Goal: Task Accomplishment & Management: Use online tool/utility

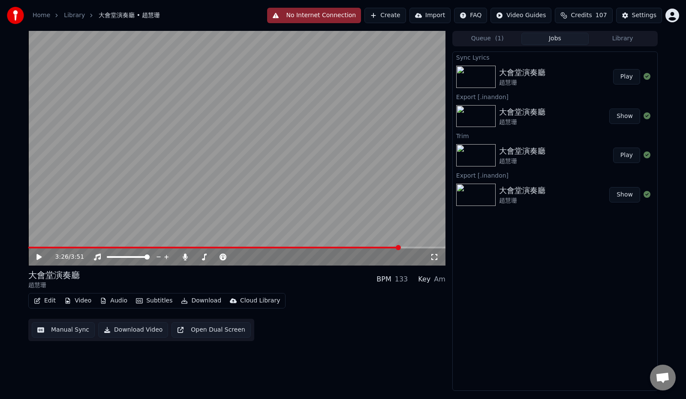
click at [36, 258] on icon at bounding box center [45, 256] width 20 height 7
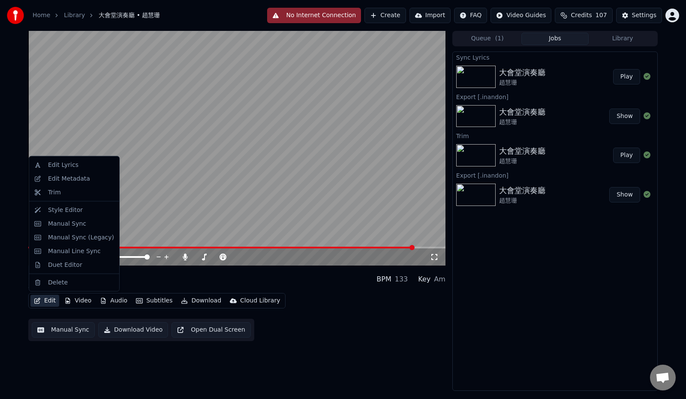
click at [47, 301] on button "Edit" at bounding box center [44, 300] width 29 height 12
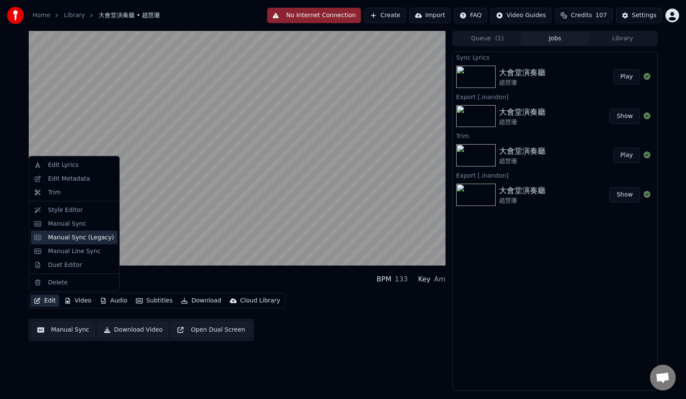
click at [67, 236] on div "Manual Sync (Legacy)" at bounding box center [81, 237] width 66 height 9
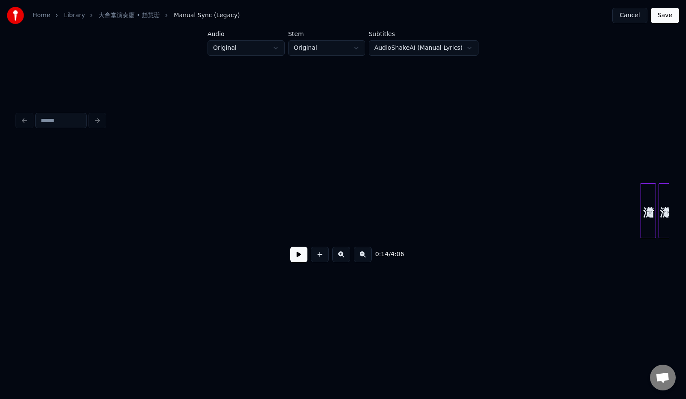
click at [339, 259] on button at bounding box center [341, 253] width 18 height 15
click at [365, 260] on button at bounding box center [363, 253] width 18 height 15
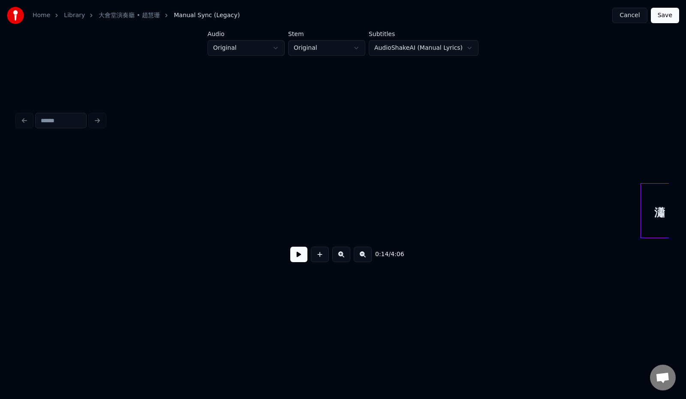
click at [365, 260] on button at bounding box center [363, 253] width 18 height 15
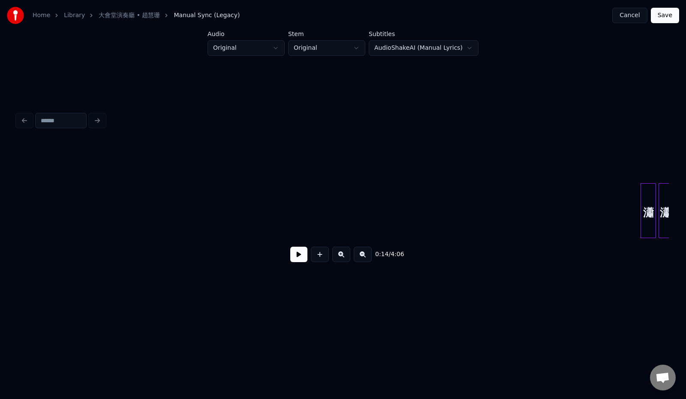
click at [365, 260] on button at bounding box center [363, 253] width 18 height 15
click at [290, 255] on button at bounding box center [298, 253] width 17 height 15
click at [345, 255] on button at bounding box center [341, 253] width 18 height 15
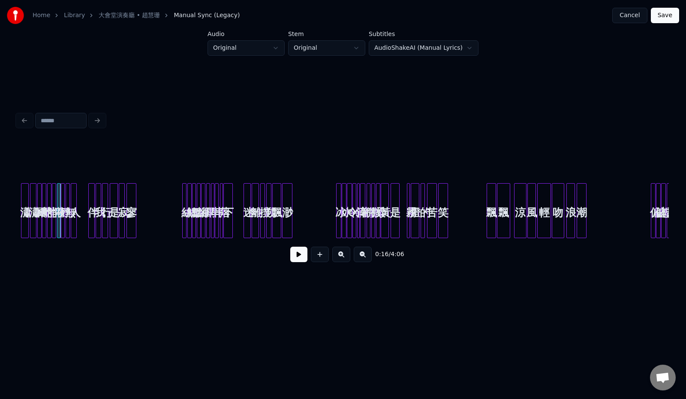
click at [345, 255] on button at bounding box center [341, 253] width 18 height 15
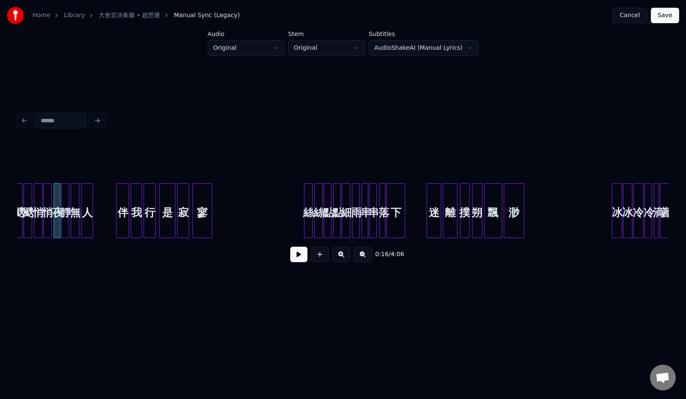
click at [345, 255] on button at bounding box center [341, 253] width 18 height 15
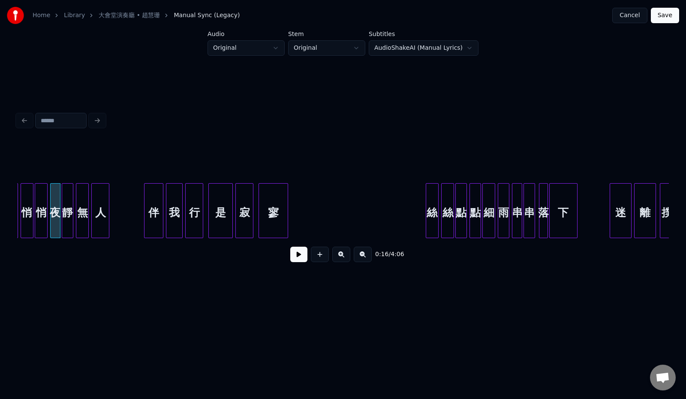
click at [345, 255] on button at bounding box center [341, 253] width 18 height 15
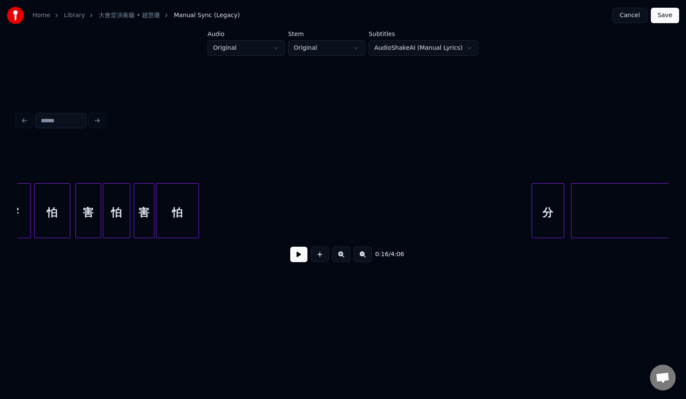
scroll to position [0, 16680]
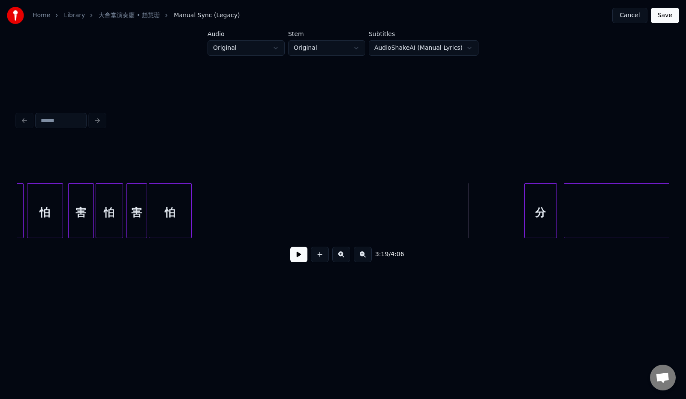
click at [290, 258] on button at bounding box center [298, 253] width 17 height 15
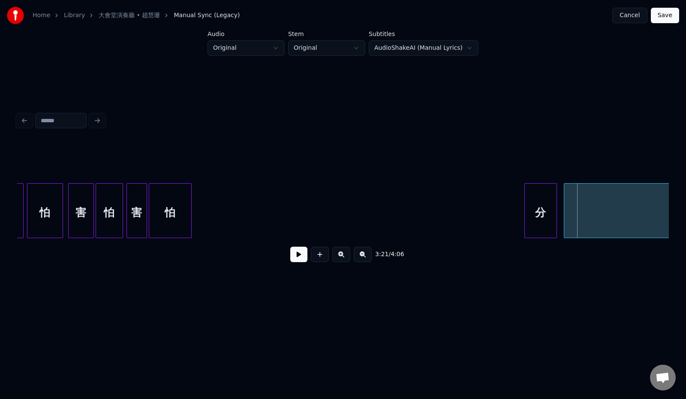
click at [344, 260] on button at bounding box center [341, 253] width 18 height 15
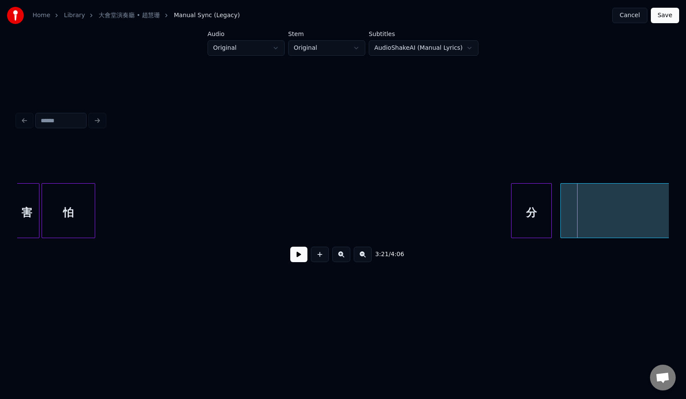
click at [344, 259] on button at bounding box center [341, 253] width 18 height 15
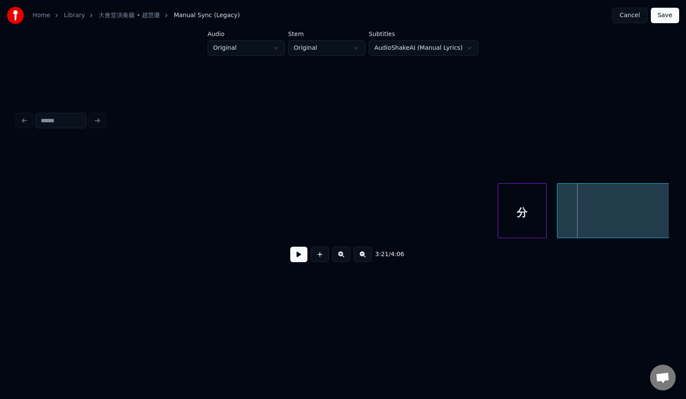
click at [344, 259] on button at bounding box center [341, 253] width 18 height 15
click at [367, 258] on button at bounding box center [363, 253] width 18 height 15
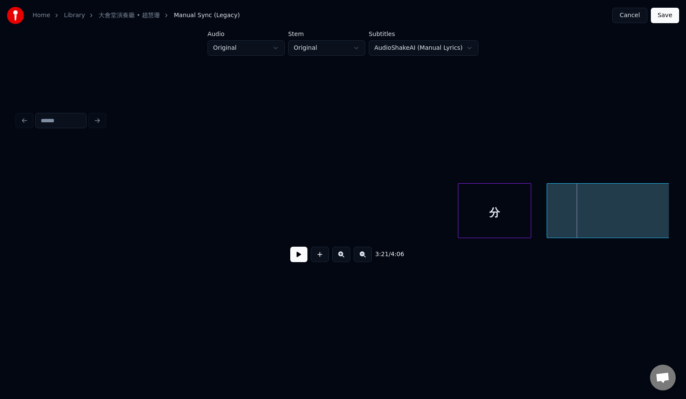
click at [367, 258] on button at bounding box center [363, 253] width 18 height 15
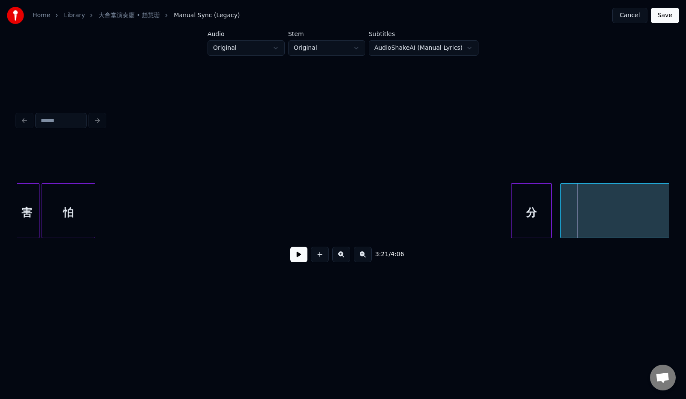
click at [367, 258] on button at bounding box center [363, 253] width 18 height 15
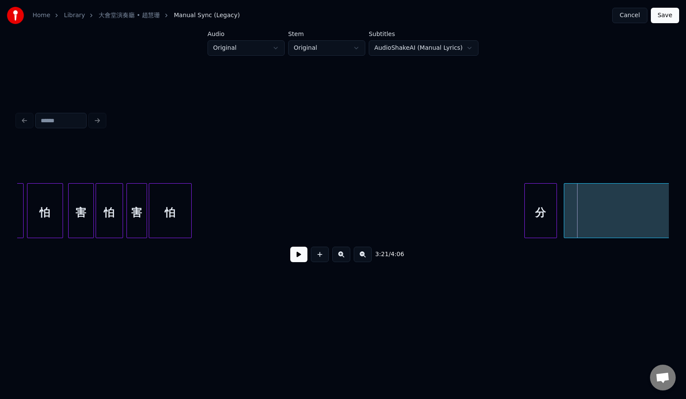
click at [367, 258] on button at bounding box center [363, 253] width 18 height 15
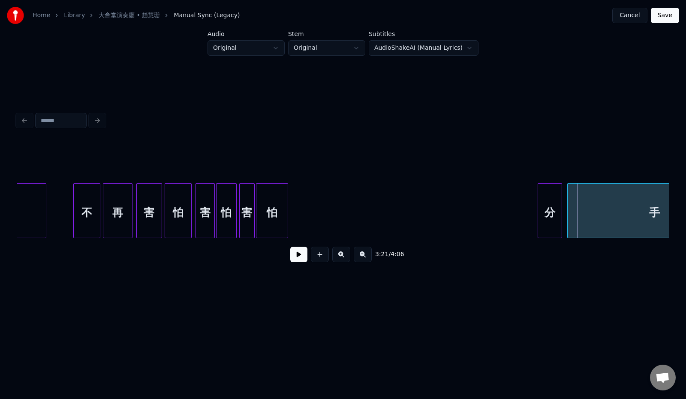
click at [367, 258] on button at bounding box center [363, 253] width 18 height 15
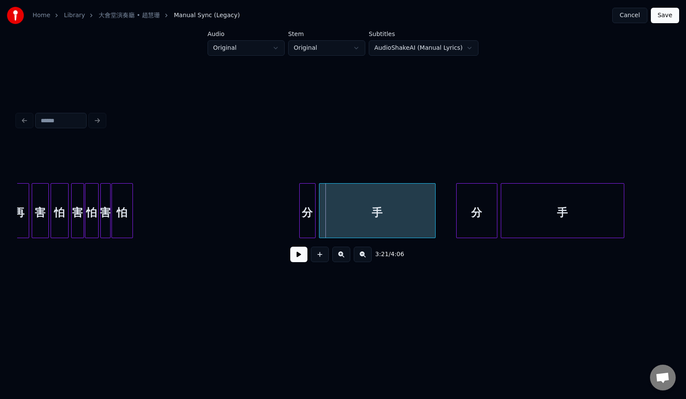
scroll to position [0, 8329]
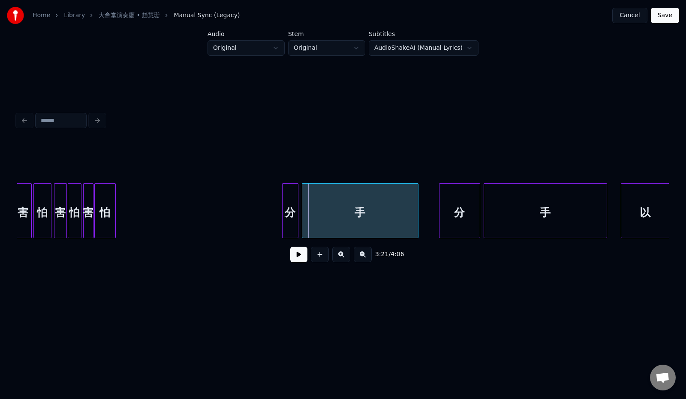
click at [292, 262] on button at bounding box center [298, 253] width 17 height 15
click at [631, 16] on button "Cancel" at bounding box center [629, 15] width 35 height 15
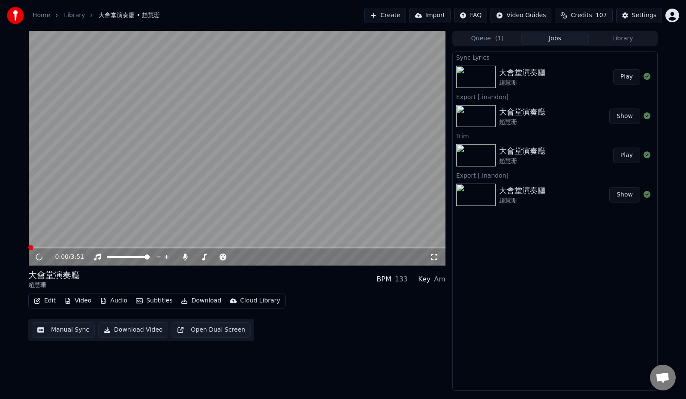
click at [49, 301] on button "Edit" at bounding box center [44, 300] width 29 height 12
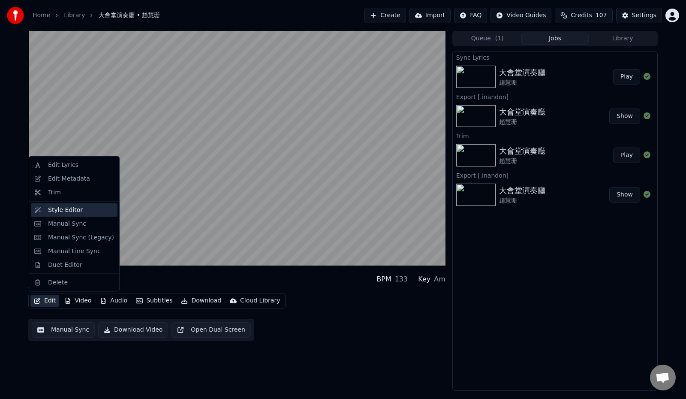
click at [72, 209] on div "Style Editor" at bounding box center [65, 209] width 35 height 9
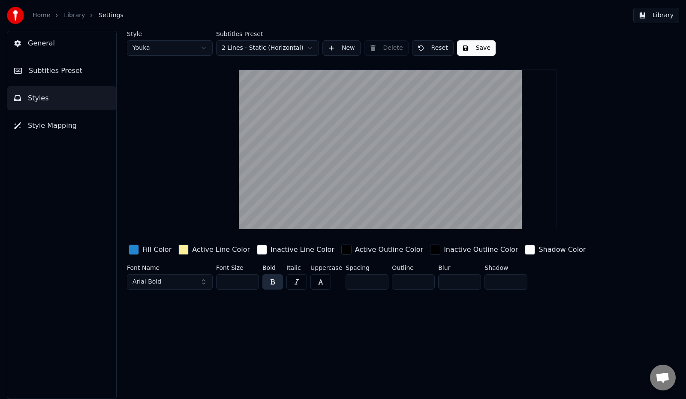
click at [67, 18] on link "Library" at bounding box center [74, 15] width 21 height 9
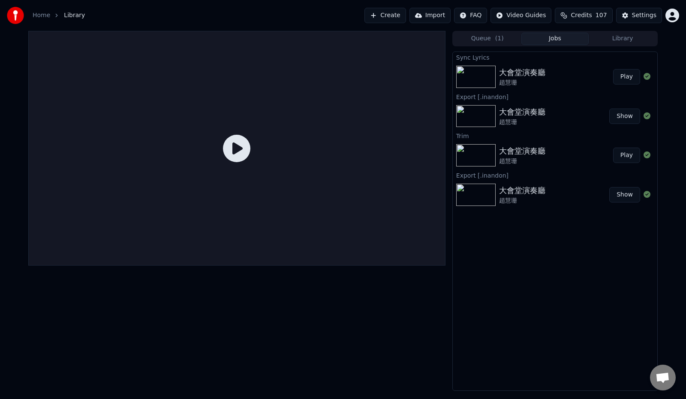
click at [627, 77] on button "Play" at bounding box center [626, 76] width 27 height 15
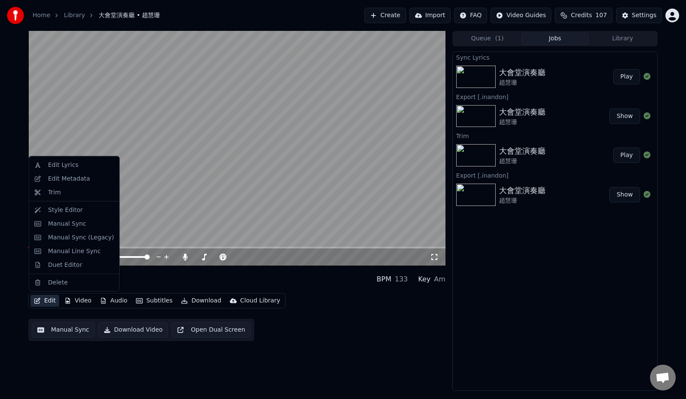
click at [45, 300] on button "Edit" at bounding box center [44, 300] width 29 height 12
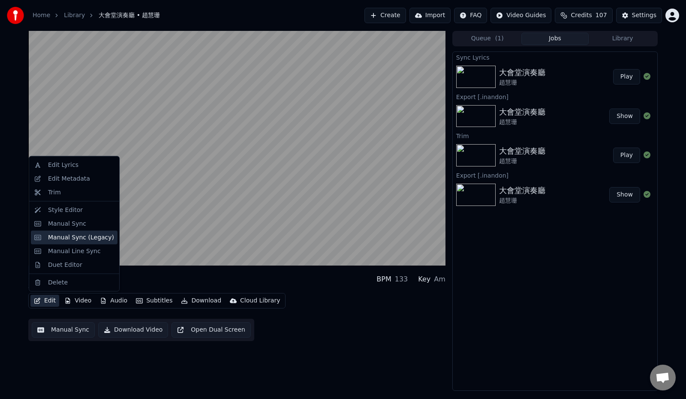
click at [79, 239] on div "Manual Sync (Legacy)" at bounding box center [81, 237] width 66 height 9
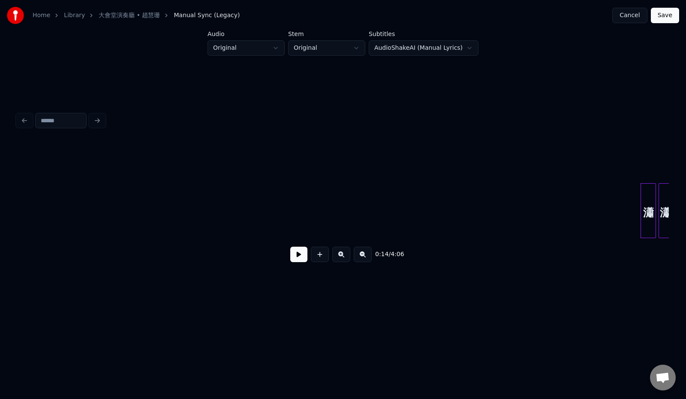
click at [634, 13] on button "Cancel" at bounding box center [629, 15] width 35 height 15
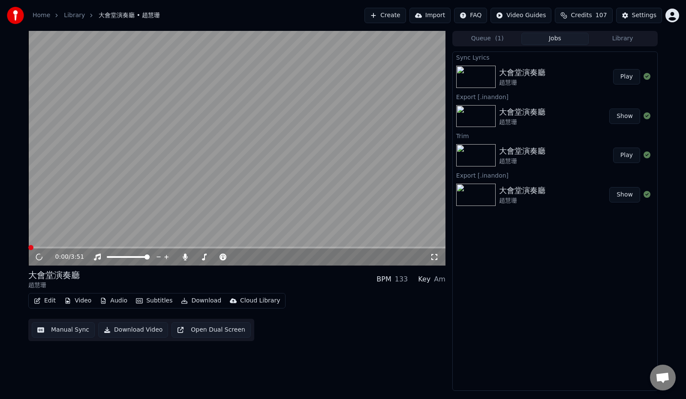
click at [48, 298] on button "Edit" at bounding box center [44, 300] width 29 height 12
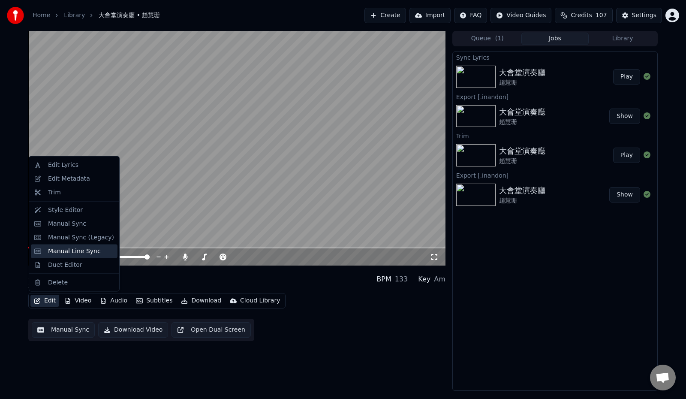
click at [62, 250] on div "Manual Line Sync" at bounding box center [74, 250] width 53 height 9
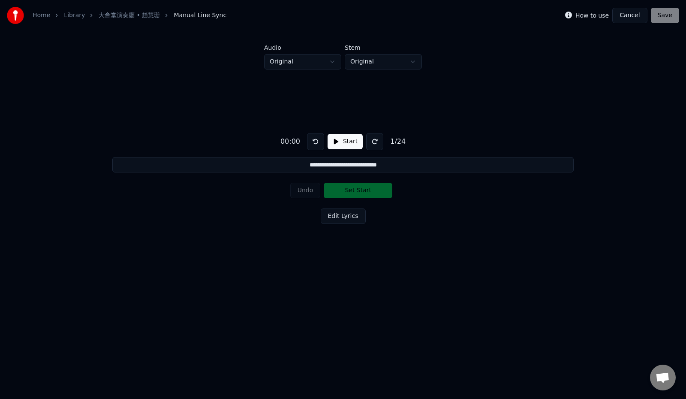
click at [581, 15] on div "How to use" at bounding box center [587, 15] width 44 height 10
click at [601, 15] on label "How to use" at bounding box center [591, 15] width 33 height 6
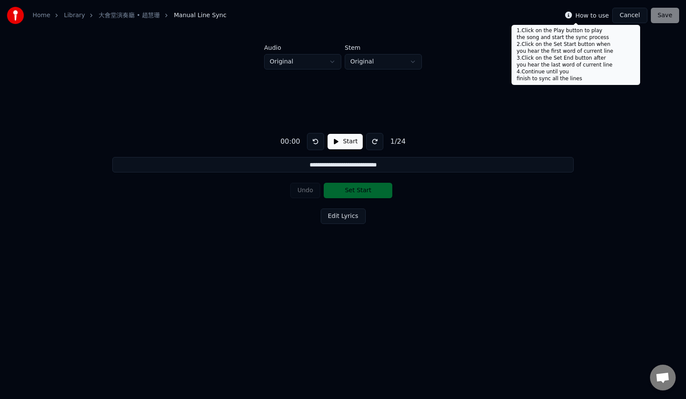
click at [572, 15] on icon at bounding box center [568, 15] width 7 height 7
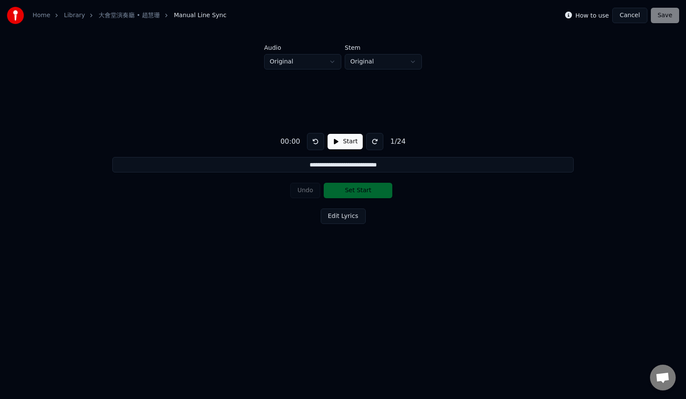
click at [572, 15] on icon at bounding box center [568, 15] width 7 height 7
click at [572, 16] on icon at bounding box center [568, 15] width 7 height 7
click at [592, 16] on label "How to use" at bounding box center [591, 15] width 33 height 6
click at [375, 142] on button at bounding box center [374, 141] width 17 height 17
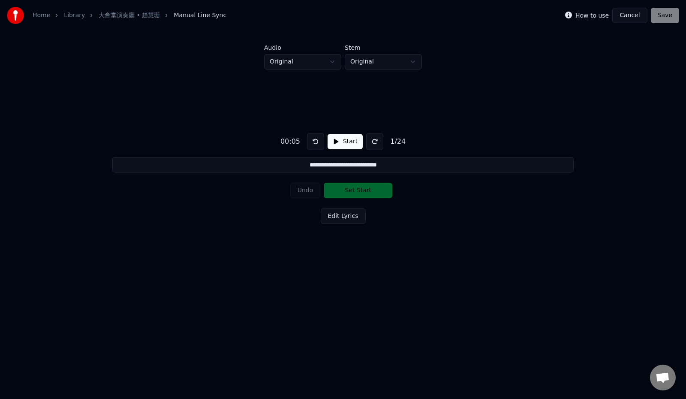
click at [375, 142] on button at bounding box center [374, 141] width 17 height 17
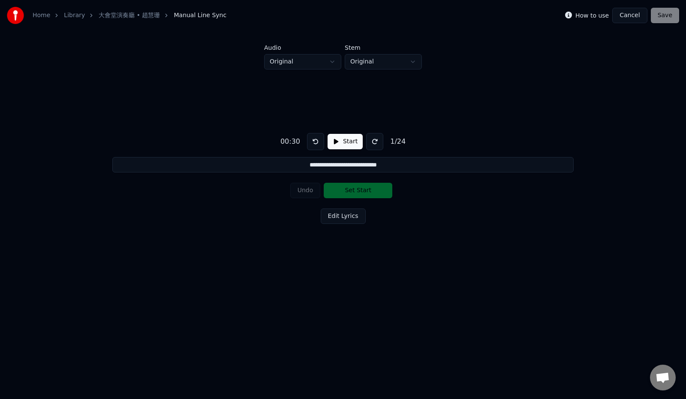
click at [375, 142] on button at bounding box center [374, 141] width 17 height 17
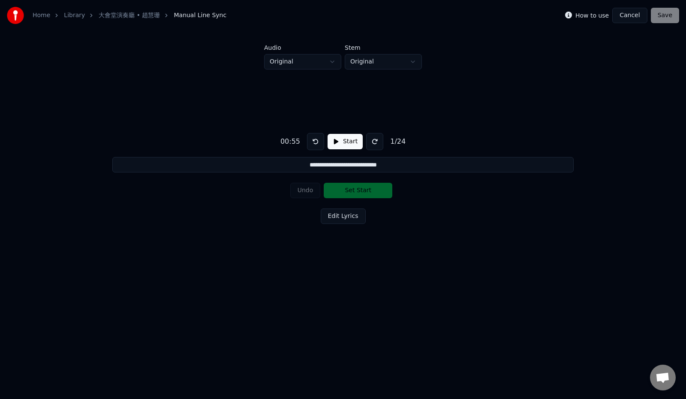
click at [375, 142] on button at bounding box center [374, 141] width 17 height 17
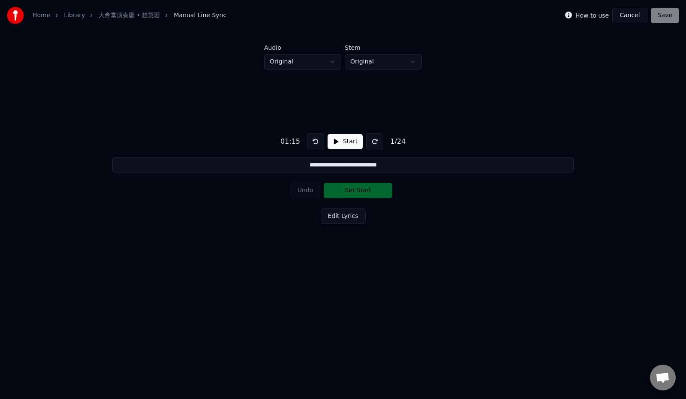
click at [375, 142] on button at bounding box center [374, 141] width 17 height 17
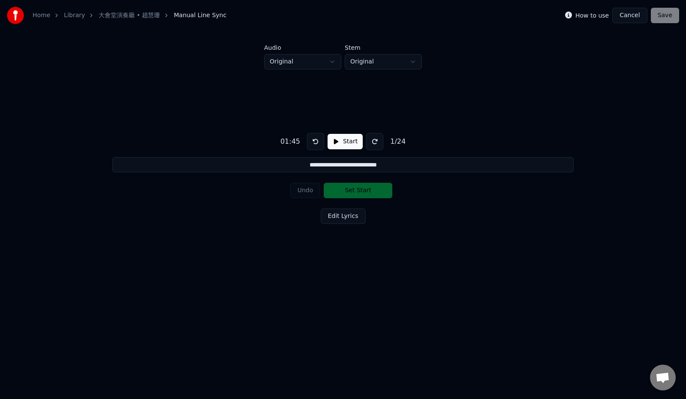
click at [375, 142] on button at bounding box center [374, 141] width 17 height 17
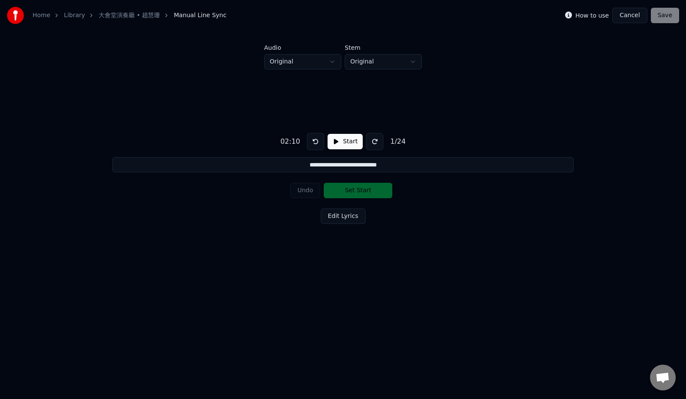
click at [375, 142] on button at bounding box center [374, 141] width 17 height 17
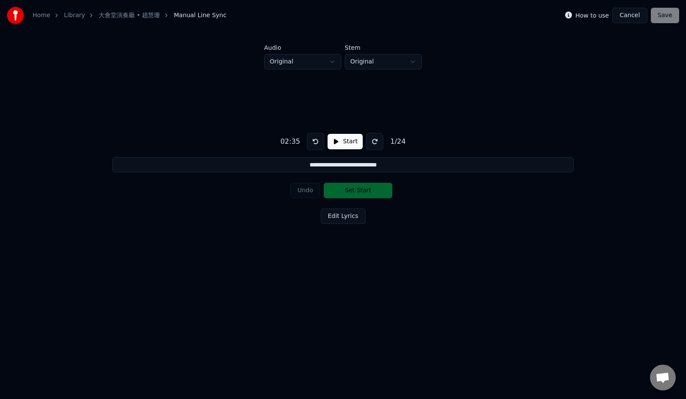
click at [375, 142] on button at bounding box center [374, 141] width 17 height 17
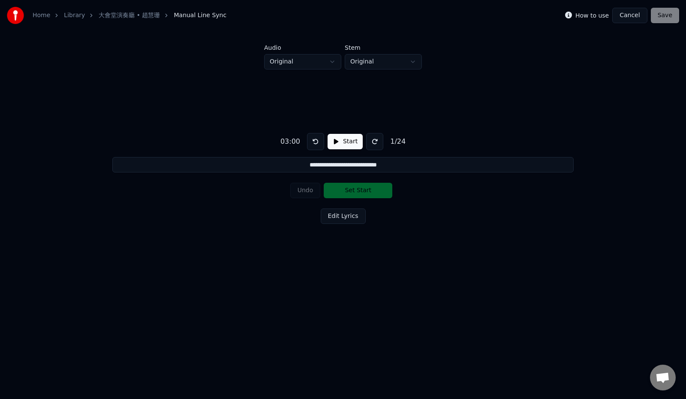
click at [375, 142] on button at bounding box center [374, 141] width 17 height 17
click at [339, 139] on button "Start" at bounding box center [344, 141] width 35 height 15
click at [416, 205] on div "**********" at bounding box center [343, 176] width 658 height 214
click at [633, 12] on button "Cancel" at bounding box center [629, 15] width 35 height 15
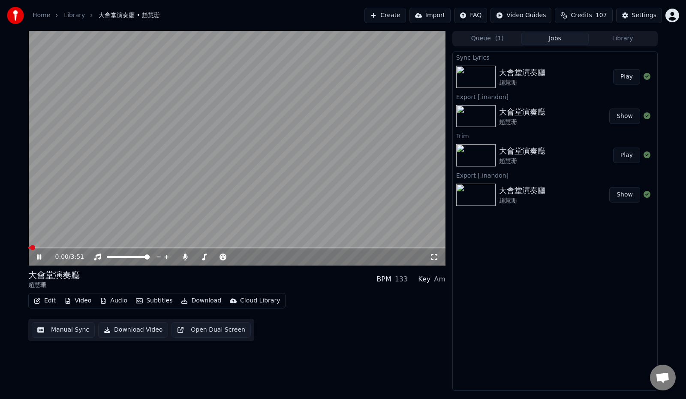
click at [41, 300] on button "Edit" at bounding box center [44, 300] width 29 height 12
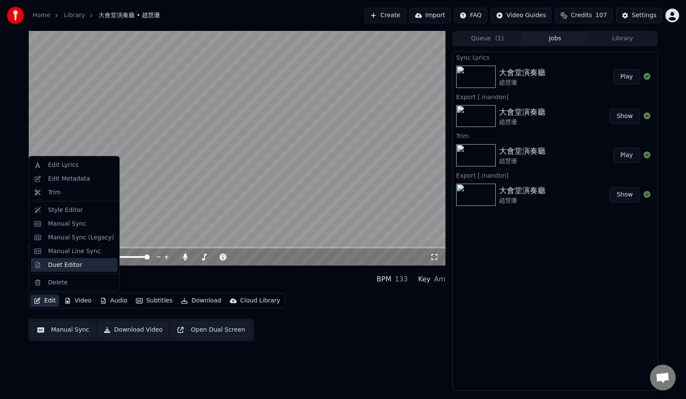
click at [64, 266] on div "Duet Editor" at bounding box center [65, 264] width 34 height 9
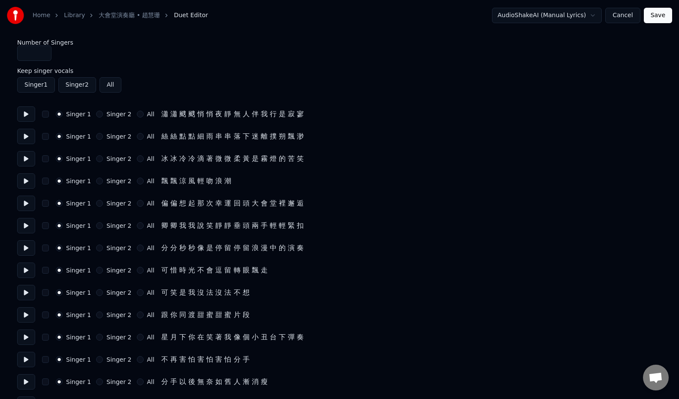
click at [626, 13] on button "Cancel" at bounding box center [622, 15] width 35 height 15
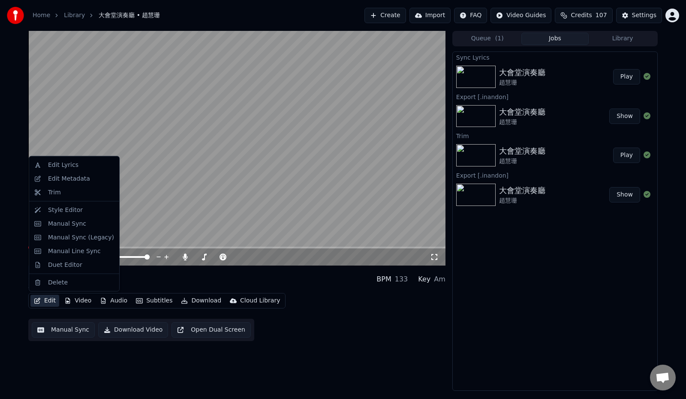
click at [48, 298] on button "Edit" at bounding box center [44, 300] width 29 height 12
click at [68, 250] on div "Manual Line Sync" at bounding box center [74, 250] width 53 height 9
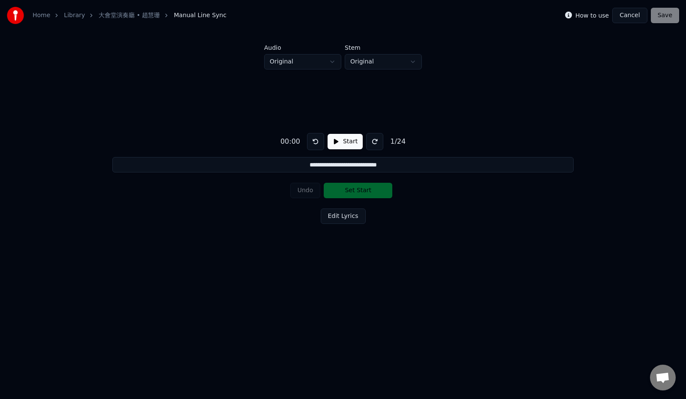
click at [630, 14] on button "Cancel" at bounding box center [629, 15] width 35 height 15
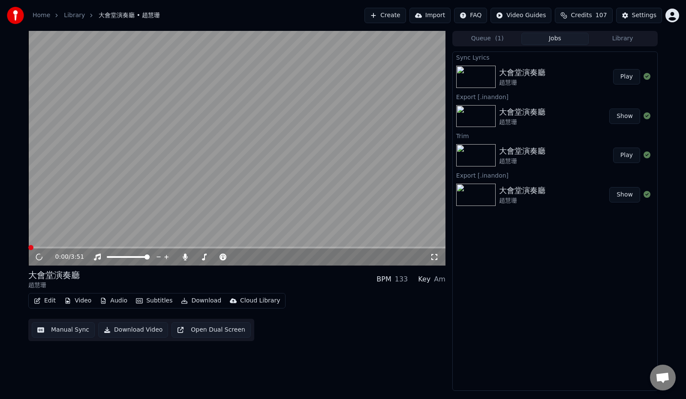
click at [53, 303] on button "Edit" at bounding box center [44, 300] width 29 height 12
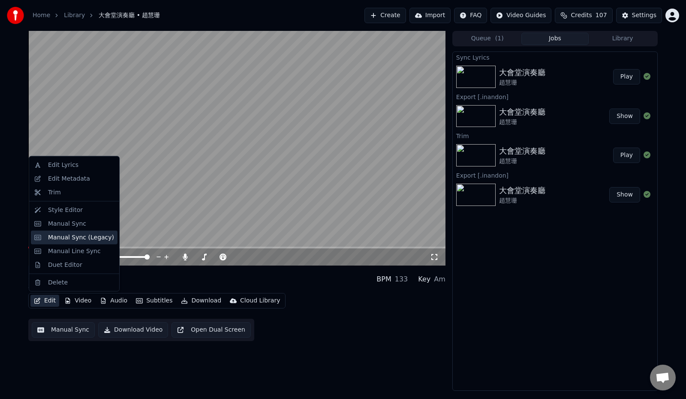
click at [81, 235] on div "Manual Sync (Legacy)" at bounding box center [81, 237] width 66 height 9
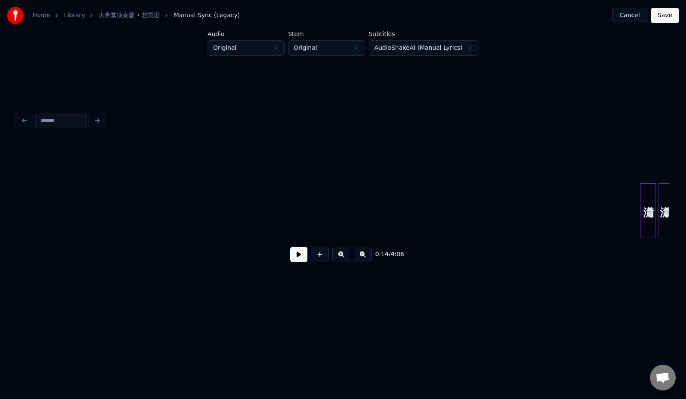
click at [636, 13] on button "Cancel" at bounding box center [629, 15] width 35 height 15
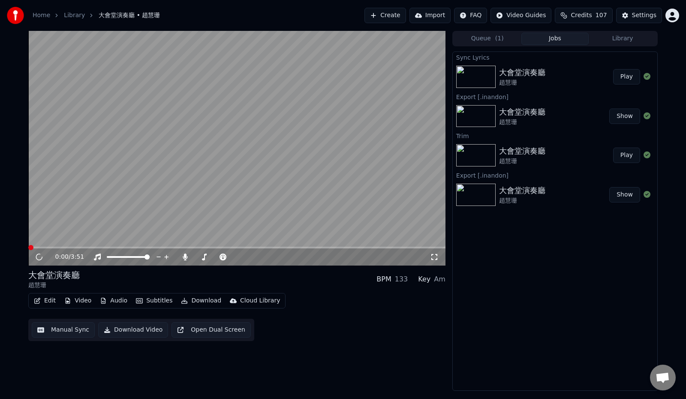
click at [43, 303] on button "Edit" at bounding box center [44, 300] width 29 height 12
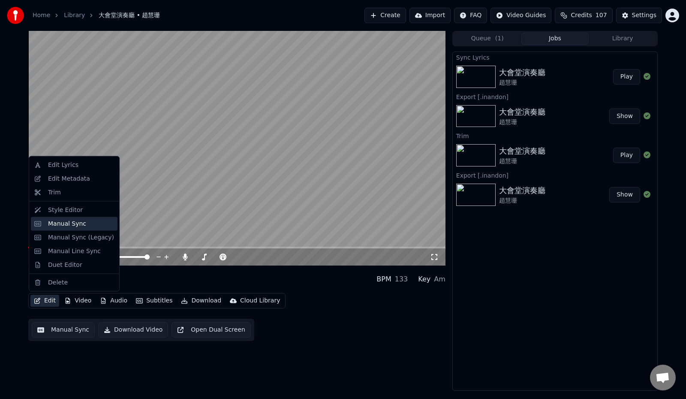
click at [77, 226] on div "Manual Sync" at bounding box center [67, 223] width 38 height 9
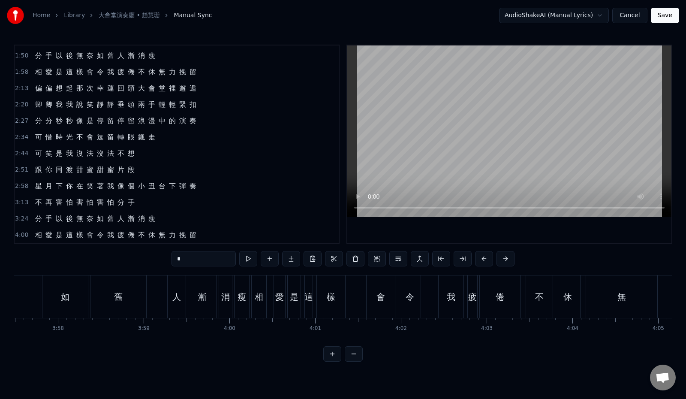
scroll to position [0, 20494]
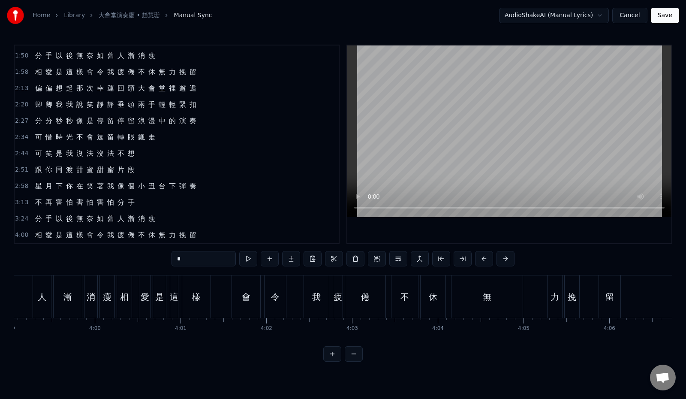
click at [228, 233] on div "4:00 相 愛 是 這 樣 會 令 我 疲 倦 不 休 無 力 挽 留" at bounding box center [177, 235] width 324 height 16
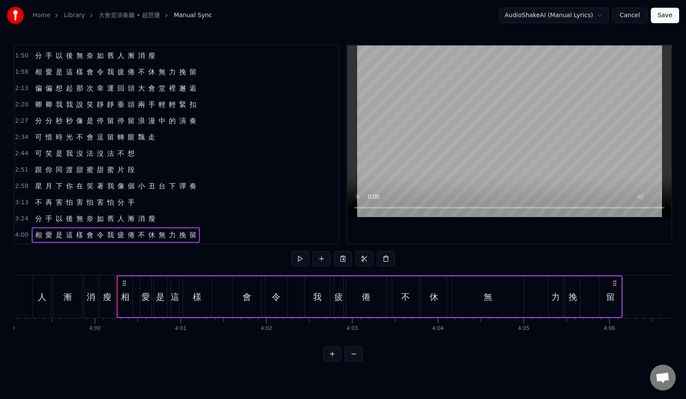
click at [208, 231] on div "4:00 相 愛 是 這 樣 會 令 我 疲 倦 不 休 無 力 挽 留" at bounding box center [177, 235] width 324 height 16
click at [39, 296] on div "人" at bounding box center [42, 296] width 9 height 13
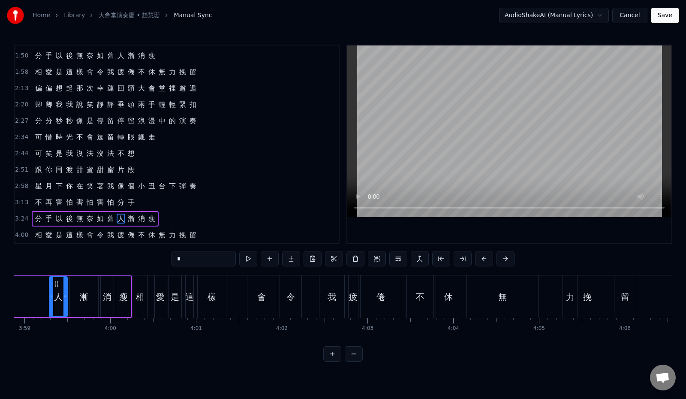
scroll to position [0, 20477]
click at [239, 258] on button at bounding box center [248, 258] width 18 height 15
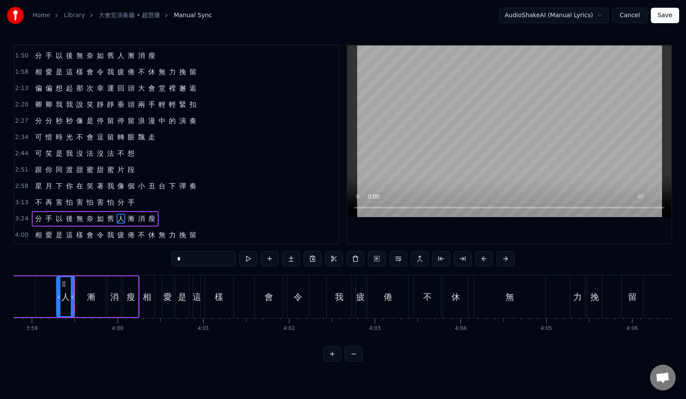
click at [239, 258] on button at bounding box center [248, 258] width 18 height 15
click at [202, 219] on div "3:24 分 手 以 後 無 奈 如 舊 人 漸 消 瘦" at bounding box center [177, 218] width 324 height 16
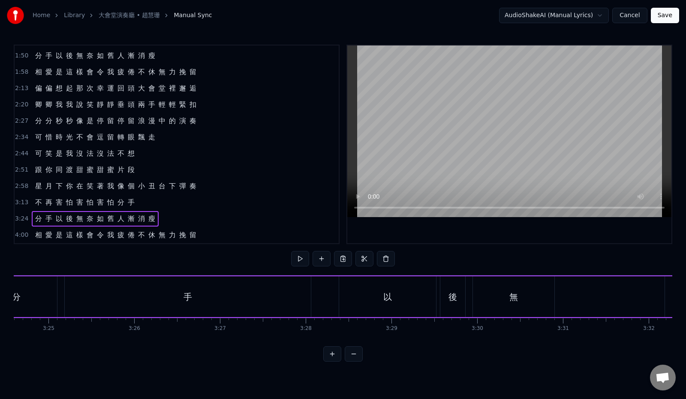
scroll to position [0, 17458]
click at [292, 254] on button at bounding box center [300, 258] width 18 height 15
click at [626, 12] on button "Cancel" at bounding box center [629, 15] width 35 height 15
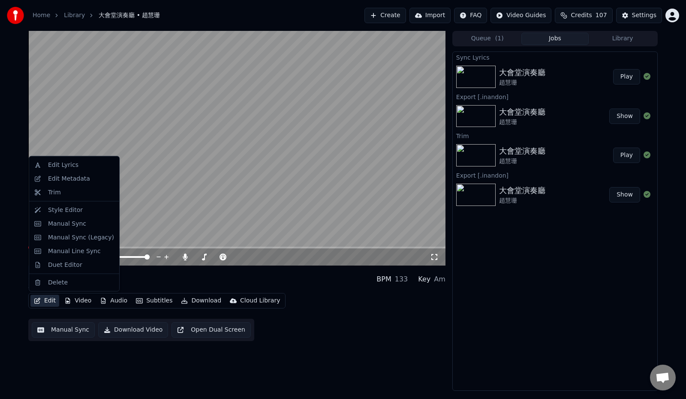
click at [42, 297] on button "Edit" at bounding box center [44, 300] width 29 height 12
click at [56, 223] on div "Manual Sync" at bounding box center [67, 223] width 38 height 9
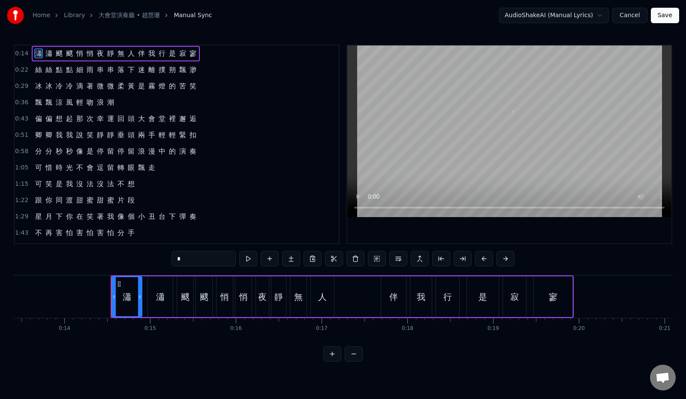
scroll to position [0, 1204]
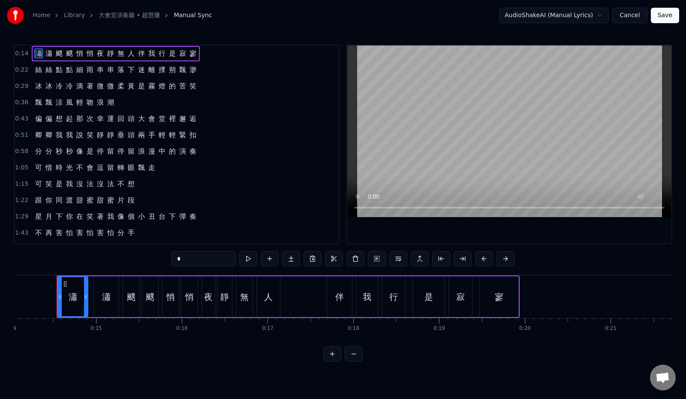
click at [630, 13] on button "Cancel" at bounding box center [629, 15] width 35 height 15
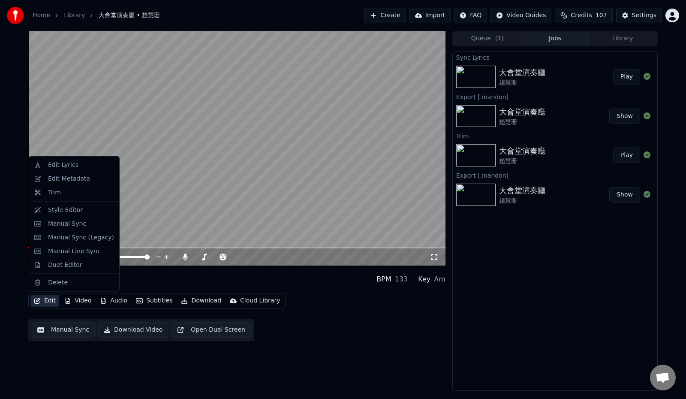
click at [42, 300] on button "Edit" at bounding box center [44, 300] width 29 height 12
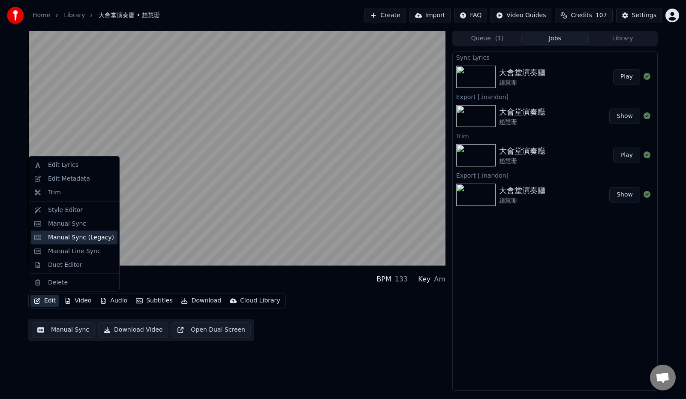
click at [81, 240] on div "Manual Sync (Legacy)" at bounding box center [81, 237] width 66 height 9
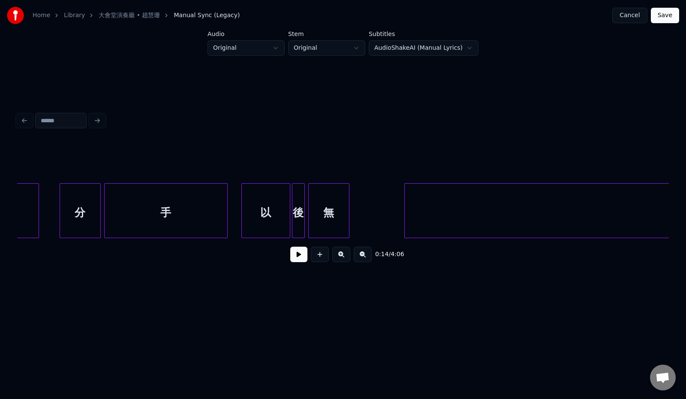
scroll to position [0, 8704]
click at [154, 218] on div "手" at bounding box center [169, 212] width 123 height 58
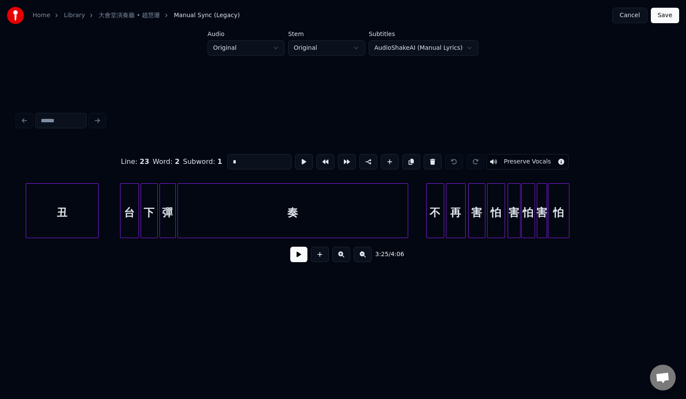
scroll to position [0, 7775]
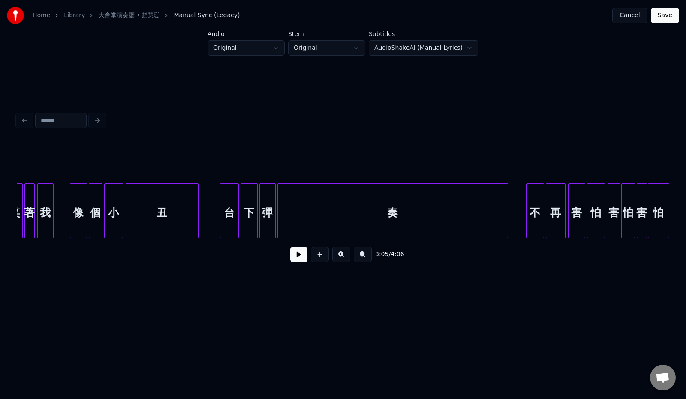
click at [292, 256] on button at bounding box center [298, 253] width 17 height 15
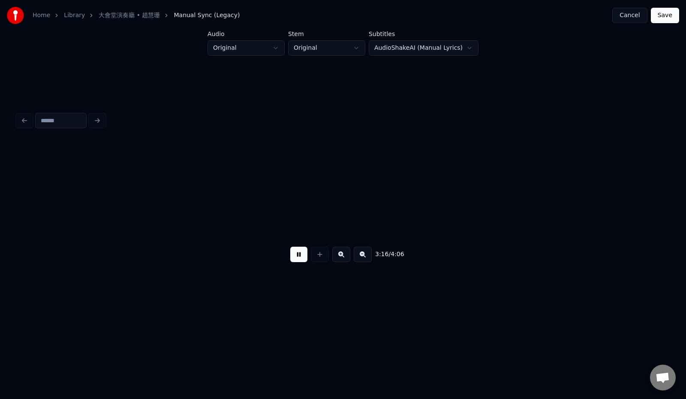
scroll to position [0, 8427]
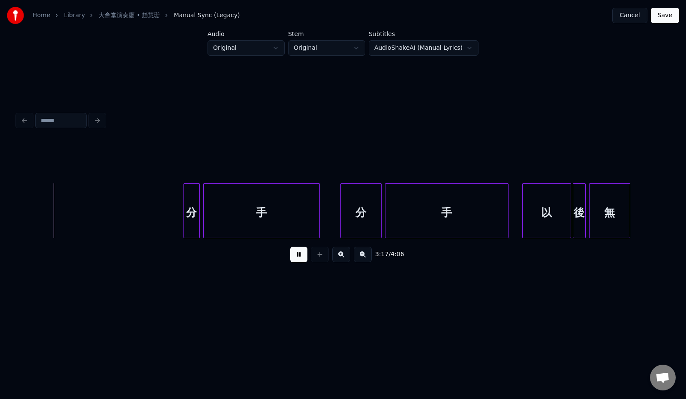
click at [291, 258] on button at bounding box center [298, 253] width 17 height 15
click at [59, 201] on div "分" at bounding box center [60, 212] width 15 height 58
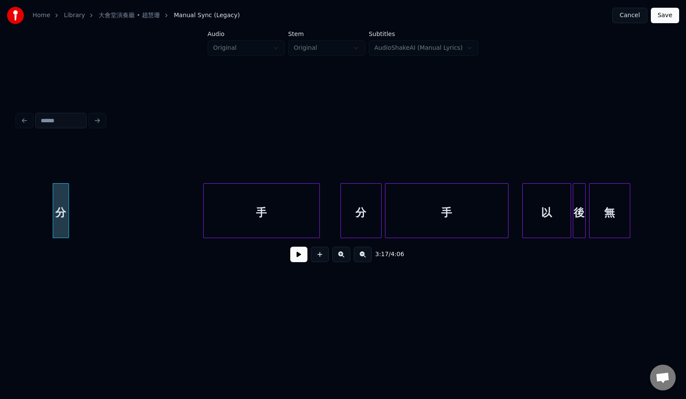
click at [219, 204] on div "手" at bounding box center [262, 212] width 116 height 58
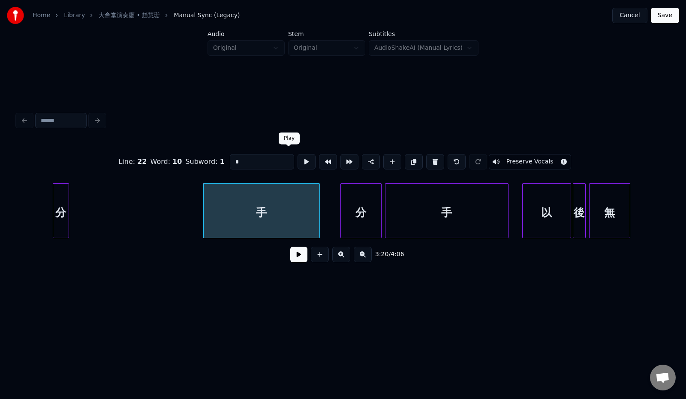
click at [297, 157] on button at bounding box center [306, 161] width 18 height 15
click at [319, 157] on button at bounding box center [328, 161] width 18 height 15
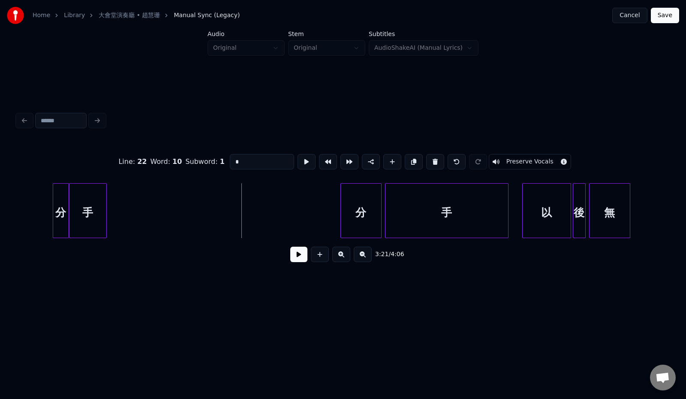
click at [105, 210] on div at bounding box center [105, 210] width 3 height 54
click at [532, 159] on button "Preserve Vocals" at bounding box center [530, 161] width 82 height 15
click at [531, 159] on button "Preserve Vocals" at bounding box center [530, 161] width 82 height 15
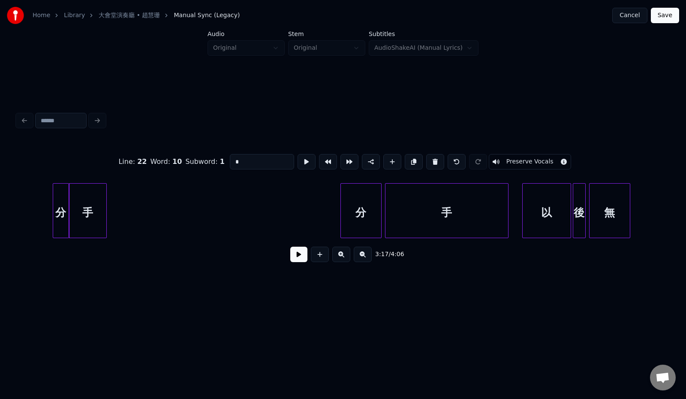
click at [531, 159] on button "Preserve Vocals" at bounding box center [530, 161] width 82 height 15
click at [571, 158] on button "Preserve Vocals" at bounding box center [530, 161] width 82 height 15
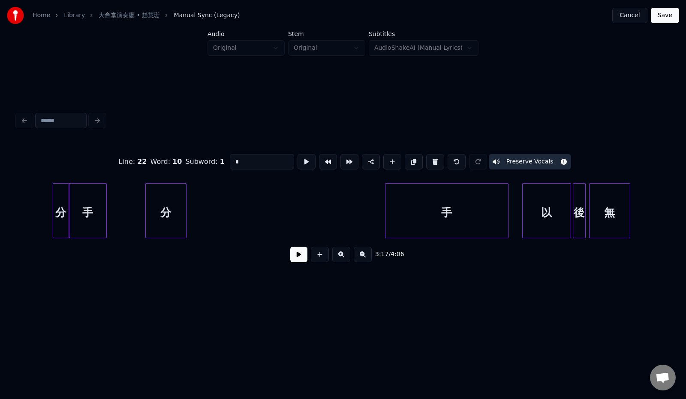
click at [165, 213] on div "分" at bounding box center [166, 212] width 40 height 58
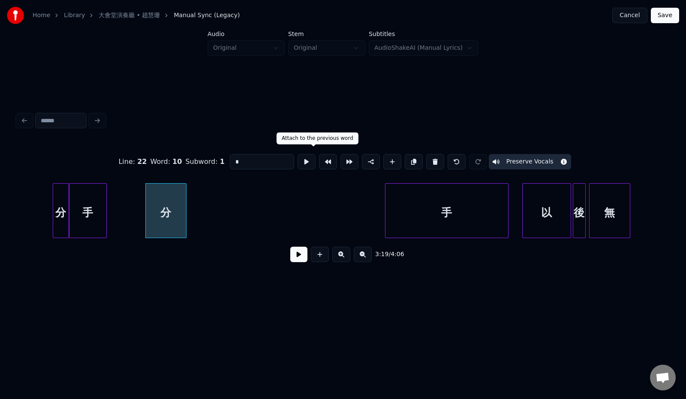
click at [319, 158] on button at bounding box center [328, 161] width 18 height 15
click at [177, 213] on div "分" at bounding box center [166, 212] width 40 height 58
click at [316, 157] on button at bounding box center [325, 161] width 18 height 15
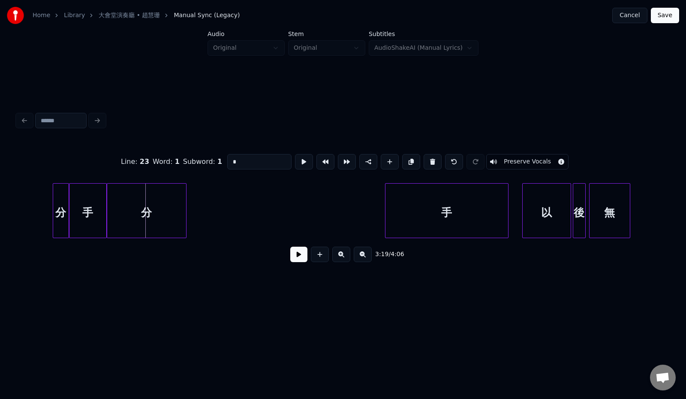
click at [426, 213] on div "手" at bounding box center [446, 212] width 123 height 58
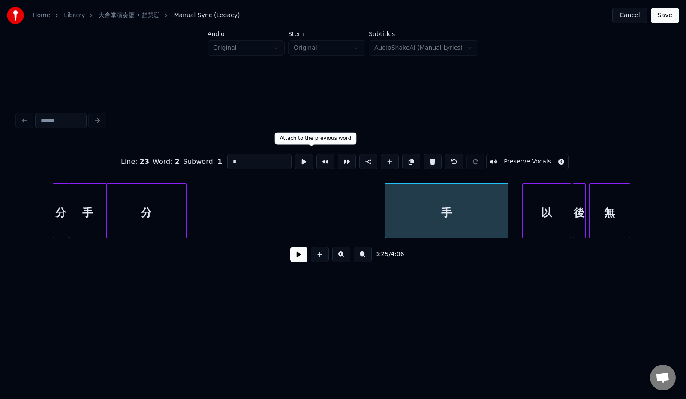
click at [316, 159] on button at bounding box center [325, 161] width 18 height 15
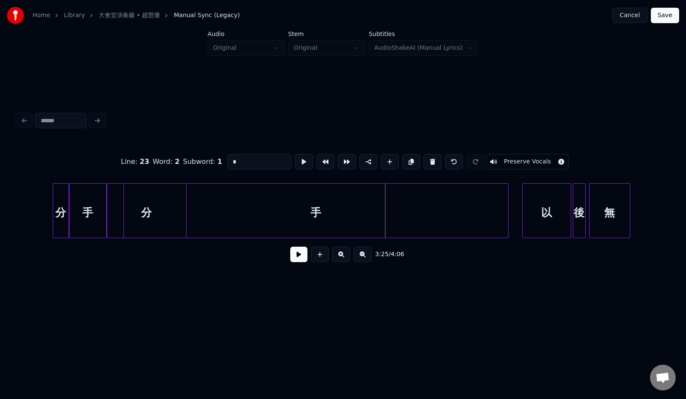
click at [125, 214] on div at bounding box center [125, 210] width 3 height 54
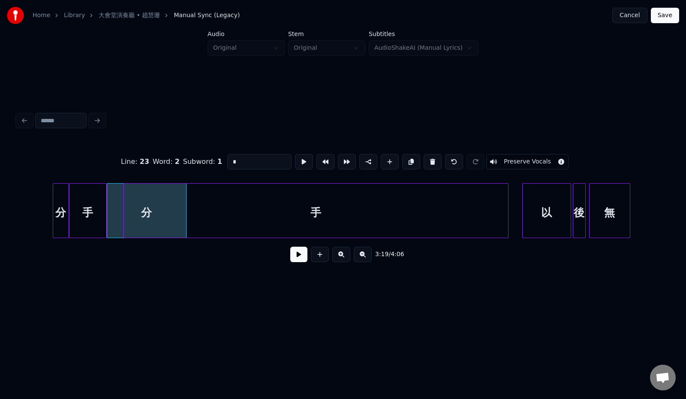
click at [173, 211] on div "手" at bounding box center [316, 212] width 384 height 58
click at [244, 219] on div at bounding box center [245, 210] width 3 height 54
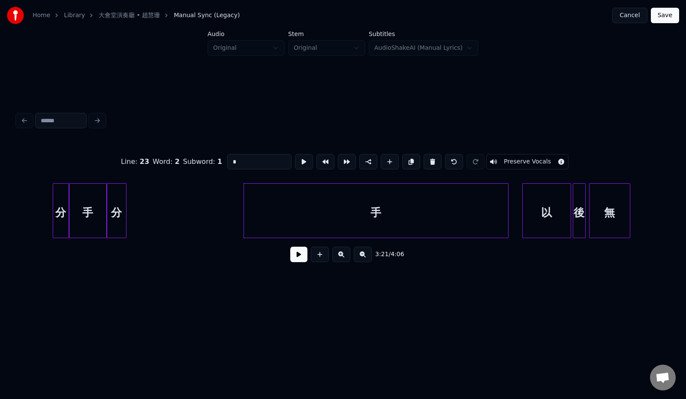
click at [126, 211] on div at bounding box center [124, 210] width 3 height 54
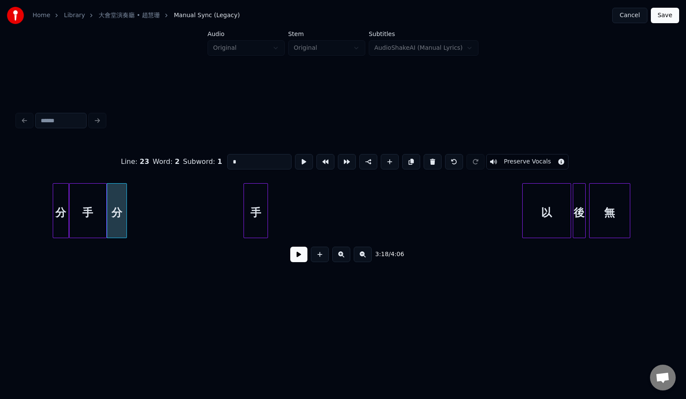
click at [266, 215] on div at bounding box center [266, 210] width 3 height 54
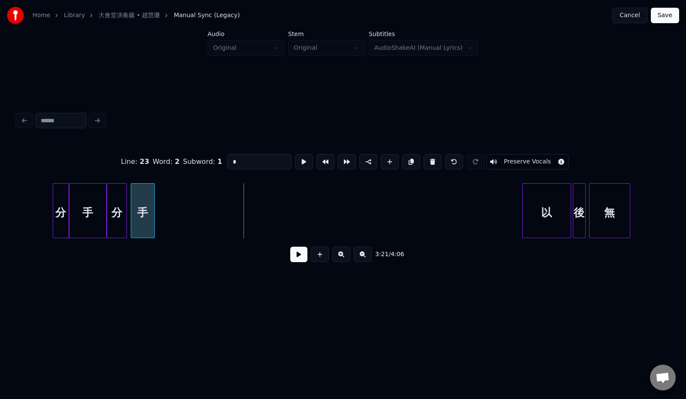
click at [142, 207] on div "手" at bounding box center [143, 212] width 24 height 58
click at [538, 219] on div "以" at bounding box center [547, 212] width 48 height 58
type input "*"
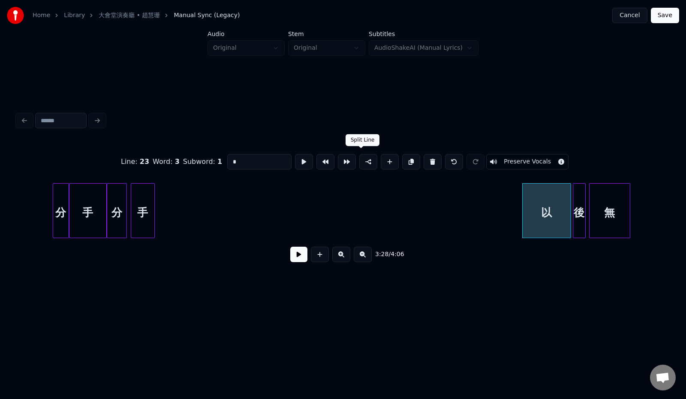
click at [363, 159] on button at bounding box center [368, 161] width 18 height 15
click at [361, 160] on button at bounding box center [368, 161] width 18 height 15
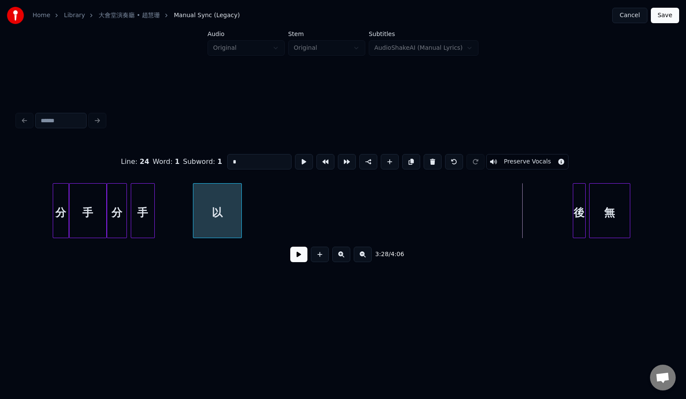
click at [213, 200] on div "以" at bounding box center [217, 212] width 48 height 58
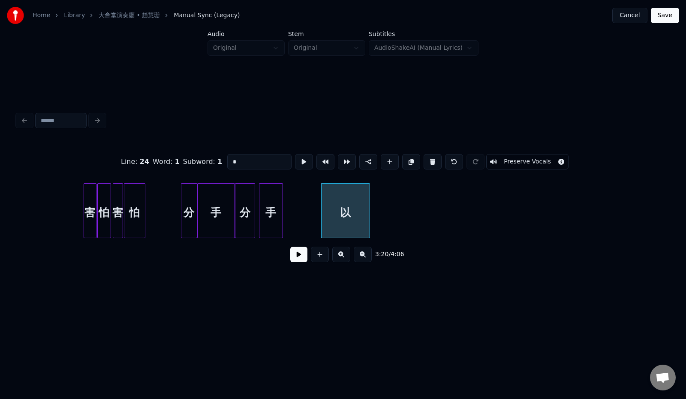
scroll to position [0, 8192]
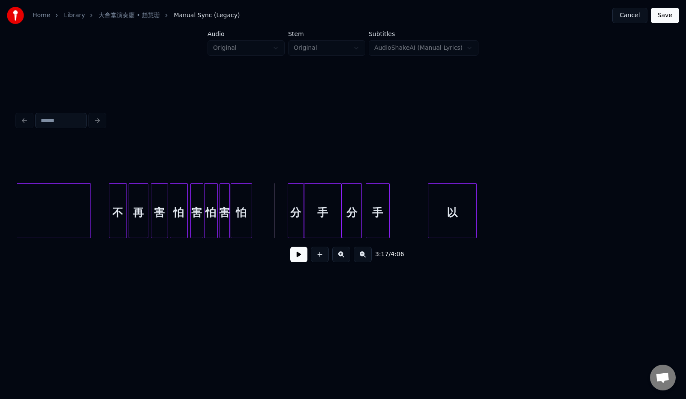
click at [294, 258] on button at bounding box center [298, 253] width 17 height 15
click at [296, 258] on button at bounding box center [298, 253] width 17 height 15
click at [294, 261] on button at bounding box center [298, 253] width 17 height 15
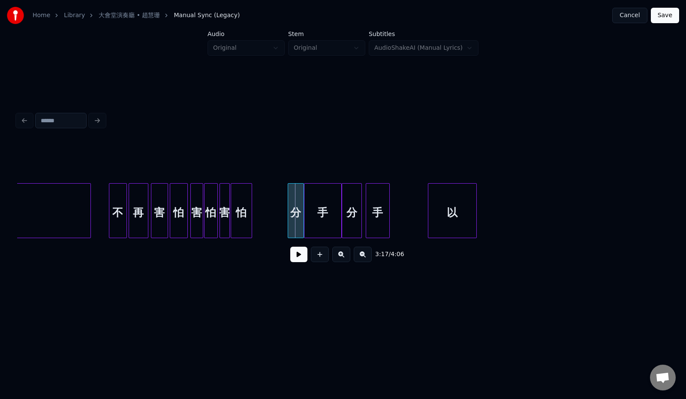
click at [298, 261] on button at bounding box center [298, 253] width 17 height 15
click at [298, 260] on button at bounding box center [298, 253] width 17 height 15
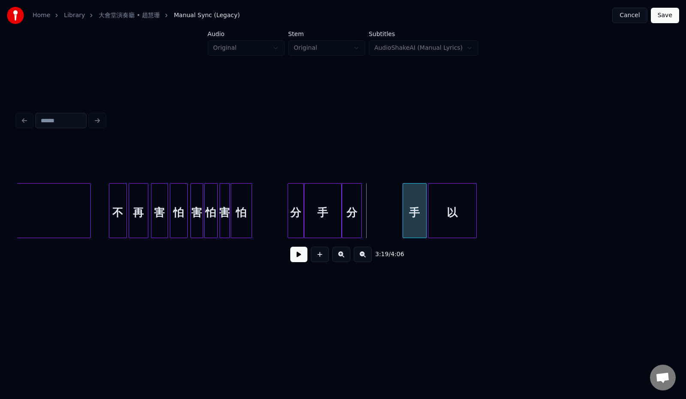
click at [419, 214] on div "手" at bounding box center [415, 212] width 24 height 58
click at [397, 216] on div "分" at bounding box center [392, 212] width 19 height 58
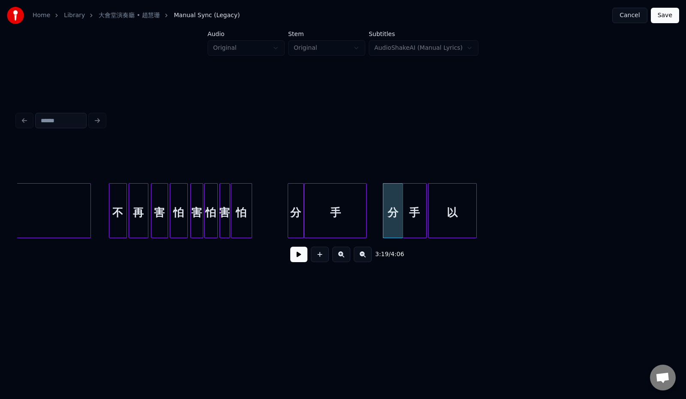
click at [365, 216] on div at bounding box center [364, 210] width 3 height 54
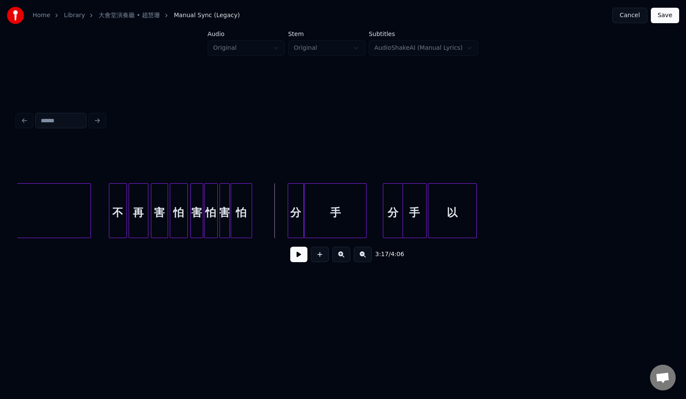
click at [299, 260] on button at bounding box center [298, 253] width 17 height 15
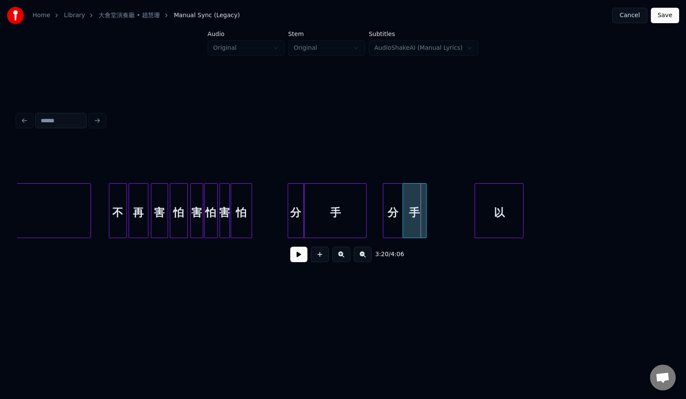
click at [523, 216] on div "以" at bounding box center [499, 212] width 48 height 58
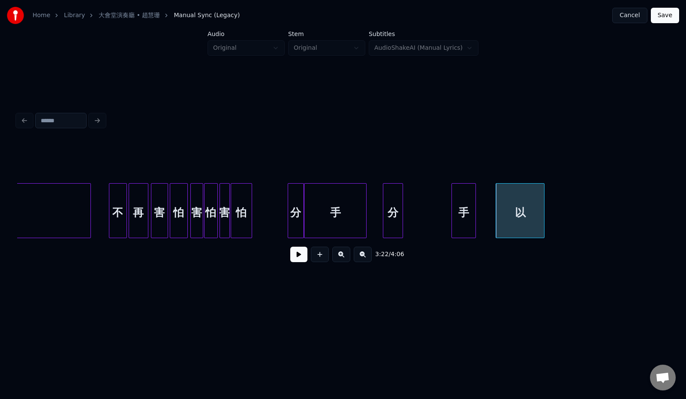
click at [466, 220] on div "手" at bounding box center [464, 212] width 24 height 58
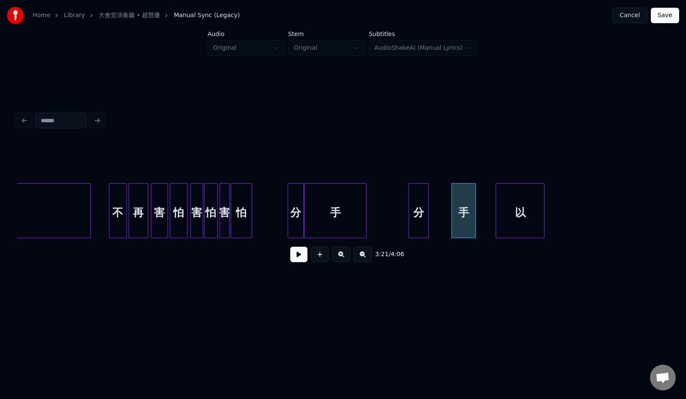
click at [416, 220] on div "分" at bounding box center [418, 212] width 19 height 58
click at [295, 259] on button at bounding box center [298, 253] width 17 height 15
click at [448, 223] on div "手" at bounding box center [443, 212] width 24 height 58
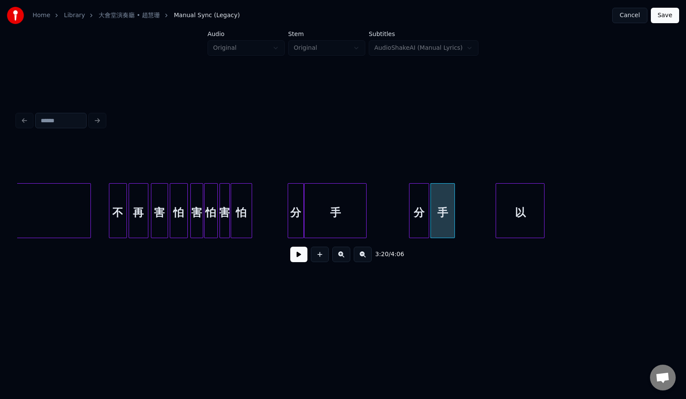
click at [293, 261] on button at bounding box center [298, 253] width 17 height 15
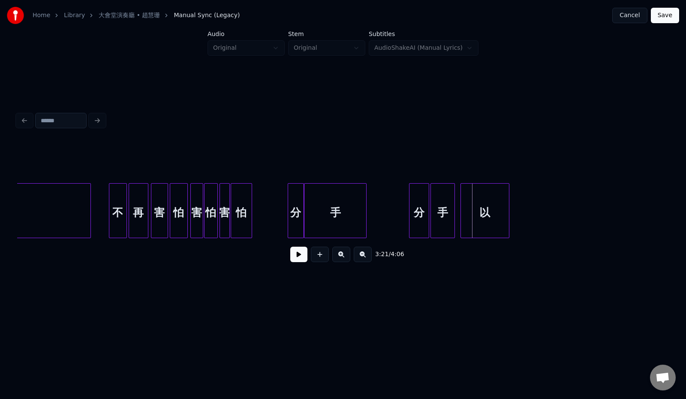
click at [496, 217] on div "以" at bounding box center [485, 212] width 48 height 58
click at [485, 222] on div at bounding box center [485, 210] width 3 height 54
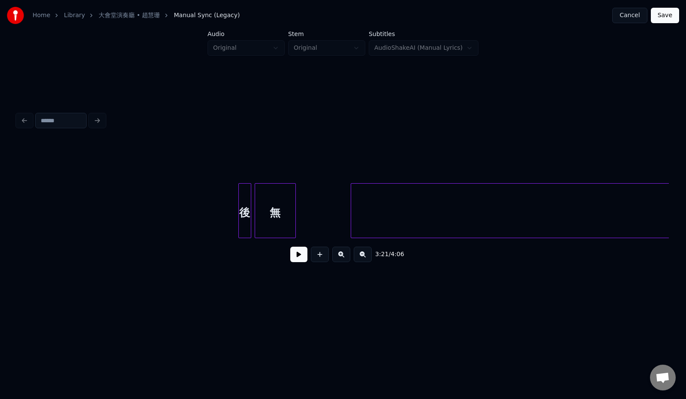
scroll to position [0, 8456]
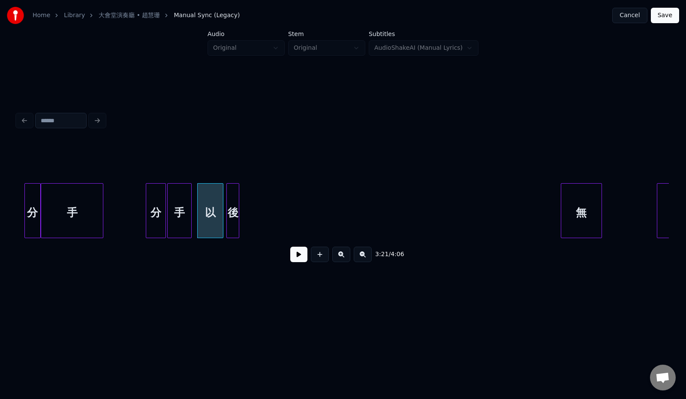
click at [234, 209] on div "後" at bounding box center [233, 212] width 12 height 58
click at [295, 261] on button at bounding box center [298, 253] width 17 height 15
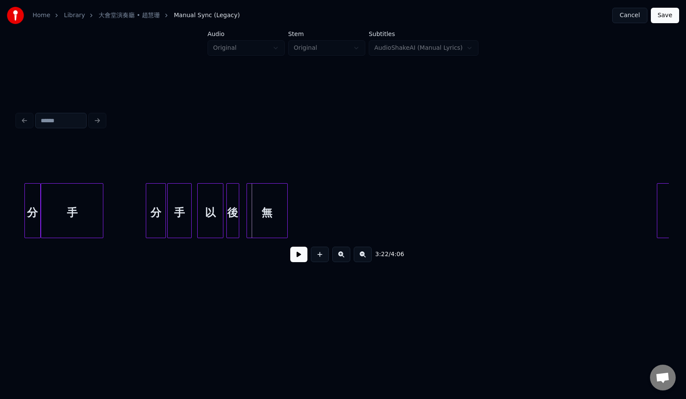
click at [273, 183] on div "無" at bounding box center [267, 212] width 40 height 58
click at [259, 206] on div at bounding box center [258, 210] width 3 height 54
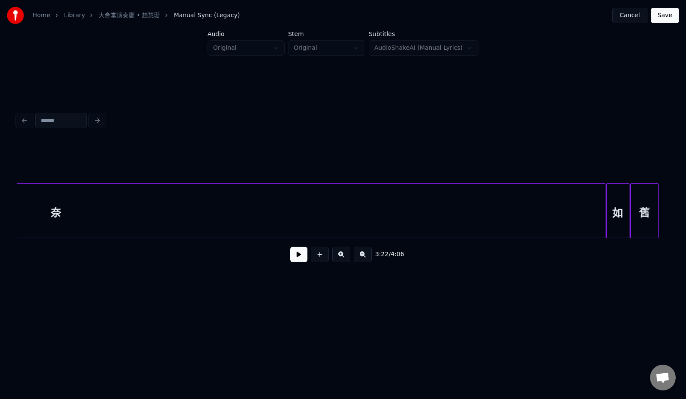
scroll to position [0, 9627]
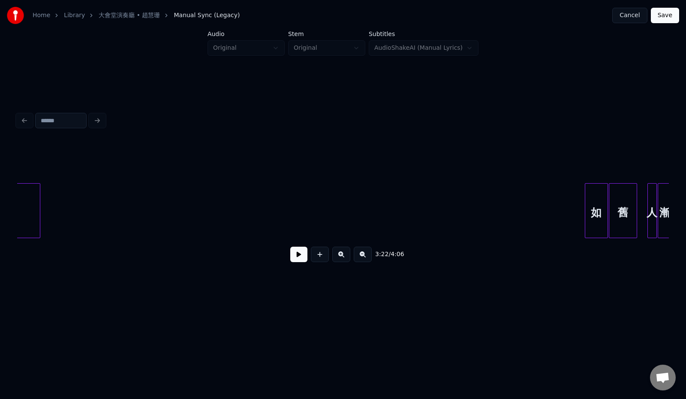
click at [39, 206] on div at bounding box center [38, 210] width 3 height 54
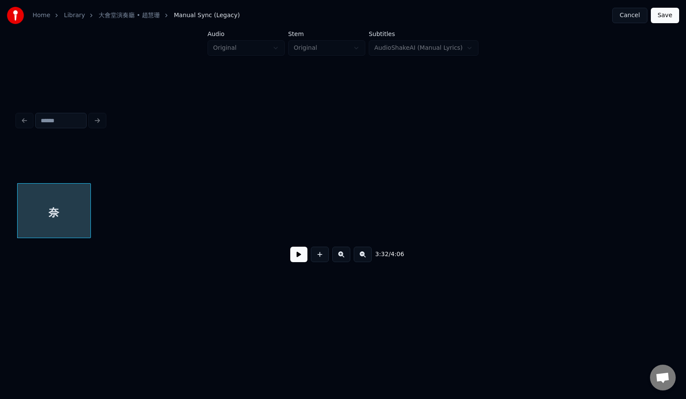
click at [90, 206] on div at bounding box center [89, 210] width 3 height 54
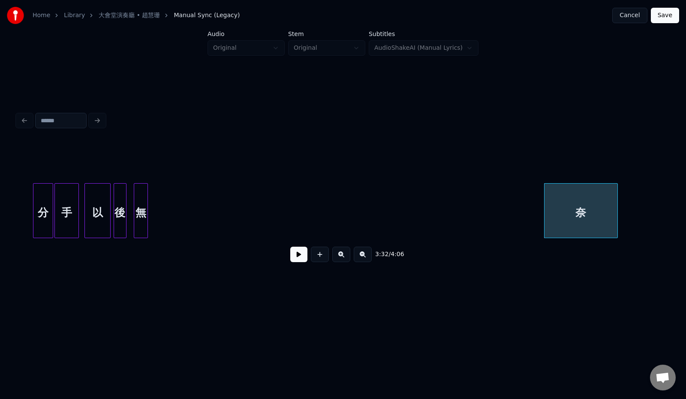
scroll to position [0, 8572]
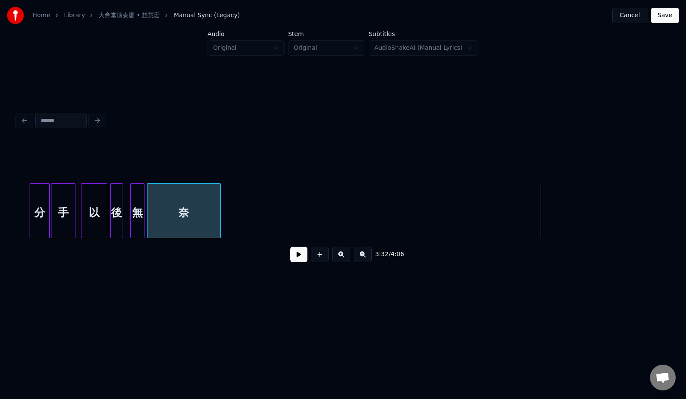
click at [198, 198] on div "奈" at bounding box center [183, 212] width 73 height 58
click at [210, 205] on div at bounding box center [211, 210] width 3 height 54
click at [17, 209] on div "3:22 / 4:06" at bounding box center [343, 189] width 658 height 170
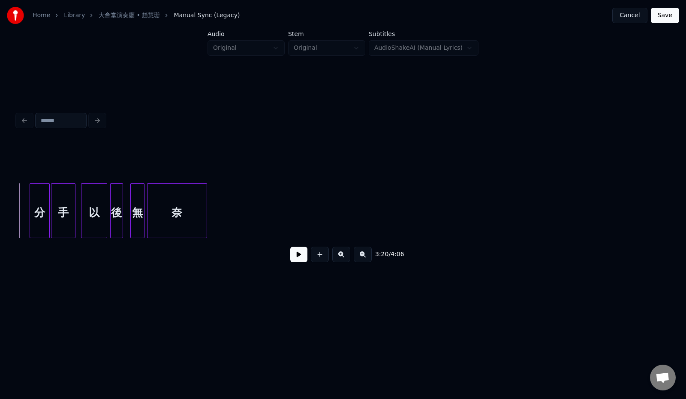
click at [297, 259] on button at bounding box center [298, 253] width 17 height 15
click at [132, 216] on div "無" at bounding box center [133, 212] width 14 height 58
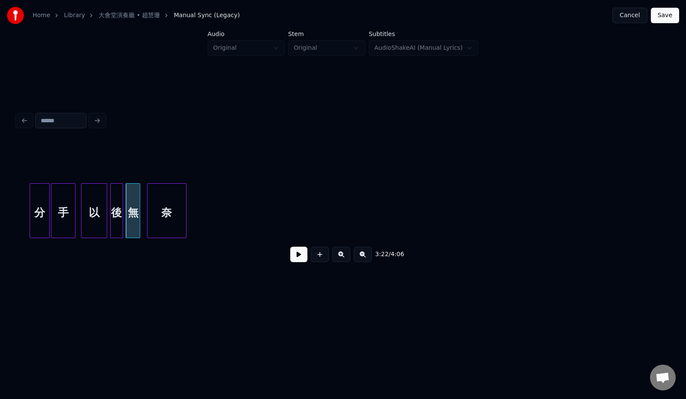
click at [186, 220] on div at bounding box center [184, 210] width 3 height 54
click at [160, 218] on div "奈" at bounding box center [161, 212] width 41 height 58
click at [36, 210] on div "分" at bounding box center [39, 212] width 19 height 58
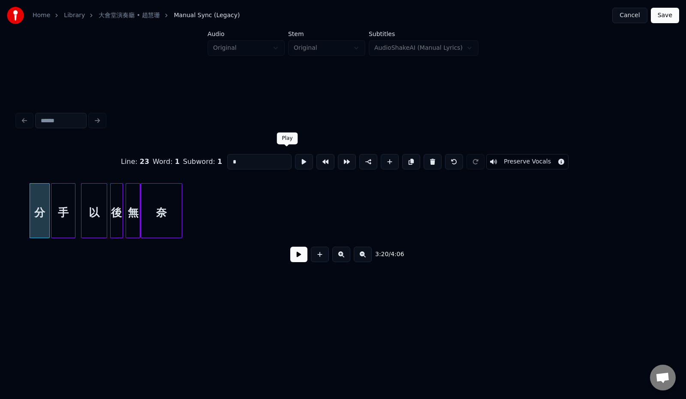
click at [295, 156] on button at bounding box center [304, 161] width 18 height 15
click at [61, 190] on div "手" at bounding box center [63, 212] width 24 height 58
type input "*"
click at [295, 158] on button at bounding box center [304, 161] width 18 height 15
click at [85, 211] on div "以" at bounding box center [90, 212] width 25 height 58
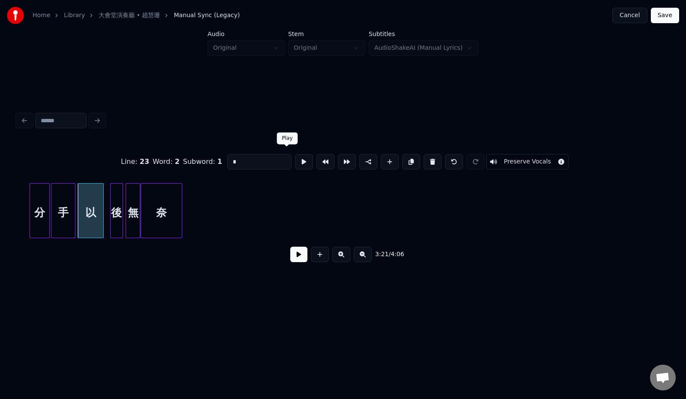
click at [295, 161] on button at bounding box center [304, 161] width 18 height 15
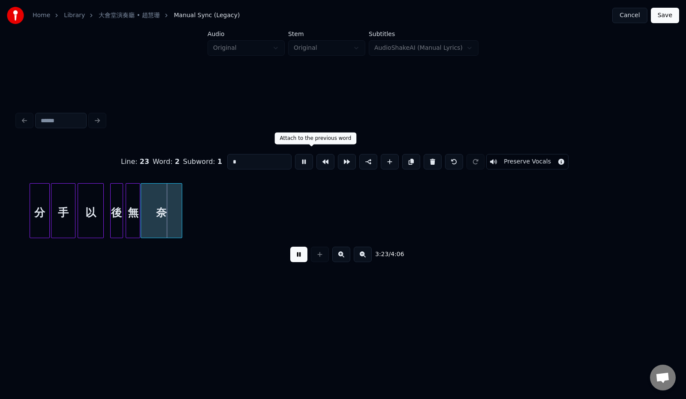
click at [297, 261] on button at bounding box center [298, 253] width 17 height 15
click at [89, 219] on div at bounding box center [89, 210] width 3 height 54
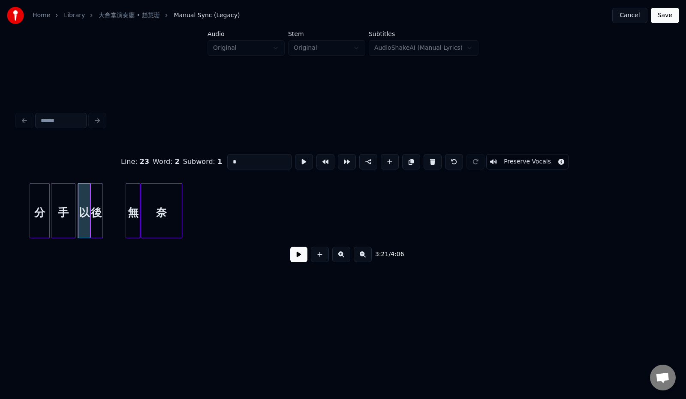
click at [96, 214] on div "後" at bounding box center [96, 212] width 12 height 58
click at [99, 216] on div "後" at bounding box center [99, 212] width 12 height 58
click at [88, 216] on div at bounding box center [89, 210] width 3 height 54
click at [295, 158] on button at bounding box center [304, 161] width 18 height 15
click at [100, 207] on div "後" at bounding box center [99, 212] width 12 height 58
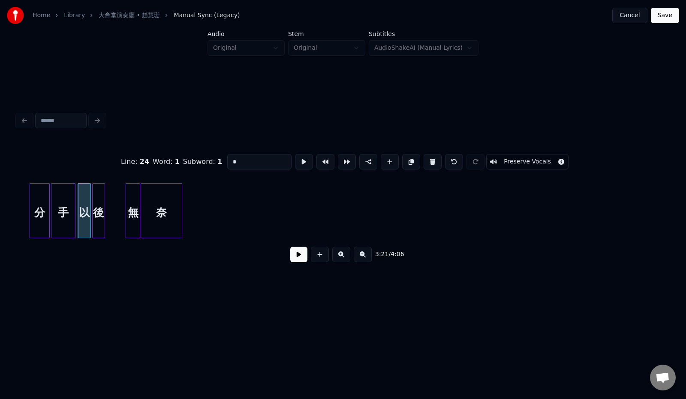
type input "*"
click at [295, 156] on button at bounding box center [304, 161] width 18 height 15
click at [113, 209] on div "無" at bounding box center [115, 212] width 14 height 58
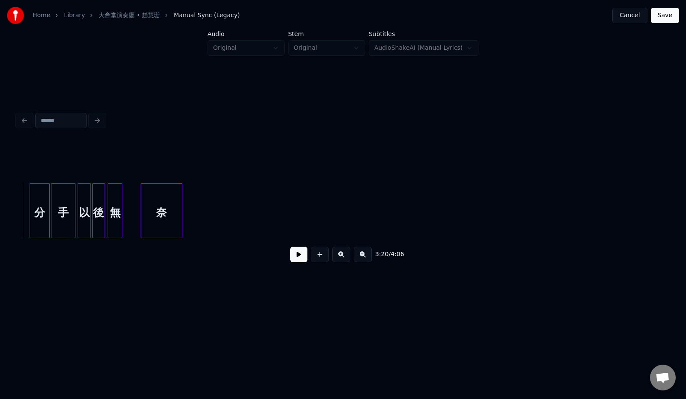
click at [290, 255] on button at bounding box center [298, 253] width 17 height 15
click at [127, 222] on div at bounding box center [128, 210] width 3 height 54
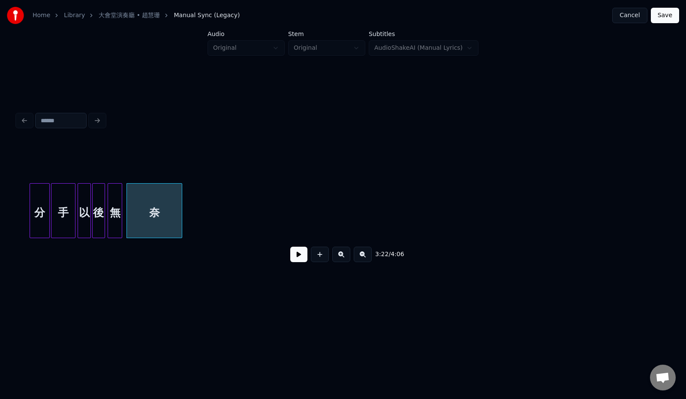
click at [290, 257] on button at bounding box center [298, 253] width 17 height 15
click at [146, 223] on div at bounding box center [145, 210] width 3 height 54
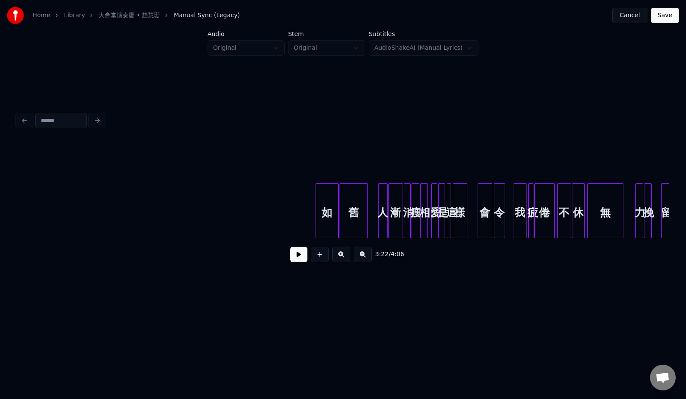
scroll to position [0, 9925]
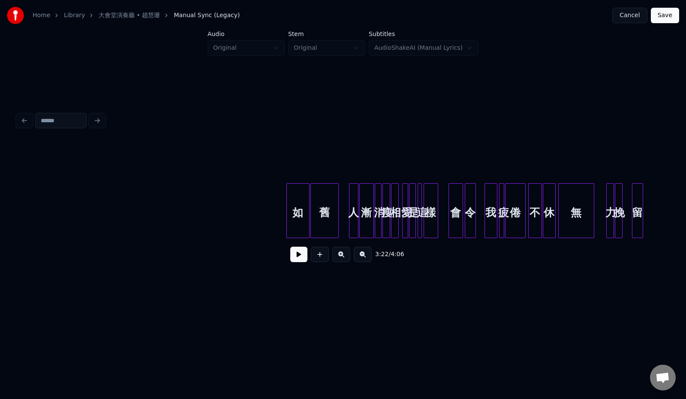
drag, startPoint x: 252, startPoint y: 153, endPoint x: 366, endPoint y: 173, distance: 115.3
click at [366, 173] on div at bounding box center [343, 161] width 652 height 43
click at [304, 193] on div "如" at bounding box center [298, 212] width 22 height 58
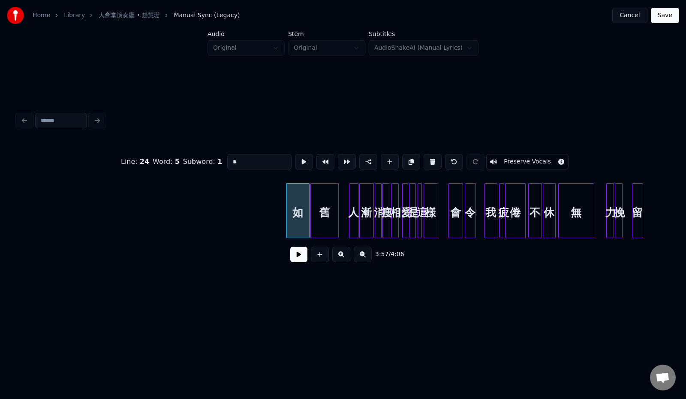
click at [329, 198] on div "舊" at bounding box center [324, 212] width 27 height 58
click at [297, 198] on div "如" at bounding box center [298, 212] width 22 height 58
type input "*"
click at [45, 195] on div "如" at bounding box center [45, 212] width 22 height 58
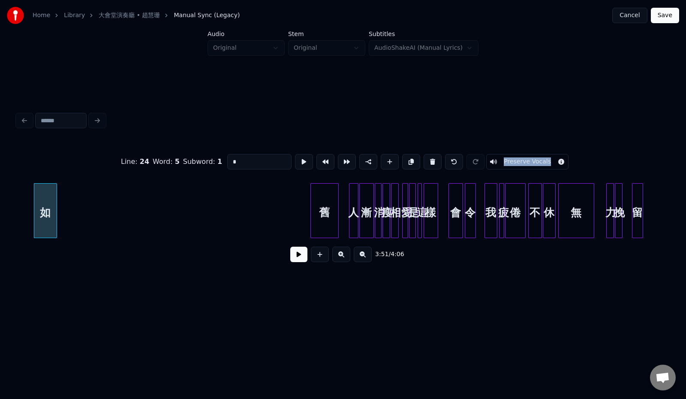
drag, startPoint x: 300, startPoint y: 174, endPoint x: 382, endPoint y: 192, distance: 83.8
click at [382, 192] on div "Line : 24 Word : 5 Subword : 1 * Preserve Vocals 3:51 / 4:06" at bounding box center [343, 205] width 652 height 130
click at [77, 194] on div "舊" at bounding box center [80, 212] width 27 height 58
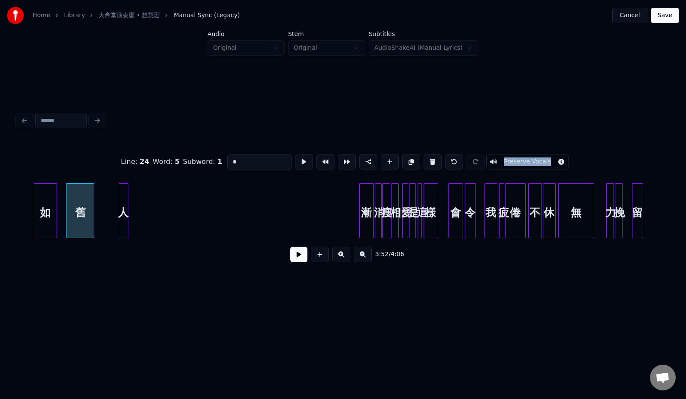
click at [124, 201] on div "人" at bounding box center [123, 212] width 9 height 58
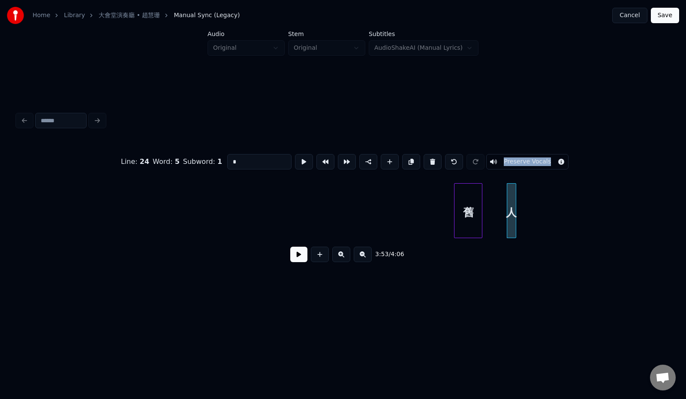
scroll to position [0, 9505]
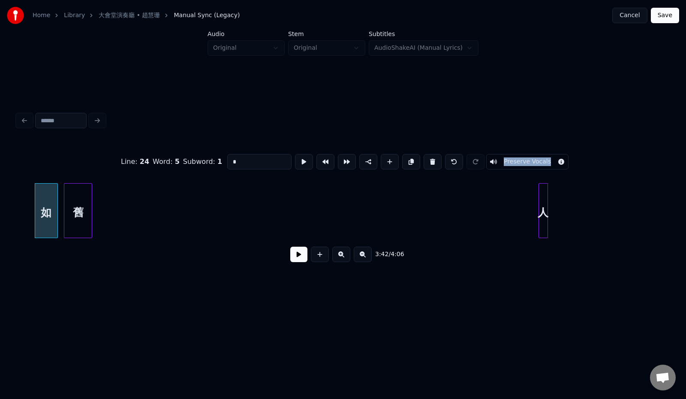
click at [81, 195] on div "舊" at bounding box center [77, 212] width 27 height 58
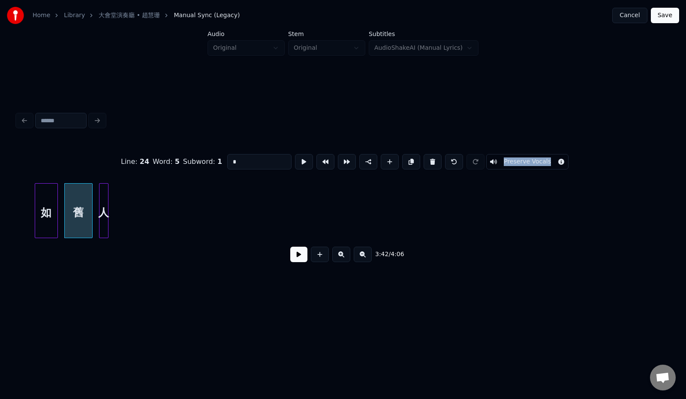
click at [102, 196] on div "人" at bounding box center [103, 212] width 9 height 58
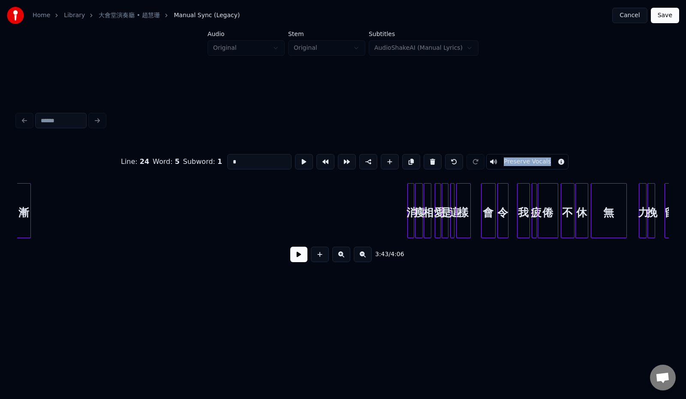
scroll to position [0, 9892]
click at [0, 181] on div "Home Library 大會堂演奏廳 • 趙慧珊 Manual Sync (Legacy) Cancel Save Audio Original Stem …" at bounding box center [343, 154] width 686 height 309
click at [400, 208] on div at bounding box center [401, 210] width 3 height 54
click at [46, 183] on div "消" at bounding box center [42, 212] width 19 height 58
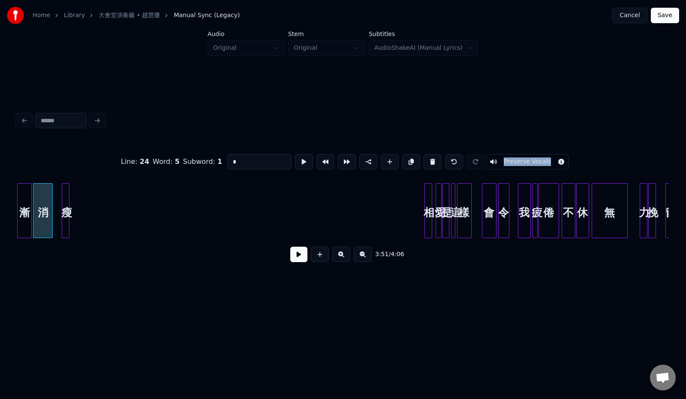
click at [66, 191] on div "瘦" at bounding box center [66, 212] width 9 height 58
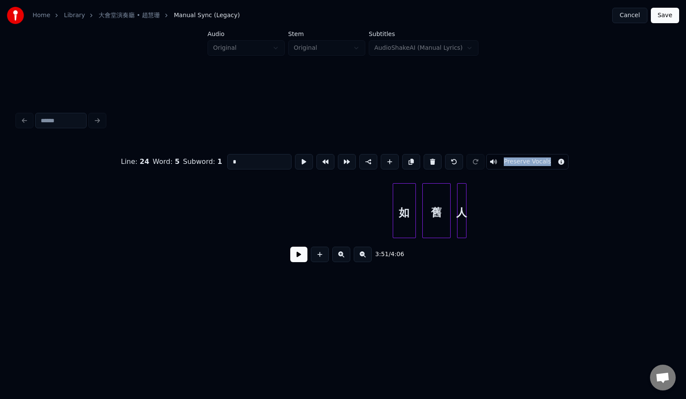
scroll to position [0, 9233]
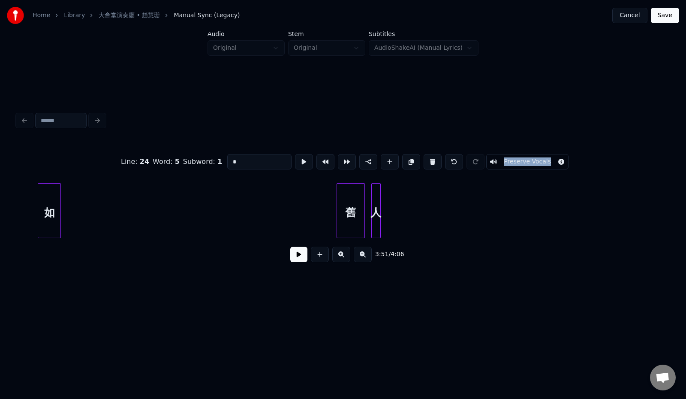
click at [52, 225] on div "如" at bounding box center [49, 212] width 22 height 58
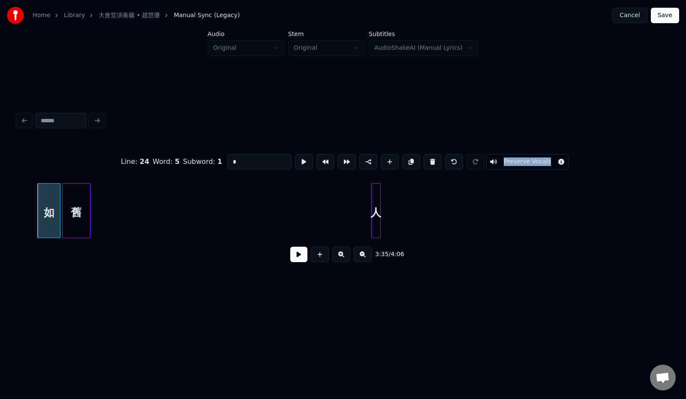
click at [75, 225] on div "舊" at bounding box center [76, 212] width 27 height 58
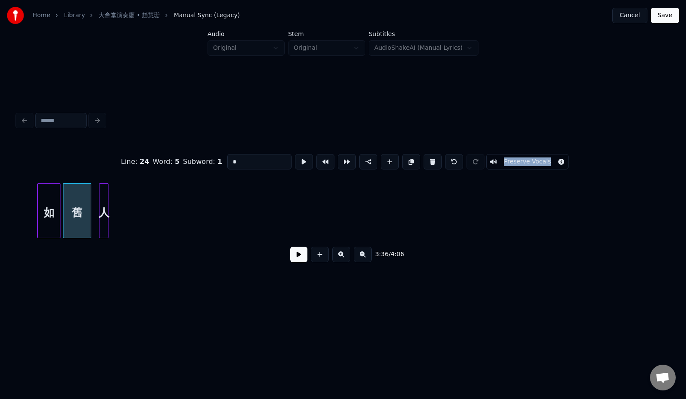
click at [103, 216] on div "人" at bounding box center [103, 212] width 9 height 58
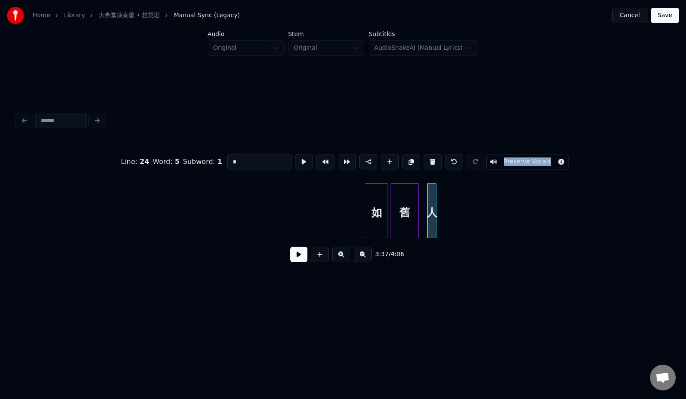
scroll to position [0, 8959]
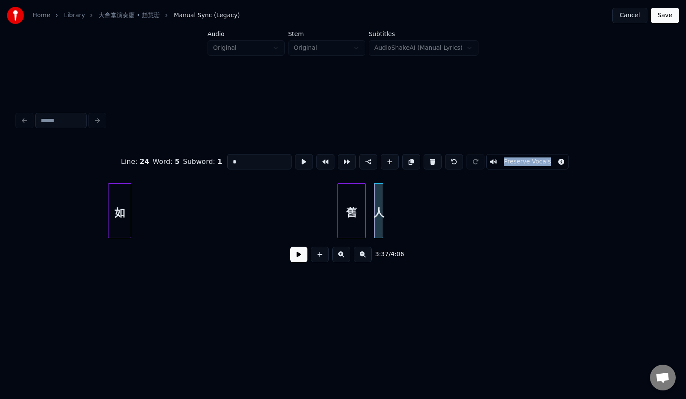
click at [127, 193] on div "如" at bounding box center [119, 212] width 22 height 58
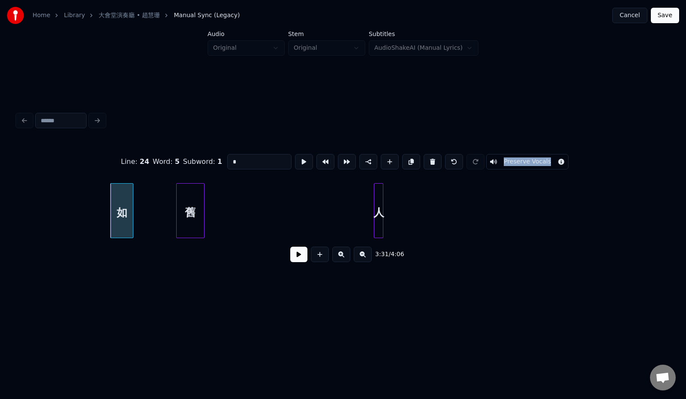
click at [177, 197] on div "舊" at bounding box center [190, 212] width 27 height 58
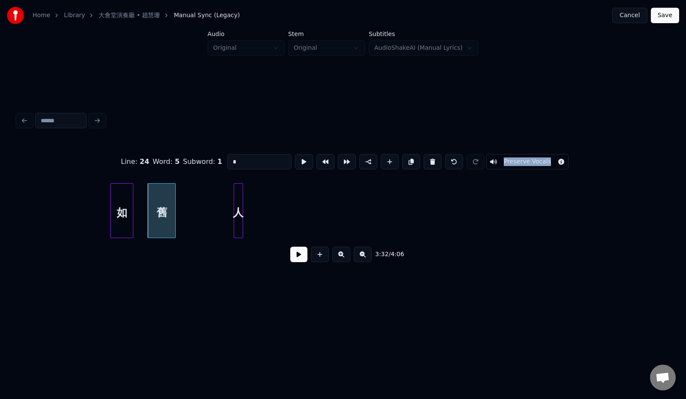
click at [234, 201] on div "人" at bounding box center [238, 212] width 9 height 58
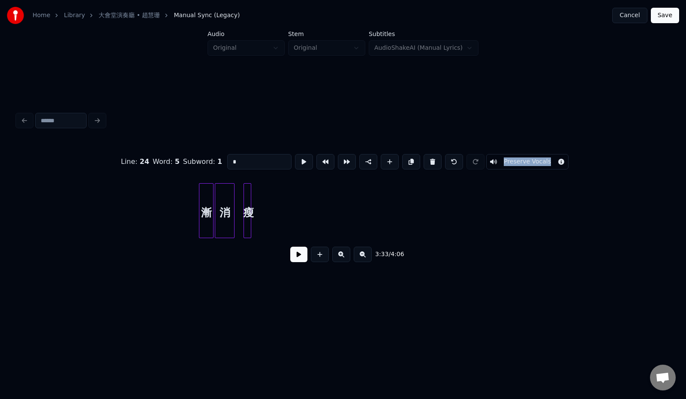
scroll to position [0, 9925]
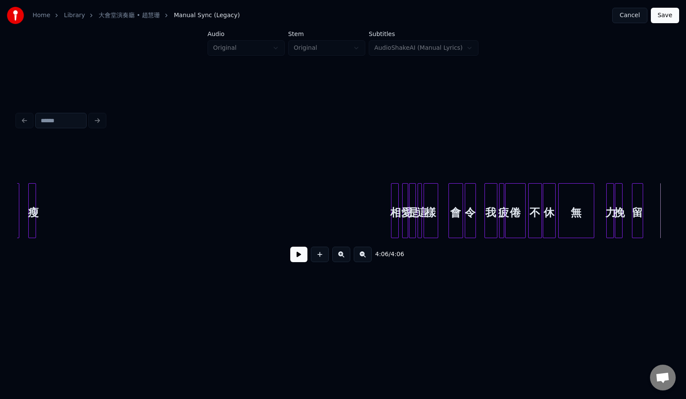
drag, startPoint x: 654, startPoint y: 211, endPoint x: 649, endPoint y: 213, distance: 4.8
click at [316, 213] on div "相" at bounding box center [317, 212] width 9 height 58
click at [386, 212] on div at bounding box center [385, 210] width 3 height 54
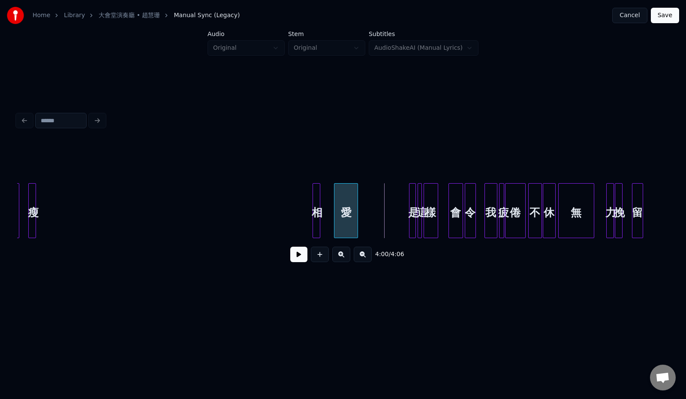
click at [345, 216] on div "愛" at bounding box center [346, 212] width 24 height 58
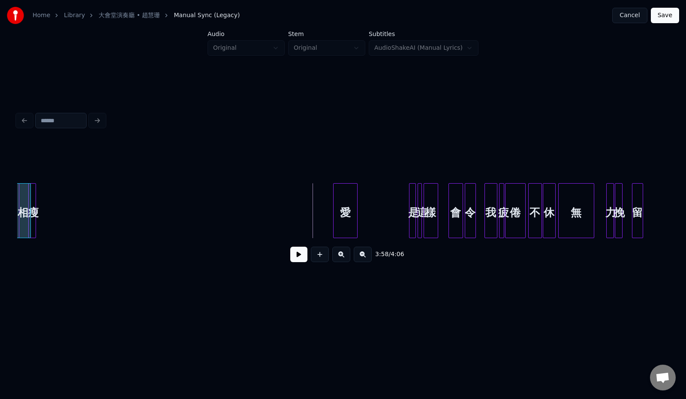
scroll to position [0, 9916]
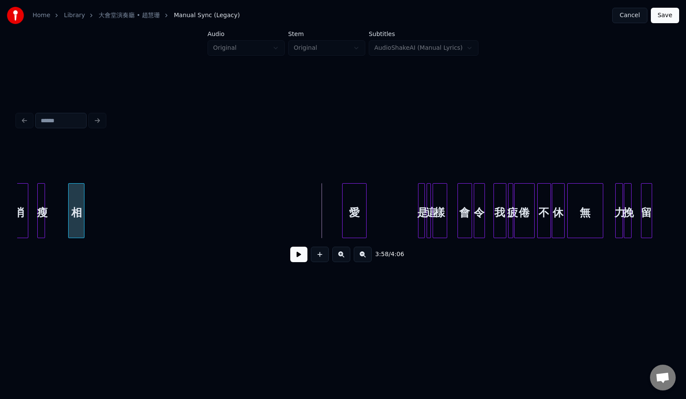
click at [106, 198] on div "愛" at bounding box center [105, 212] width 24 height 58
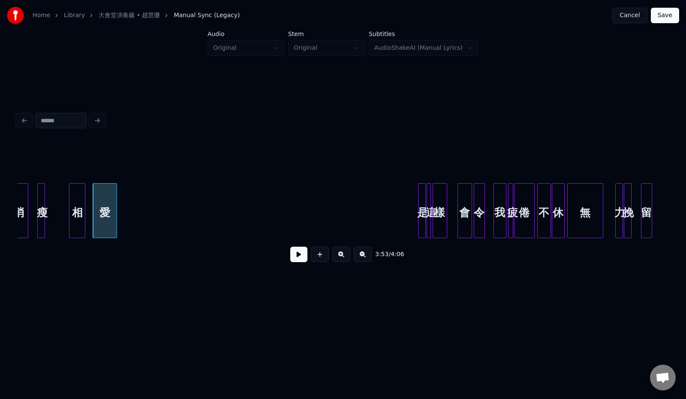
click at [424, 210] on div at bounding box center [424, 210] width 3 height 54
click at [127, 221] on div "是" at bounding box center [127, 212] width 9 height 58
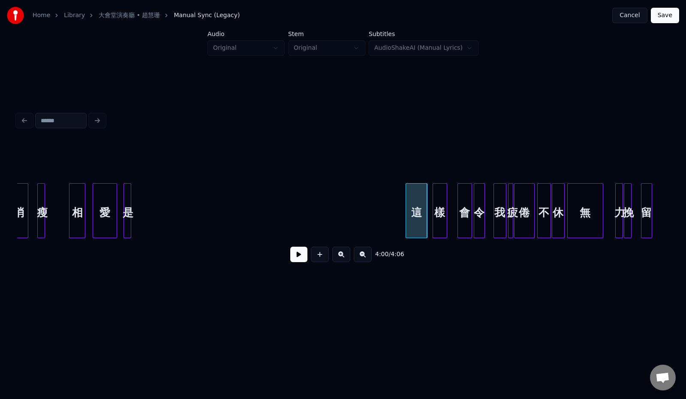
click at [406, 214] on div at bounding box center [407, 210] width 3 height 54
click at [168, 204] on div "這" at bounding box center [164, 212] width 21 height 58
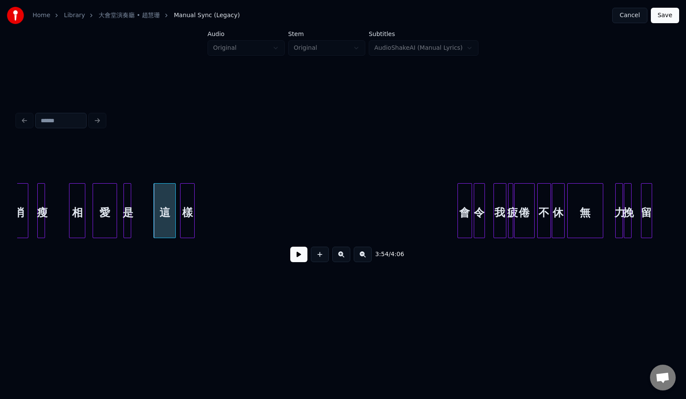
click at [188, 188] on div "樣" at bounding box center [187, 212] width 14 height 58
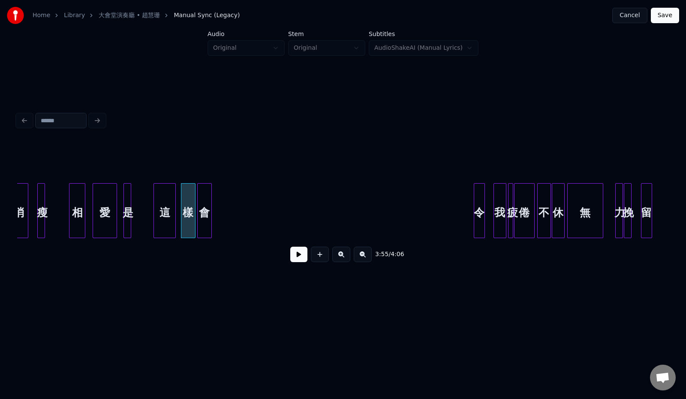
click at [208, 230] on div "會" at bounding box center [205, 212] width 14 height 58
click at [229, 217] on div "令" at bounding box center [230, 212] width 10 height 58
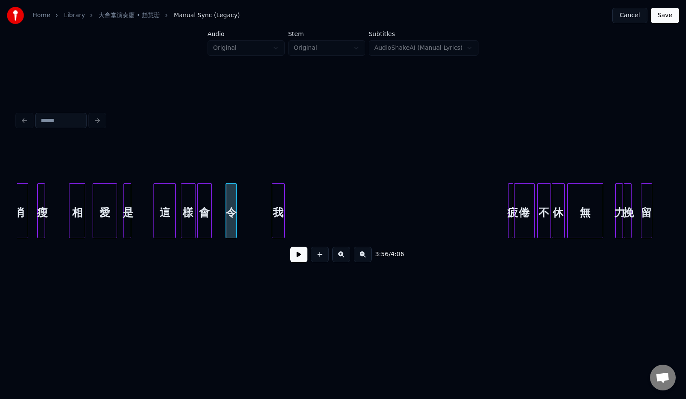
click at [280, 220] on div "我" at bounding box center [278, 212] width 12 height 58
click at [489, 222] on div at bounding box center [488, 210] width 3 height 54
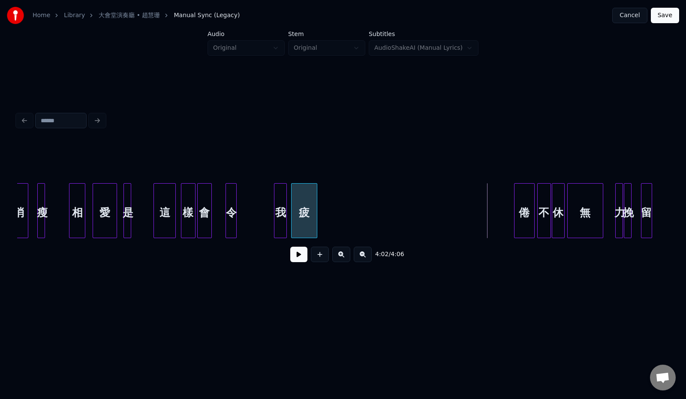
click at [306, 223] on div "疲" at bounding box center [303, 212] width 25 height 58
click at [338, 219] on div "倦" at bounding box center [338, 212] width 20 height 58
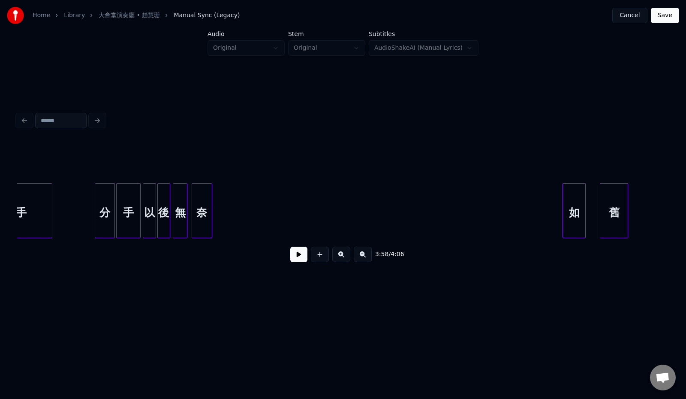
scroll to position [0, 8432]
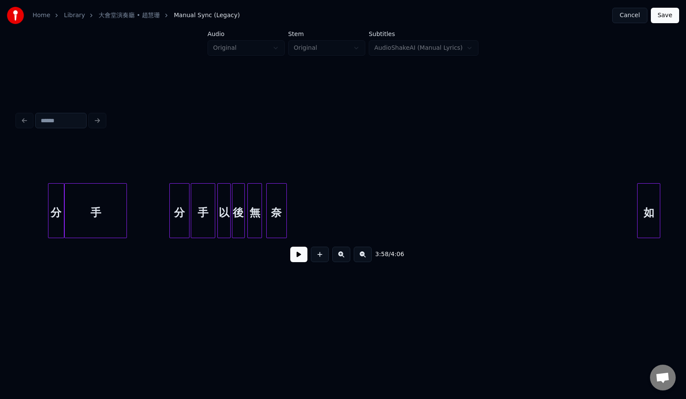
click at [297, 257] on button at bounding box center [298, 253] width 17 height 15
click at [306, 210] on div "如" at bounding box center [306, 212] width 22 height 58
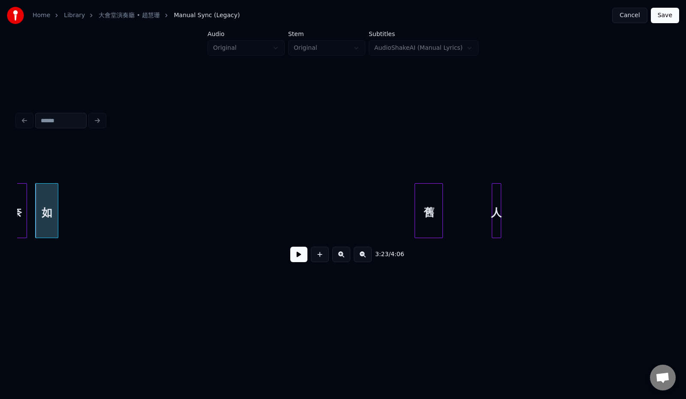
scroll to position [0, 8592]
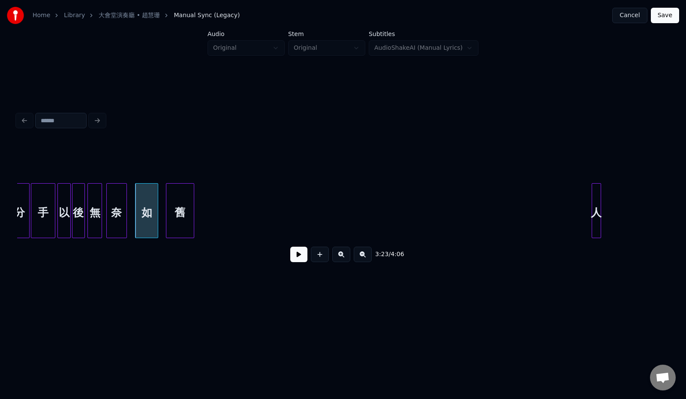
click at [187, 211] on div "舊" at bounding box center [179, 212] width 27 height 58
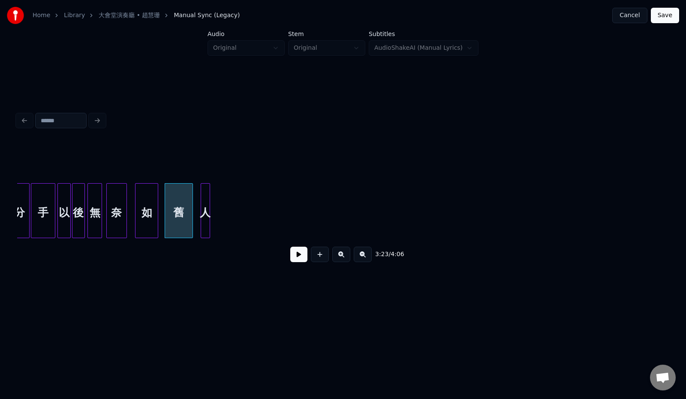
click at [206, 204] on div "人" at bounding box center [205, 212] width 9 height 58
click at [144, 212] on div "如" at bounding box center [146, 212] width 22 height 58
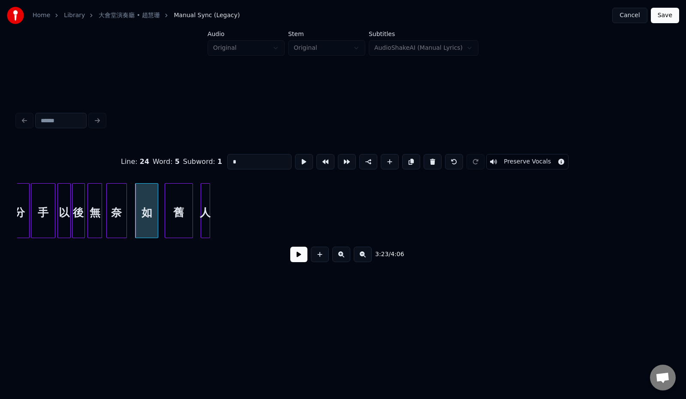
click at [294, 259] on button at bounding box center [298, 253] width 17 height 15
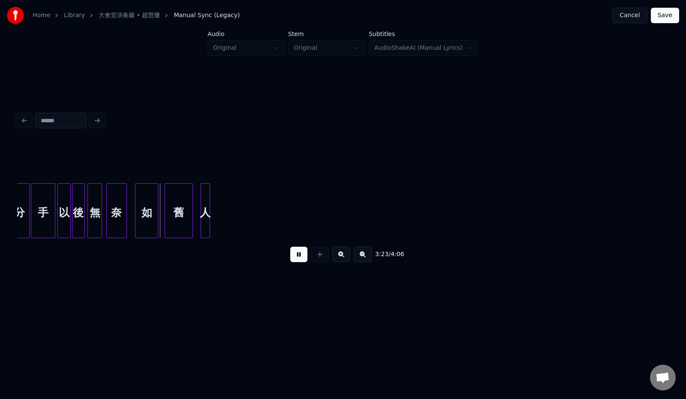
click at [294, 259] on button at bounding box center [298, 253] width 17 height 15
click at [132, 215] on div at bounding box center [133, 210] width 3 height 54
click at [147, 216] on div at bounding box center [145, 210] width 3 height 54
click at [159, 216] on div "舊" at bounding box center [163, 212] width 27 height 58
click at [171, 216] on div at bounding box center [171, 210] width 3 height 54
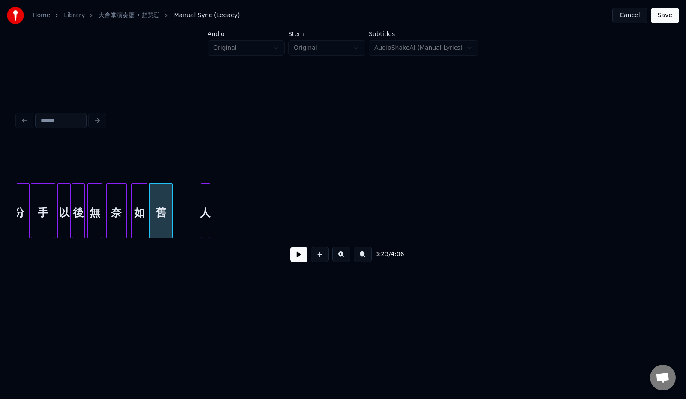
click at [162, 218] on div "舊" at bounding box center [161, 212] width 23 height 58
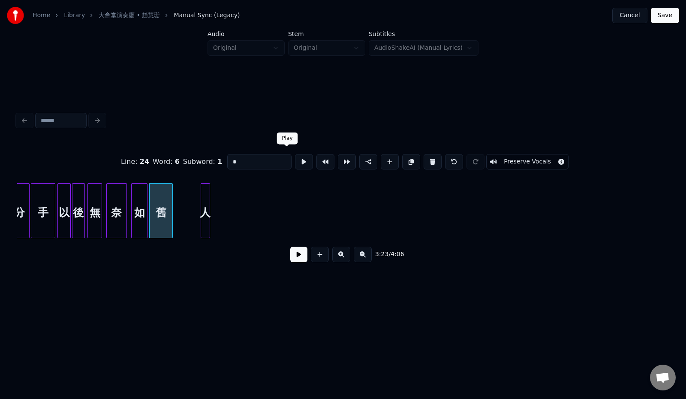
click at [295, 159] on button at bounding box center [304, 161] width 18 height 15
click at [292, 254] on button at bounding box center [298, 253] width 17 height 15
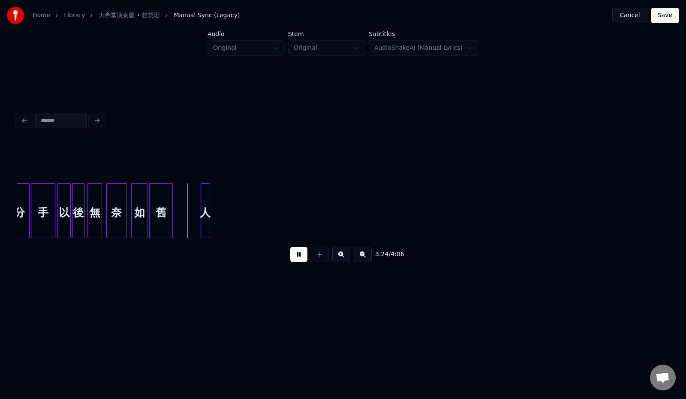
drag, startPoint x: 291, startPoint y: 254, endPoint x: 205, endPoint y: 231, distance: 89.6
click at [291, 254] on button at bounding box center [298, 253] width 17 height 15
click at [180, 215] on div "人" at bounding box center [184, 212] width 9 height 58
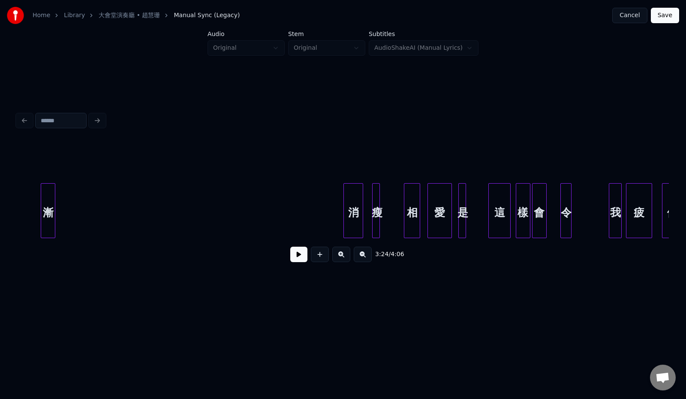
scroll to position [0, 9564]
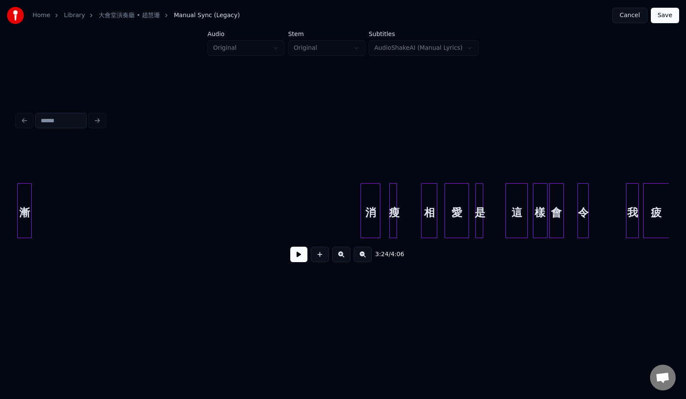
click at [7, 222] on div "Home Library 大會堂演奏廳 • 趙慧珊 Manual Sync (Legacy) Cancel Save Audio Original Stem …" at bounding box center [343, 154] width 686 height 309
click at [48, 208] on div "消" at bounding box center [45, 212] width 19 height 58
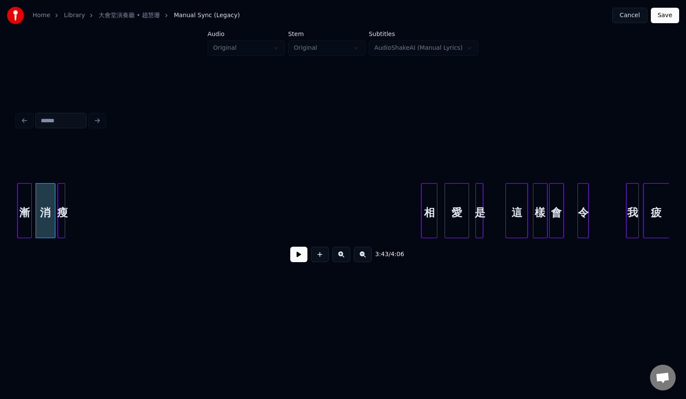
click at [62, 203] on div "瘦" at bounding box center [62, 212] width 9 height 58
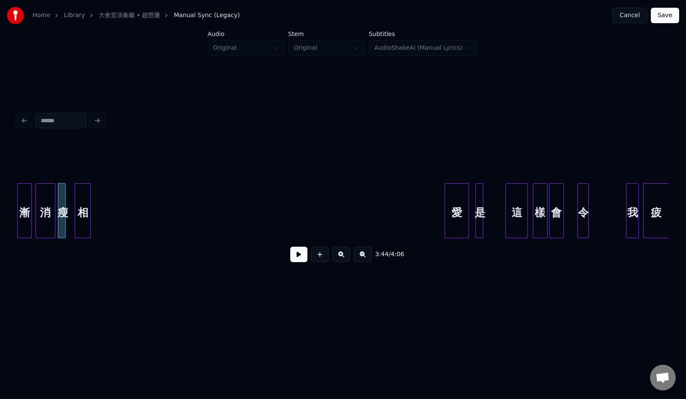
click at [79, 215] on div "相" at bounding box center [82, 212] width 15 height 58
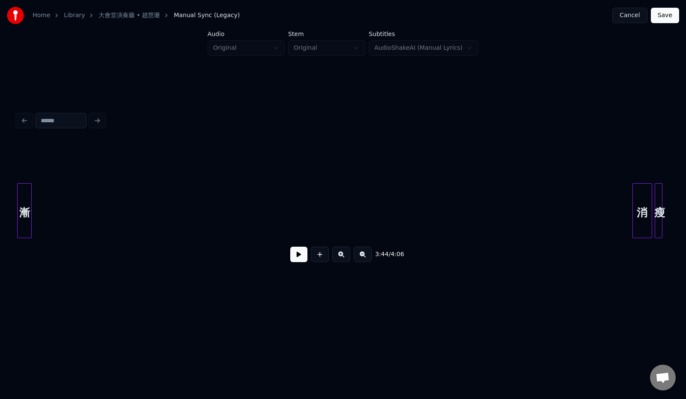
scroll to position [0, 8967]
click at [4, 220] on div "Home Library 大會堂演奏廳 • 趙慧珊 Manual Sync (Legacy) Cancel Save Audio Original Stem …" at bounding box center [343, 154] width 686 height 309
click at [48, 219] on div "消" at bounding box center [49, 212] width 19 height 58
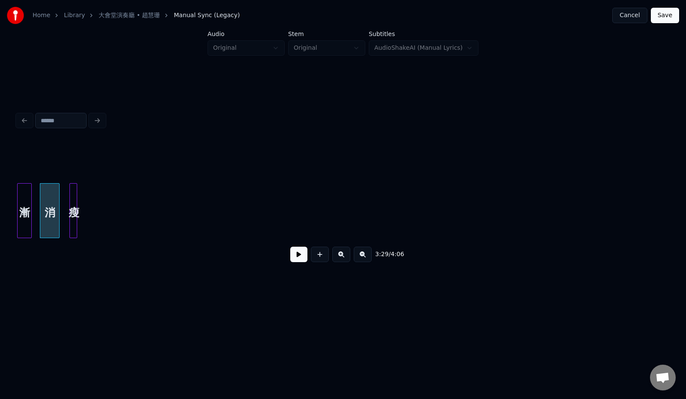
click at [73, 218] on div "瘦" at bounding box center [74, 212] width 9 height 58
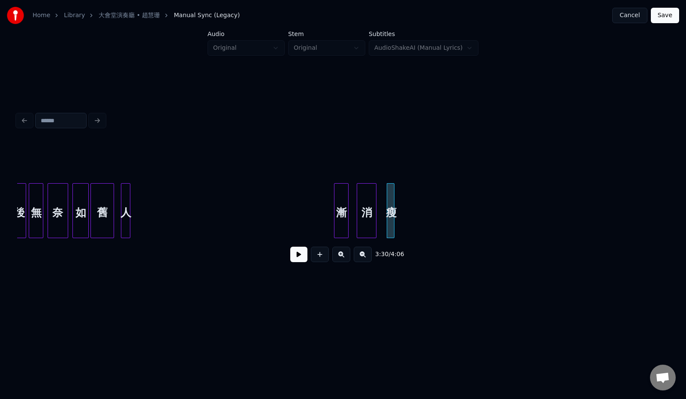
scroll to position [0, 8555]
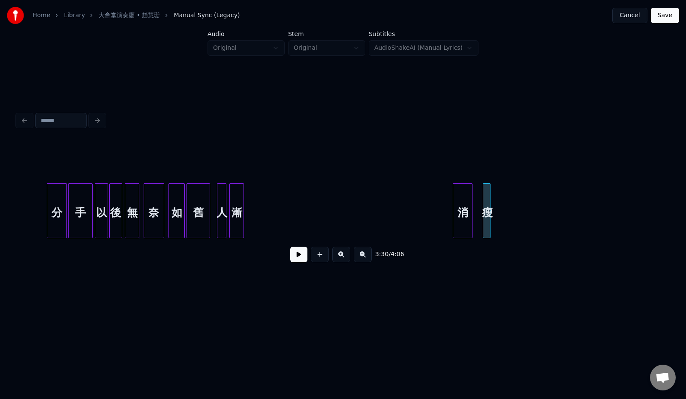
click at [239, 206] on div "漸" at bounding box center [237, 212] width 14 height 58
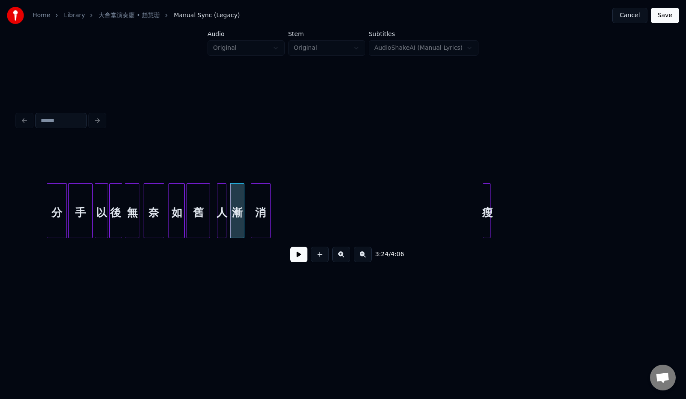
click at [260, 207] on div "消" at bounding box center [260, 212] width 19 height 58
click at [150, 207] on div "奈" at bounding box center [154, 212] width 20 height 58
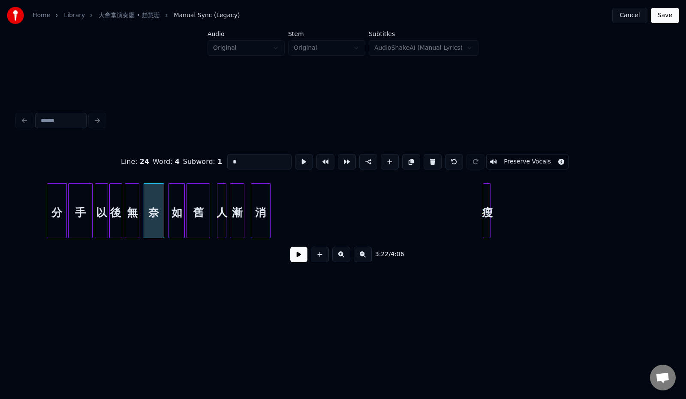
click at [291, 259] on button at bounding box center [298, 253] width 17 height 15
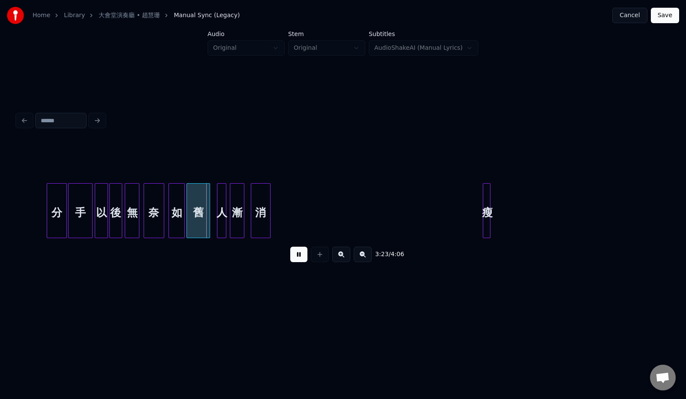
click at [291, 258] on button at bounding box center [298, 253] width 17 height 15
click at [200, 221] on div at bounding box center [199, 210] width 3 height 54
click at [213, 219] on div "人" at bounding box center [214, 212] width 9 height 58
click at [293, 257] on button at bounding box center [298, 253] width 17 height 15
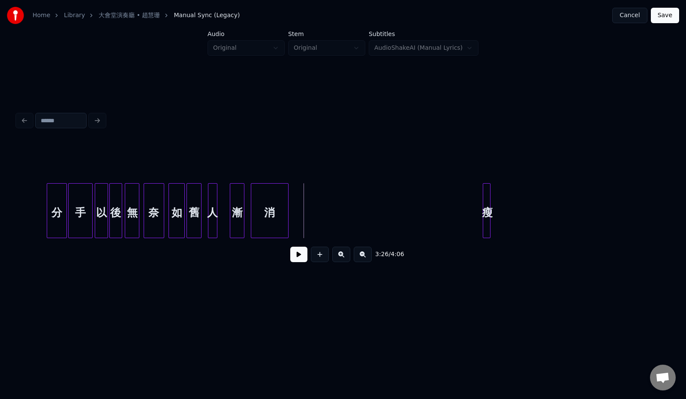
click at [288, 218] on div at bounding box center [286, 210] width 3 height 54
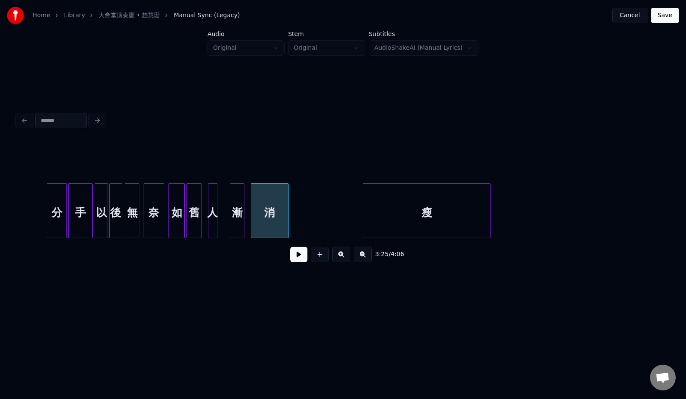
click at [363, 212] on div at bounding box center [364, 210] width 3 height 54
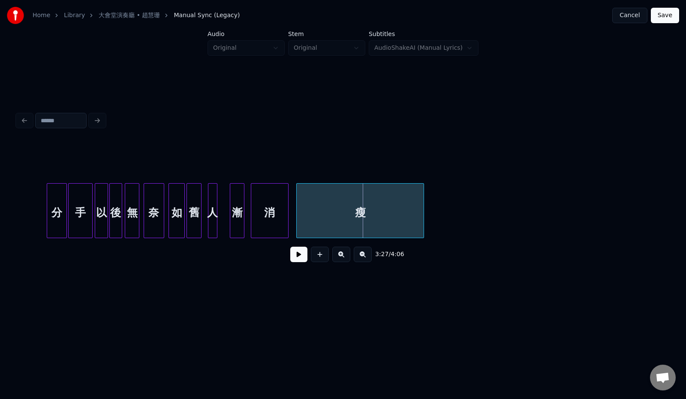
click at [367, 214] on div "瘦" at bounding box center [360, 212] width 127 height 58
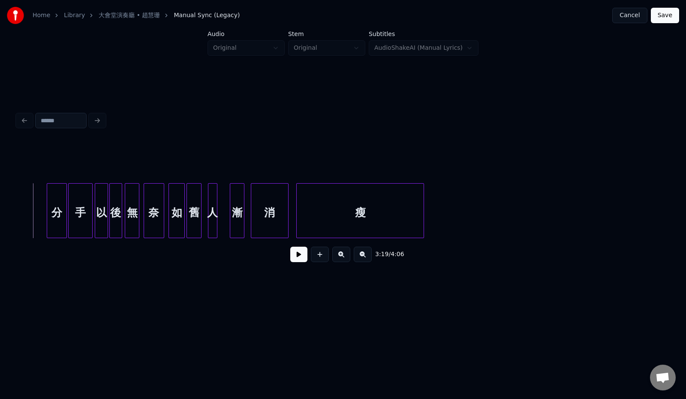
click at [290, 259] on button at bounding box center [298, 253] width 17 height 15
click at [168, 226] on div at bounding box center [168, 210] width 3 height 54
click at [179, 222] on div at bounding box center [179, 210] width 3 height 54
click at [159, 222] on div at bounding box center [160, 210] width 3 height 54
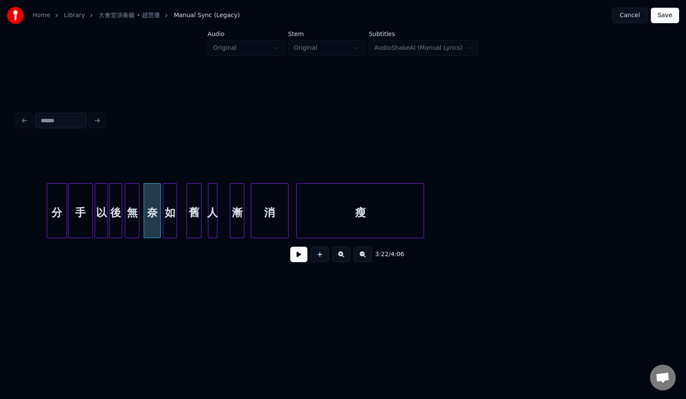
click at [169, 222] on div "如" at bounding box center [170, 212] width 14 height 58
click at [189, 213] on div "舊" at bounding box center [187, 212] width 14 height 58
click at [197, 213] on div at bounding box center [197, 210] width 3 height 54
click at [135, 221] on div "無" at bounding box center [132, 212] width 14 height 58
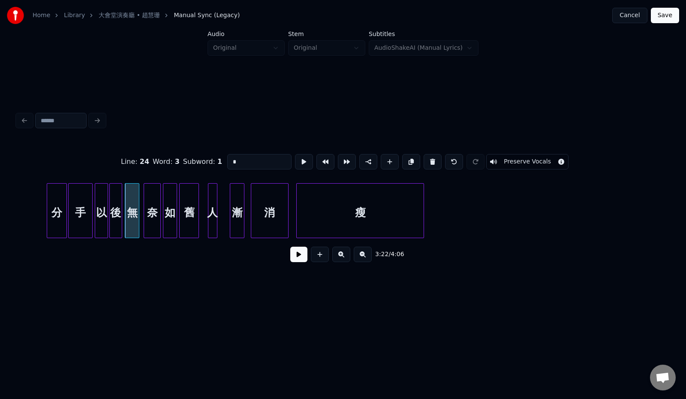
click at [290, 255] on button at bounding box center [298, 253] width 17 height 15
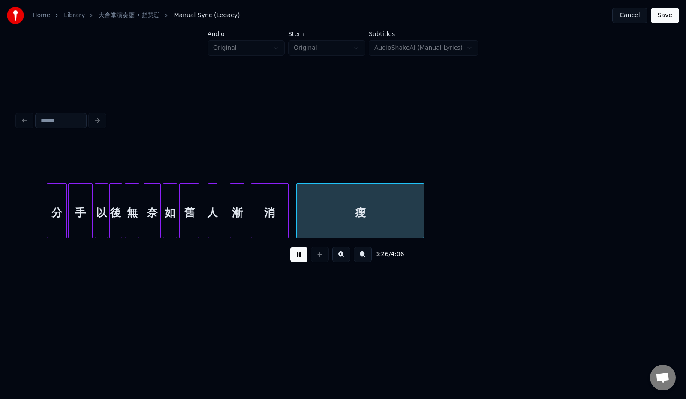
click at [290, 255] on button at bounding box center [298, 253] width 17 height 15
click at [283, 223] on div at bounding box center [283, 210] width 3 height 54
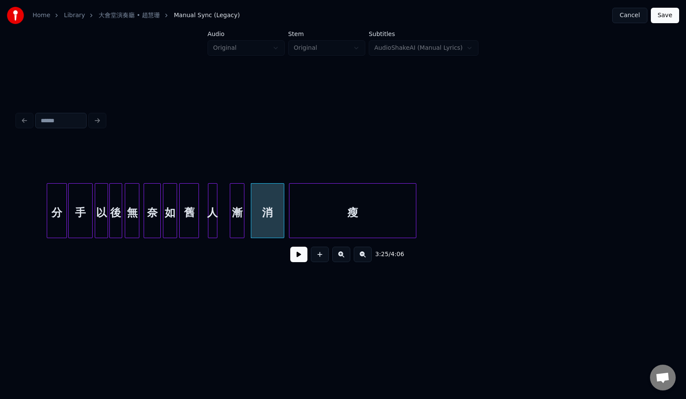
click at [317, 222] on div "瘦" at bounding box center [352, 212] width 127 height 58
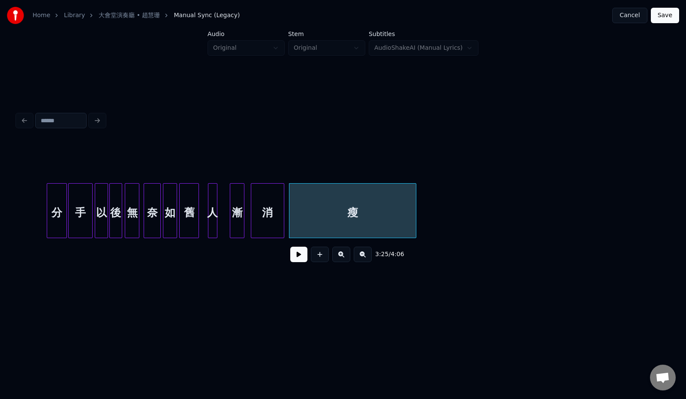
click at [240, 228] on div "漸" at bounding box center [237, 212] width 14 height 58
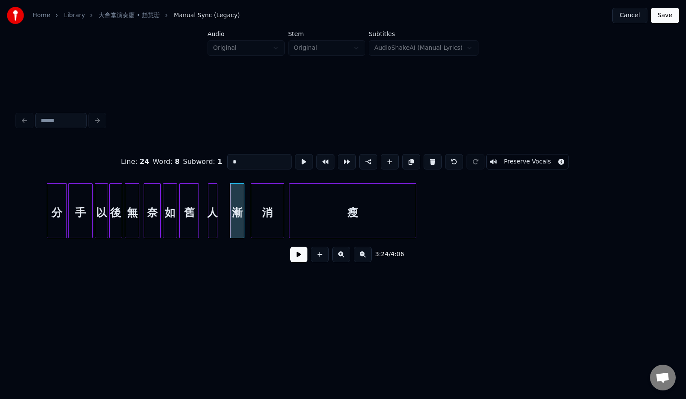
click at [291, 260] on button at bounding box center [298, 253] width 17 height 15
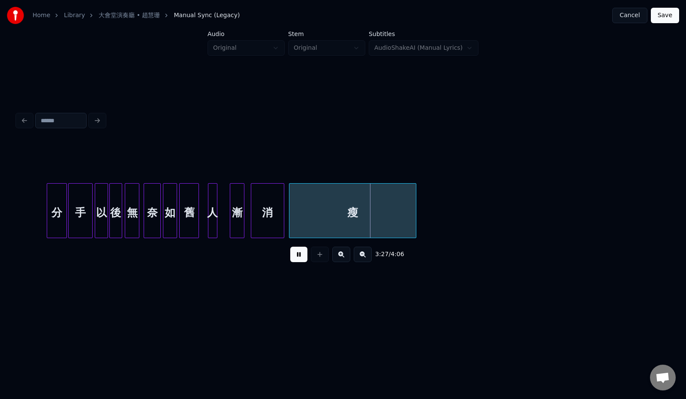
click at [291, 260] on button at bounding box center [298, 253] width 17 height 15
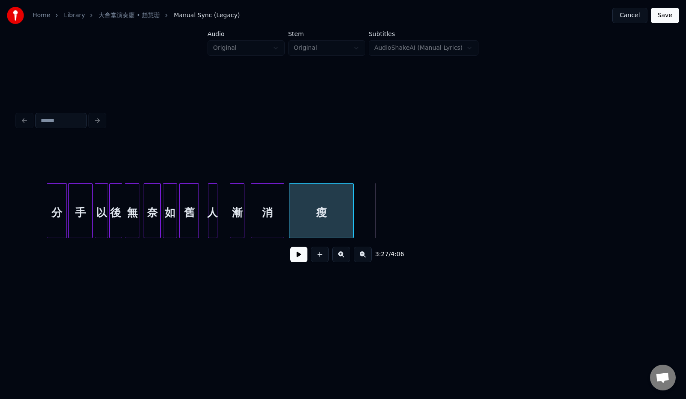
click at [352, 226] on div at bounding box center [352, 210] width 3 height 54
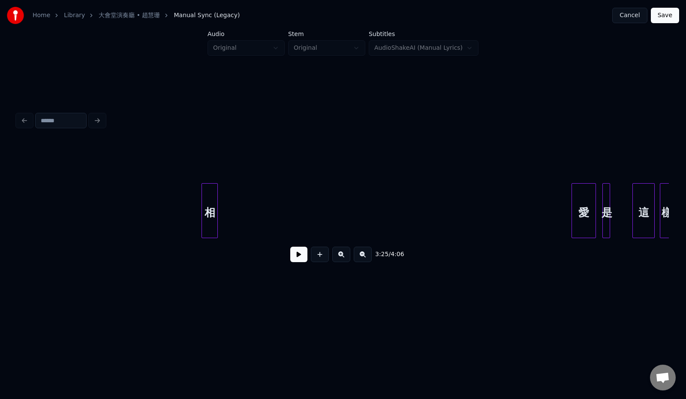
scroll to position [0, 9441]
click at [24, 237] on div "相 愛 是 這 樣" at bounding box center [343, 210] width 652 height 55
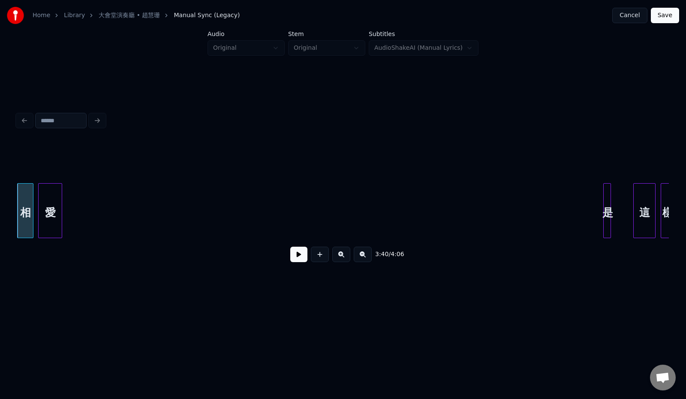
click at [57, 226] on div "愛" at bounding box center [51, 212] width 24 height 58
click at [608, 216] on div "是" at bounding box center [609, 210] width 13 height 55
click at [88, 206] on div "是" at bounding box center [87, 212] width 12 height 58
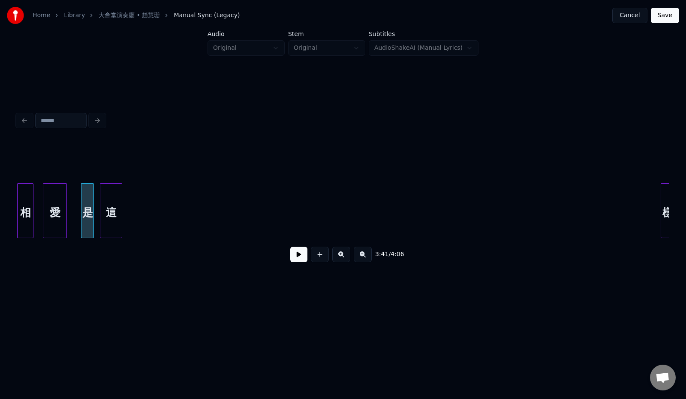
click at [115, 168] on div "3:41 / 4:06" at bounding box center [343, 205] width 652 height 130
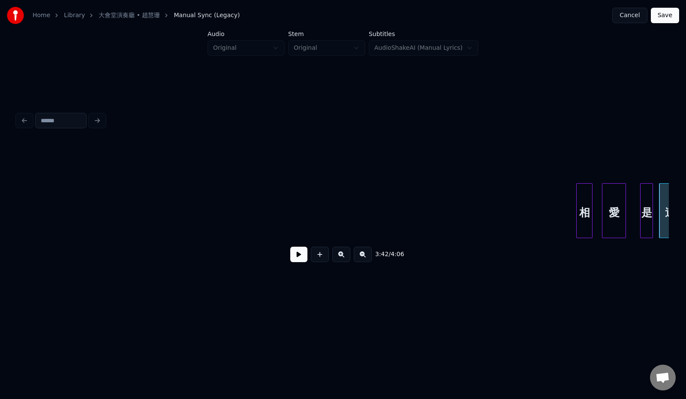
scroll to position [0, 8891]
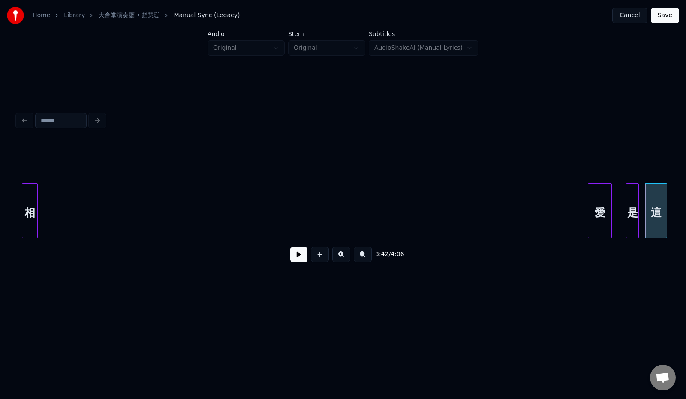
click at [32, 234] on div "相" at bounding box center [29, 212] width 15 height 58
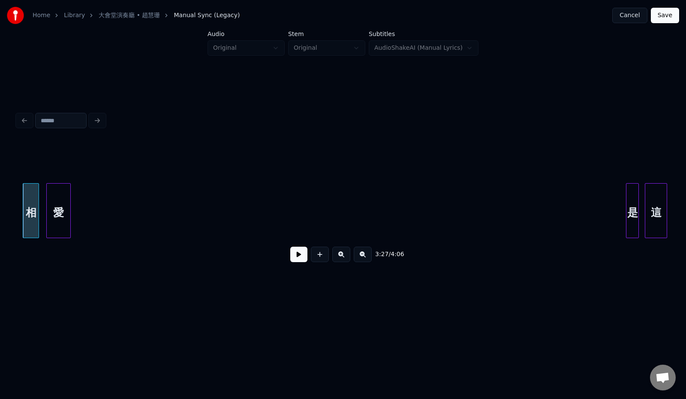
click at [66, 195] on div "愛" at bounding box center [59, 212] width 24 height 58
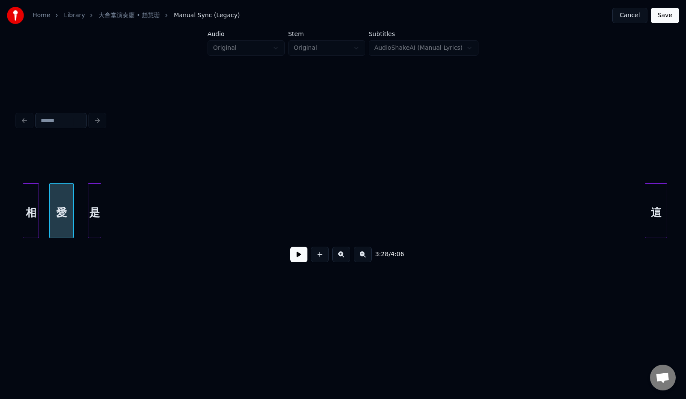
click at [101, 204] on div "是" at bounding box center [94, 212] width 12 height 58
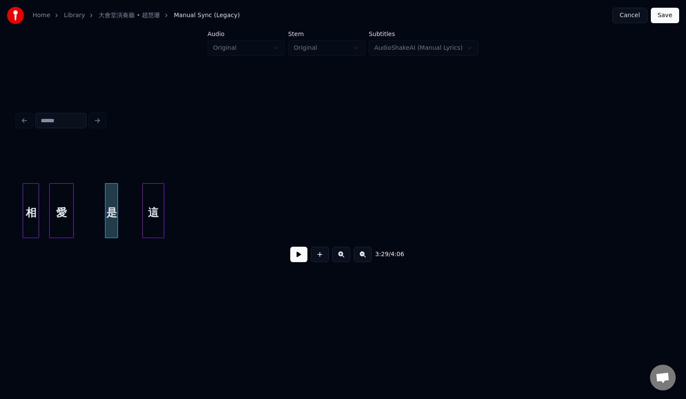
click at [158, 208] on div "這" at bounding box center [153, 212] width 21 height 58
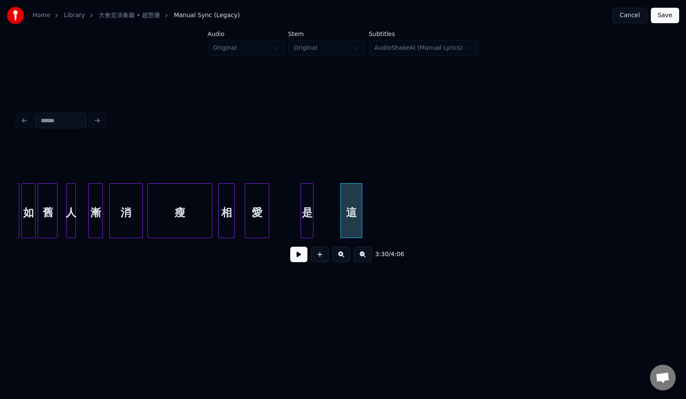
scroll to position [0, 8653]
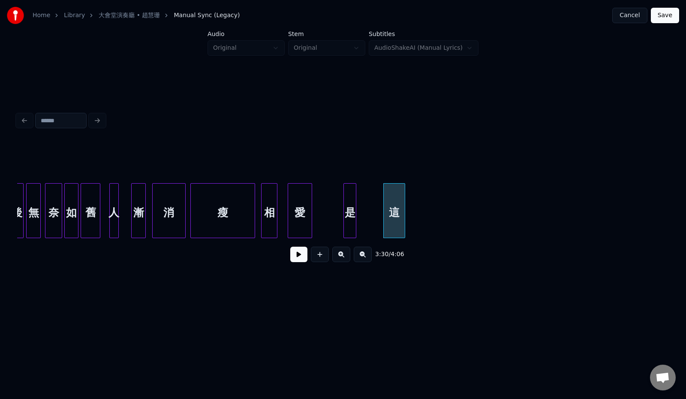
click at [219, 210] on div "瘦" at bounding box center [223, 212] width 64 height 58
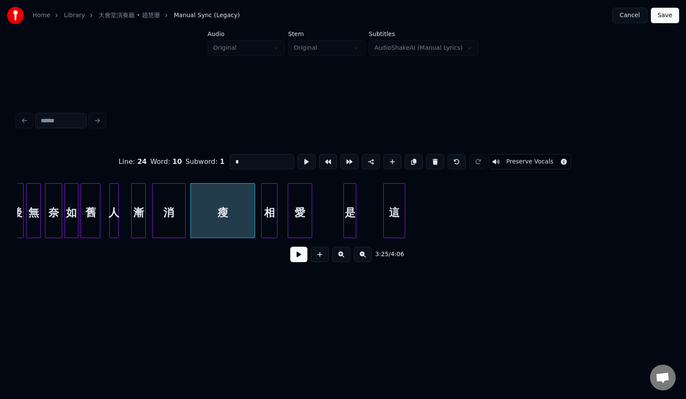
click at [294, 261] on button at bounding box center [298, 253] width 17 height 15
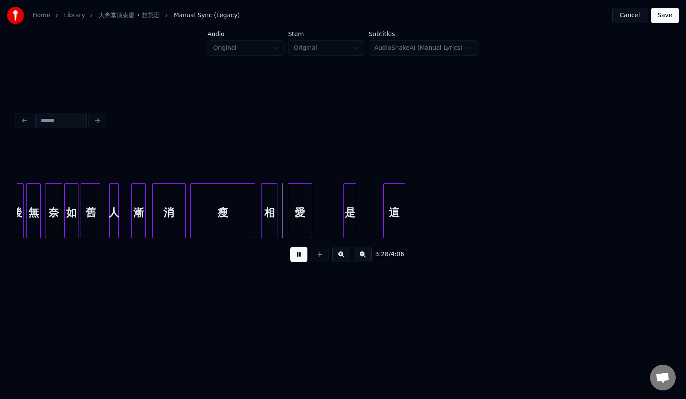
click at [294, 261] on button at bounding box center [298, 253] width 17 height 15
click at [273, 222] on div at bounding box center [273, 210] width 3 height 54
click at [287, 222] on div "愛" at bounding box center [289, 212] width 24 height 58
click at [294, 220] on div at bounding box center [294, 210] width 3 height 54
click at [309, 222] on div "是" at bounding box center [306, 212] width 12 height 58
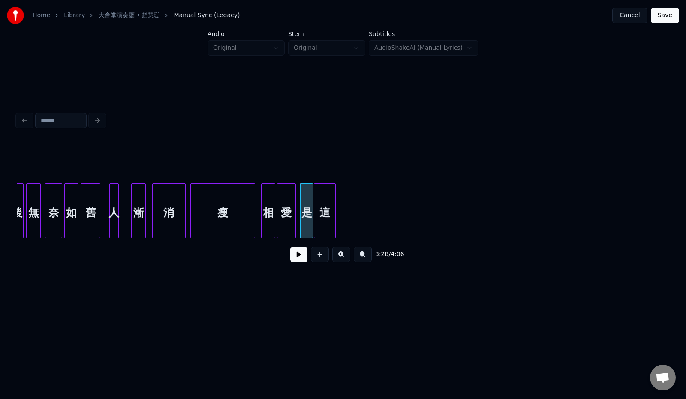
click at [322, 217] on div "這" at bounding box center [324, 212] width 21 height 58
click at [242, 228] on div "瘦" at bounding box center [223, 212] width 64 height 58
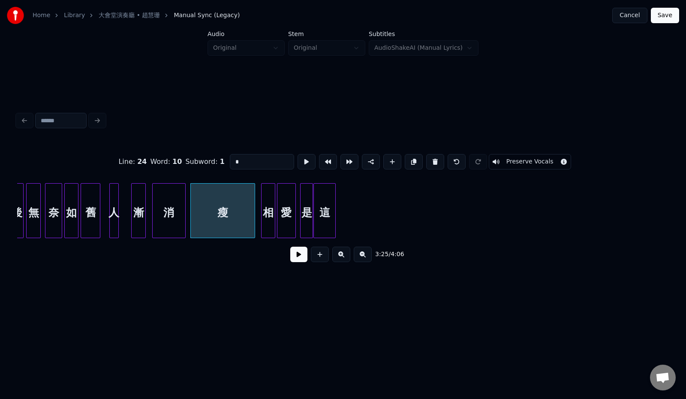
click at [290, 260] on button at bounding box center [298, 253] width 17 height 15
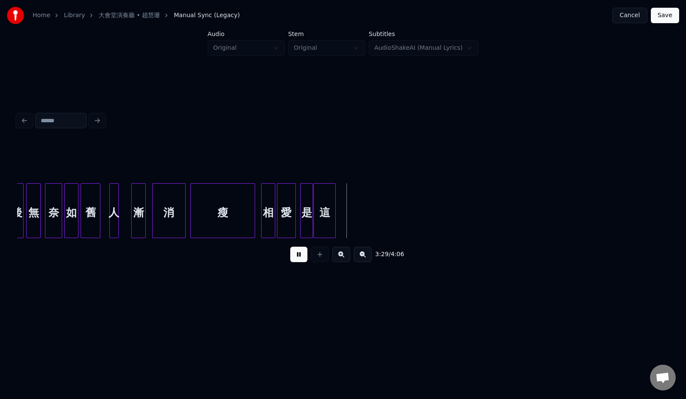
click at [290, 259] on button at bounding box center [298, 253] width 17 height 15
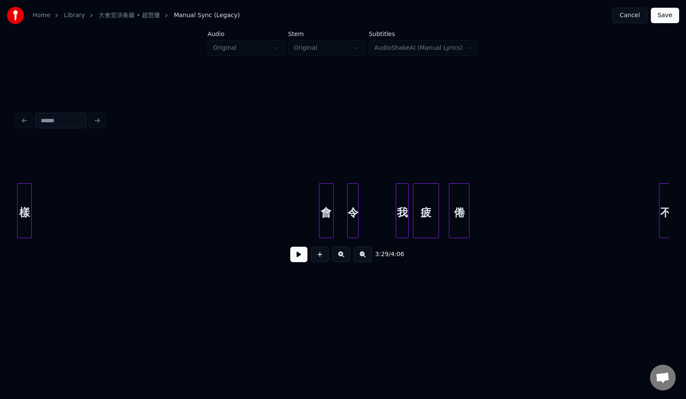
scroll to position [0, 9794]
click at [16, 224] on div "3:29 / 4:06" at bounding box center [343, 189] width 658 height 170
click at [49, 216] on div "會" at bounding box center [51, 212] width 14 height 58
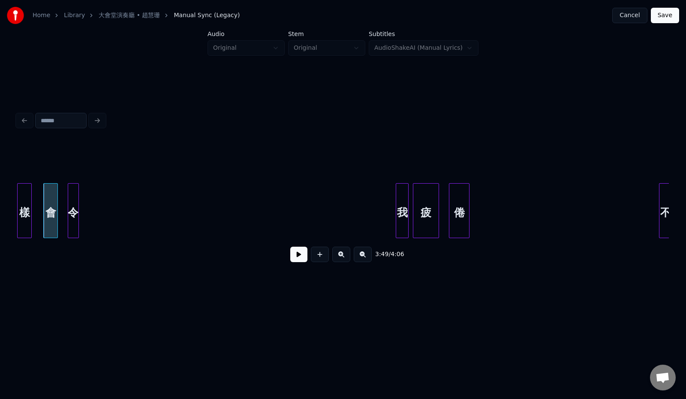
click at [78, 222] on div "令" at bounding box center [73, 212] width 10 height 58
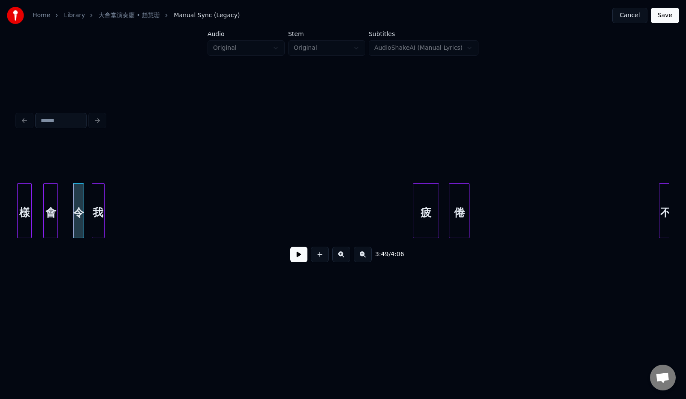
click at [102, 222] on div "我" at bounding box center [98, 212] width 12 height 58
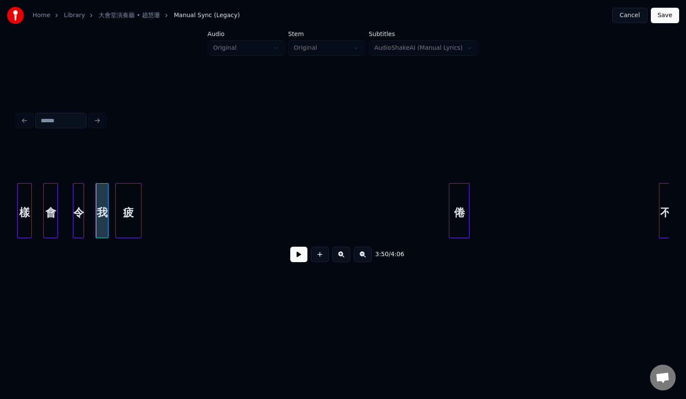
click at [136, 195] on div "疲" at bounding box center [128, 212] width 25 height 58
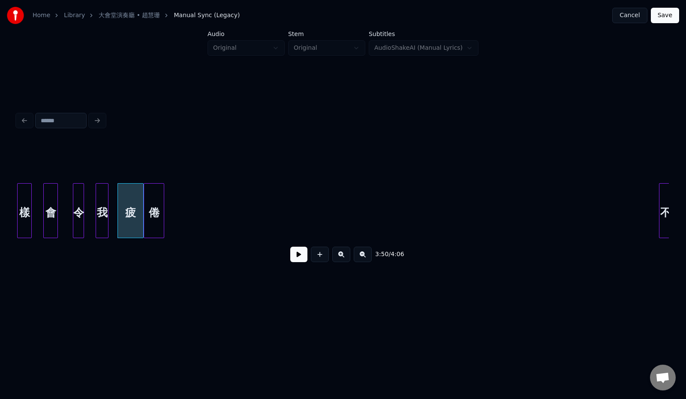
click at [160, 199] on div "倦" at bounding box center [154, 212] width 20 height 58
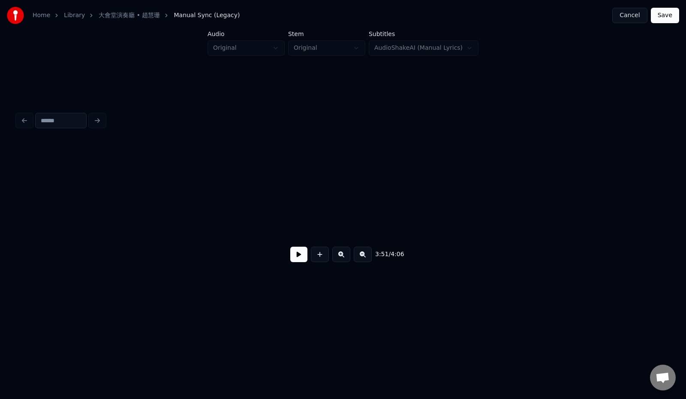
scroll to position [0, 9417]
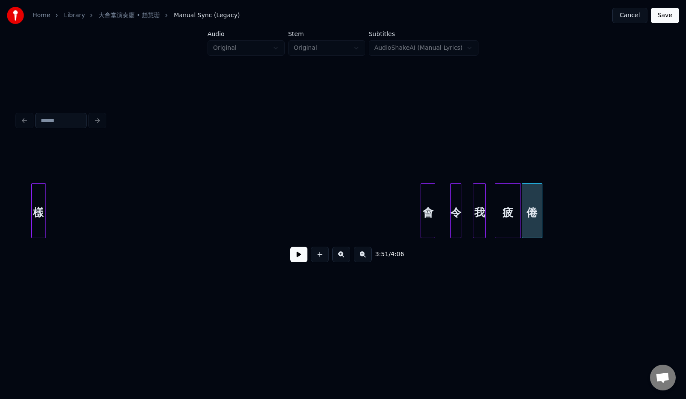
click at [39, 207] on div "樣" at bounding box center [39, 212] width 14 height 58
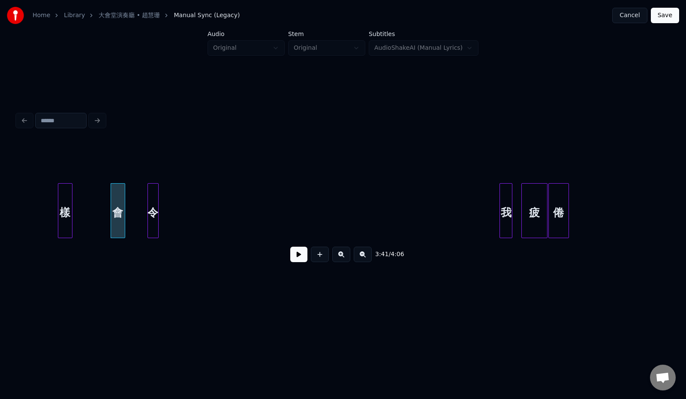
click at [153, 208] on div "令" at bounding box center [153, 212] width 10 height 58
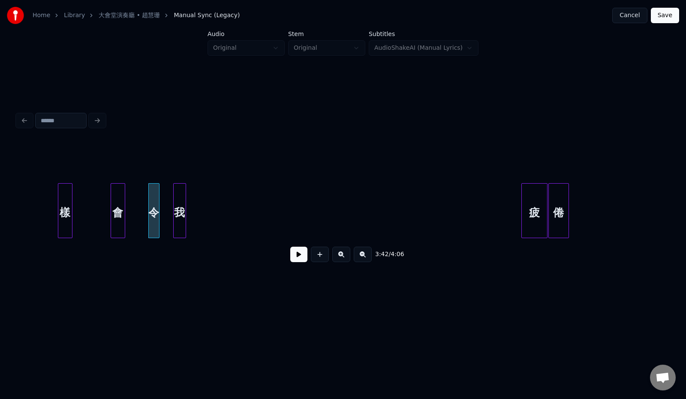
click at [180, 210] on div "我" at bounding box center [180, 212] width 12 height 58
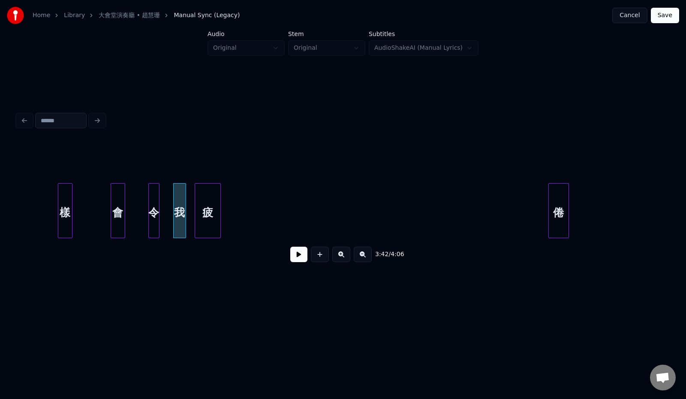
click at [201, 195] on div "疲" at bounding box center [207, 212] width 25 height 58
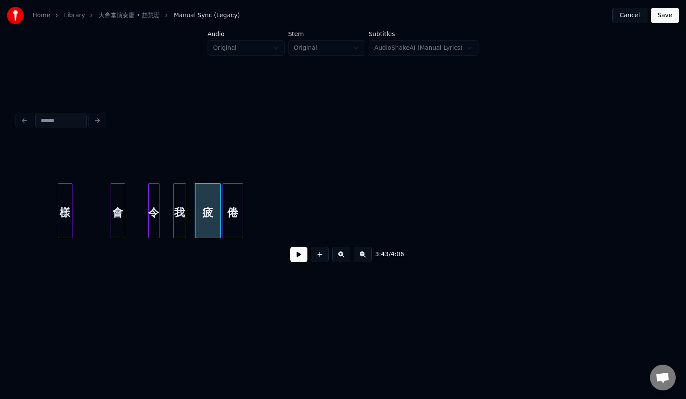
click at [238, 194] on div "倦" at bounding box center [233, 212] width 20 height 58
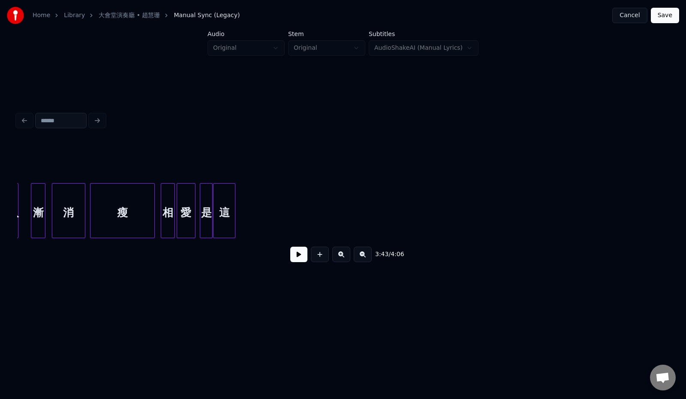
scroll to position [0, 8917]
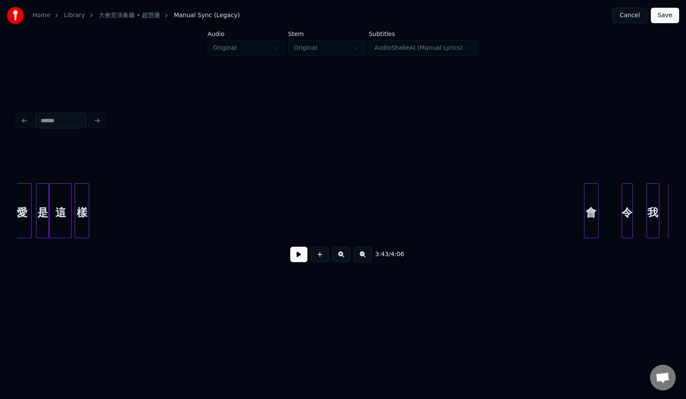
click at [85, 216] on div "樣" at bounding box center [82, 212] width 14 height 58
click at [101, 199] on div "會" at bounding box center [100, 212] width 14 height 58
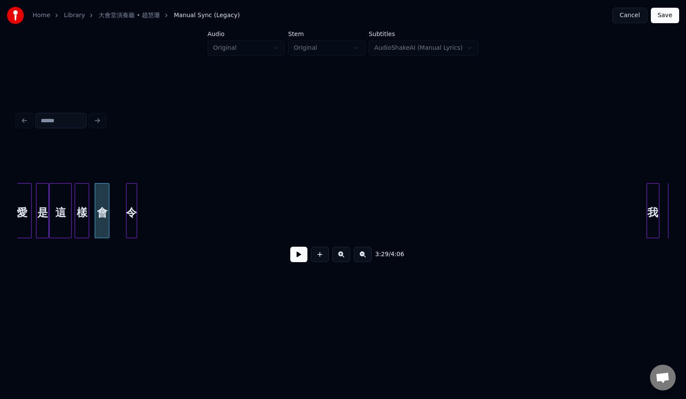
click at [132, 188] on div "令" at bounding box center [131, 212] width 10 height 58
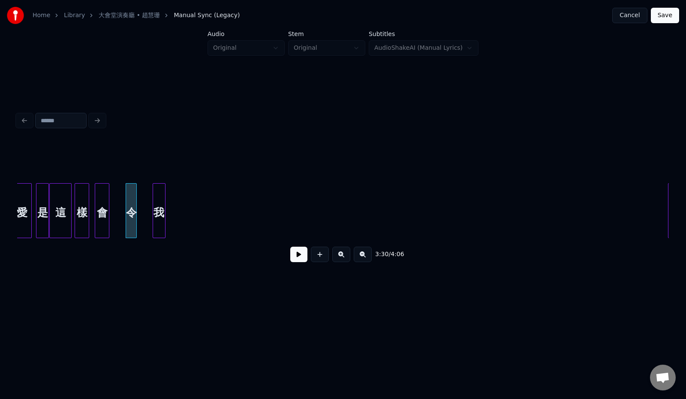
click at [158, 196] on div "我" at bounding box center [159, 212] width 12 height 58
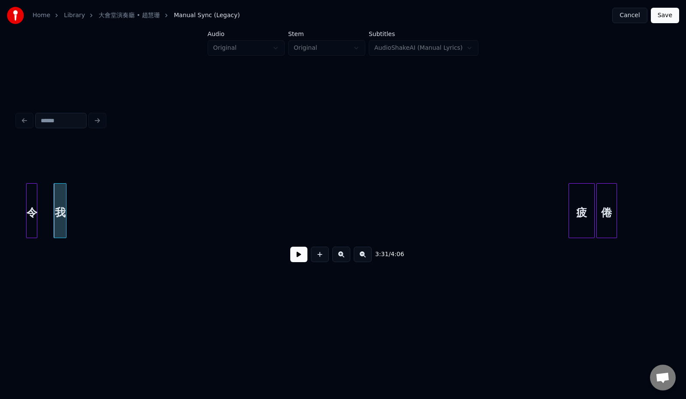
scroll to position [0, 9020]
click at [604, 224] on div "倦" at bounding box center [603, 212] width 20 height 58
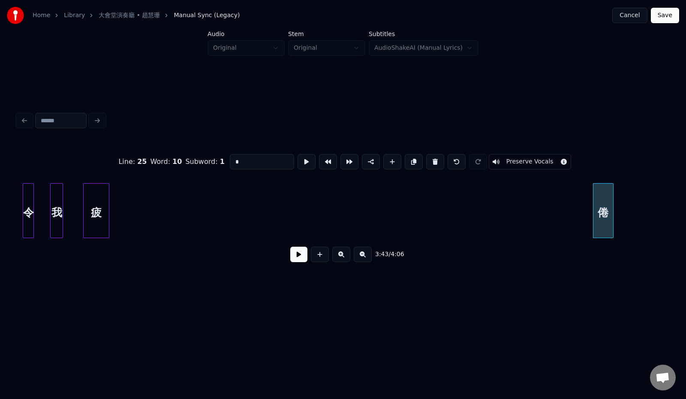
click at [95, 223] on div "疲" at bounding box center [96, 212] width 25 height 58
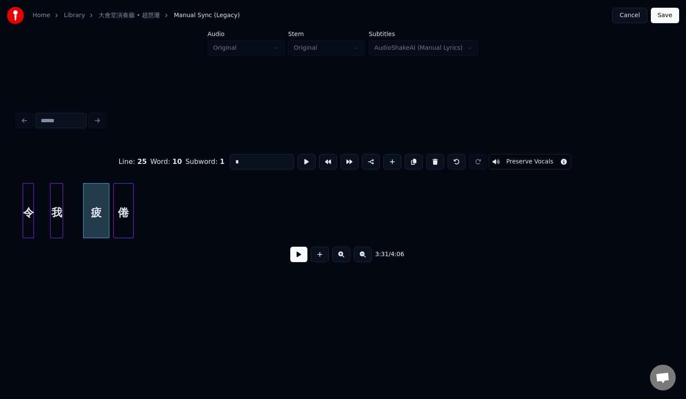
click at [121, 234] on div "倦" at bounding box center [124, 212] width 20 height 58
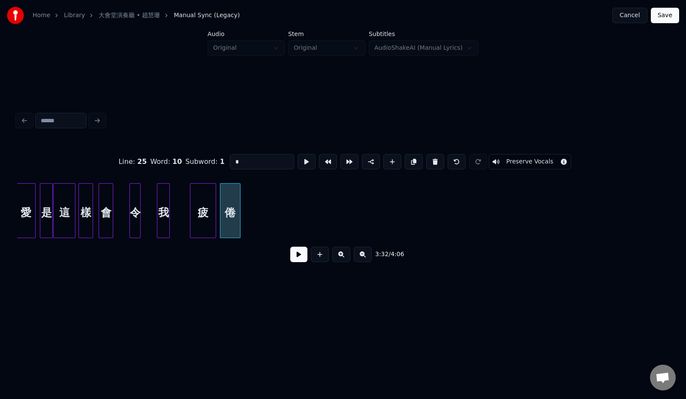
scroll to position [0, 8750]
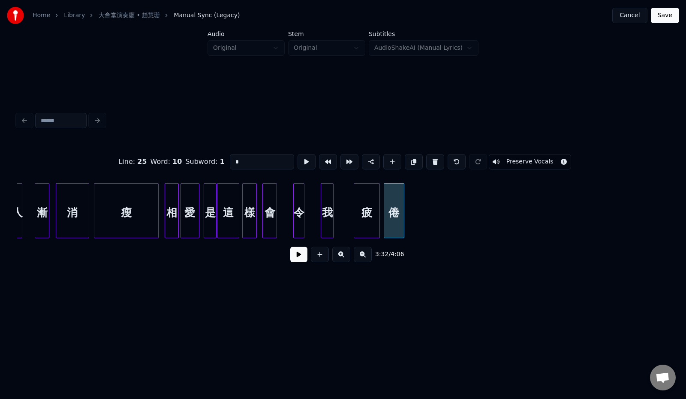
click at [74, 222] on div "消" at bounding box center [72, 212] width 33 height 58
type input "*"
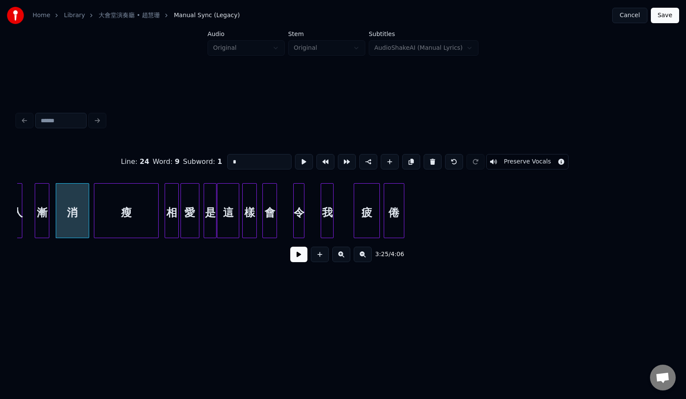
click at [290, 258] on button at bounding box center [298, 253] width 17 height 15
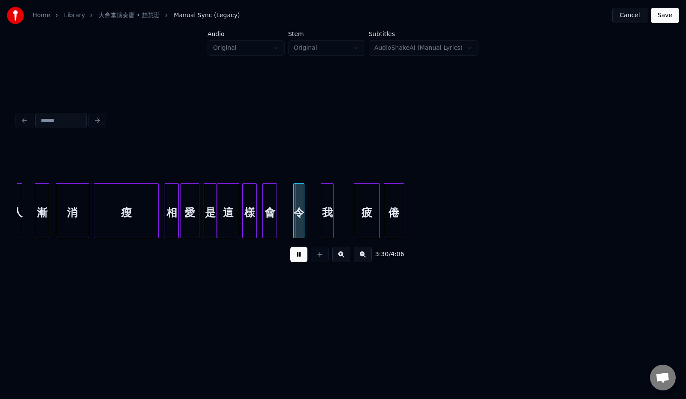
click at [290, 258] on button at bounding box center [298, 253] width 17 height 15
click at [278, 211] on div at bounding box center [278, 210] width 3 height 54
click at [290, 256] on button at bounding box center [298, 253] width 17 height 15
click at [290, 258] on button at bounding box center [298, 253] width 17 height 15
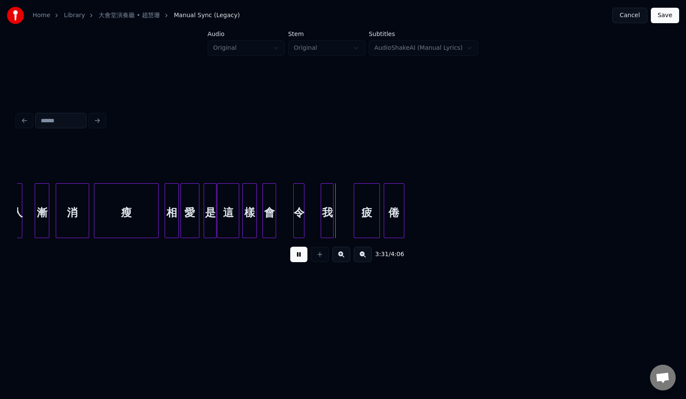
click at [274, 220] on div at bounding box center [274, 210] width 3 height 54
drag, startPoint x: 293, startPoint y: 258, endPoint x: 305, endPoint y: 228, distance: 31.8
click at [293, 258] on button at bounding box center [298, 253] width 17 height 15
click at [286, 221] on div "令" at bounding box center [284, 212] width 10 height 58
click at [300, 219] on div "我" at bounding box center [300, 212] width 12 height 58
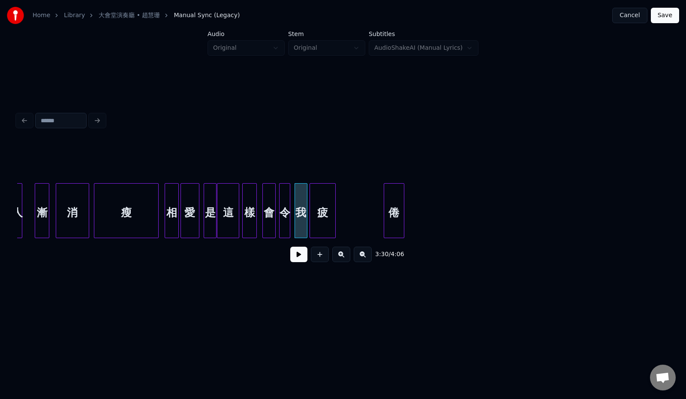
click at [324, 218] on div "疲" at bounding box center [322, 212] width 25 height 58
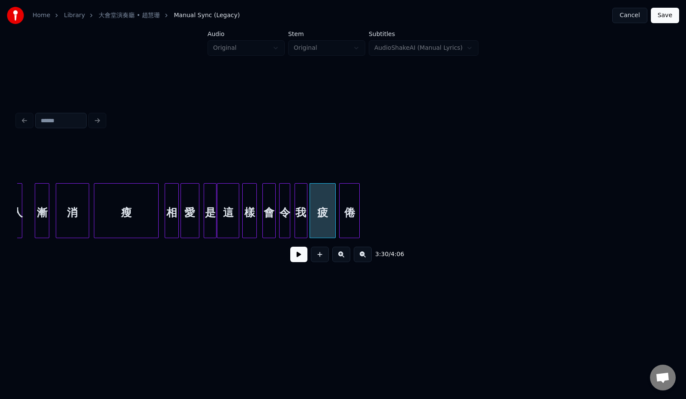
click at [346, 218] on div "倦" at bounding box center [349, 212] width 20 height 58
click at [141, 229] on div "瘦" at bounding box center [126, 212] width 64 height 58
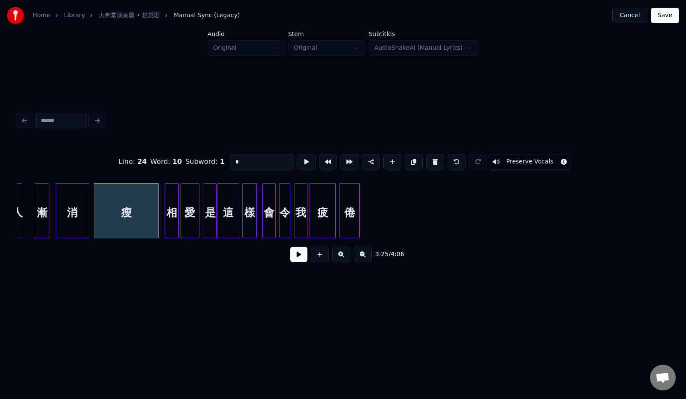
click at [290, 257] on button at bounding box center [298, 253] width 17 height 15
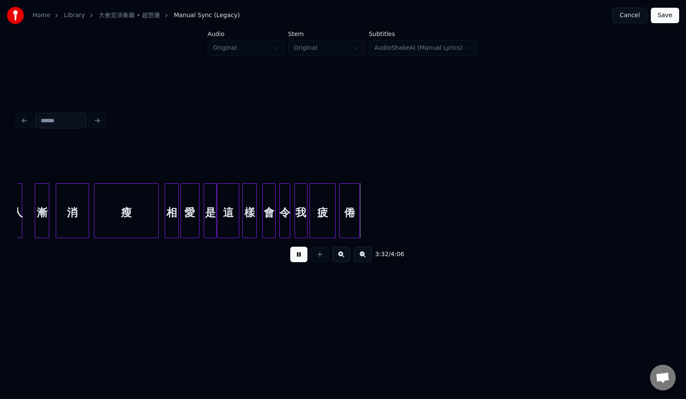
click at [293, 257] on button at bounding box center [298, 253] width 17 height 15
click at [370, 210] on div at bounding box center [370, 210] width 3 height 54
click at [295, 258] on button at bounding box center [298, 253] width 17 height 15
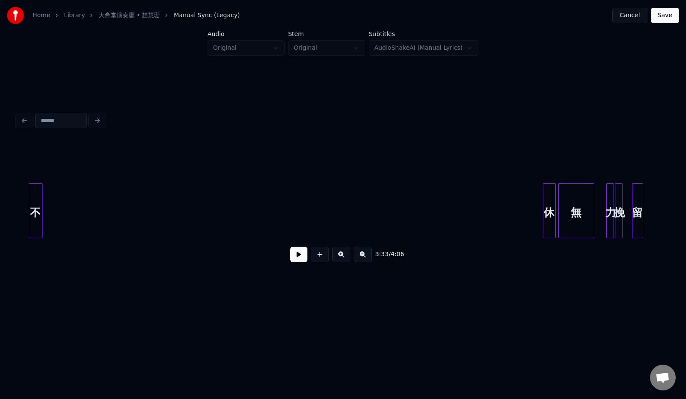
scroll to position [0, 9919]
click at [20, 258] on div "3:33 / 4:06" at bounding box center [343, 205] width 652 height 130
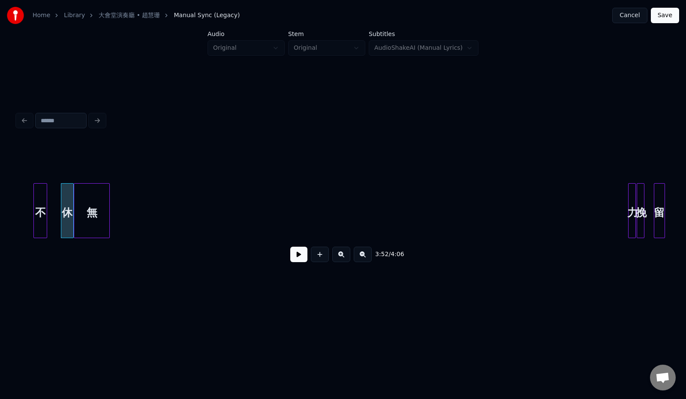
click at [85, 213] on div "無" at bounding box center [91, 212] width 35 height 58
click at [628, 210] on div at bounding box center [629, 210] width 3 height 54
click at [122, 219] on div "力" at bounding box center [119, 212] width 14 height 58
click at [645, 201] on div at bounding box center [644, 210] width 3 height 54
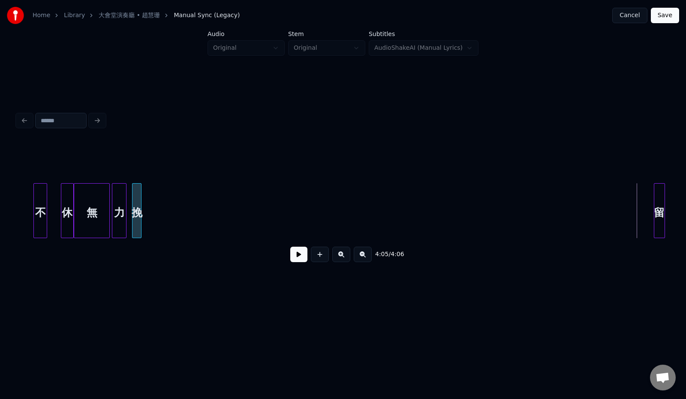
click at [138, 225] on div "挽" at bounding box center [136, 212] width 9 height 58
click at [158, 207] on div "留" at bounding box center [159, 212] width 10 height 58
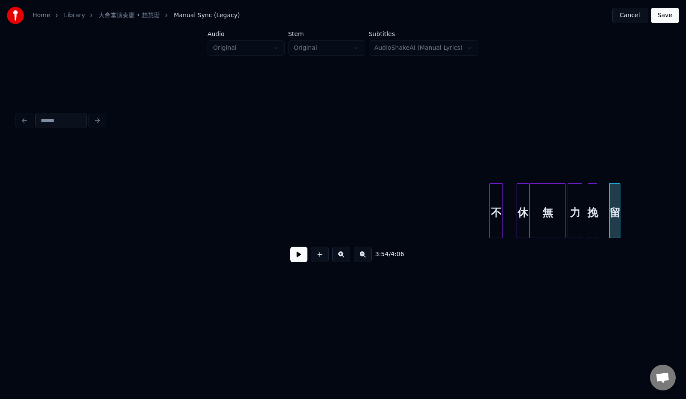
scroll to position [0, 9341]
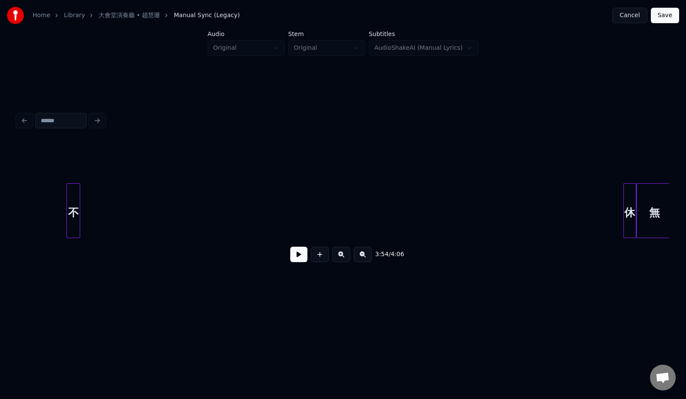
click at [73, 217] on div "不" at bounding box center [73, 212] width 13 height 58
click at [121, 223] on div "休" at bounding box center [117, 212] width 12 height 58
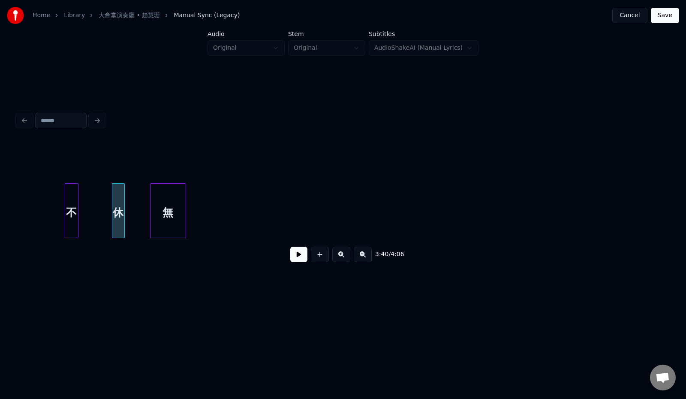
click at [181, 224] on div "無" at bounding box center [167, 212] width 35 height 58
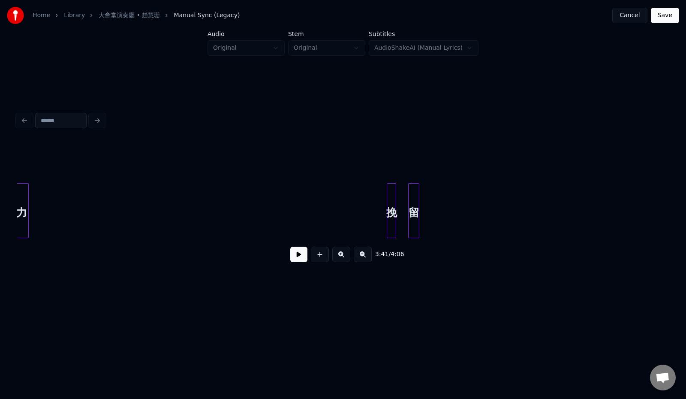
scroll to position [0, 9621]
click at [0, 237] on div "Home Library 大會堂演奏廳 • 趙慧珊 Manual Sync (Legacy) Cancel Save Audio Original Stem …" at bounding box center [343, 154] width 686 height 309
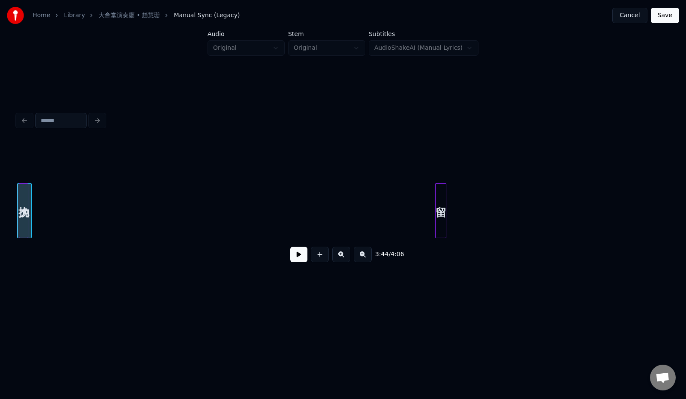
scroll to position [0, 9605]
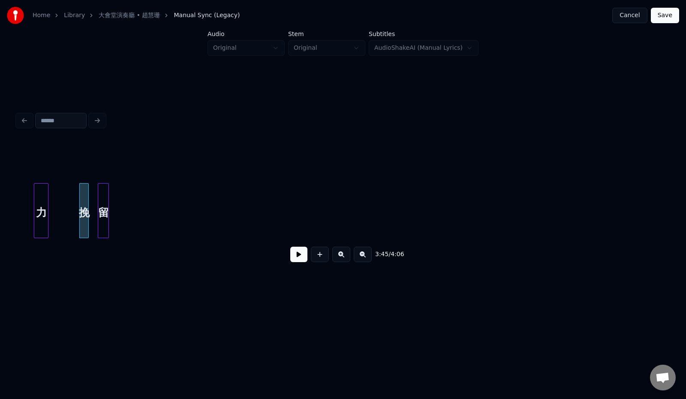
click at [102, 204] on div "留" at bounding box center [103, 212] width 10 height 58
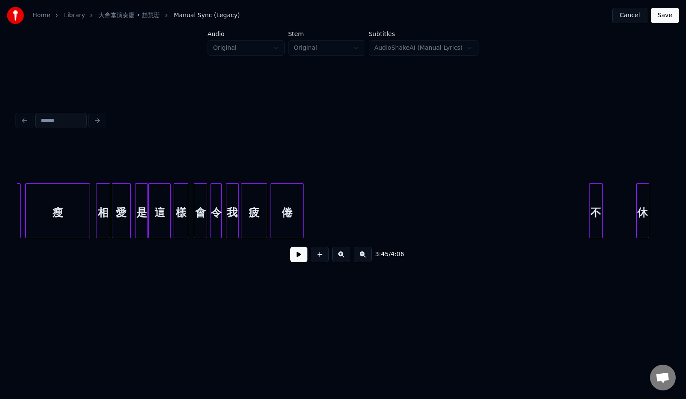
scroll to position [0, 8814]
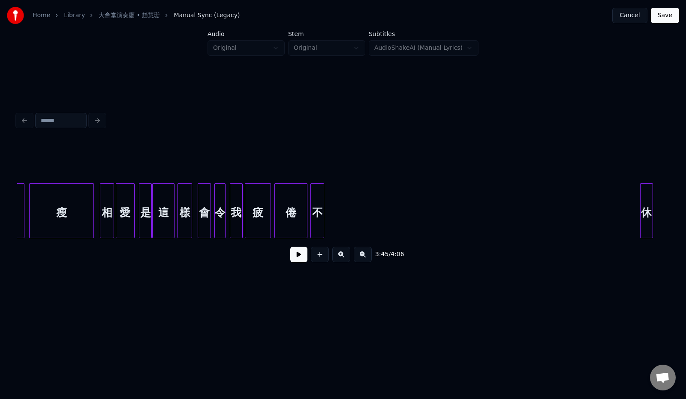
click at [317, 206] on div "不" at bounding box center [317, 212] width 13 height 58
click at [336, 219] on div "休" at bounding box center [335, 212] width 12 height 58
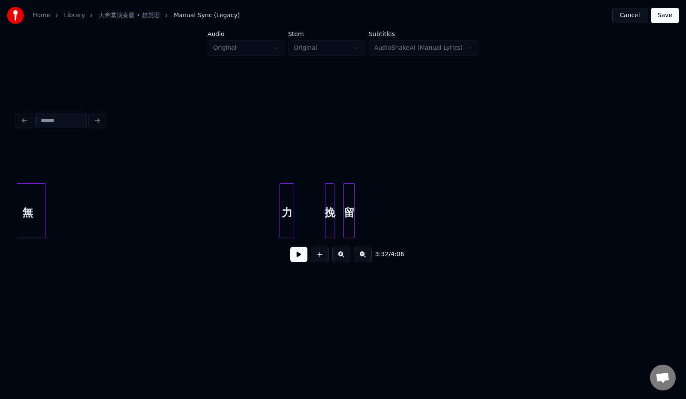
scroll to position [0, 9351]
click at [39, 214] on div "無" at bounding box center [35, 212] width 35 height 58
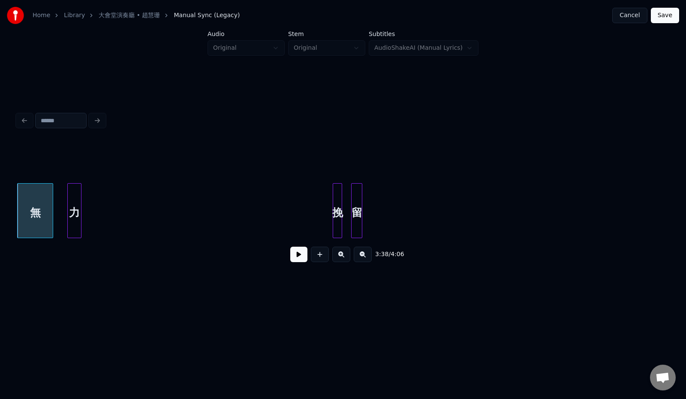
click at [74, 213] on div "力" at bounding box center [75, 212] width 14 height 58
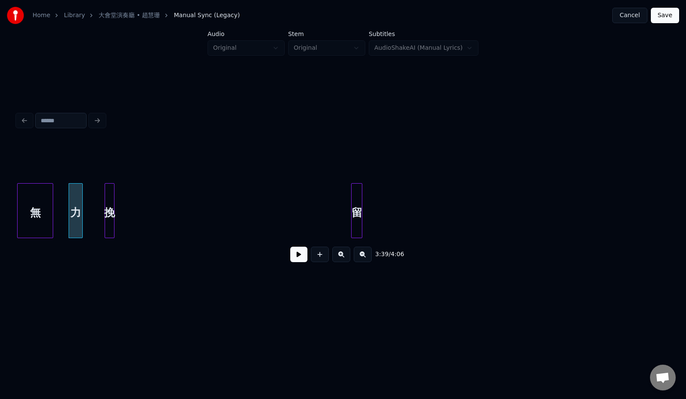
click at [105, 217] on div "挽" at bounding box center [109, 212] width 9 height 58
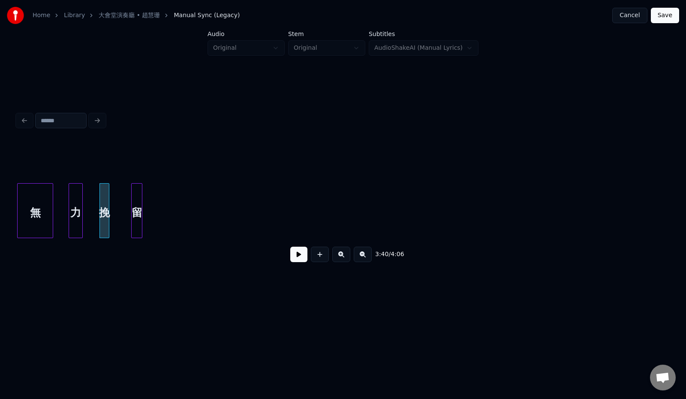
click at [139, 220] on div "留" at bounding box center [137, 212] width 10 height 58
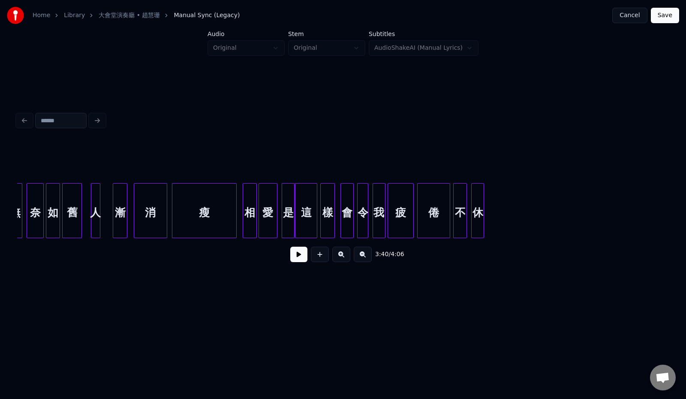
scroll to position [0, 8668]
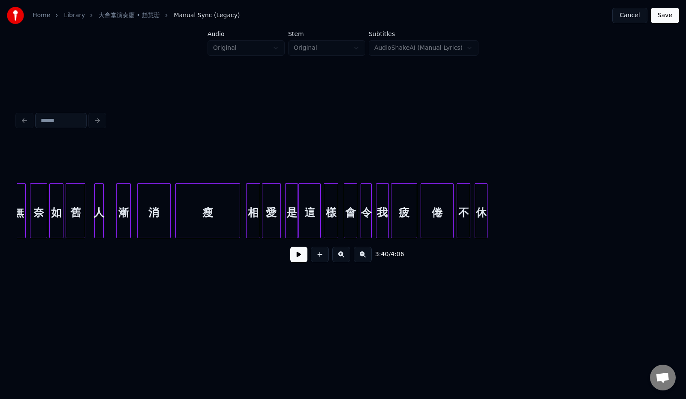
click at [201, 215] on div "瘦" at bounding box center [208, 212] width 64 height 58
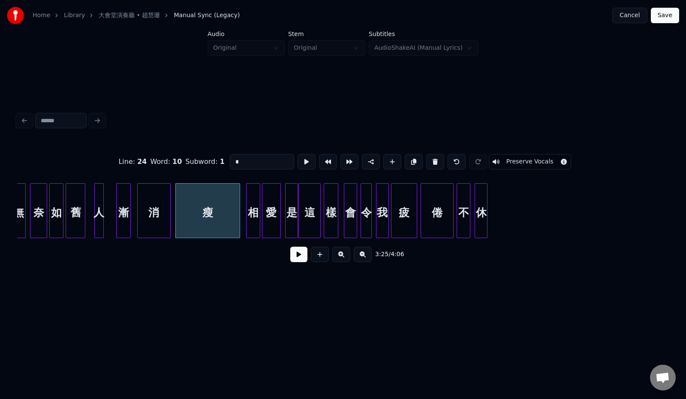
click at [295, 257] on button at bounding box center [298, 253] width 17 height 15
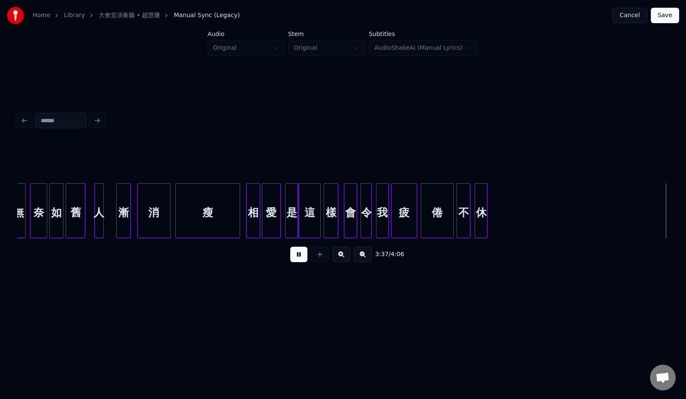
scroll to position [0, 9320]
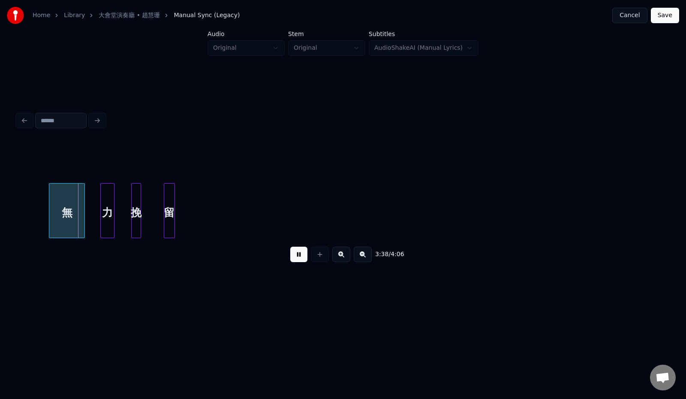
click at [297, 261] on button at bounding box center [298, 253] width 17 height 15
click at [85, 222] on div "無" at bounding box center [80, 212] width 35 height 58
click at [295, 255] on button at bounding box center [298, 253] width 17 height 15
drag, startPoint x: 295, startPoint y: 255, endPoint x: 174, endPoint y: 241, distance: 121.7
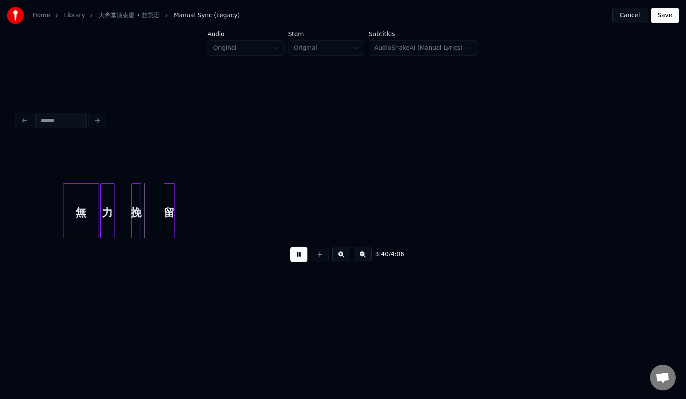
click at [294, 256] on button at bounding box center [298, 253] width 17 height 15
click at [120, 210] on div at bounding box center [121, 210] width 3 height 54
click at [144, 216] on div at bounding box center [145, 210] width 3 height 54
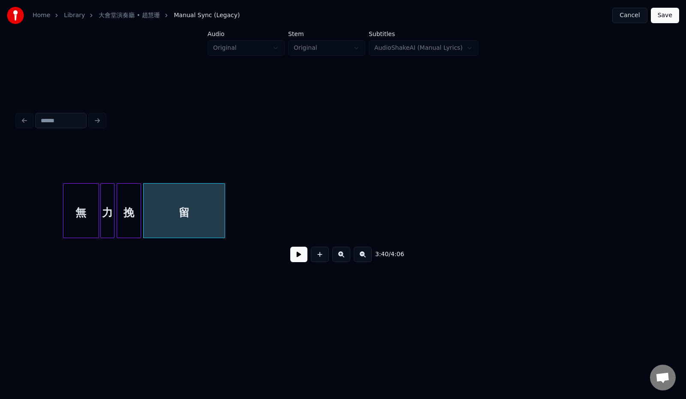
click at [225, 215] on div at bounding box center [223, 210] width 3 height 54
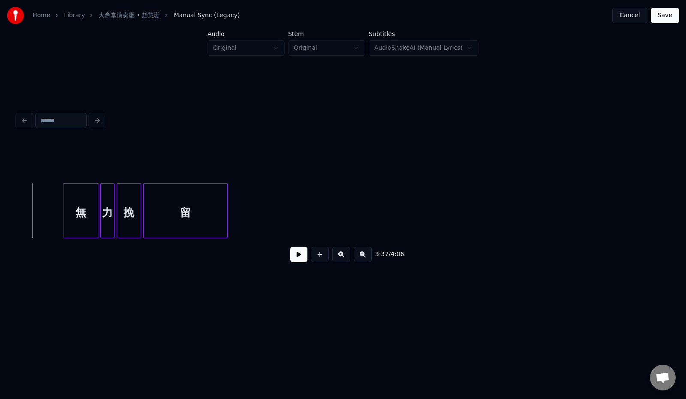
click at [290, 260] on button at bounding box center [298, 253] width 17 height 15
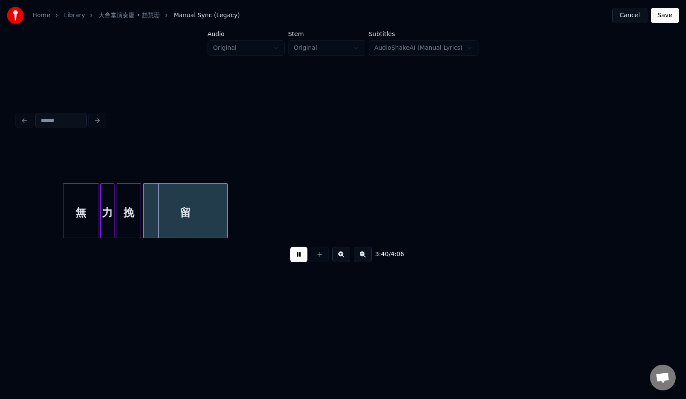
click at [290, 259] on button at bounding box center [298, 253] width 17 height 15
click at [157, 219] on div "留" at bounding box center [191, 212] width 84 height 58
click at [146, 218] on div at bounding box center [145, 210] width 3 height 54
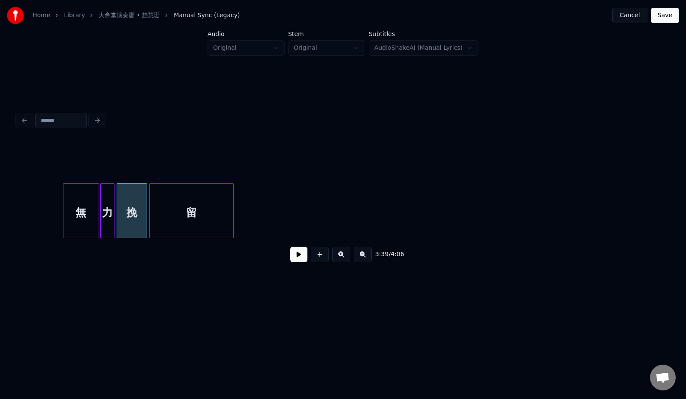
click at [290, 255] on button at bounding box center [298, 253] width 17 height 15
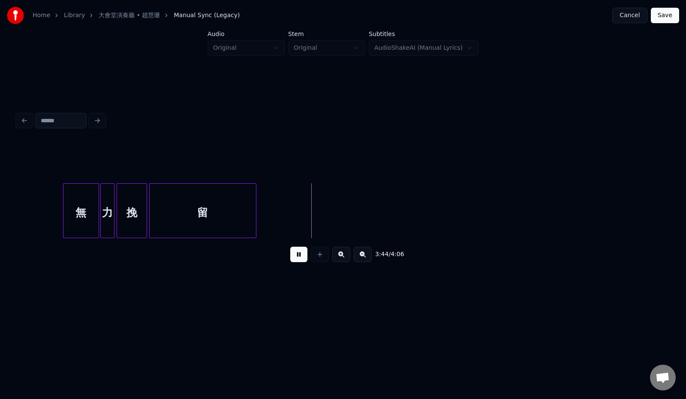
click at [255, 225] on div at bounding box center [254, 210] width 3 height 54
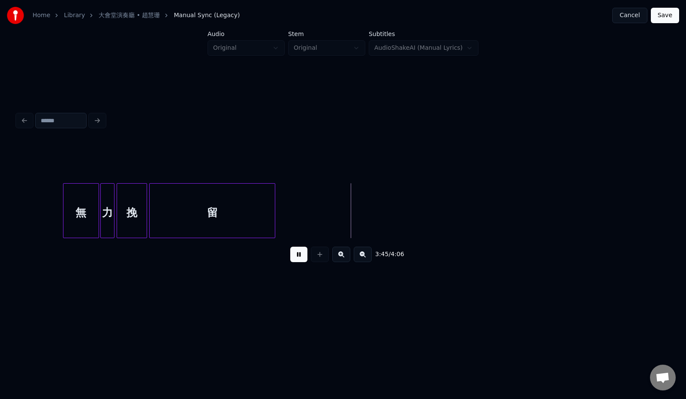
click at [273, 214] on div at bounding box center [273, 210] width 3 height 54
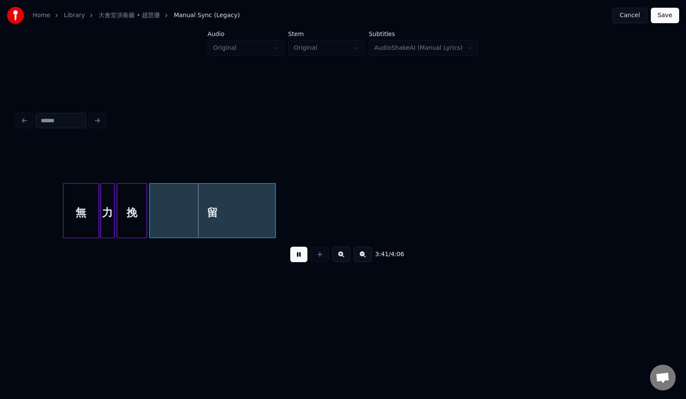
click at [669, 14] on button "Save" at bounding box center [665, 15] width 28 height 15
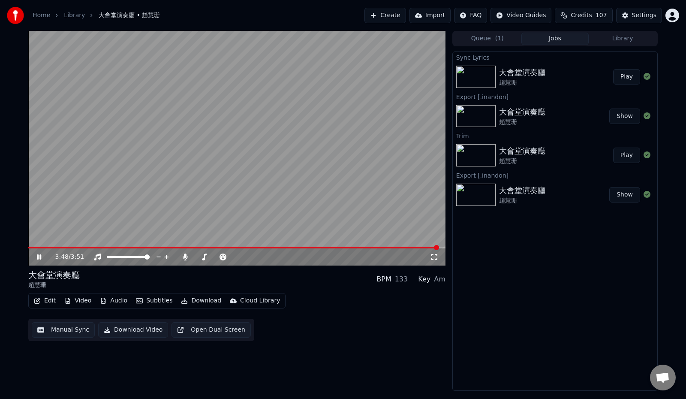
click at [39, 302] on icon "button" at bounding box center [37, 300] width 6 height 6
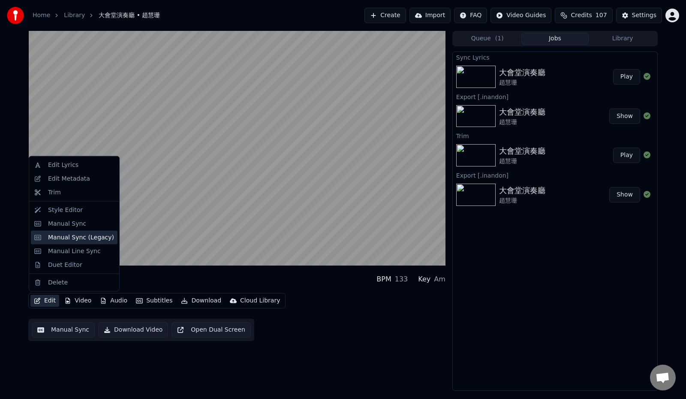
click at [98, 236] on div "Manual Sync (Legacy)" at bounding box center [81, 237] width 66 height 9
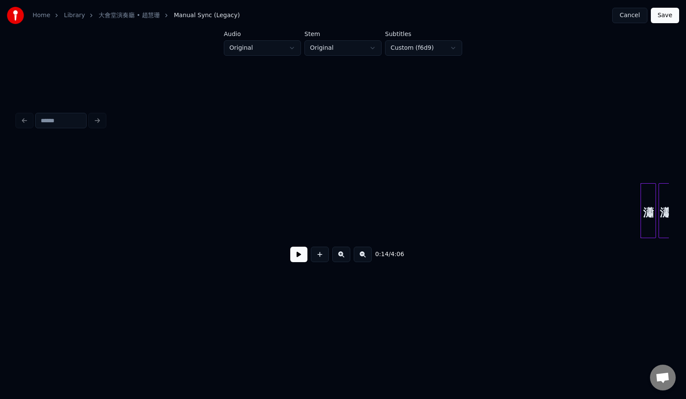
click at [628, 18] on button "Cancel" at bounding box center [629, 15] width 35 height 15
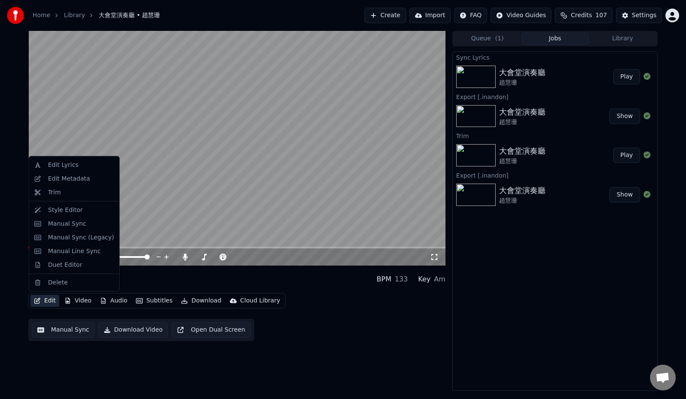
click at [48, 300] on button "Edit" at bounding box center [44, 300] width 29 height 12
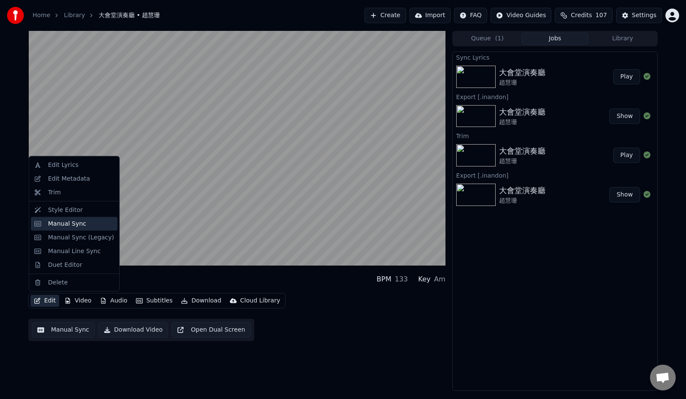
click at [69, 222] on div "Manual Sync" at bounding box center [67, 223] width 38 height 9
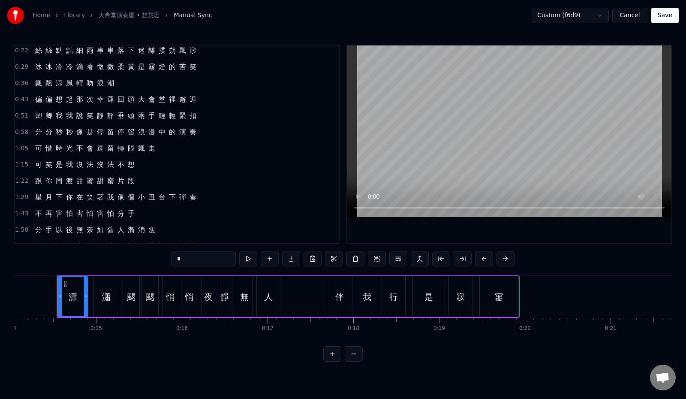
scroll to position [43, 0]
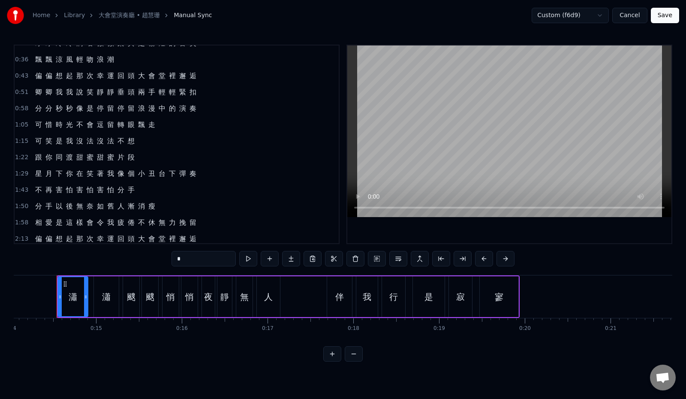
click at [139, 92] on span "兩" at bounding box center [141, 92] width 9 height 10
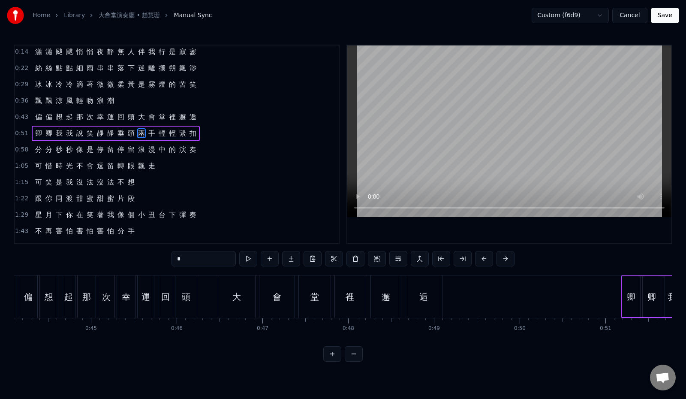
scroll to position [0, 4557]
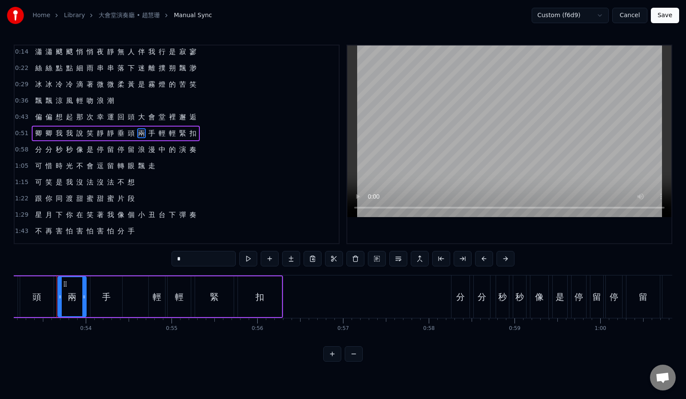
click at [171, 257] on input "*" at bounding box center [203, 258] width 64 height 15
click at [88, 70] on span "雨" at bounding box center [90, 68] width 9 height 10
type input "*"
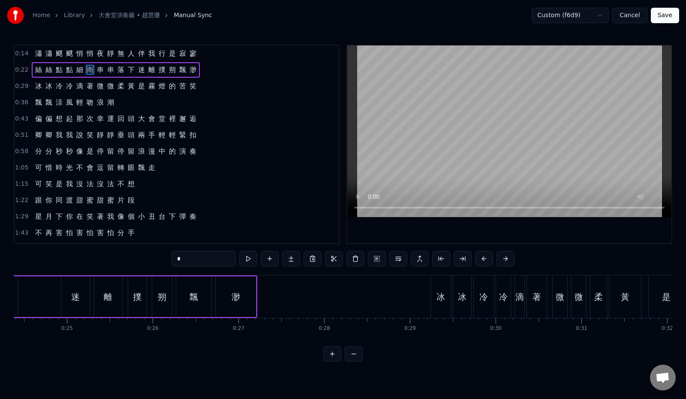
scroll to position [0, 1944]
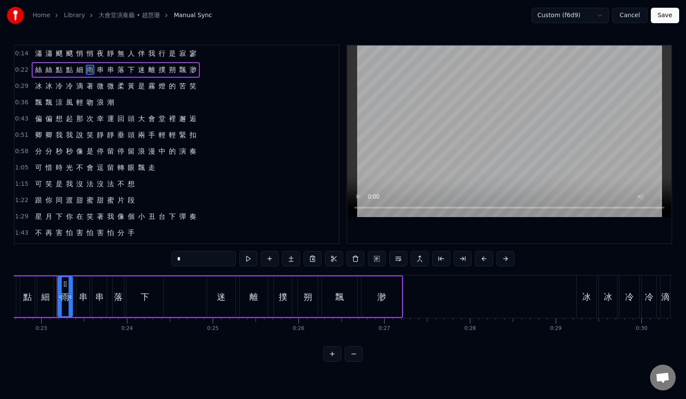
drag, startPoint x: 169, startPoint y: 259, endPoint x: 145, endPoint y: 256, distance: 24.2
click at [147, 256] on div "0:14 瀟 瀟 颼 颼 悄 悄 夜 靜 無 人 伴 我 行 是 寂 寥 0:22 絲 絲 點 點 細 雨 串 串 落 下 迷 離 撲 朔 飄 渺 0:29 …" at bounding box center [343, 203] width 658 height 317
click at [631, 13] on button "Cancel" at bounding box center [629, 15] width 35 height 15
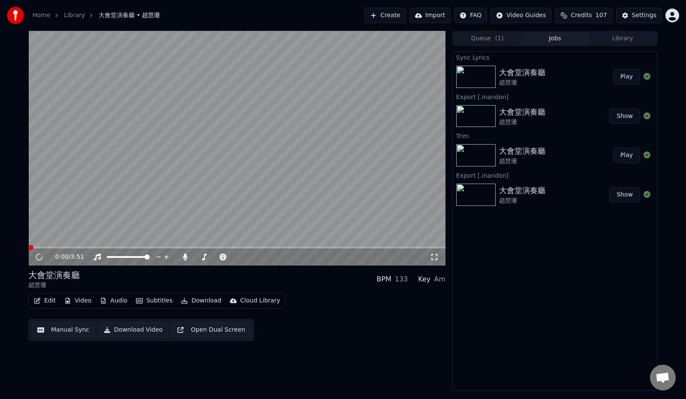
click at [45, 301] on button "Edit" at bounding box center [44, 300] width 29 height 12
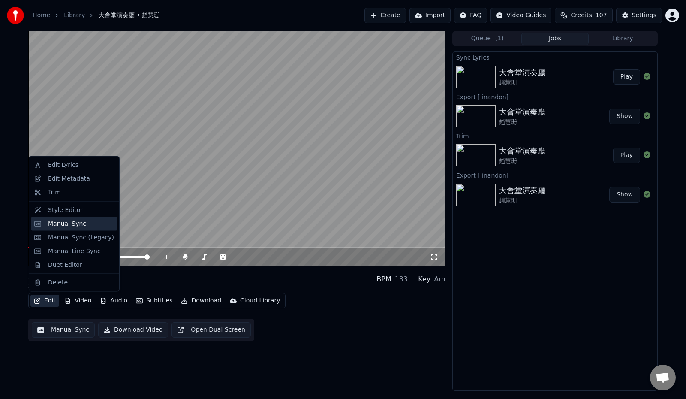
click at [75, 224] on div "Manual Sync" at bounding box center [67, 223] width 38 height 9
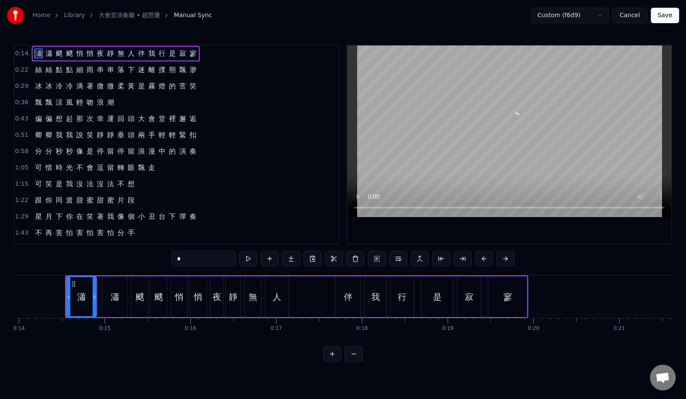
scroll to position [0, 1204]
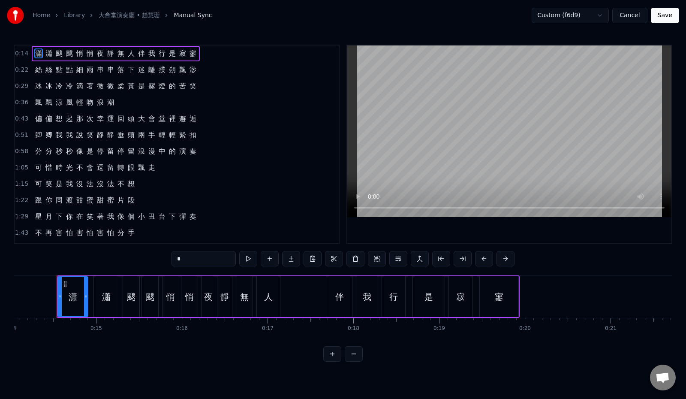
click at [628, 14] on button "Cancel" at bounding box center [629, 15] width 35 height 15
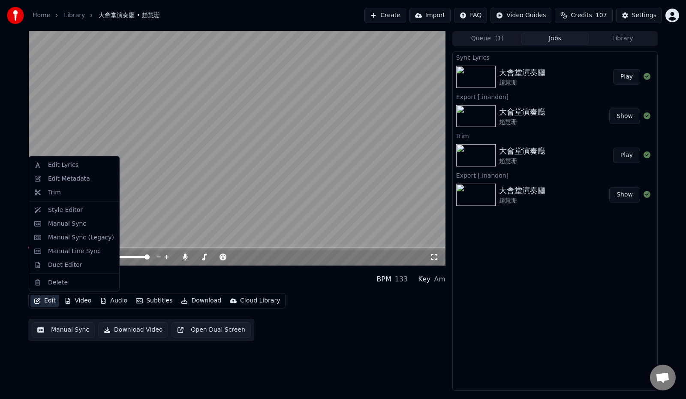
click at [49, 301] on button "Edit" at bounding box center [44, 300] width 29 height 12
click at [70, 241] on div "Manual Sync (Legacy)" at bounding box center [81, 237] width 66 height 9
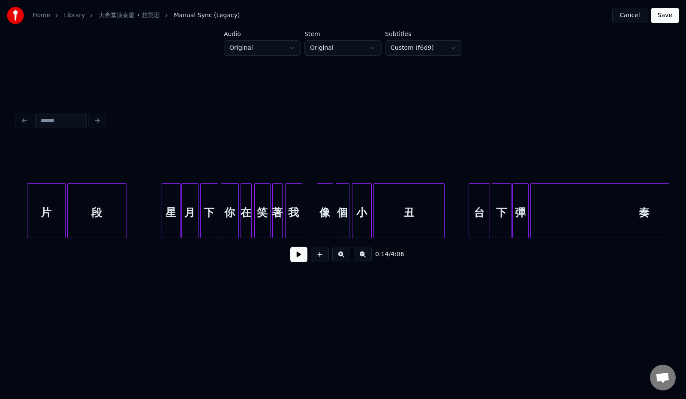
scroll to position [0, 3683]
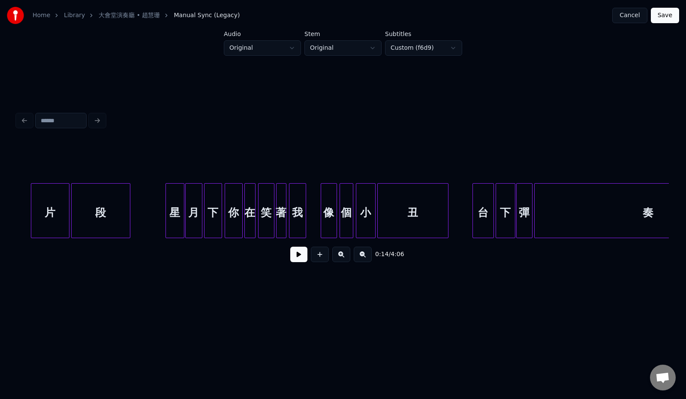
click at [195, 213] on div "月" at bounding box center [194, 212] width 16 height 58
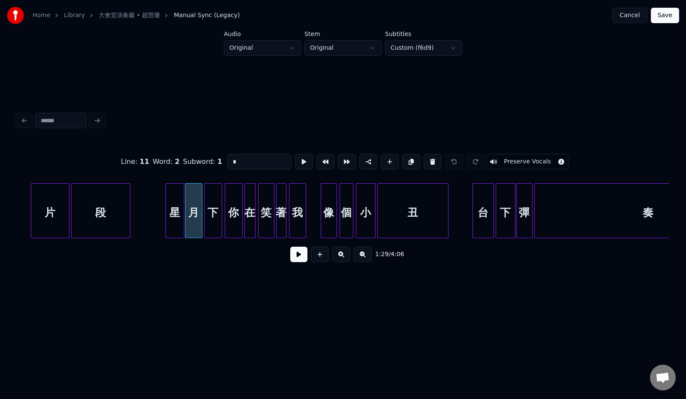
click at [227, 156] on input "*" at bounding box center [259, 161] width 64 height 15
paste input "*"
type input "*"
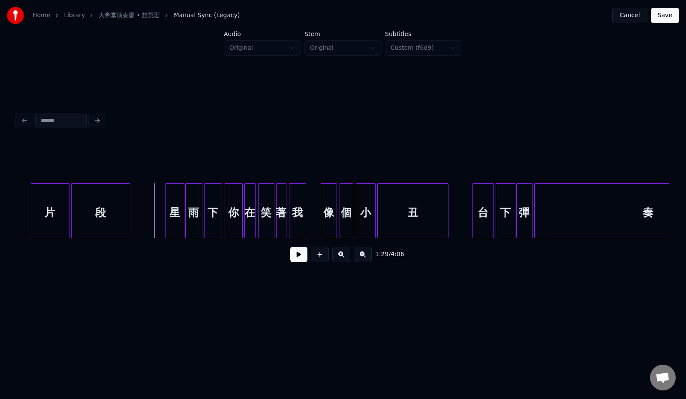
click at [292, 258] on button at bounding box center [298, 253] width 17 height 15
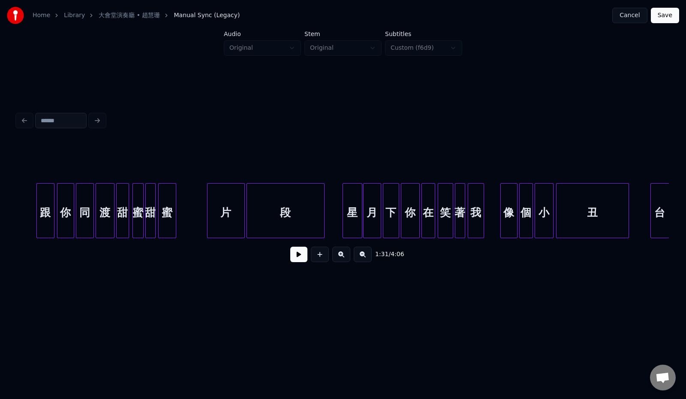
scroll to position [0, 7377]
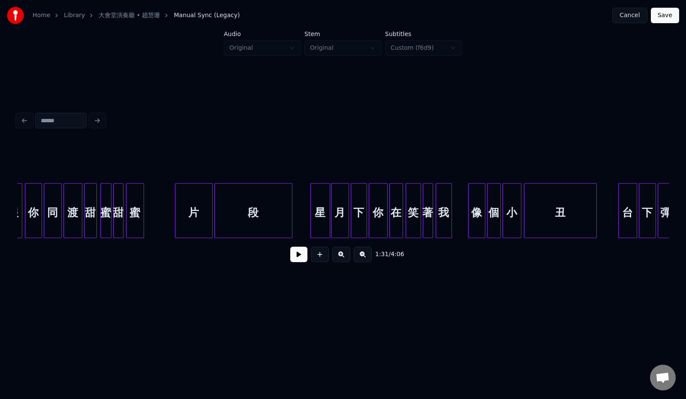
click at [344, 213] on div "月" at bounding box center [339, 212] width 17 height 58
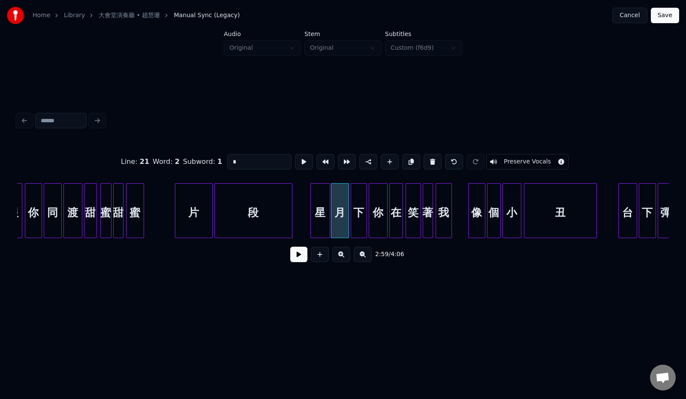
click at [232, 161] on input "*" at bounding box center [259, 161] width 64 height 15
paste input "*"
click at [196, 216] on div "片" at bounding box center [193, 212] width 37 height 58
type input "*"
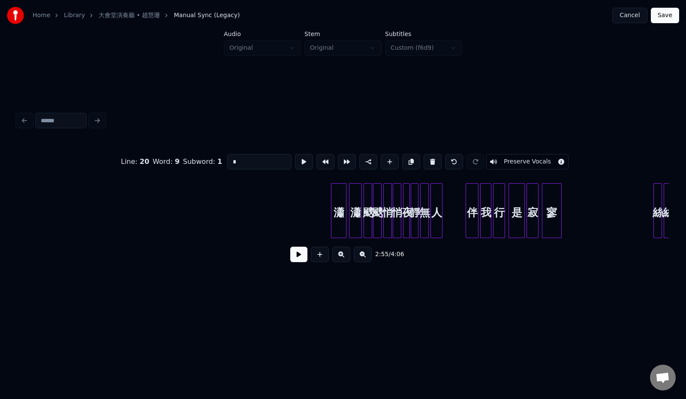
scroll to position [0, 555]
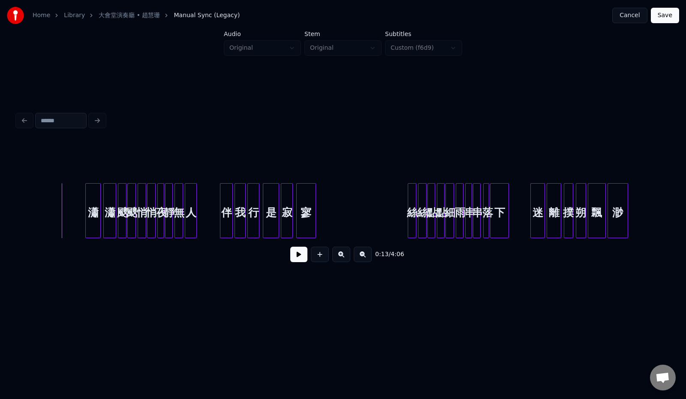
click at [297, 260] on button at bounding box center [298, 253] width 17 height 15
drag, startPoint x: 296, startPoint y: 260, endPoint x: 129, endPoint y: 222, distance: 171.5
click at [295, 260] on button at bounding box center [298, 253] width 17 height 15
click at [93, 214] on div "瀟" at bounding box center [93, 212] width 15 height 58
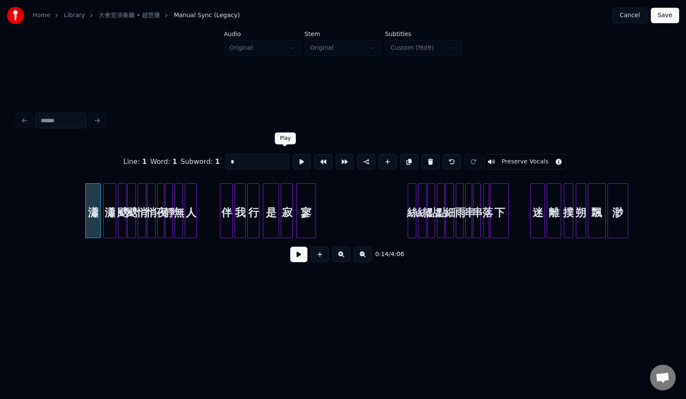
click at [293, 155] on button at bounding box center [302, 161] width 18 height 15
click at [85, 214] on div at bounding box center [85, 210] width 3 height 54
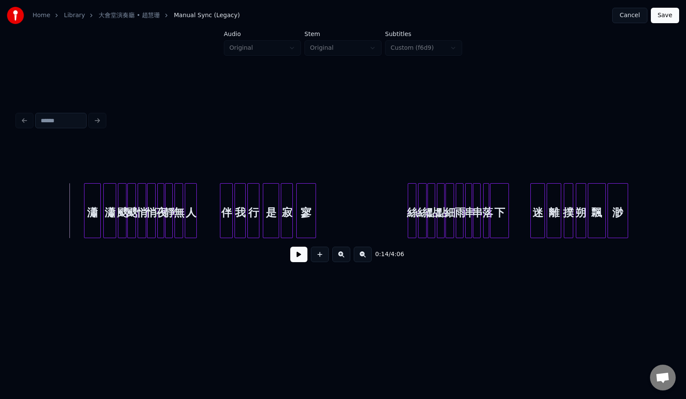
click at [295, 259] on button at bounding box center [298, 253] width 17 height 15
click at [100, 216] on div at bounding box center [100, 210] width 3 height 54
click at [92, 215] on div at bounding box center [92, 210] width 3 height 54
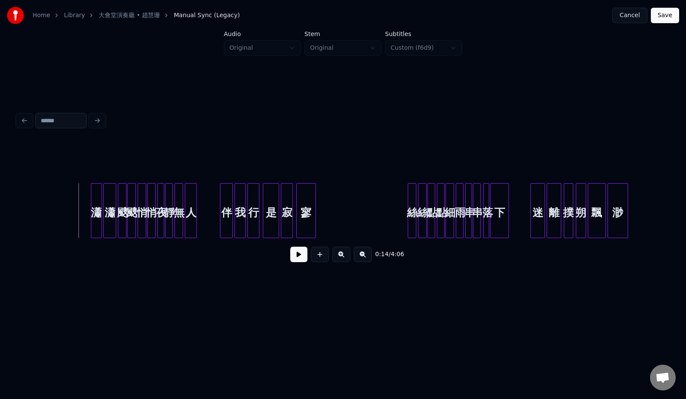
click at [292, 258] on button at bounding box center [298, 253] width 17 height 15
click at [341, 258] on button at bounding box center [341, 253] width 18 height 15
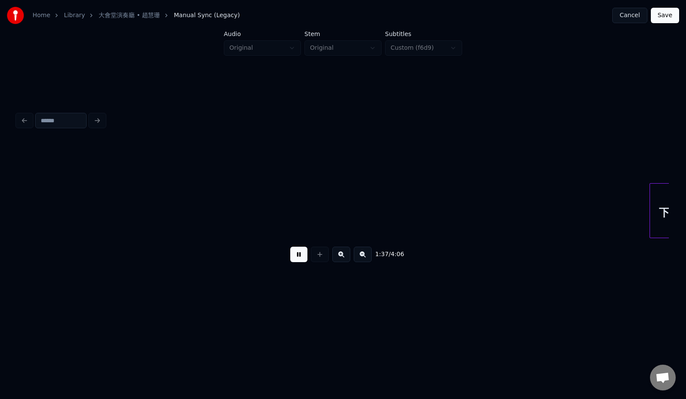
scroll to position [0, 6263]
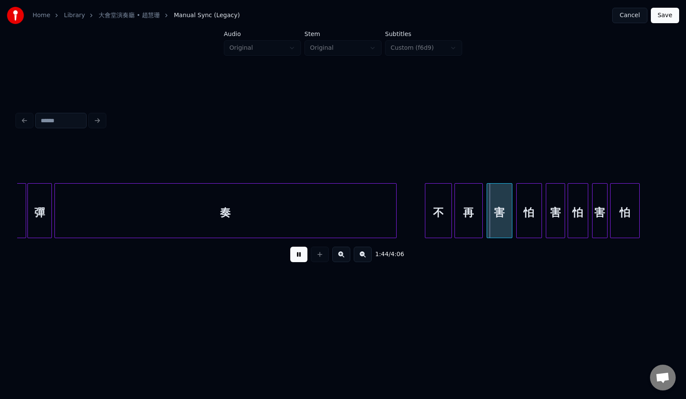
click at [293, 255] on button at bounding box center [298, 253] width 17 height 15
click at [422, 214] on div at bounding box center [423, 210] width 3 height 54
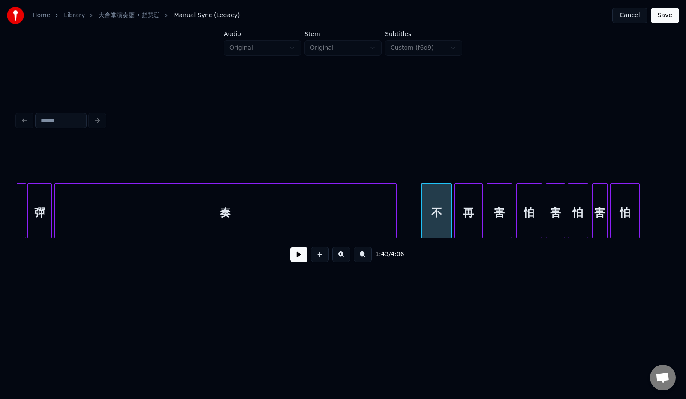
click at [339, 216] on div "奏" at bounding box center [225, 212] width 341 height 58
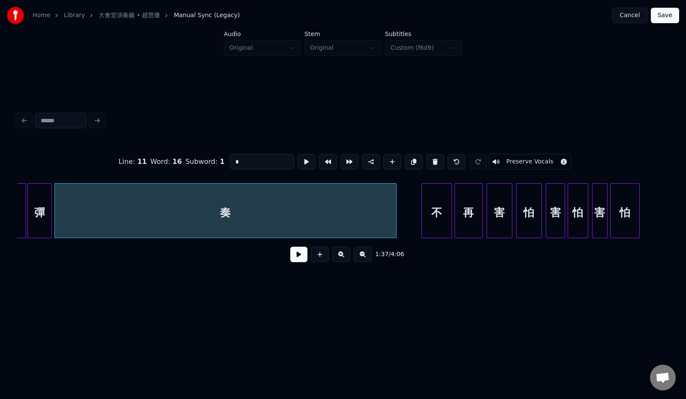
click at [294, 258] on button at bounding box center [298, 253] width 17 height 15
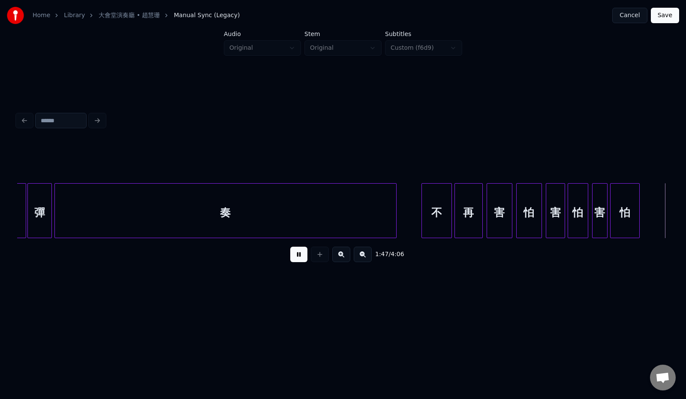
scroll to position [0, 6915]
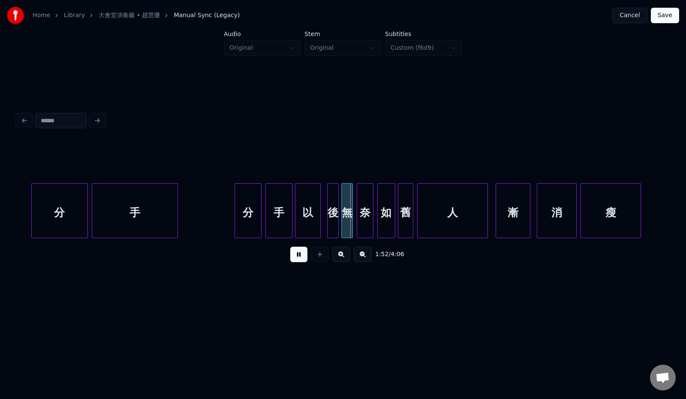
click at [297, 258] on button at bounding box center [298, 253] width 17 height 15
click at [231, 214] on div at bounding box center [232, 210] width 3 height 54
click at [292, 260] on button at bounding box center [298, 253] width 17 height 15
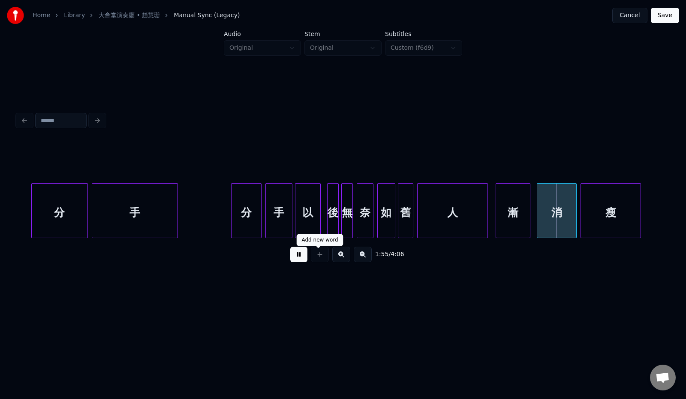
click at [292, 258] on button at bounding box center [298, 253] width 17 height 15
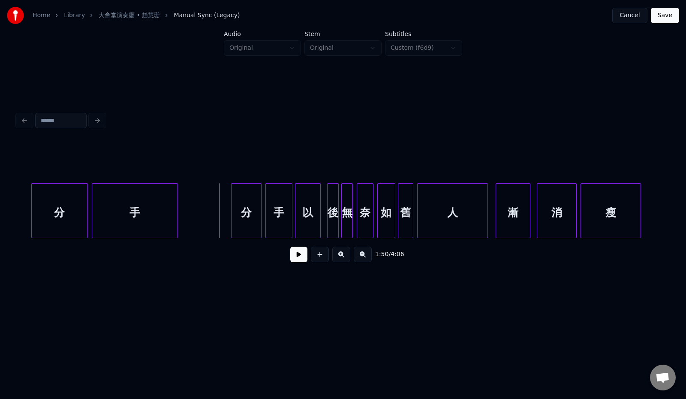
click at [295, 258] on button at bounding box center [298, 253] width 17 height 15
click at [317, 224] on div at bounding box center [316, 210] width 3 height 54
click at [323, 221] on div at bounding box center [324, 210] width 3 height 54
click at [257, 223] on div "分" at bounding box center [246, 212] width 30 height 58
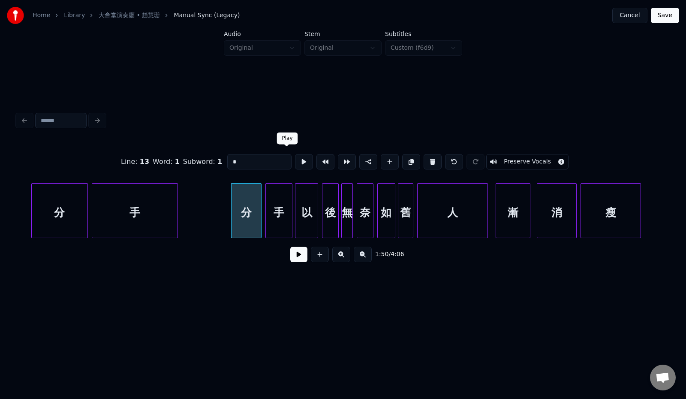
click at [295, 159] on button at bounding box center [304, 161] width 18 height 15
click at [280, 202] on div "手" at bounding box center [279, 212] width 26 height 58
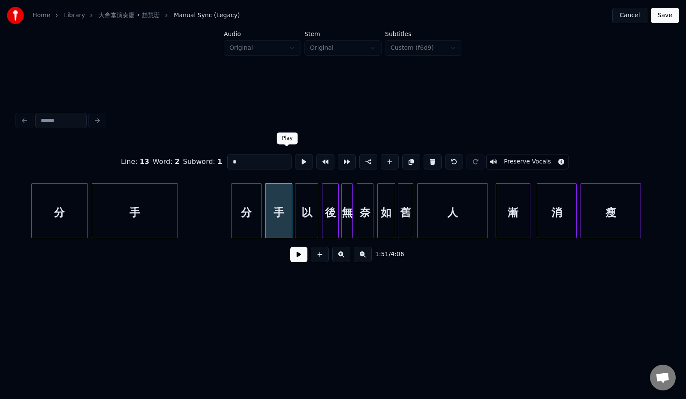
click at [295, 161] on button at bounding box center [304, 161] width 18 height 15
click at [302, 201] on div "以" at bounding box center [306, 212] width 23 height 58
type input "*"
click at [295, 157] on button at bounding box center [304, 161] width 18 height 15
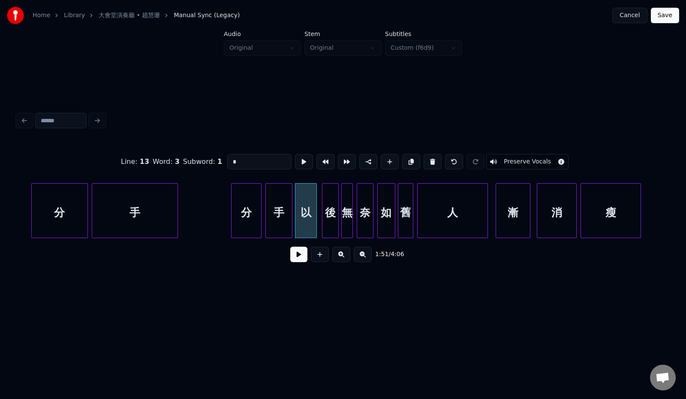
click at [314, 205] on div at bounding box center [315, 210] width 3 height 54
click at [325, 204] on div "後" at bounding box center [326, 212] width 16 height 58
click at [295, 159] on button at bounding box center [304, 161] width 18 height 15
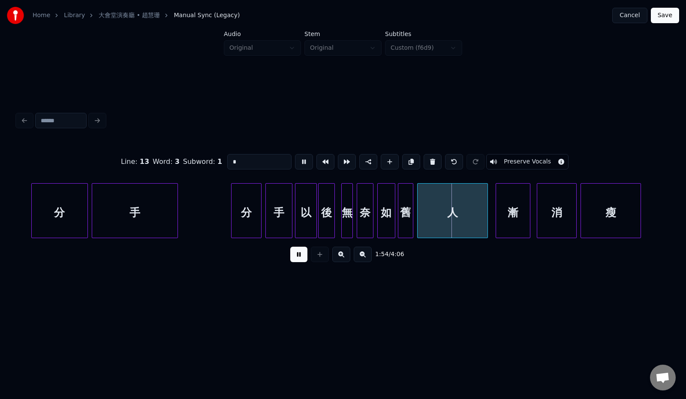
click at [295, 159] on button at bounding box center [304, 161] width 18 height 15
click at [442, 213] on div at bounding box center [443, 210] width 3 height 54
click at [425, 210] on div at bounding box center [425, 210] width 3 height 54
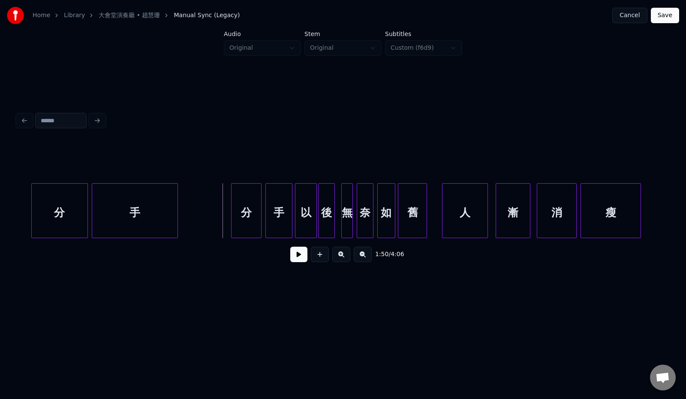
click at [294, 259] on button at bounding box center [298, 253] width 17 height 15
click at [448, 216] on div at bounding box center [449, 210] width 3 height 54
click at [296, 257] on button at bounding box center [298, 253] width 17 height 15
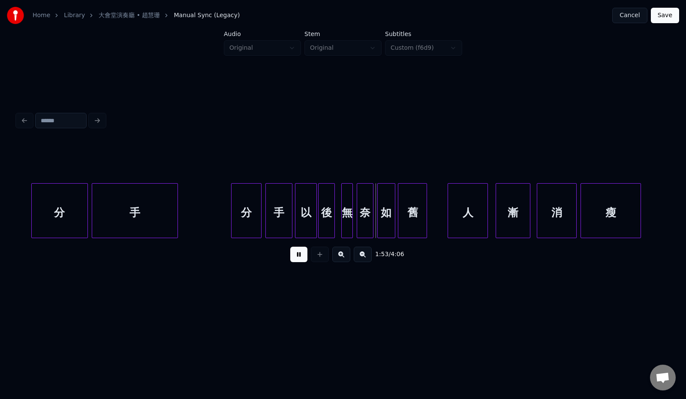
click at [295, 257] on button at bounding box center [298, 253] width 17 height 15
click at [340, 218] on div at bounding box center [341, 210] width 3 height 54
click at [297, 261] on button at bounding box center [298, 253] width 17 height 15
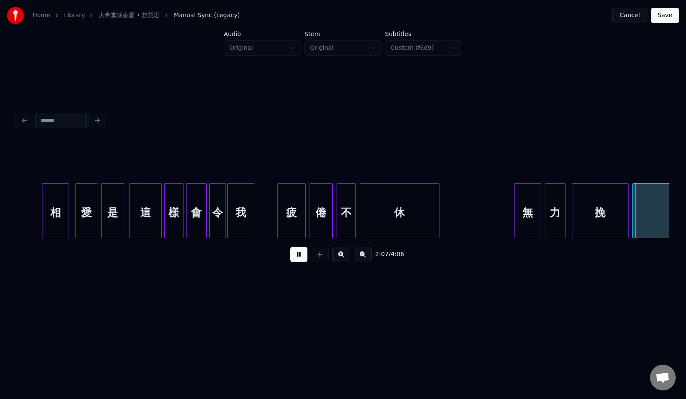
click at [296, 260] on button at bounding box center [298, 253] width 17 height 15
click at [514, 219] on div at bounding box center [514, 210] width 3 height 54
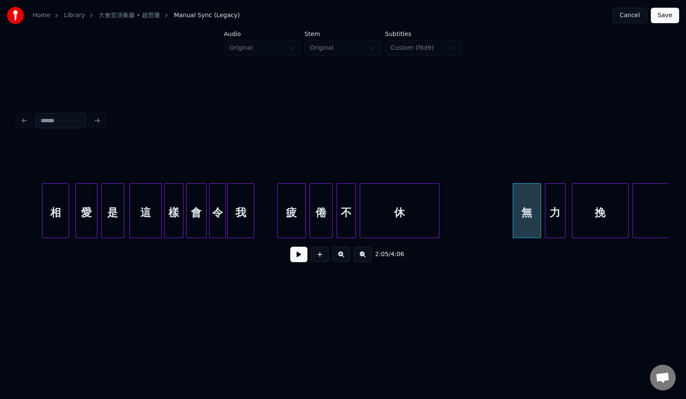
click at [297, 222] on div "疲" at bounding box center [291, 212] width 27 height 58
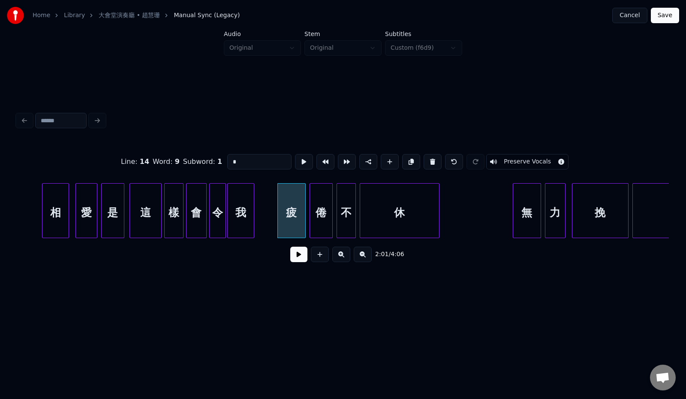
click at [290, 257] on button at bounding box center [298, 253] width 17 height 15
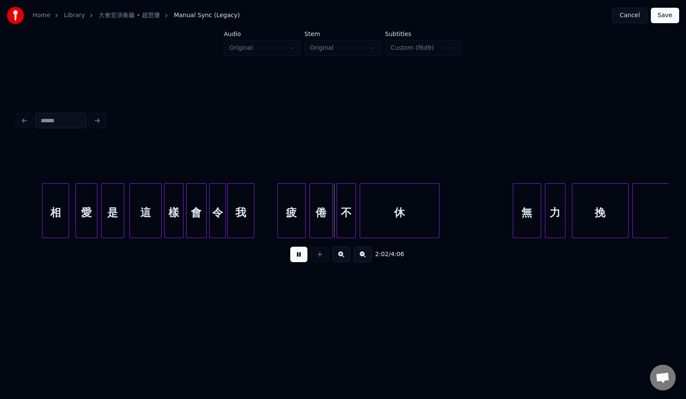
click at [290, 257] on button at bounding box center [298, 253] width 17 height 15
click at [303, 218] on div at bounding box center [301, 210] width 3 height 54
click at [315, 216] on div "倦" at bounding box center [318, 212] width 22 height 58
click at [274, 221] on div "相 愛 是 這 樣 會 令 我 疲 倦 不 休 無 力 挽 留" at bounding box center [382, 210] width 15865 height 55
click at [295, 255] on button at bounding box center [298, 253] width 17 height 15
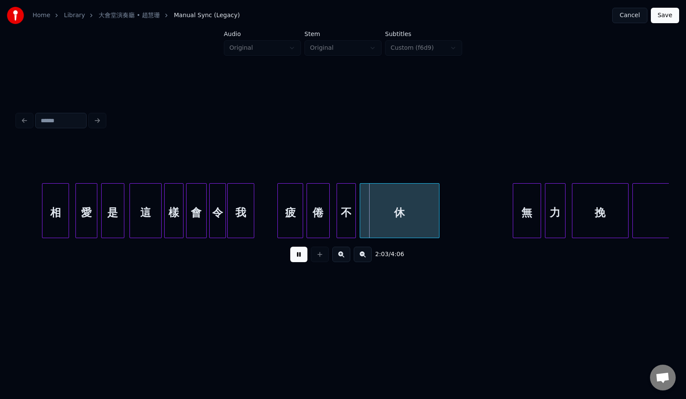
click at [295, 255] on button at bounding box center [298, 253] width 17 height 15
click at [334, 222] on div at bounding box center [335, 210] width 3 height 54
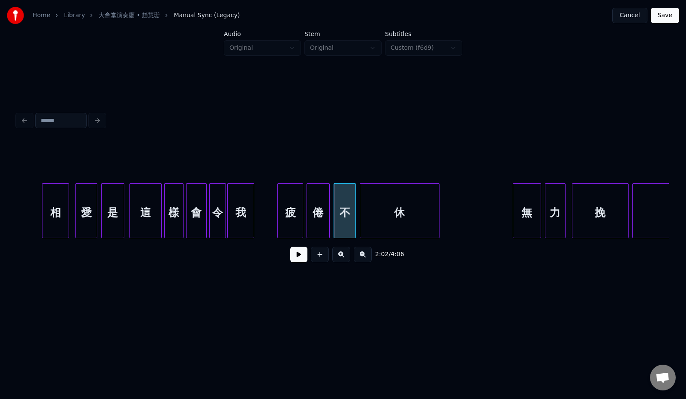
click at [267, 221] on div "相 愛 是 這 樣 會 令 我 疲 倦 不 休 無 力 挽 留" at bounding box center [382, 210] width 15865 height 55
click at [293, 261] on button at bounding box center [298, 253] width 17 height 15
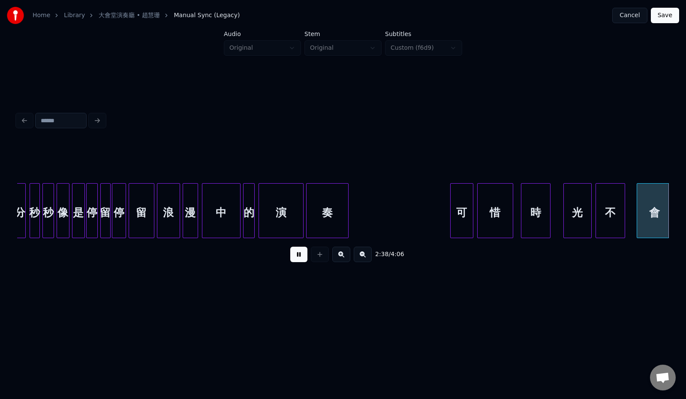
scroll to position [0, 10177]
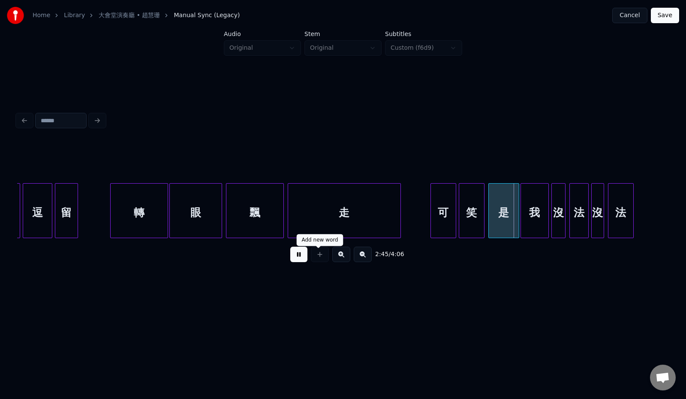
click at [297, 258] on button at bounding box center [298, 253] width 17 height 15
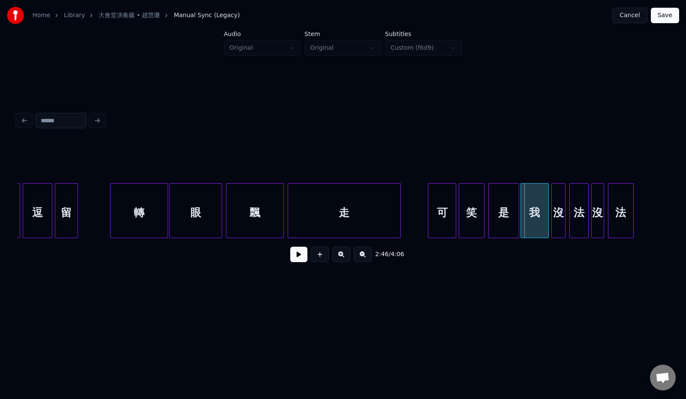
click at [428, 217] on div at bounding box center [429, 210] width 3 height 54
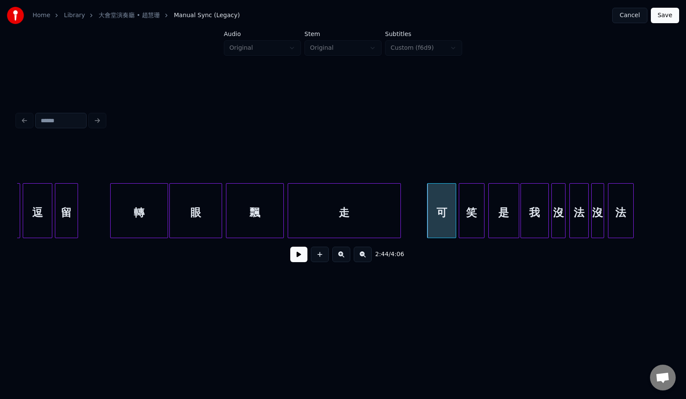
click at [380, 217] on div "走" at bounding box center [344, 212] width 112 height 58
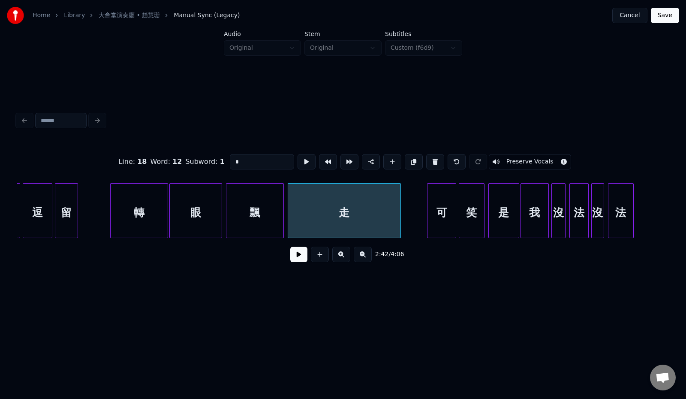
click at [298, 256] on button at bounding box center [298, 253] width 17 height 15
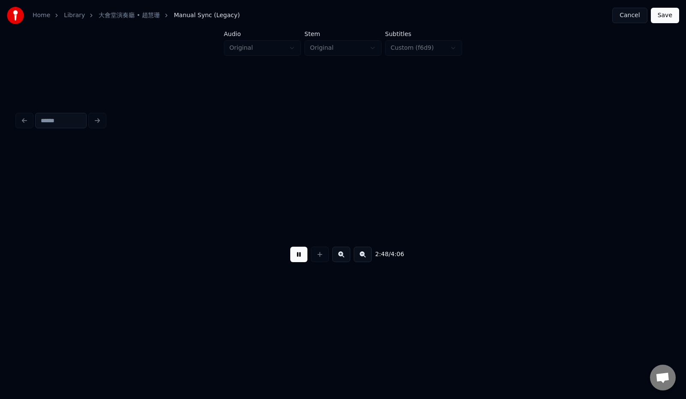
scroll to position [0, 10828]
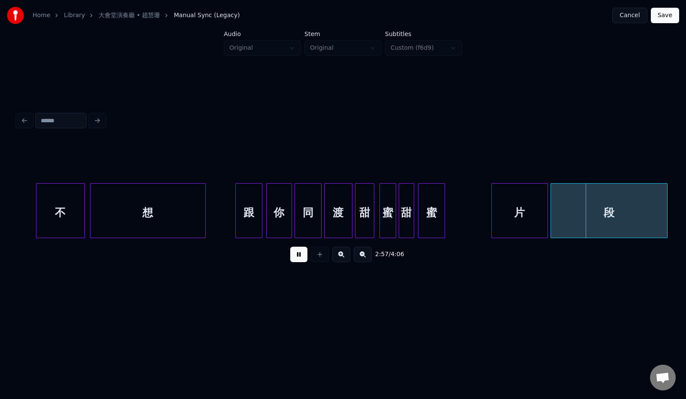
click at [294, 258] on button at bounding box center [298, 253] width 17 height 15
click at [491, 213] on div at bounding box center [491, 210] width 3 height 54
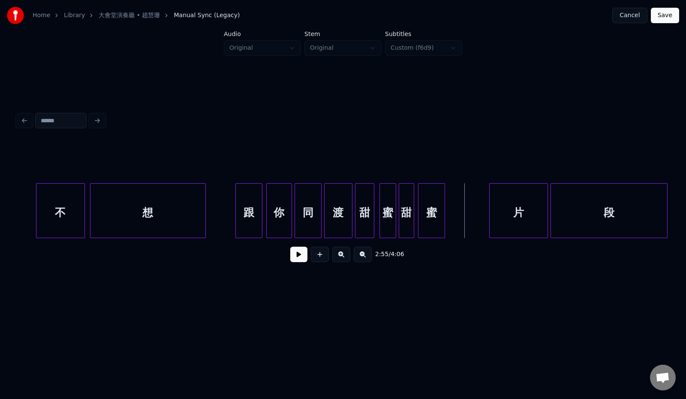
click at [433, 211] on div "蜜" at bounding box center [431, 212] width 26 height 58
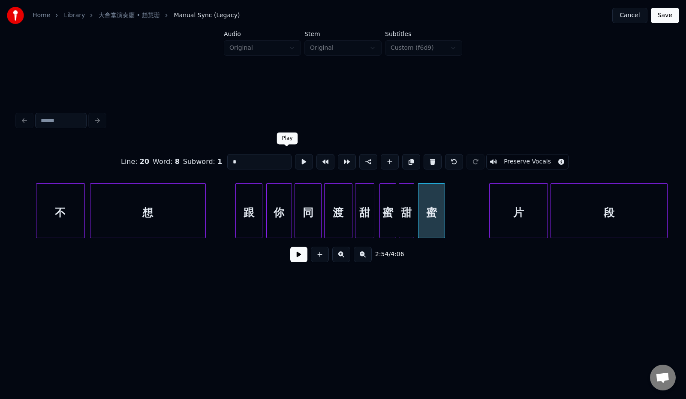
click at [295, 156] on button at bounding box center [304, 161] width 18 height 15
click at [520, 216] on div "片" at bounding box center [519, 212] width 58 height 58
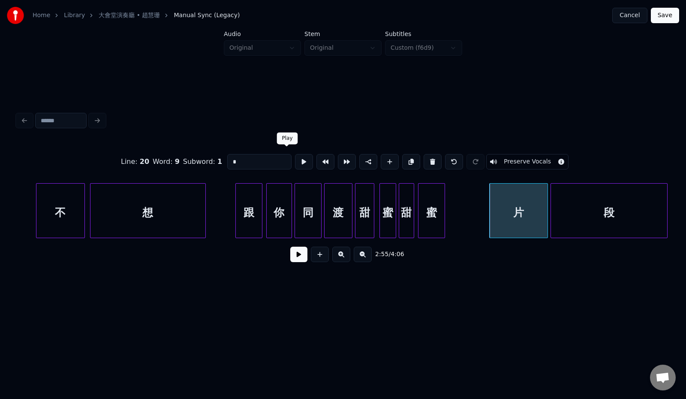
click at [295, 155] on button at bounding box center [304, 161] width 18 height 15
click at [295, 154] on button at bounding box center [304, 161] width 18 height 15
click at [488, 214] on div at bounding box center [489, 210] width 3 height 54
click at [253, 224] on div "跟" at bounding box center [249, 212] width 26 height 58
type input "*"
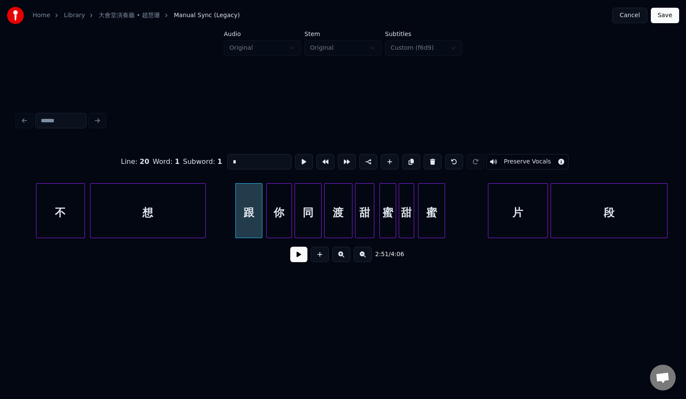
click at [295, 261] on button at bounding box center [298, 253] width 17 height 15
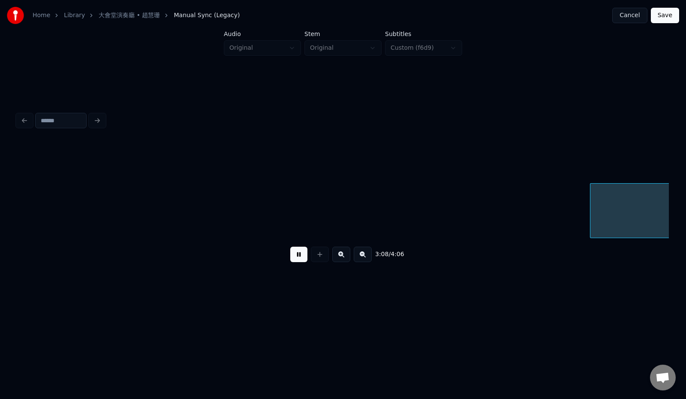
scroll to position [0, 12133]
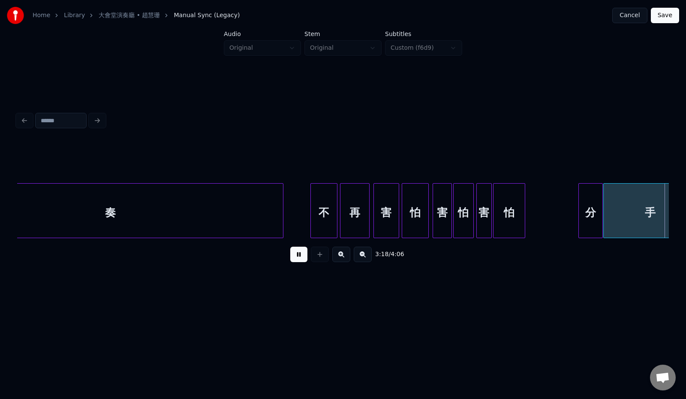
click at [293, 258] on button at bounding box center [298, 253] width 17 height 15
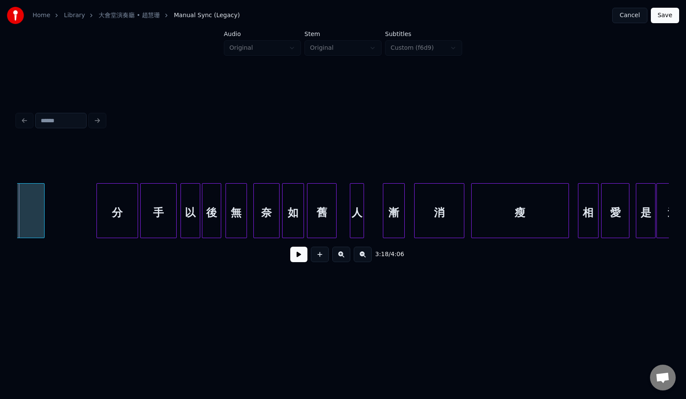
click at [97, 214] on div at bounding box center [98, 210] width 3 height 54
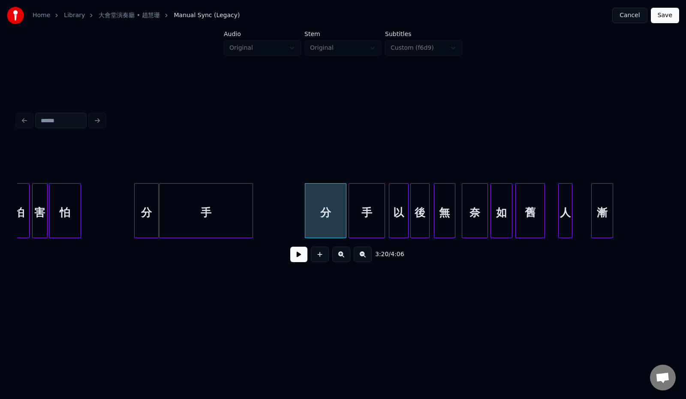
scroll to position [0, 12502]
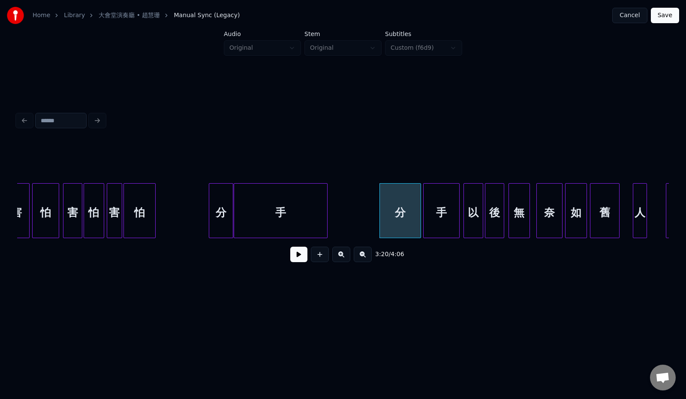
click at [291, 258] on button at bounding box center [298, 253] width 17 height 15
click at [294, 258] on button at bounding box center [298, 253] width 17 height 15
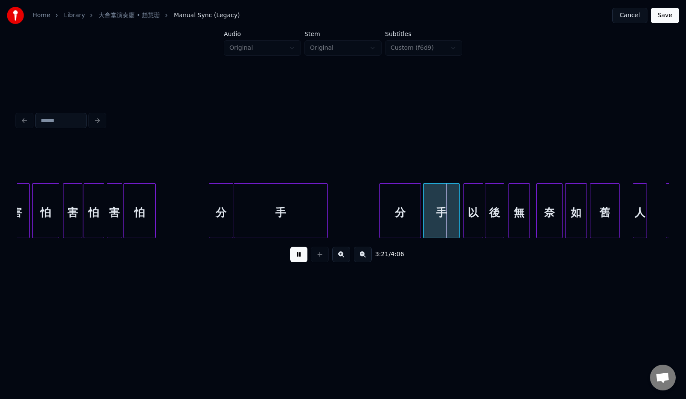
click at [294, 258] on button at bounding box center [298, 253] width 17 height 15
click at [419, 219] on div "分" at bounding box center [400, 210] width 42 height 55
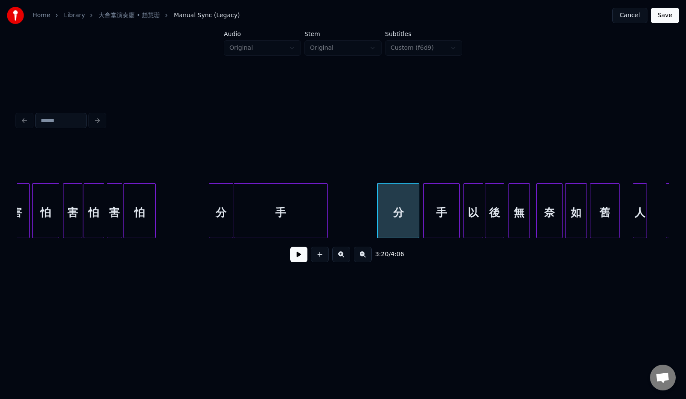
click at [433, 215] on div "手" at bounding box center [442, 212] width 36 height 58
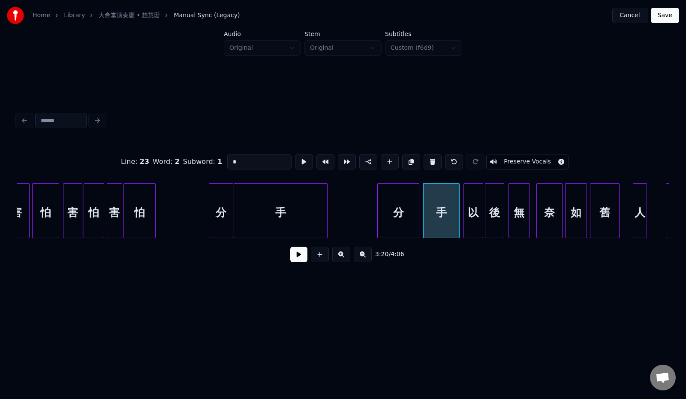
type input "*"
click at [412, 219] on div at bounding box center [413, 210] width 3 height 54
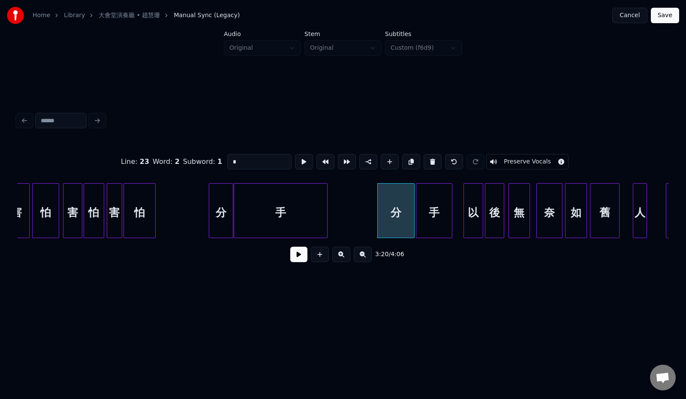
click at [428, 219] on div "手" at bounding box center [434, 212] width 36 height 58
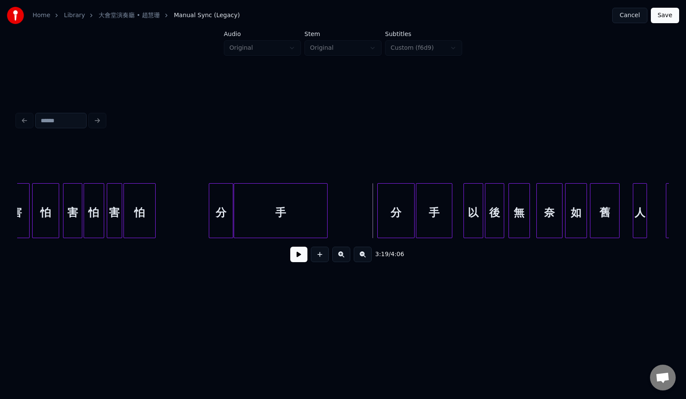
click at [295, 259] on button at bounding box center [298, 253] width 17 height 15
click at [440, 223] on div "手" at bounding box center [443, 212] width 36 height 58
click at [403, 216] on div "分" at bounding box center [402, 212] width 36 height 58
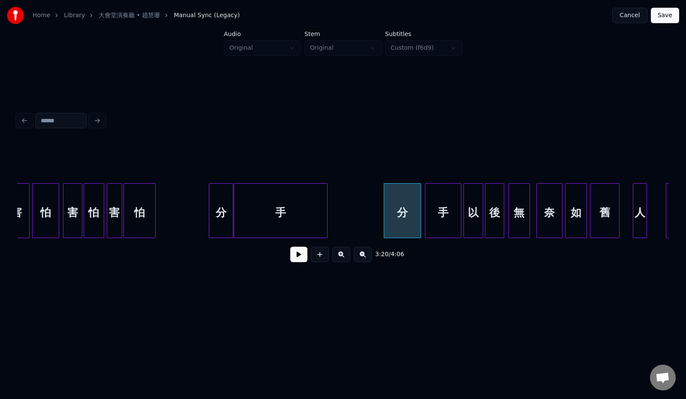
click at [384, 215] on div "分" at bounding box center [402, 210] width 37 height 55
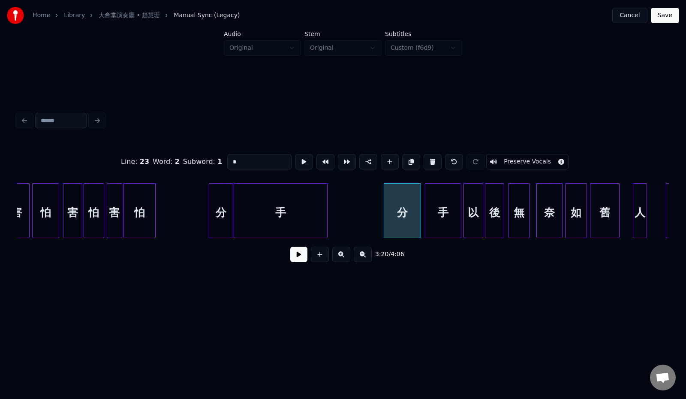
type input "*"
click at [388, 215] on div at bounding box center [387, 210] width 3 height 54
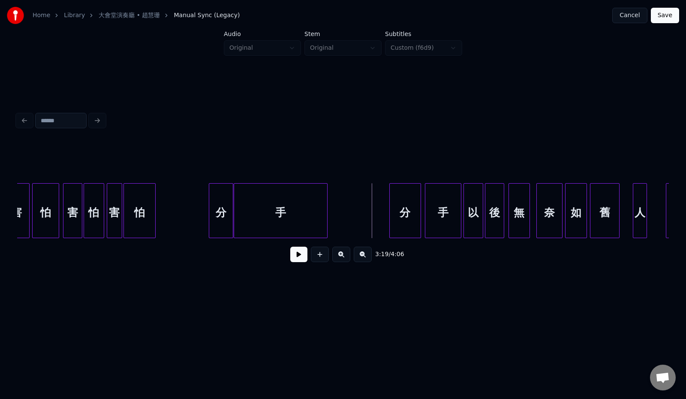
click at [294, 257] on button at bounding box center [298, 253] width 17 height 15
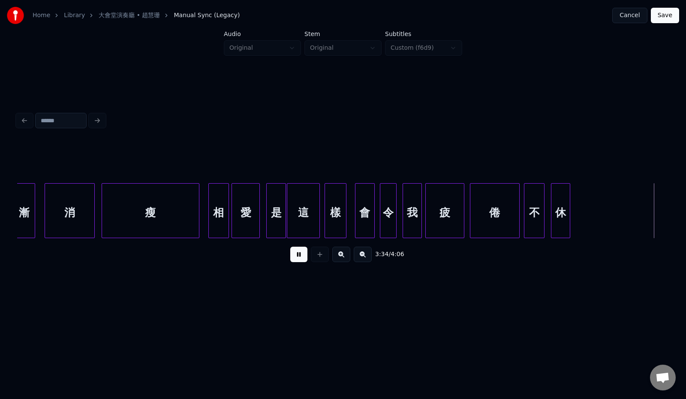
click at [293, 259] on button at bounding box center [298, 253] width 17 height 15
click at [612, 211] on div at bounding box center [612, 210] width 3 height 54
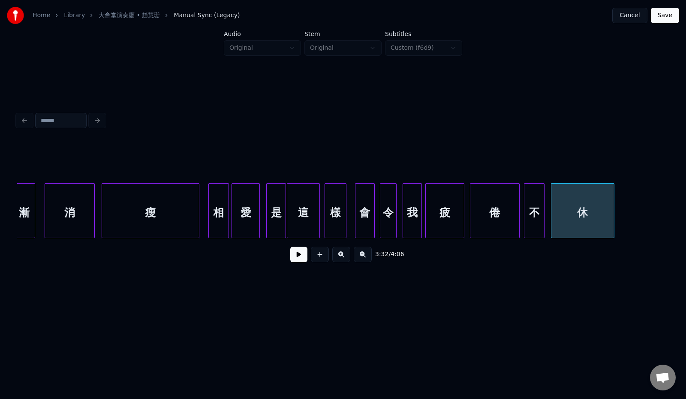
click at [224, 221] on div "相" at bounding box center [219, 212] width 20 height 58
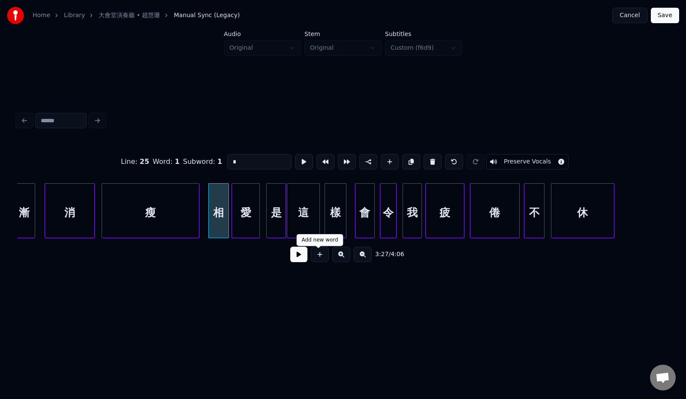
click at [291, 258] on button at bounding box center [298, 253] width 17 height 15
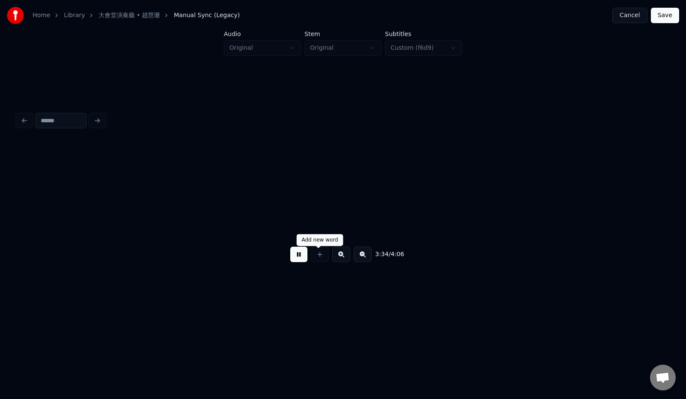
scroll to position [0, 13807]
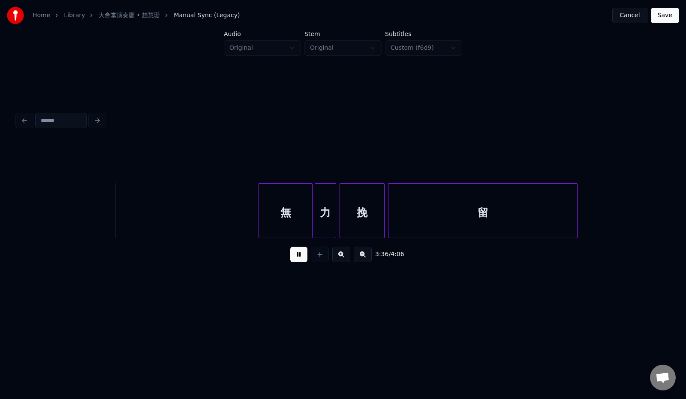
click at [291, 260] on button at bounding box center [298, 253] width 17 height 15
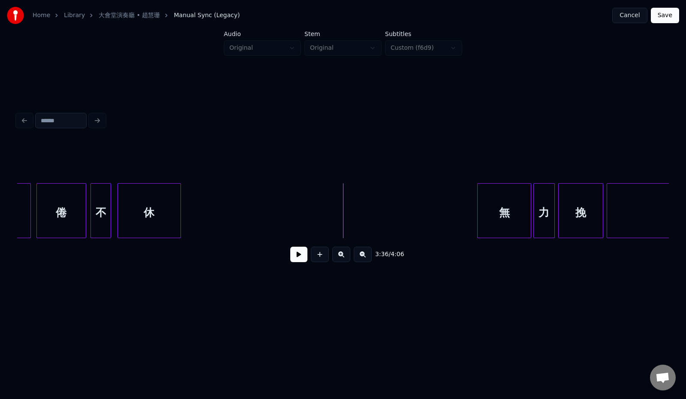
scroll to position [0, 13583]
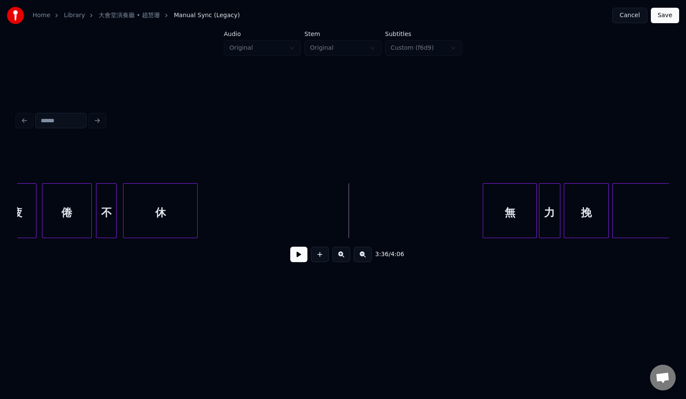
click at [197, 211] on div at bounding box center [196, 210] width 3 height 54
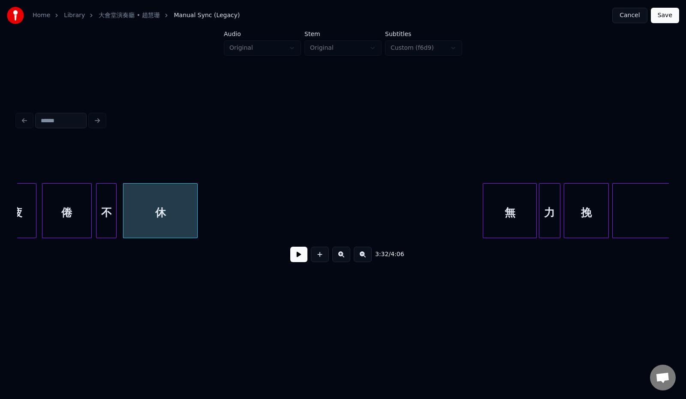
click at [145, 187] on div "休" at bounding box center [160, 212] width 74 height 58
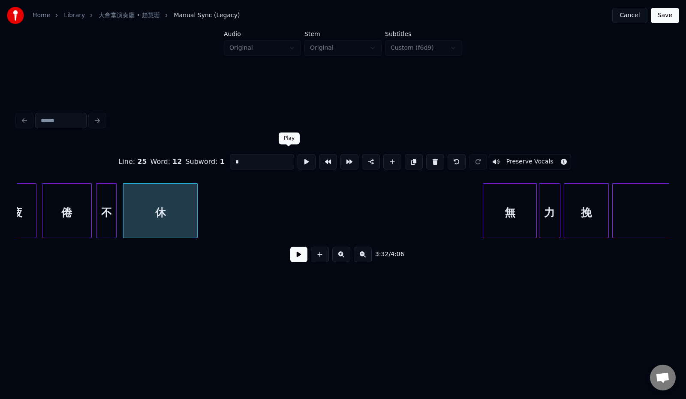
click at [297, 156] on button at bounding box center [306, 161] width 18 height 15
click at [79, 203] on div "倦" at bounding box center [66, 212] width 48 height 58
type input "*"
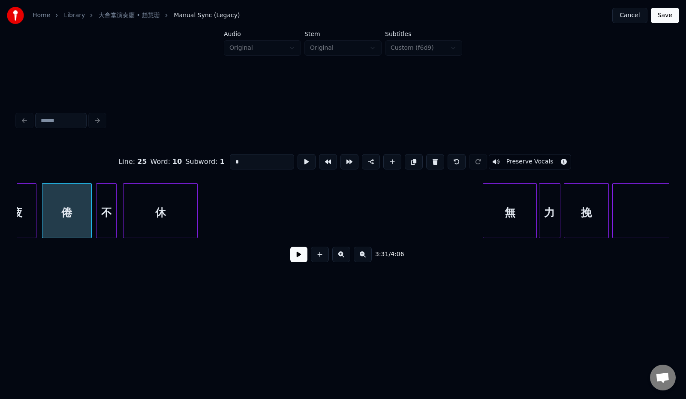
click at [290, 258] on button at bounding box center [298, 253] width 17 height 15
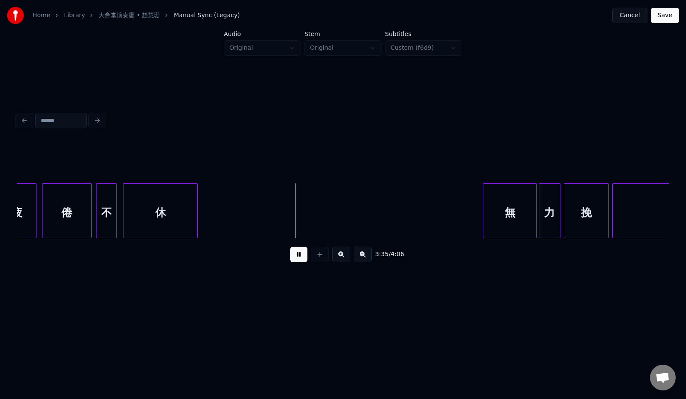
click at [290, 258] on button at bounding box center [298, 253] width 17 height 15
click at [200, 223] on div at bounding box center [199, 210] width 3 height 54
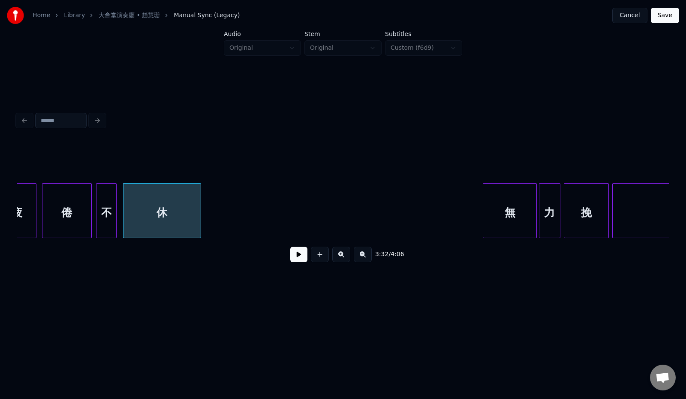
click at [185, 227] on div "休" at bounding box center [161, 212] width 77 height 58
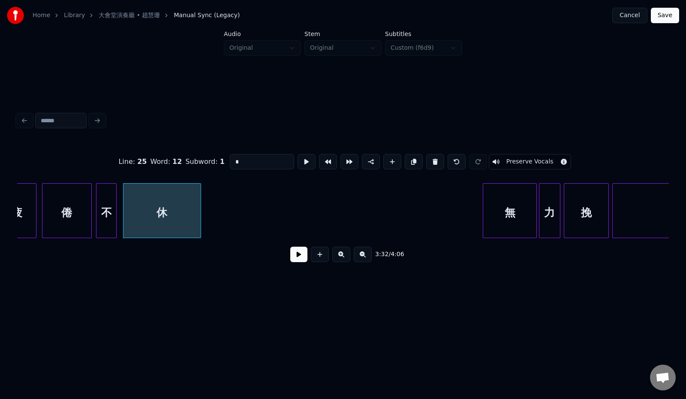
click at [55, 221] on div "倦" at bounding box center [66, 212] width 48 height 58
type input "*"
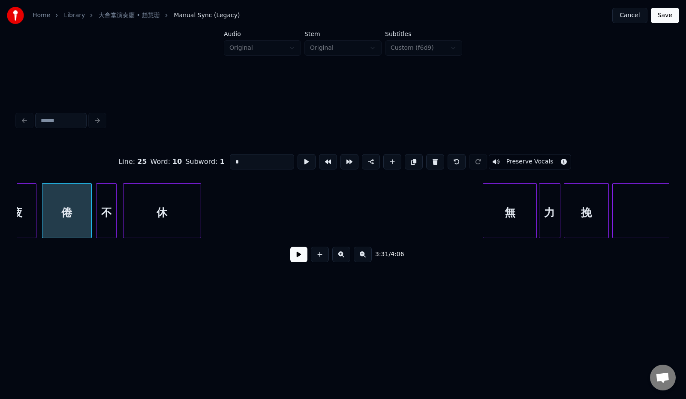
click at [290, 252] on button at bounding box center [298, 253] width 17 height 15
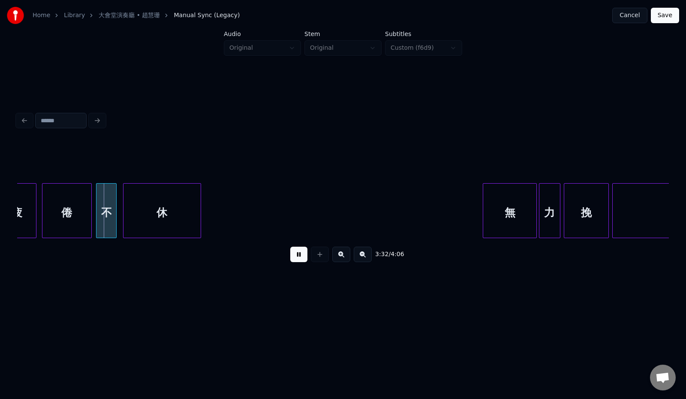
click at [290, 252] on button at bounding box center [298, 253] width 17 height 15
click at [26, 217] on div "疲" at bounding box center [17, 212] width 39 height 58
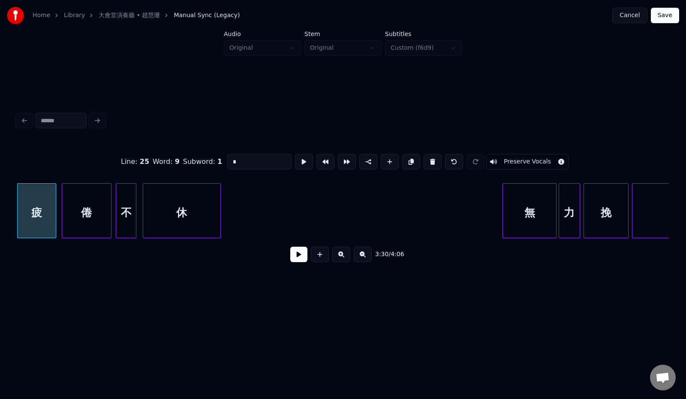
click at [290, 252] on button at bounding box center [298, 253] width 17 height 15
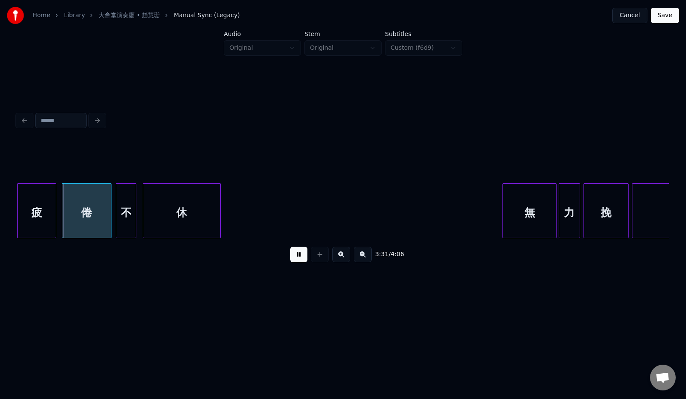
click at [290, 252] on button at bounding box center [298, 253] width 17 height 15
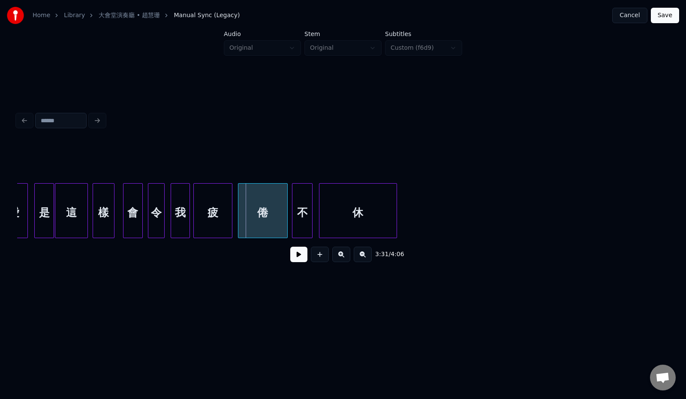
click at [79, 210] on div "這" at bounding box center [71, 212] width 32 height 58
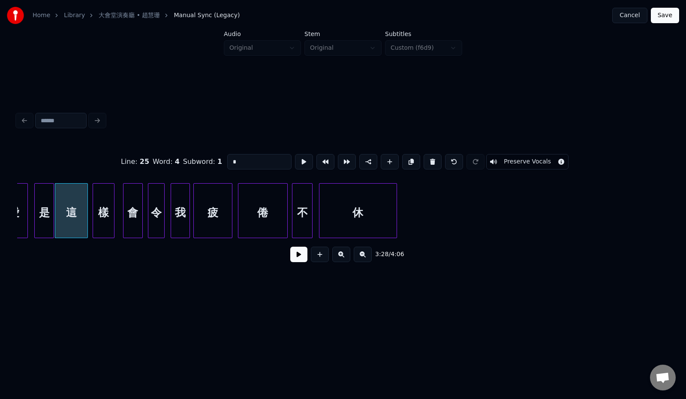
click at [291, 262] on button at bounding box center [298, 253] width 17 height 15
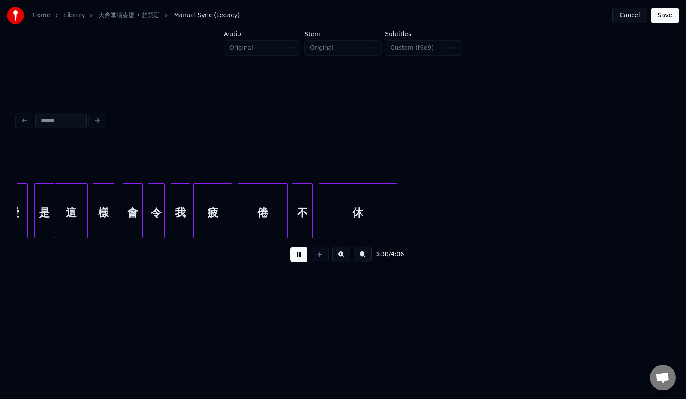
scroll to position [0, 14039]
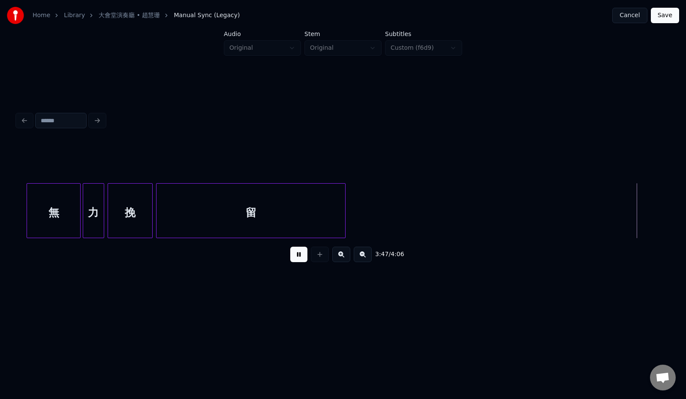
click at [662, 18] on button "Save" at bounding box center [665, 15] width 28 height 15
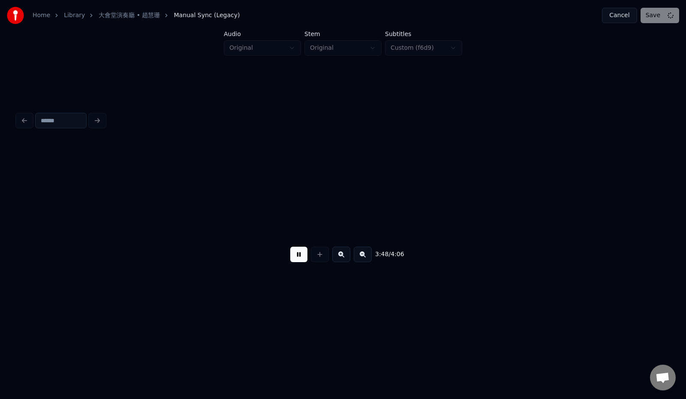
scroll to position [0, 14691]
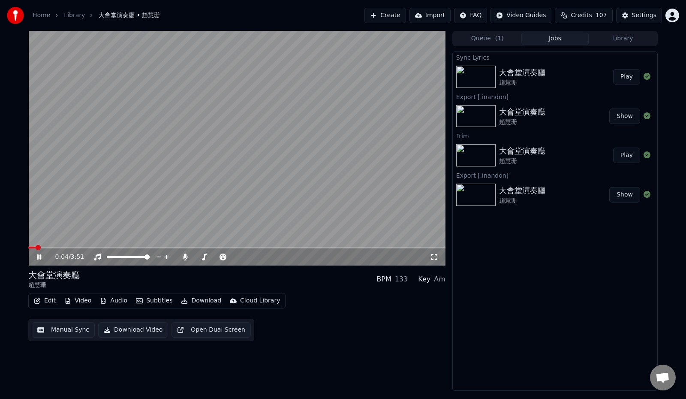
click at [201, 303] on button "Download" at bounding box center [200, 300] width 47 height 12
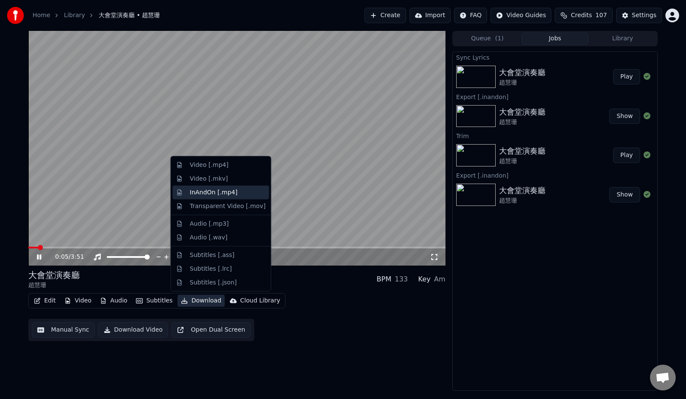
click at [220, 191] on div "InAndOn [.mp4]" at bounding box center [214, 192] width 48 height 9
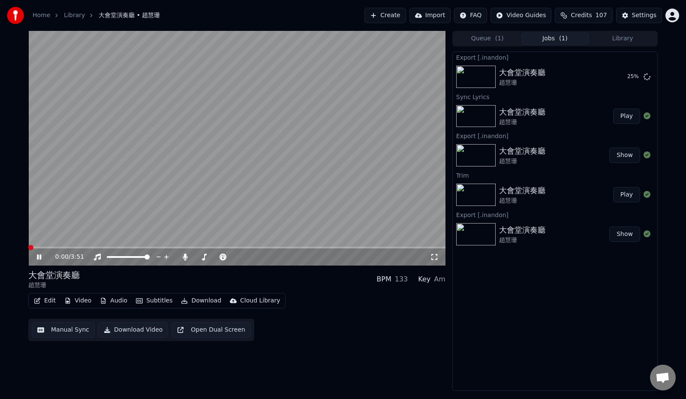
click at [28, 247] on span at bounding box center [30, 247] width 5 height 5
click at [628, 78] on button "Show" at bounding box center [624, 76] width 31 height 15
click at [38, 255] on icon at bounding box center [39, 256] width 4 height 5
click at [622, 79] on button "Show" at bounding box center [624, 76] width 31 height 15
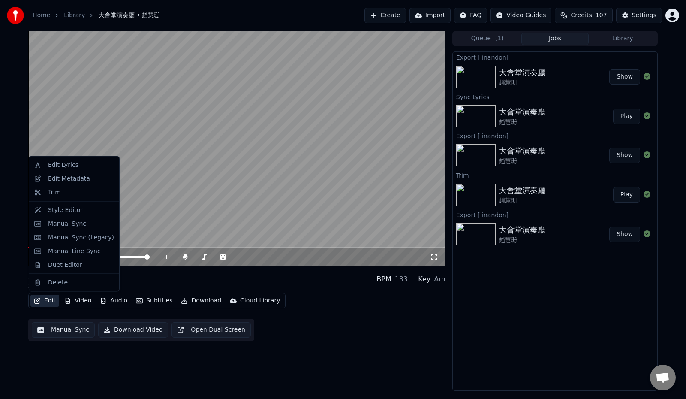
click at [47, 301] on button "Edit" at bounding box center [44, 300] width 29 height 12
click at [67, 250] on div "Manual Line Sync" at bounding box center [74, 250] width 53 height 9
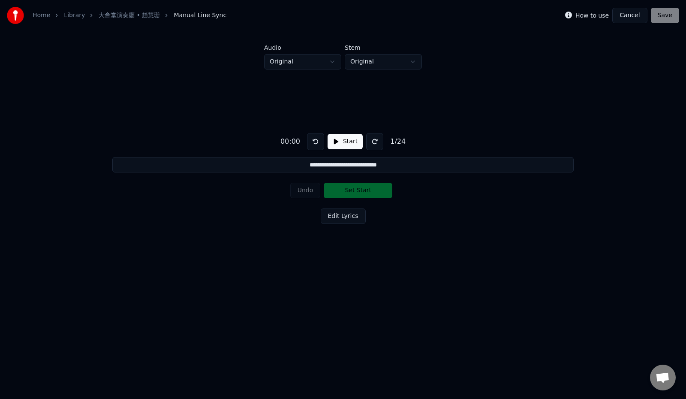
click at [634, 16] on button "Cancel" at bounding box center [629, 15] width 35 height 15
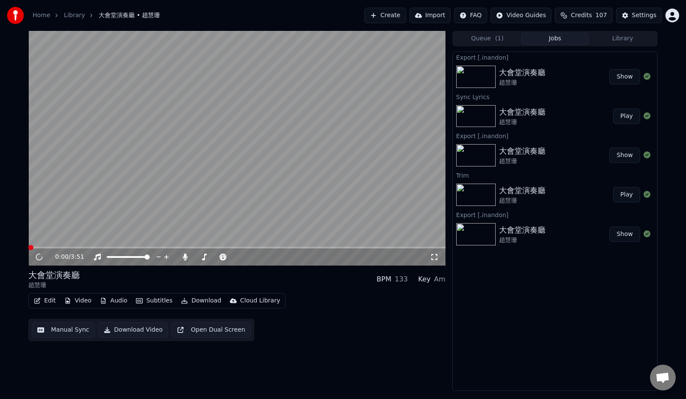
click at [45, 300] on button "Edit" at bounding box center [44, 300] width 29 height 12
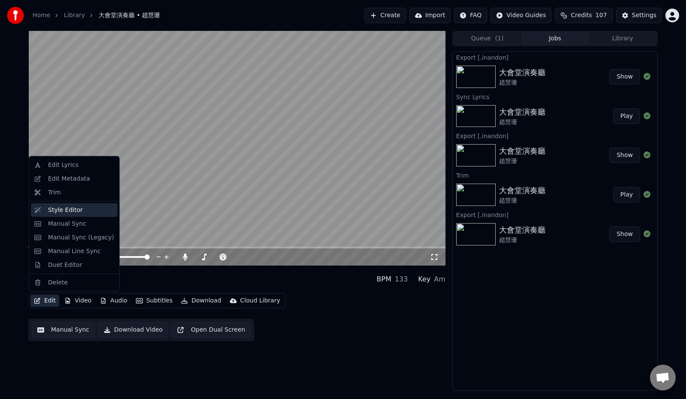
click at [67, 210] on div "Style Editor" at bounding box center [65, 209] width 35 height 9
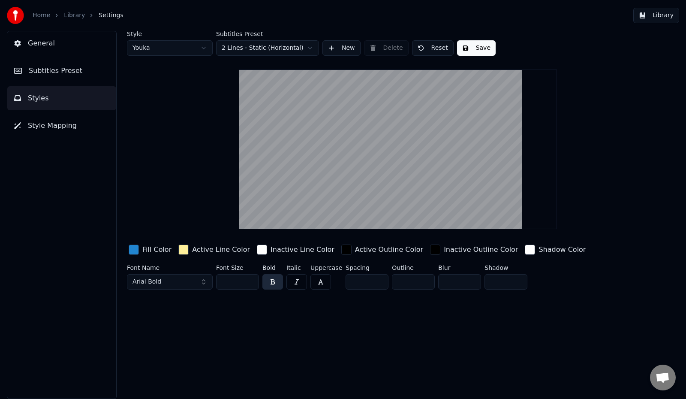
click at [46, 48] on span "General" at bounding box center [41, 43] width 27 height 10
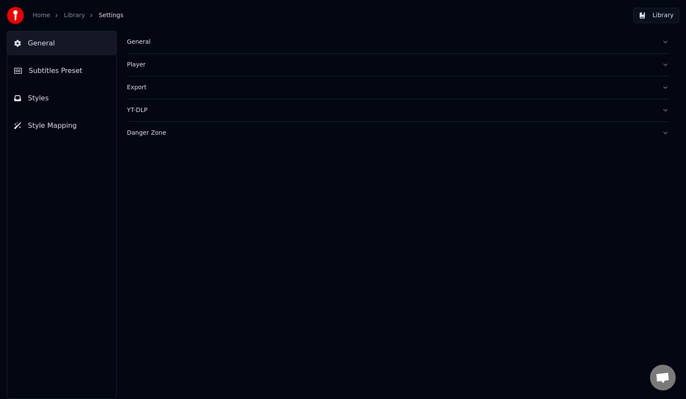
click at [136, 45] on div "General" at bounding box center [391, 42] width 528 height 9
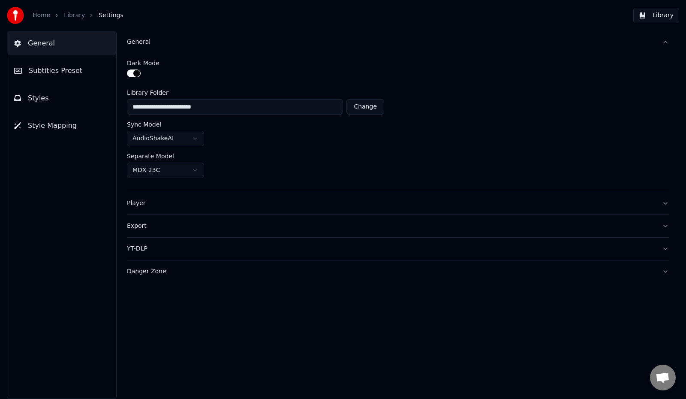
click at [57, 70] on span "Subtitles Preset" at bounding box center [56, 71] width 54 height 10
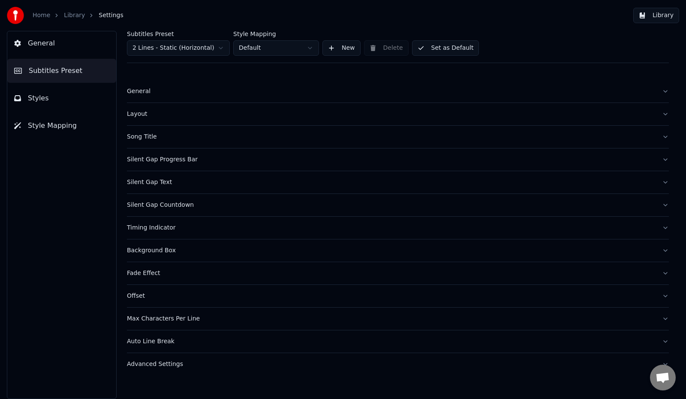
click at [143, 136] on div "Song Title" at bounding box center [391, 136] width 528 height 9
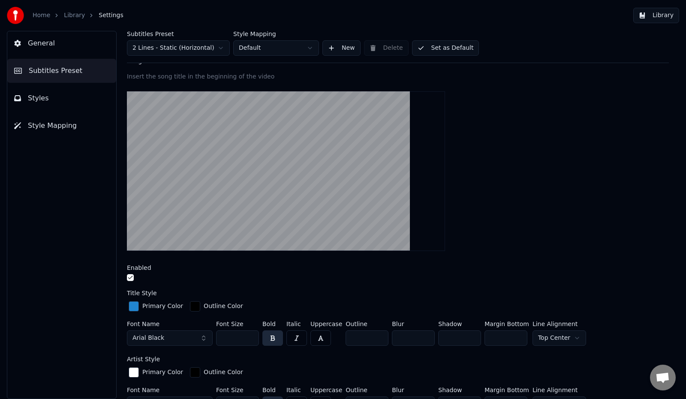
scroll to position [86, 0]
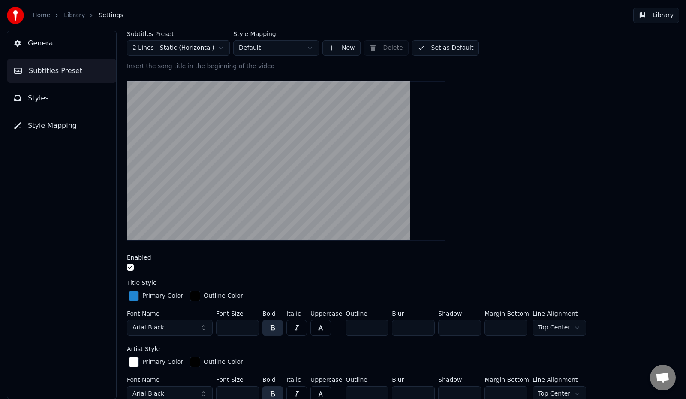
click at [239, 326] on input "**" at bounding box center [237, 327] width 43 height 15
drag, startPoint x: 239, startPoint y: 326, endPoint x: 216, endPoint y: 327, distance: 22.4
click at [216, 327] on input "**" at bounding box center [237, 327] width 43 height 15
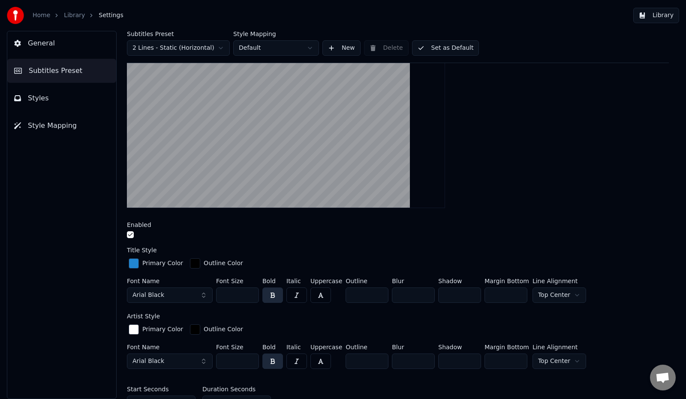
scroll to position [129, 0]
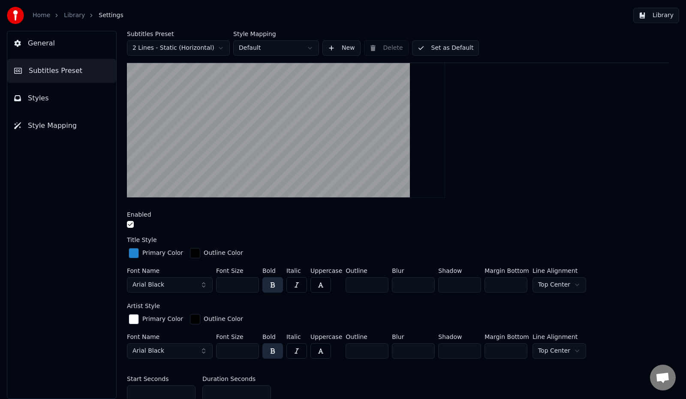
drag, startPoint x: 236, startPoint y: 349, endPoint x: 219, endPoint y: 350, distance: 17.6
click at [219, 350] on input "**" at bounding box center [237, 350] width 43 height 15
drag, startPoint x: 232, startPoint y: 282, endPoint x: 215, endPoint y: 279, distance: 17.3
click at [216, 283] on input "***" at bounding box center [237, 284] width 43 height 15
drag, startPoint x: 234, startPoint y: 284, endPoint x: 205, endPoint y: 280, distance: 29.0
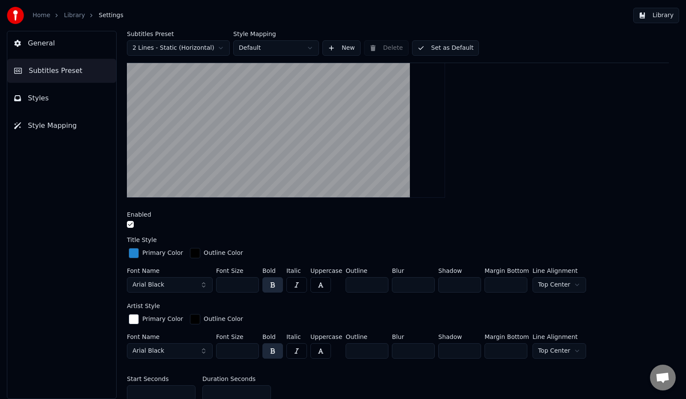
click at [206, 282] on div "Font Name Arial Black Font Size *** Bold Italic Uppercase Outline * Blur * Shad…" at bounding box center [398, 281] width 542 height 28
type input "***"
drag, startPoint x: 237, startPoint y: 350, endPoint x: 215, endPoint y: 349, distance: 21.9
click at [215, 349] on div "Font Name Arial Black Font Size ** Bold Italic Uppercase Outline * Blur * Shado…" at bounding box center [398, 347] width 542 height 28
type input "***"
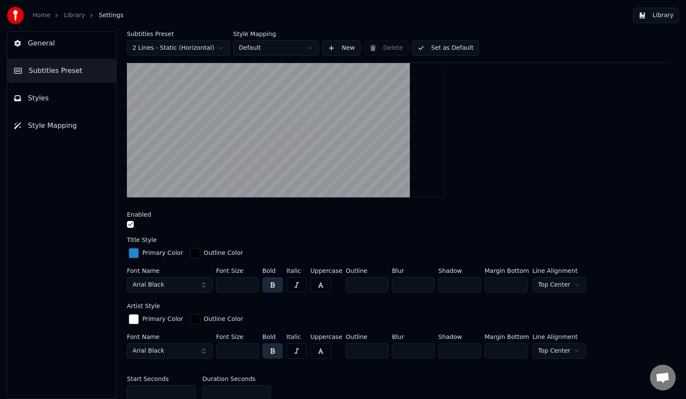
click at [594, 192] on div at bounding box center [398, 117] width 542 height 173
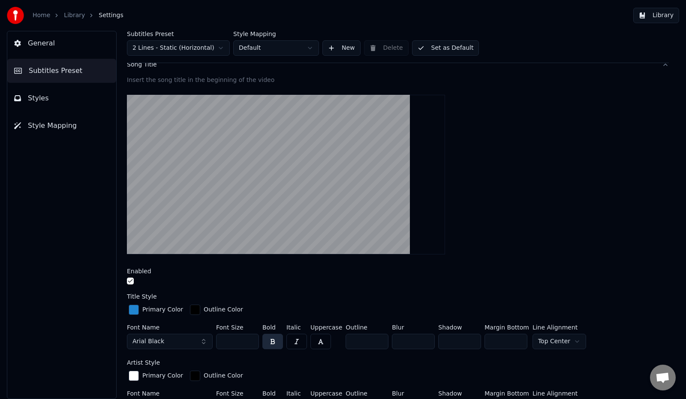
scroll to position [43, 0]
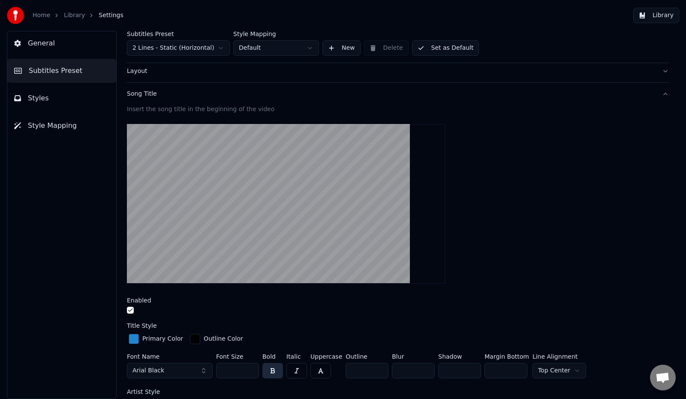
click at [450, 50] on button "Set as Default" at bounding box center [445, 47] width 67 height 15
click at [450, 50] on button "Done" at bounding box center [432, 47] width 41 height 15
click at [75, 16] on link "Library" at bounding box center [74, 15] width 21 height 9
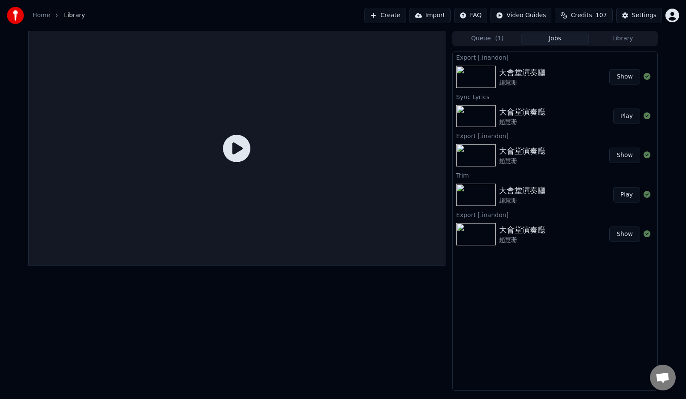
click at [232, 150] on icon at bounding box center [236, 148] width 27 height 27
click at [629, 113] on button "Play" at bounding box center [626, 115] width 27 height 15
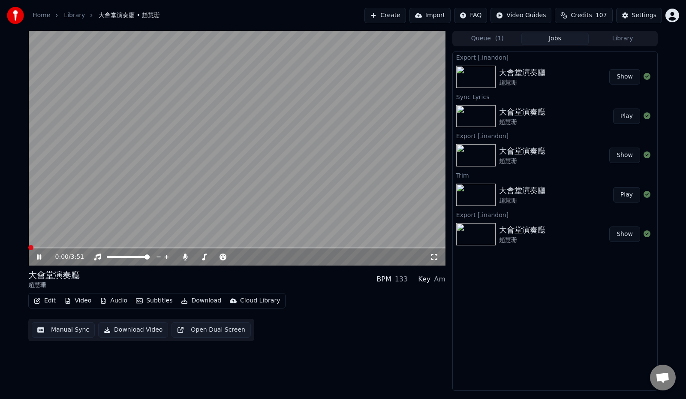
click at [29, 247] on span at bounding box center [30, 247] width 5 height 5
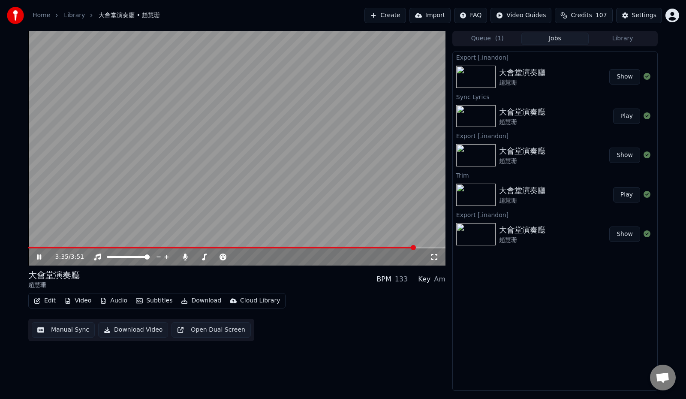
click at [415, 250] on span at bounding box center [413, 247] width 5 height 5
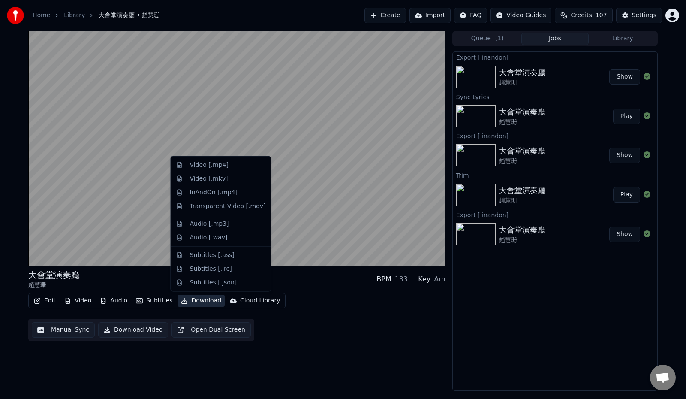
click at [192, 301] on button "Download" at bounding box center [200, 300] width 47 height 12
click at [222, 193] on div "InAndOn [.mp4]" at bounding box center [214, 192] width 48 height 9
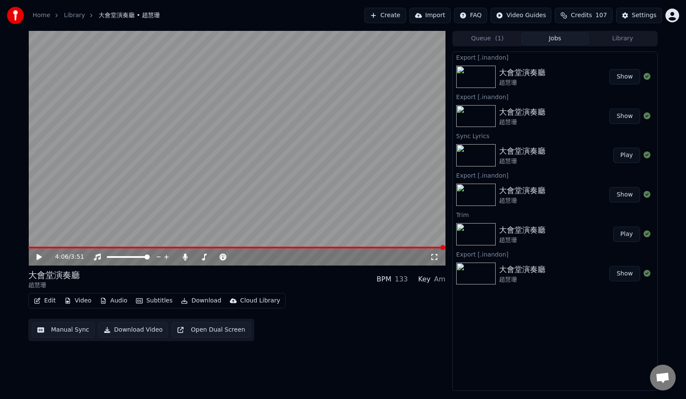
click at [626, 77] on button "Show" at bounding box center [624, 76] width 31 height 15
click at [624, 39] on button "Library" at bounding box center [623, 39] width 68 height 12
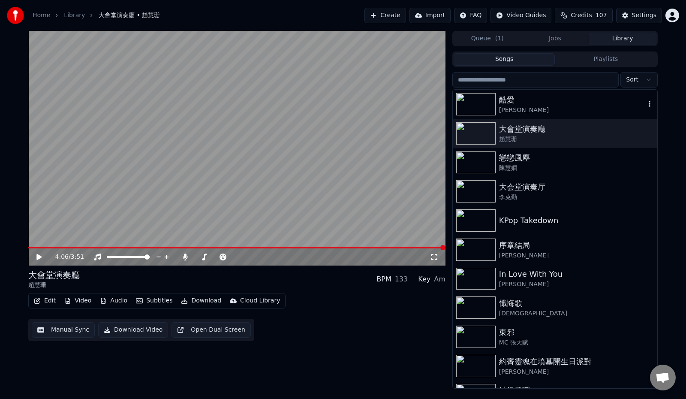
click at [528, 100] on div "酷愛" at bounding box center [572, 100] width 146 height 12
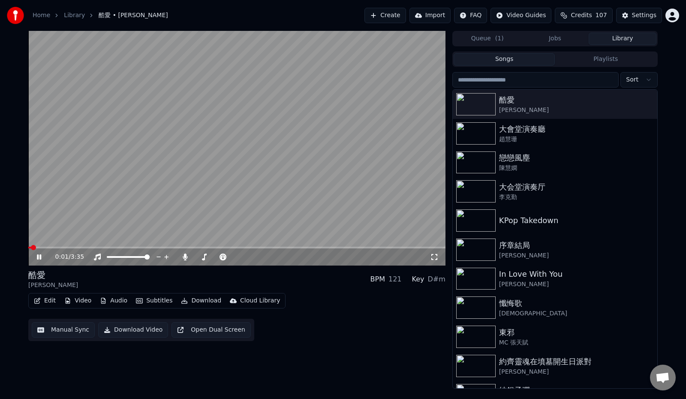
click at [45, 298] on button "Edit" at bounding box center [44, 300] width 29 height 12
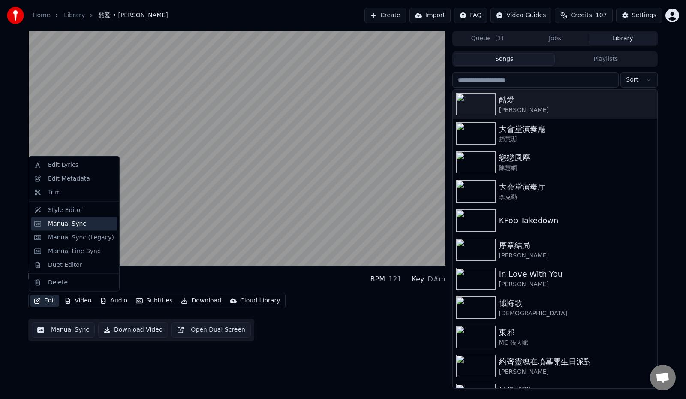
click at [75, 225] on div "Manual Sync" at bounding box center [67, 223] width 38 height 9
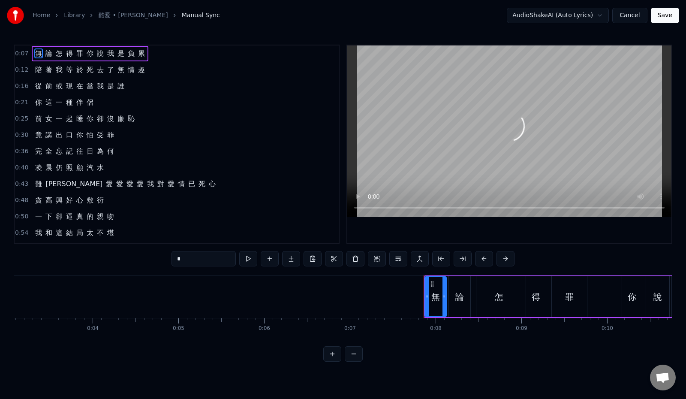
scroll to position [0, 631]
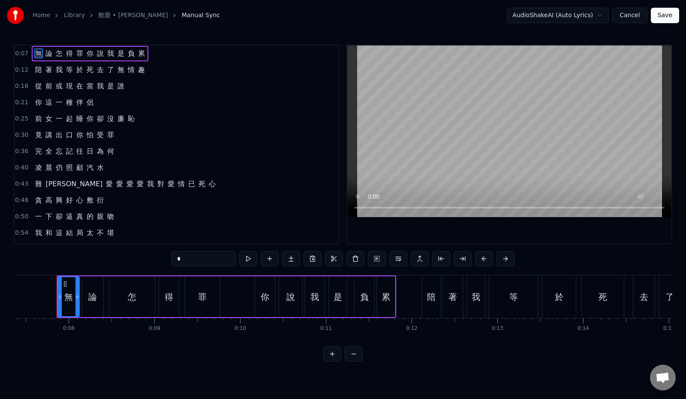
click at [636, 18] on button "Cancel" at bounding box center [629, 15] width 35 height 15
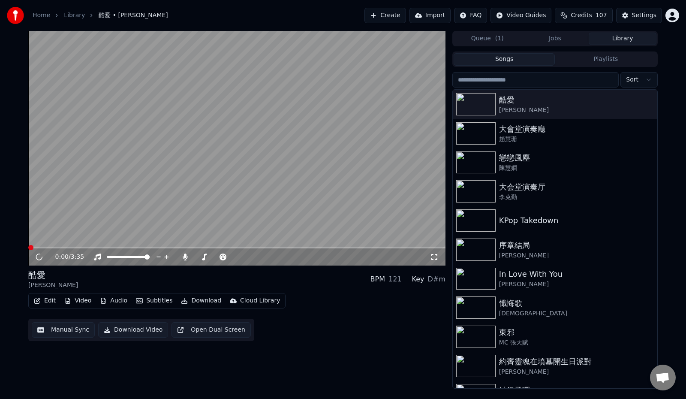
click at [50, 299] on button "Edit" at bounding box center [44, 300] width 29 height 12
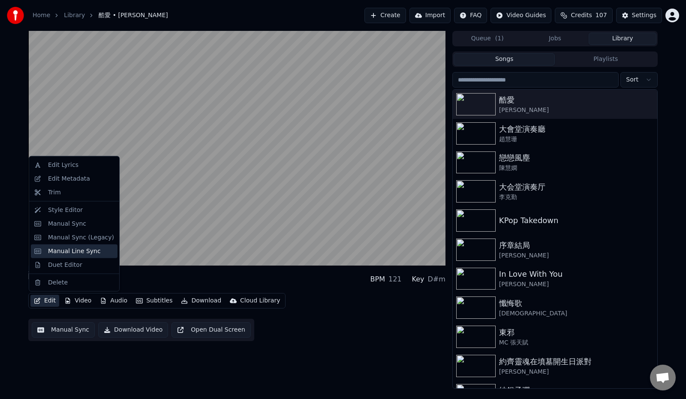
click at [83, 252] on div "Manual Line Sync" at bounding box center [74, 250] width 53 height 9
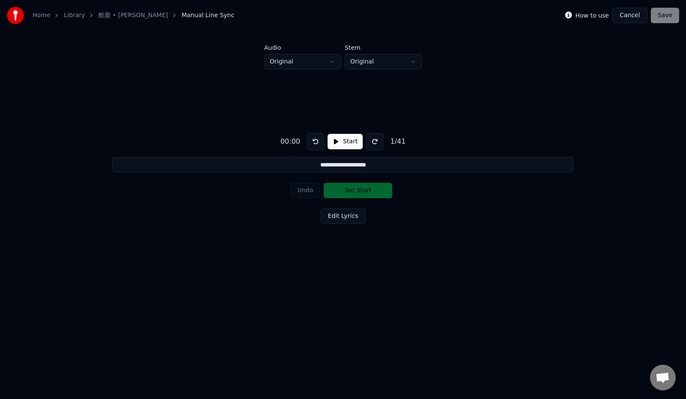
click at [627, 15] on button "Cancel" at bounding box center [629, 15] width 35 height 15
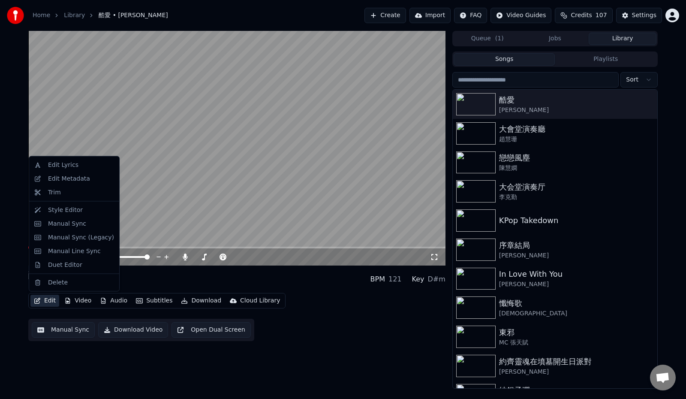
click at [42, 301] on button "Edit" at bounding box center [44, 300] width 29 height 12
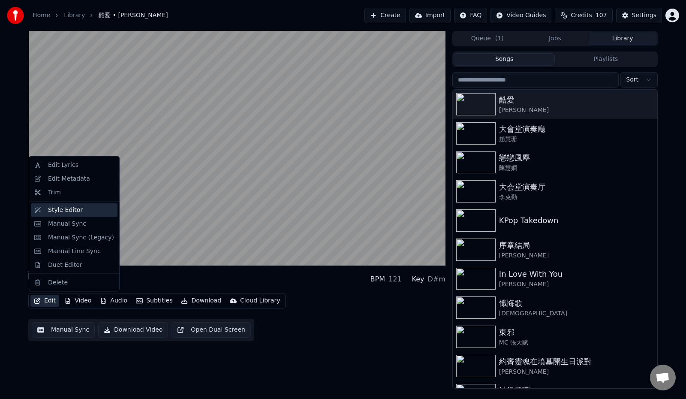
click at [76, 209] on div "Style Editor" at bounding box center [65, 209] width 35 height 9
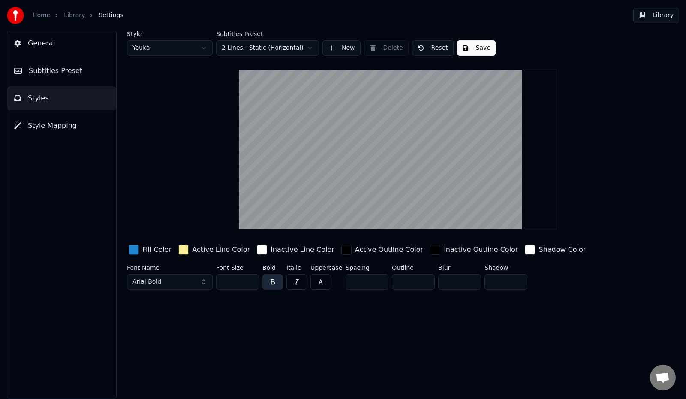
click at [52, 42] on button "General" at bounding box center [61, 43] width 109 height 24
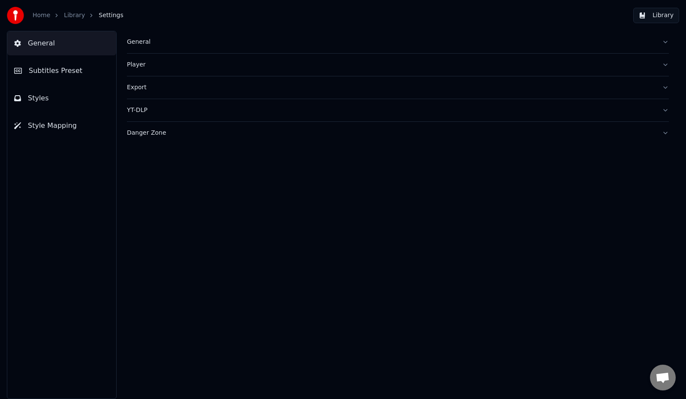
click at [74, 17] on link "Library" at bounding box center [74, 15] width 21 height 9
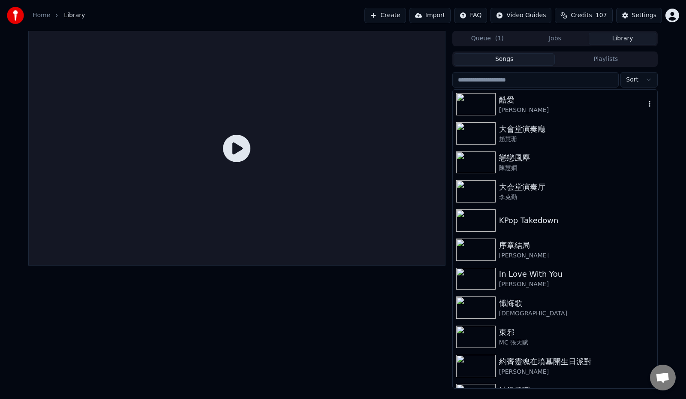
click at [509, 99] on div "酷愛" at bounding box center [572, 100] width 146 height 12
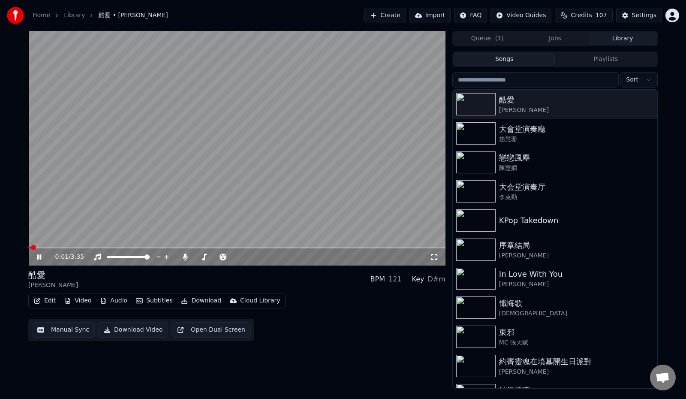
click at [66, 333] on button "Manual Sync" at bounding box center [63, 329] width 63 height 15
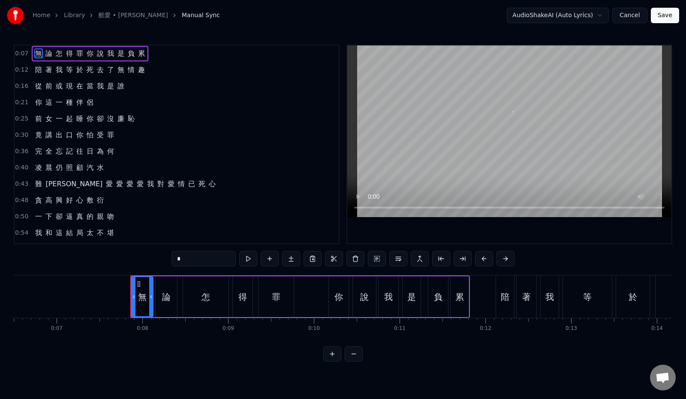
scroll to position [0, 631]
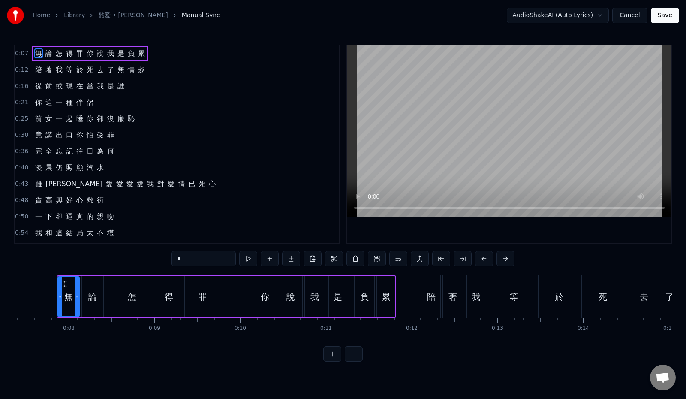
click at [634, 15] on button "Cancel" at bounding box center [629, 15] width 35 height 15
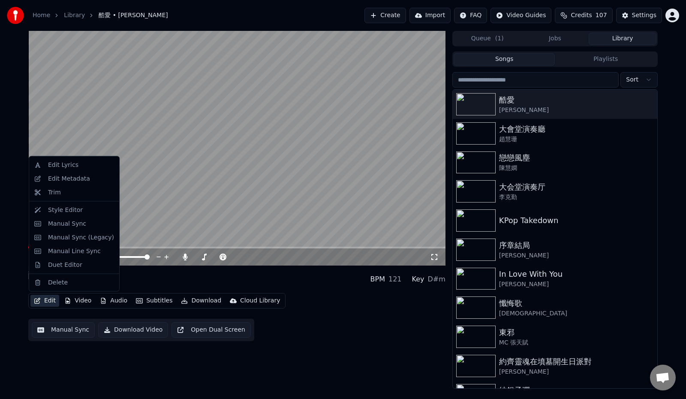
click at [51, 301] on button "Edit" at bounding box center [44, 300] width 29 height 12
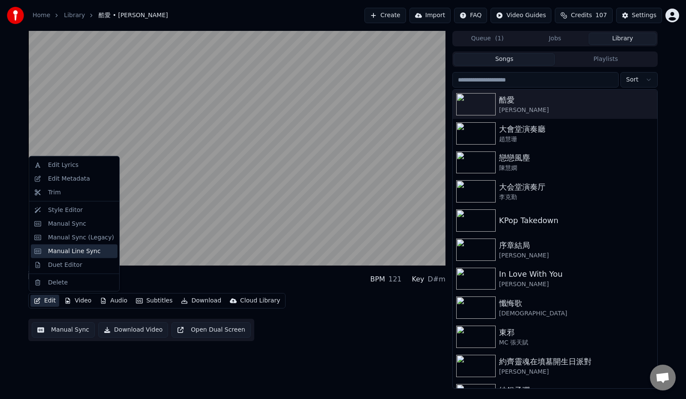
click at [77, 249] on div "Manual Line Sync" at bounding box center [74, 250] width 53 height 9
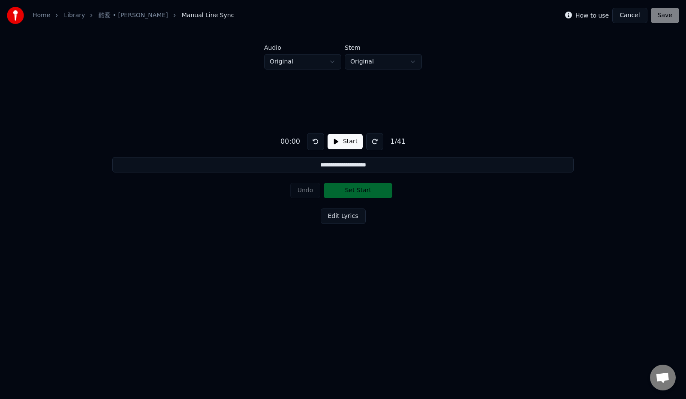
click at [631, 18] on button "Cancel" at bounding box center [629, 15] width 35 height 15
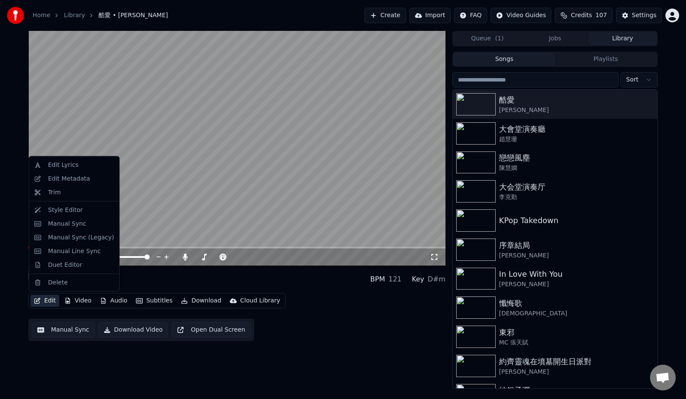
click at [48, 301] on button "Edit" at bounding box center [44, 300] width 29 height 12
click at [60, 176] on div "Edit Metadata" at bounding box center [69, 178] width 42 height 9
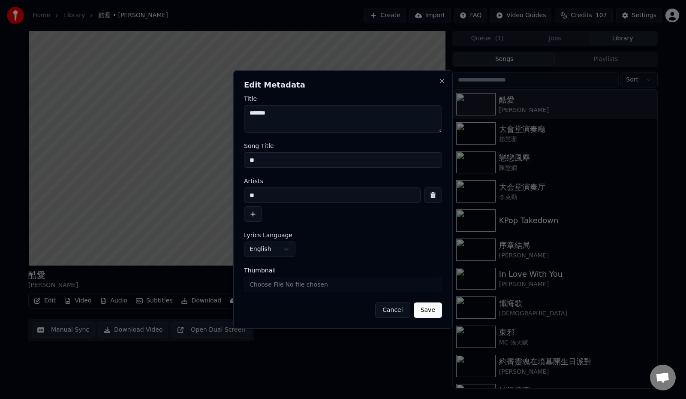
click at [400, 312] on button "Cancel" at bounding box center [392, 309] width 35 height 15
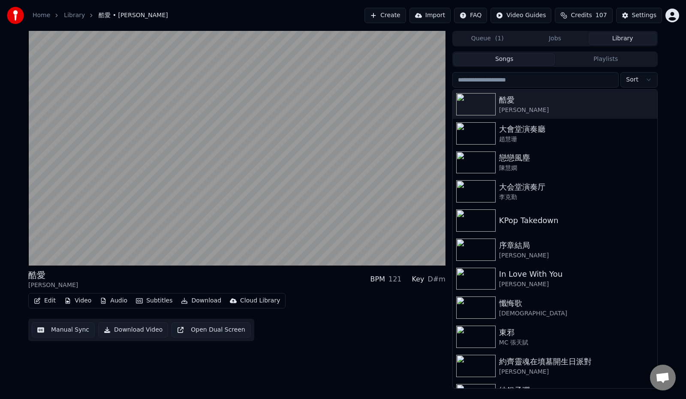
click at [54, 302] on button "Edit" at bounding box center [44, 300] width 29 height 12
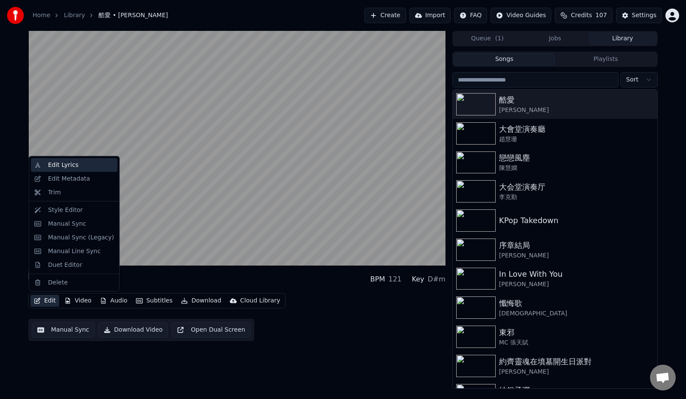
click at [87, 167] on div "Edit Lyrics" at bounding box center [81, 165] width 66 height 9
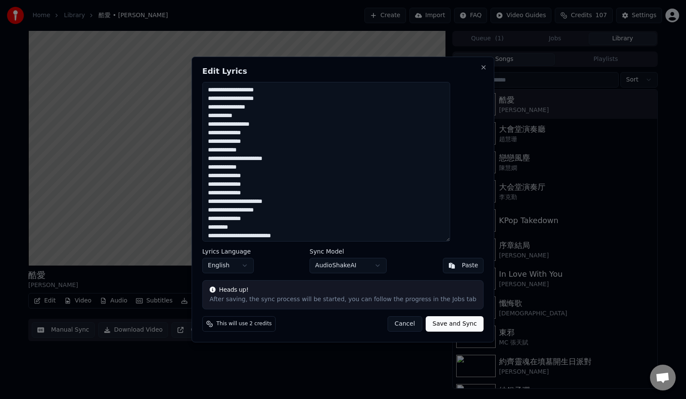
click at [376, 264] on button "AudioShakeAI" at bounding box center [347, 265] width 77 height 15
click at [439, 132] on body "Home Library 酷愛 • 穎喬 Create Import FAQ Video Guides Credits 107 Settings 酷愛 穎喬 …" at bounding box center [343, 199] width 686 height 399
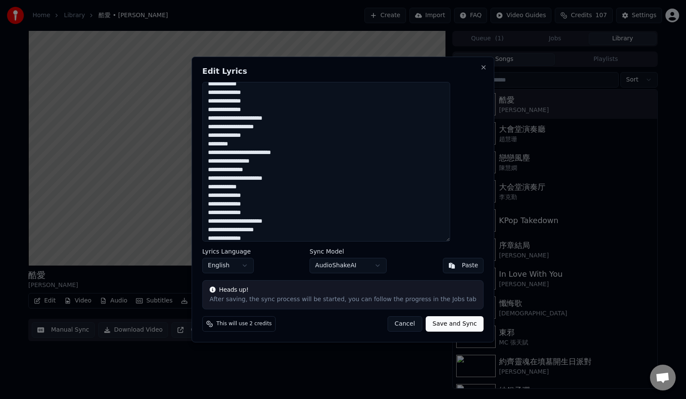
scroll to position [86, 0]
click at [264, 140] on textarea "**********" at bounding box center [326, 161] width 248 height 159
click at [314, 157] on textarea "**********" at bounding box center [326, 161] width 248 height 159
click at [303, 183] on textarea "**********" at bounding box center [326, 161] width 248 height 159
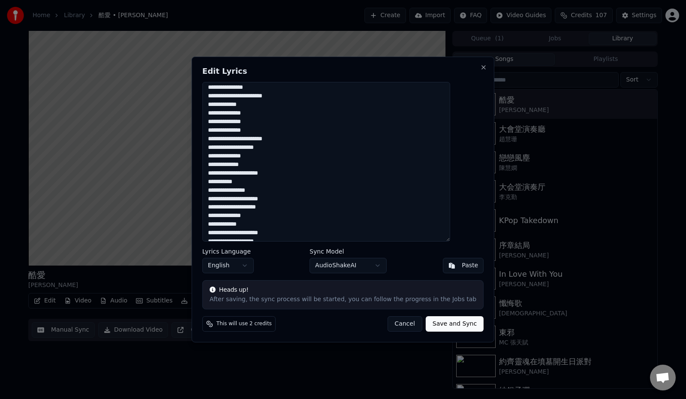
scroll to position [171, 0]
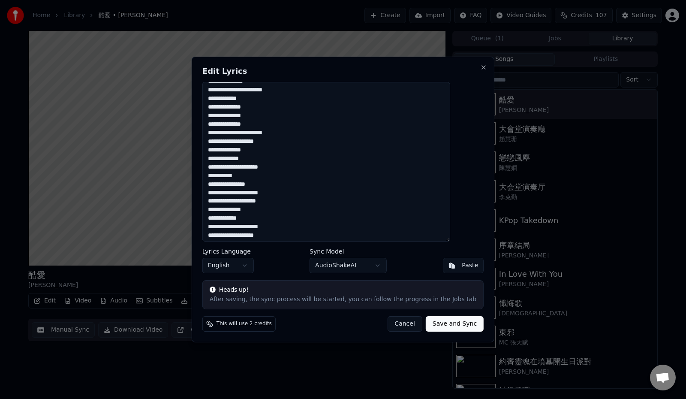
click at [301, 125] on textarea "**********" at bounding box center [326, 161] width 248 height 159
click at [336, 140] on textarea "**********" at bounding box center [326, 161] width 248 height 159
click at [305, 152] on textarea "**********" at bounding box center [326, 161] width 248 height 159
click at [285, 159] on textarea "**********" at bounding box center [326, 161] width 248 height 159
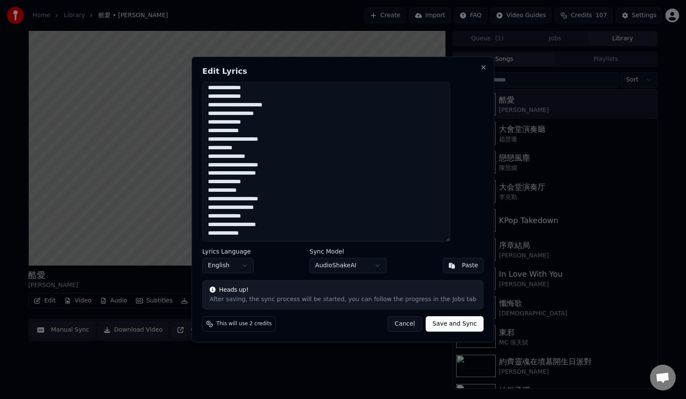
click at [299, 180] on textarea "**********" at bounding box center [326, 161] width 248 height 159
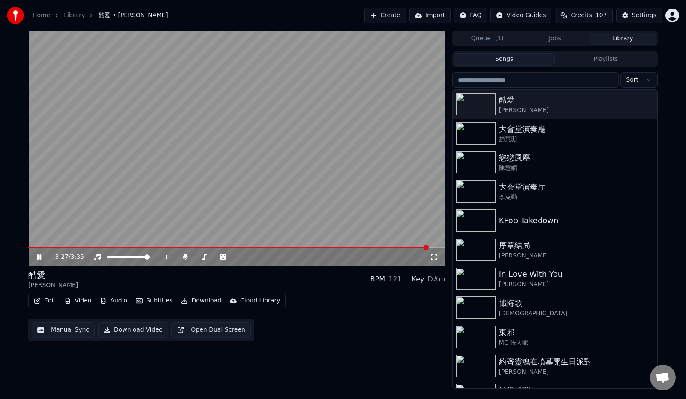
click at [42, 299] on button "Edit" at bounding box center [44, 300] width 29 height 12
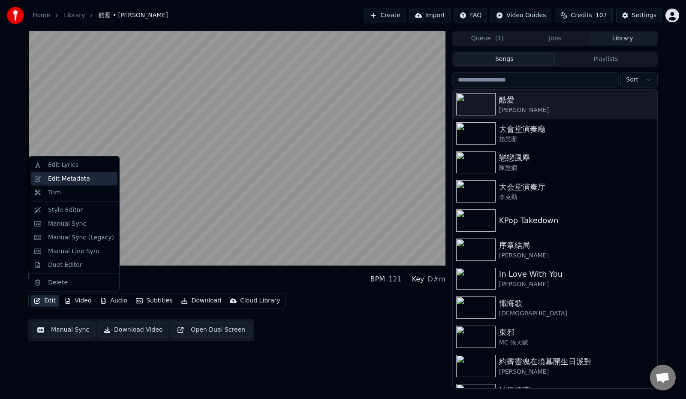
click at [78, 176] on div "Edit Metadata" at bounding box center [69, 178] width 42 height 9
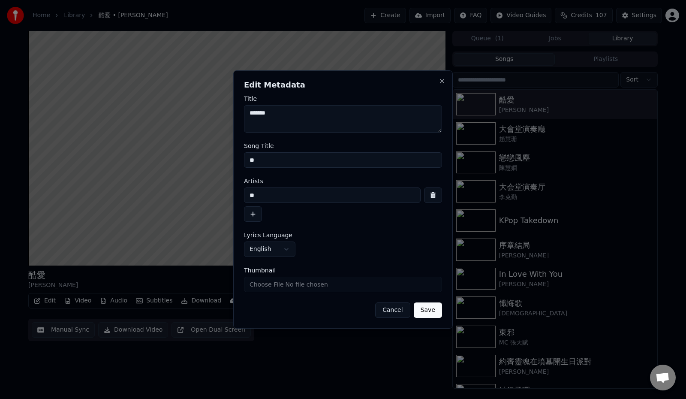
click at [400, 312] on button "Cancel" at bounding box center [392, 309] width 35 height 15
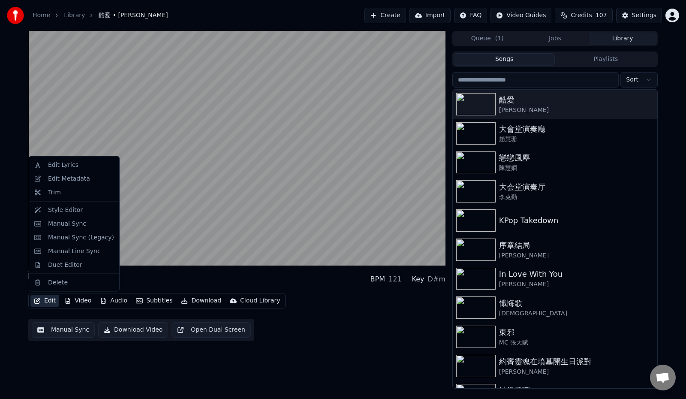
click at [49, 298] on button "Edit" at bounding box center [44, 300] width 29 height 12
click at [76, 234] on div "Manual Sync (Legacy)" at bounding box center [81, 237] width 66 height 9
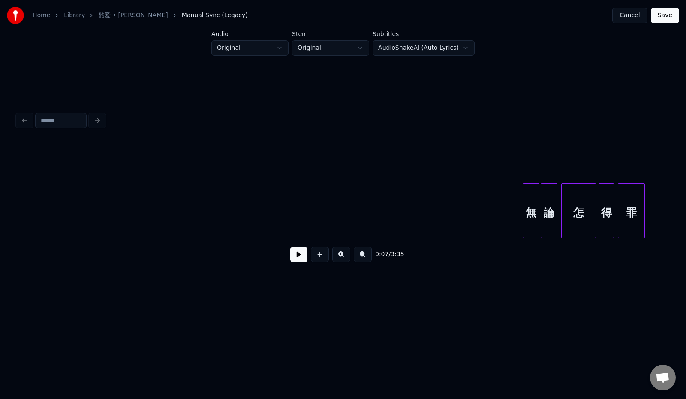
click at [628, 17] on button "Cancel" at bounding box center [629, 15] width 35 height 15
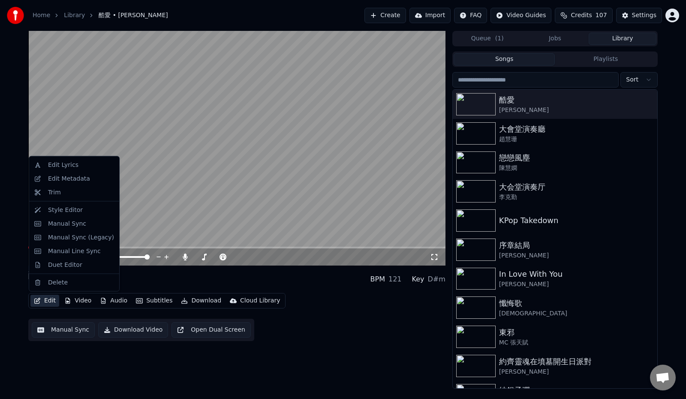
click at [42, 299] on button "Edit" at bounding box center [44, 300] width 29 height 12
click at [72, 251] on div "Manual Line Sync" at bounding box center [74, 250] width 53 height 9
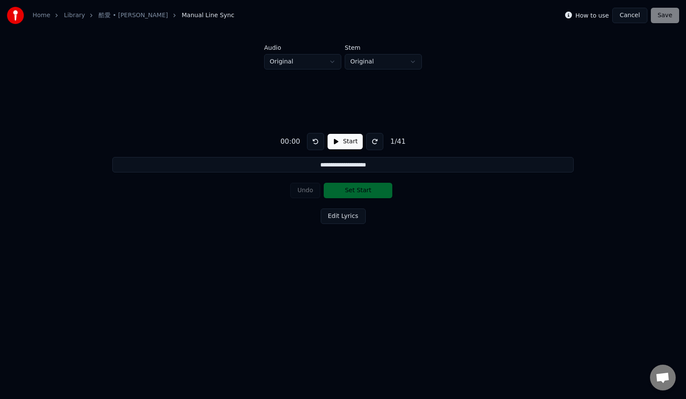
click at [627, 15] on button "Cancel" at bounding box center [629, 15] width 35 height 15
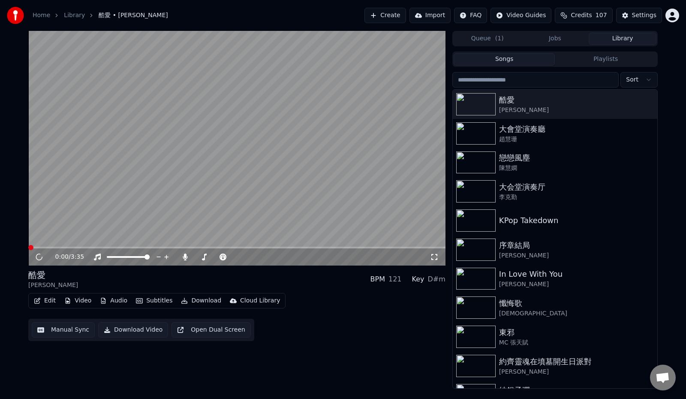
click at [45, 298] on button "Edit" at bounding box center [44, 300] width 29 height 12
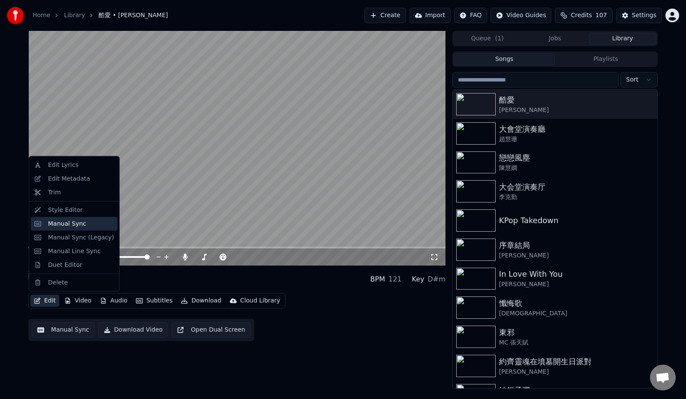
click at [48, 226] on div "Manual Sync" at bounding box center [67, 223] width 38 height 9
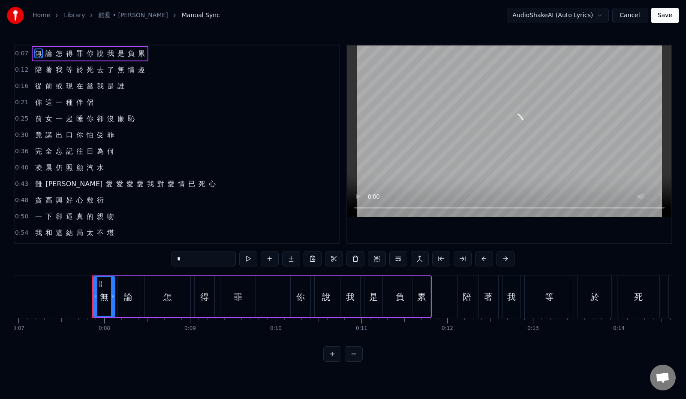
scroll to position [0, 631]
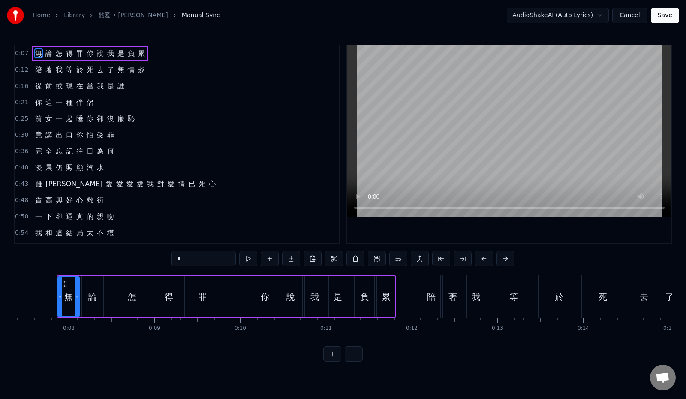
click at [631, 17] on button "Cancel" at bounding box center [629, 15] width 35 height 15
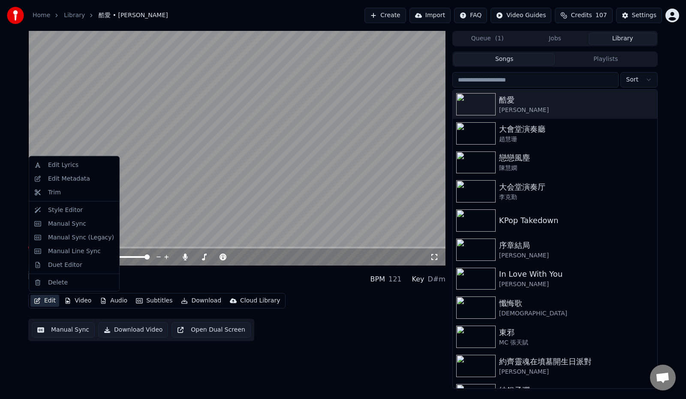
click at [50, 299] on button "Edit" at bounding box center [44, 300] width 29 height 12
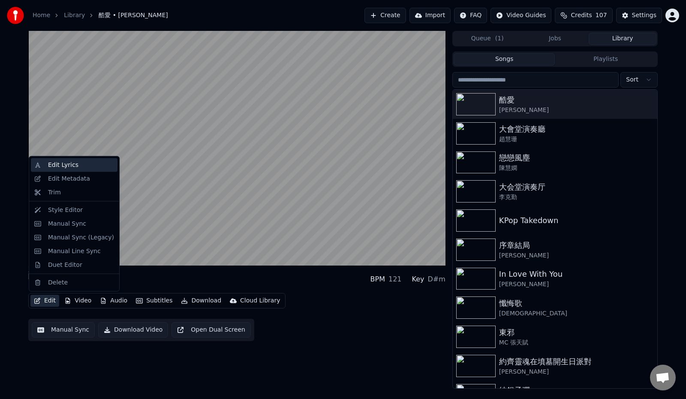
click at [82, 168] on div "Edit Lyrics" at bounding box center [81, 165] width 66 height 9
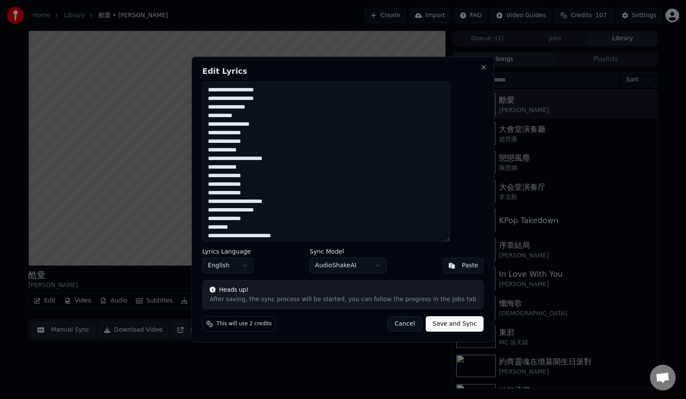
click at [252, 264] on button "English" at bounding box center [227, 265] width 51 height 15
click at [374, 265] on body "Home Library 酷愛 • 穎喬 Create Import FAQ Video Guides Credits 107 Settings 酷愛 穎喬 …" at bounding box center [343, 199] width 686 height 399
click at [436, 324] on button "Save and Sync" at bounding box center [455, 323] width 58 height 15
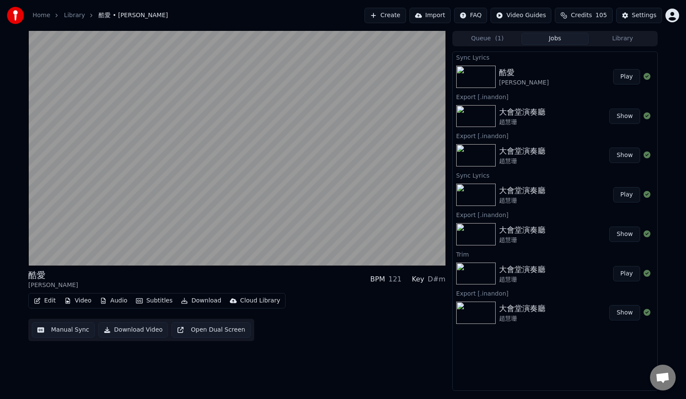
click at [49, 300] on button "Edit" at bounding box center [44, 300] width 29 height 12
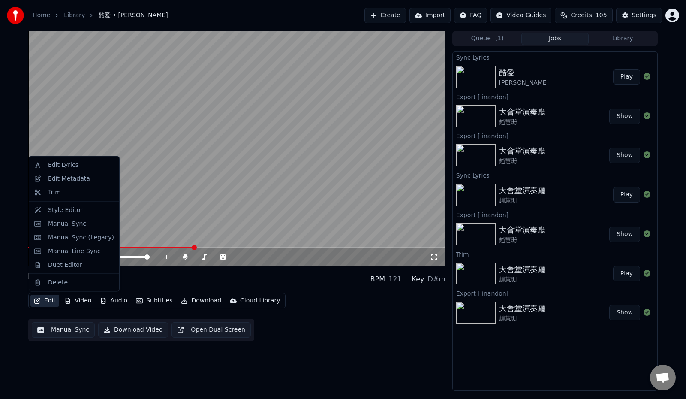
click at [353, 324] on div "Edit Video Audio Subtitles Download Cloud Library Manual Sync Download Video Op…" at bounding box center [236, 317] width 417 height 48
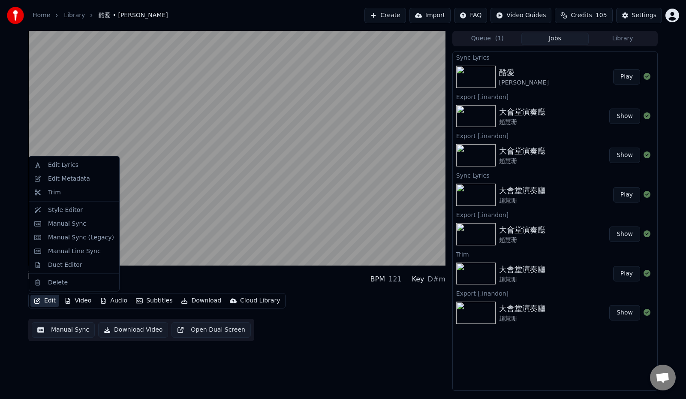
click at [39, 299] on icon "button" at bounding box center [37, 300] width 7 height 6
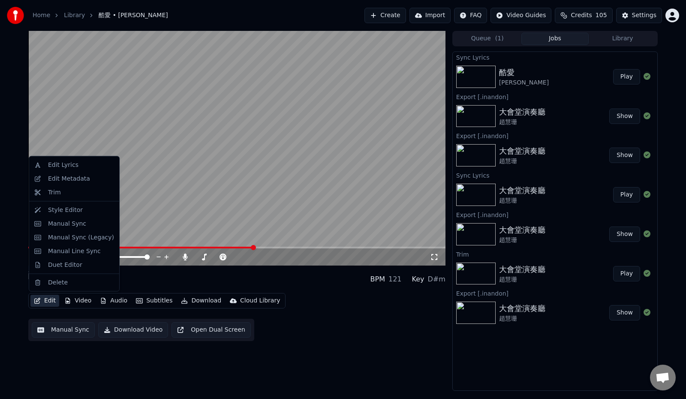
click at [331, 315] on div "Edit Video Audio Subtitles Download Cloud Library Manual Sync Download Video Op…" at bounding box center [236, 317] width 417 height 48
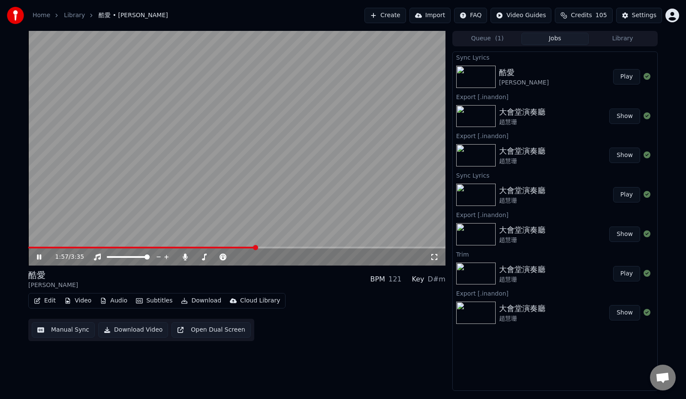
click at [40, 257] on icon at bounding box center [39, 256] width 4 height 5
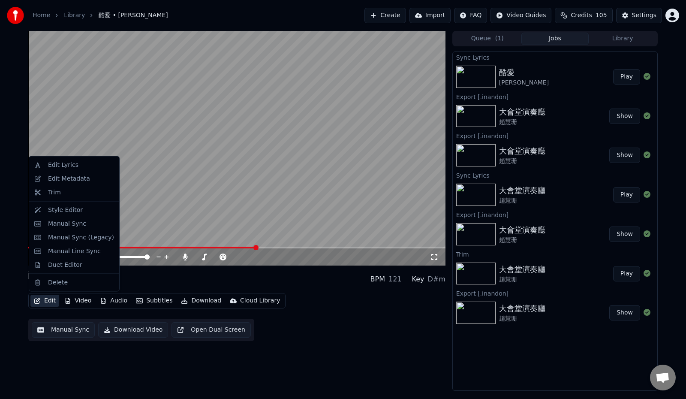
click at [43, 301] on button "Edit" at bounding box center [44, 300] width 29 height 12
click at [77, 236] on div "Manual Sync (Legacy)" at bounding box center [81, 237] width 66 height 9
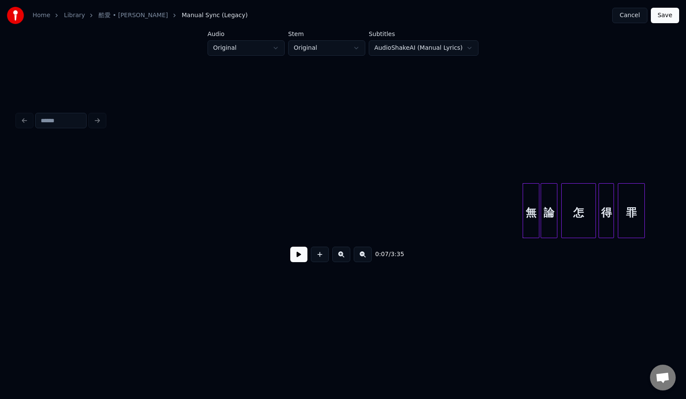
click at [635, 18] on button "Cancel" at bounding box center [629, 15] width 35 height 15
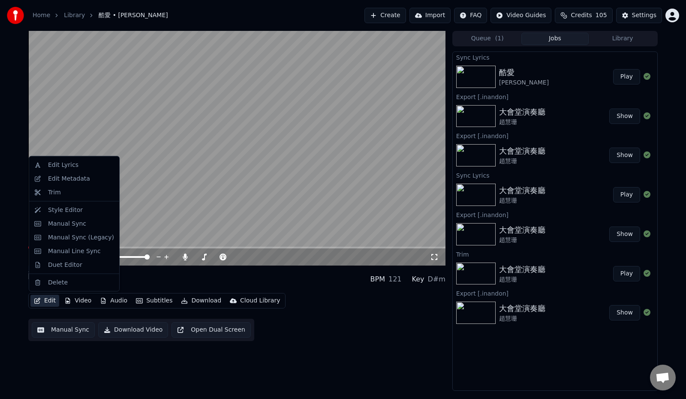
click at [48, 300] on button "Edit" at bounding box center [44, 300] width 29 height 12
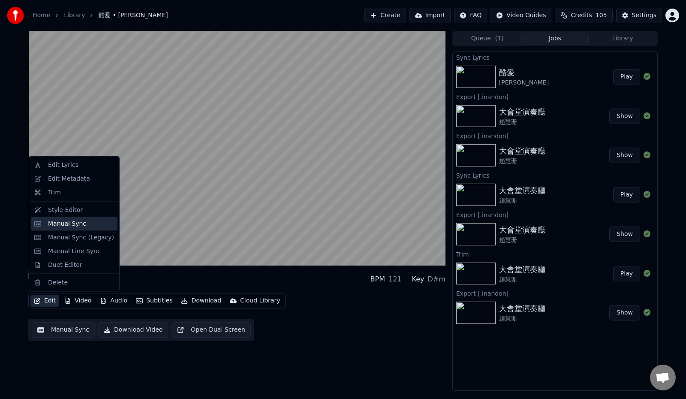
click at [62, 223] on div "Manual Sync" at bounding box center [67, 223] width 38 height 9
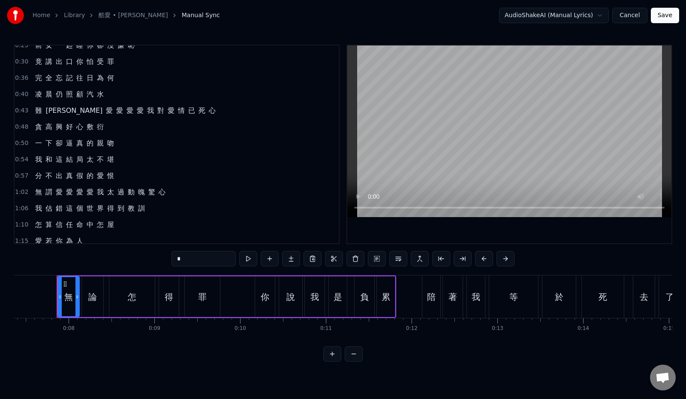
scroll to position [86, 0]
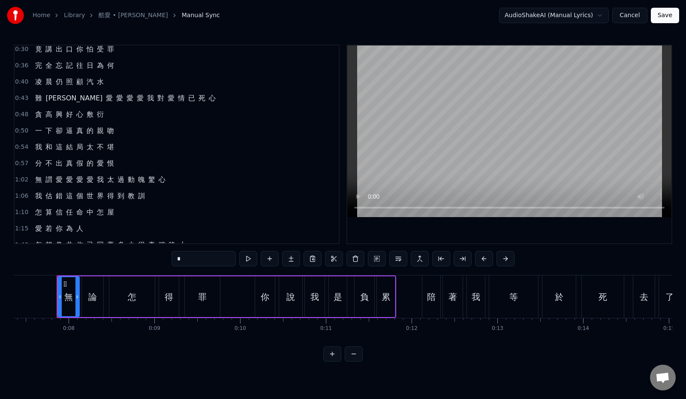
click at [111, 213] on span "屋" at bounding box center [110, 212] width 9 height 10
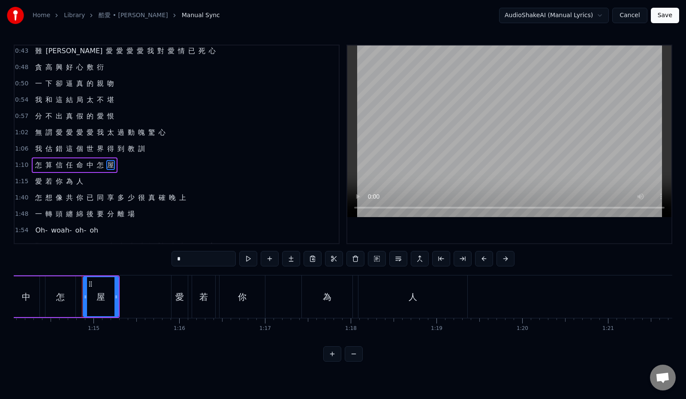
scroll to position [0, 6375]
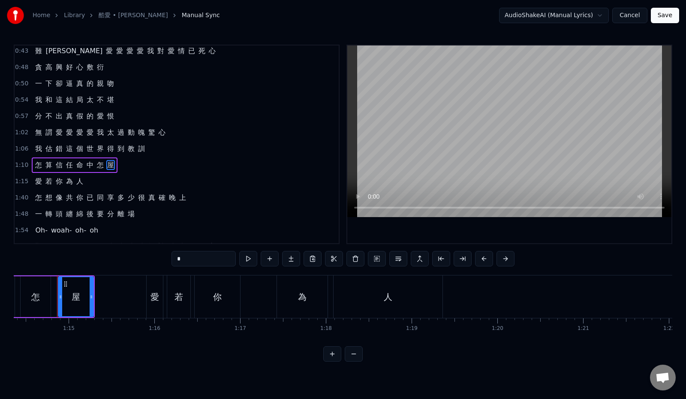
drag, startPoint x: 171, startPoint y: 261, endPoint x: 144, endPoint y: 261, distance: 27.4
click at [144, 261] on div "0:07 無 論 怎 得 罪 你 說 我 是 負 累 0:12 陪 著 我 等 於 死 去 了 無 情 趣 0:16 從 前 或 現 在 當 我 是 誰 0:…" at bounding box center [343, 203] width 658 height 317
paste input "text"
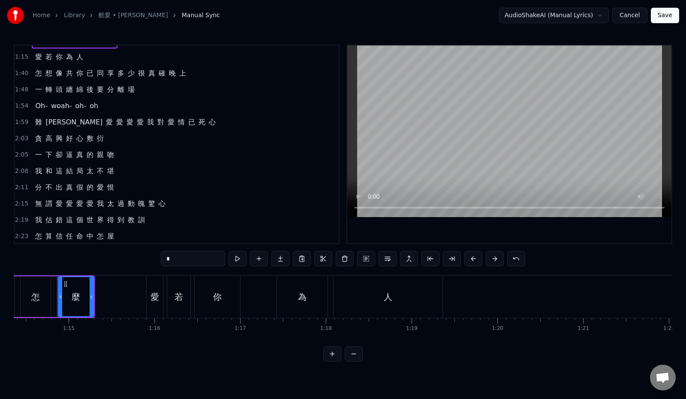
scroll to position [300, 0]
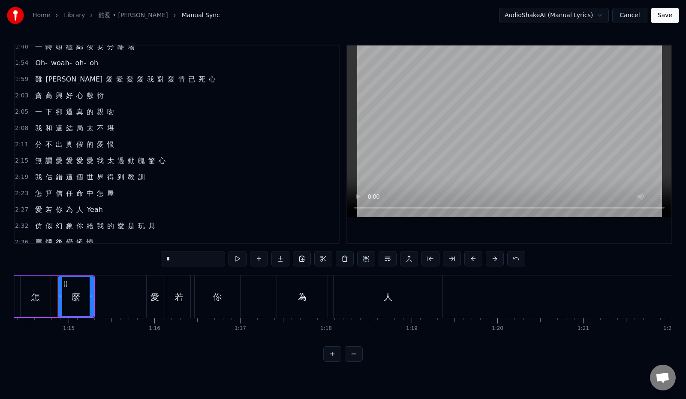
click at [110, 196] on span "屋" at bounding box center [110, 193] width 9 height 10
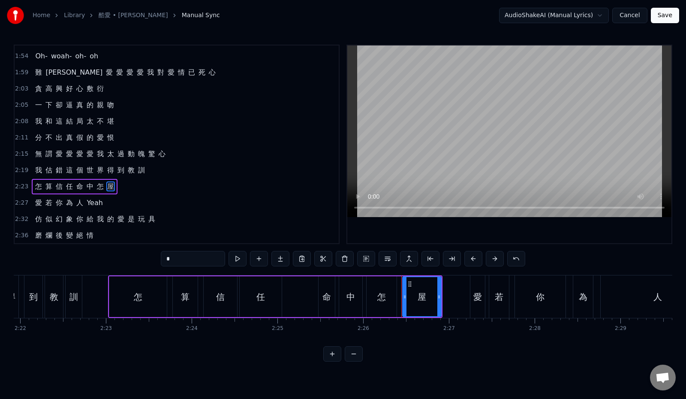
scroll to position [0, 12512]
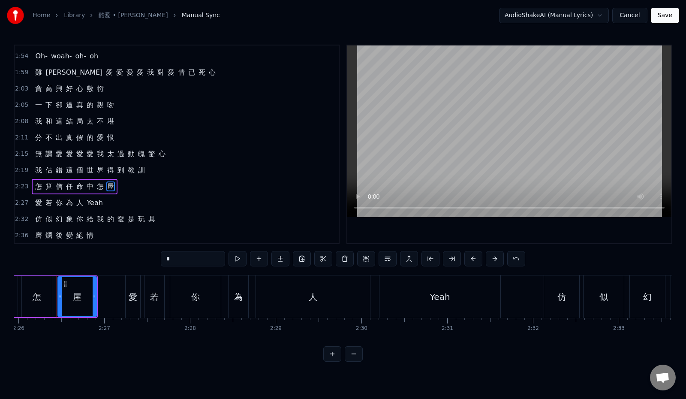
drag, startPoint x: 165, startPoint y: 258, endPoint x: 140, endPoint y: 260, distance: 25.8
click at [161, 259] on input "*" at bounding box center [193, 258] width 64 height 15
paste input "text"
type input "*"
click at [668, 13] on button "Save" at bounding box center [665, 15] width 28 height 15
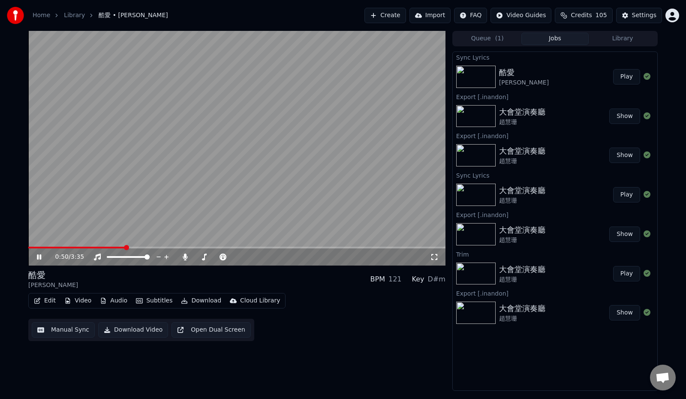
click at [41, 257] on icon at bounding box center [45, 256] width 20 height 7
click at [44, 303] on button "Edit" at bounding box center [44, 300] width 29 height 12
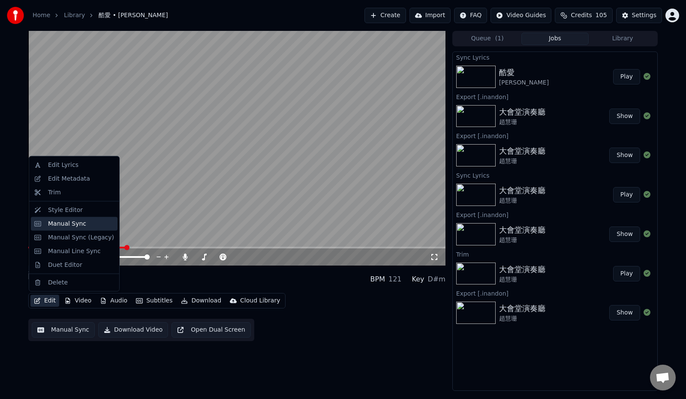
click at [70, 225] on div "Manual Sync" at bounding box center [67, 223] width 38 height 9
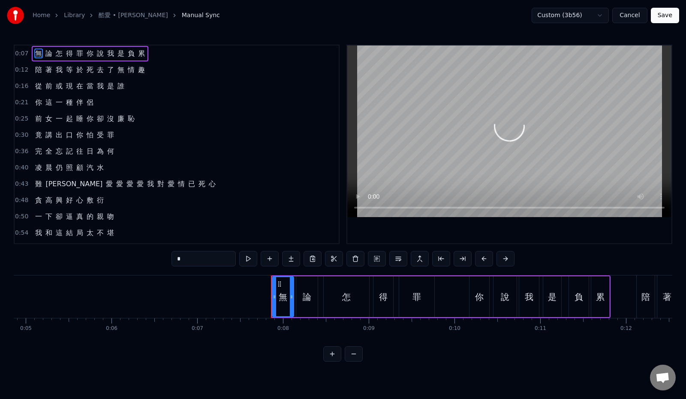
scroll to position [0, 631]
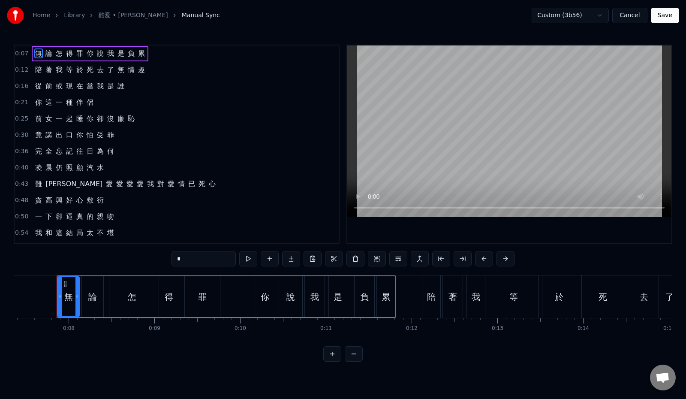
click at [57, 168] on span "仍" at bounding box center [59, 167] width 9 height 10
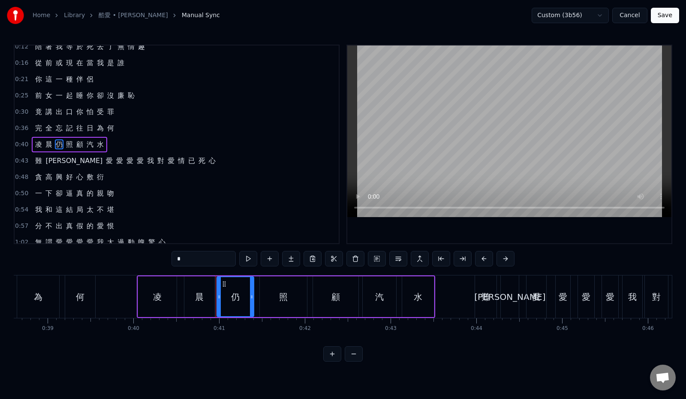
scroll to position [0, 3469]
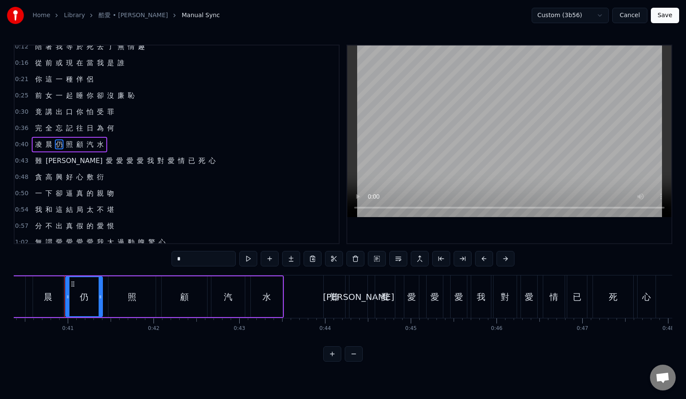
click at [68, 145] on span "照" at bounding box center [69, 144] width 9 height 10
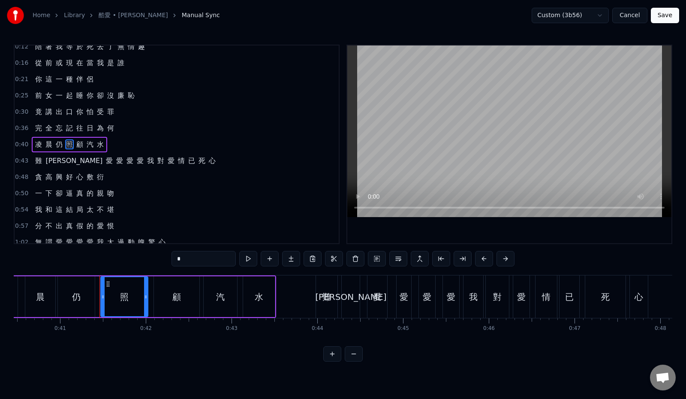
drag, startPoint x: 169, startPoint y: 260, endPoint x: 137, endPoint y: 257, distance: 32.3
click at [137, 257] on div "0:07 無 論 怎 得 罪 你 說 我 是 負 累 0:12 陪 著 我 等 於 死 去 了 無 情 趣 0:16 從 前 或 現 在 當 我 是 誰 0:…" at bounding box center [343, 203] width 658 height 317
paste input "****"
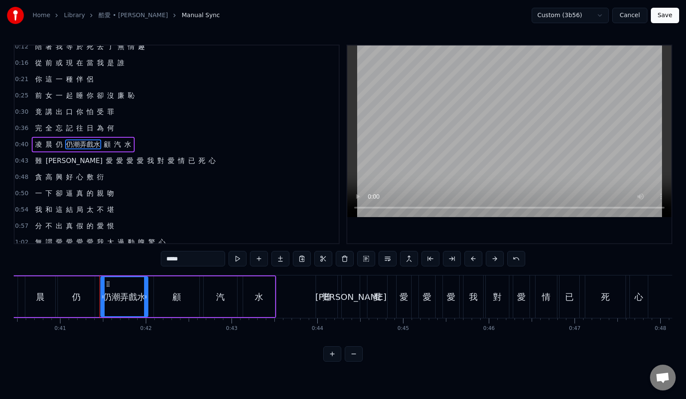
drag, startPoint x: 149, startPoint y: 258, endPoint x: 133, endPoint y: 254, distance: 16.0
click at [161, 259] on input "*****" at bounding box center [193, 258] width 64 height 15
click at [76, 144] on span "顧" at bounding box center [79, 144] width 9 height 10
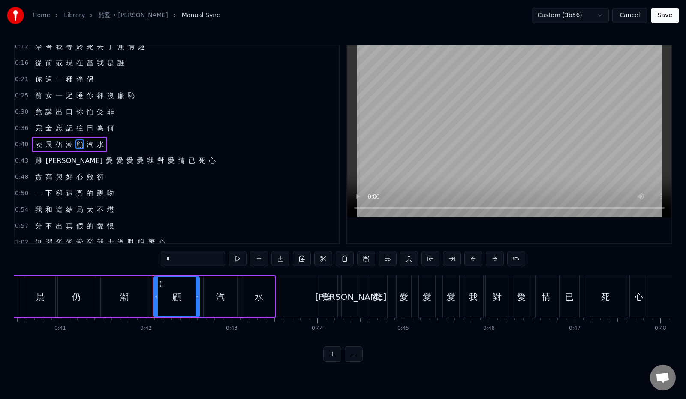
drag, startPoint x: 157, startPoint y: 261, endPoint x: 135, endPoint y: 255, distance: 23.1
click at [161, 261] on input "*" at bounding box center [193, 258] width 64 height 15
paste input "****"
click at [162, 258] on input "*****" at bounding box center [193, 258] width 64 height 15
drag, startPoint x: 155, startPoint y: 258, endPoint x: 135, endPoint y: 252, distance: 21.3
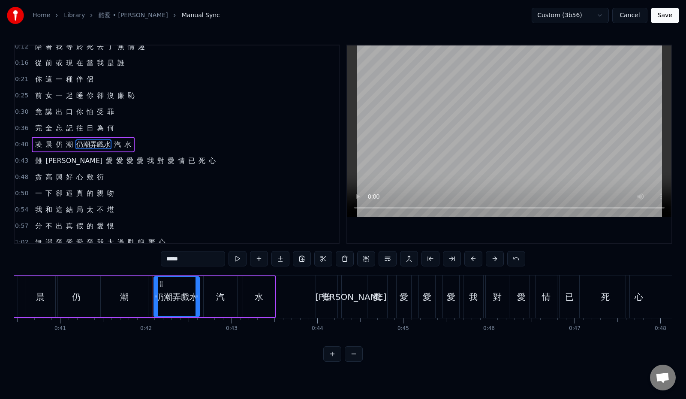
click at [161, 259] on input "*****" at bounding box center [193, 258] width 64 height 15
click at [86, 142] on span "汽" at bounding box center [90, 144] width 9 height 10
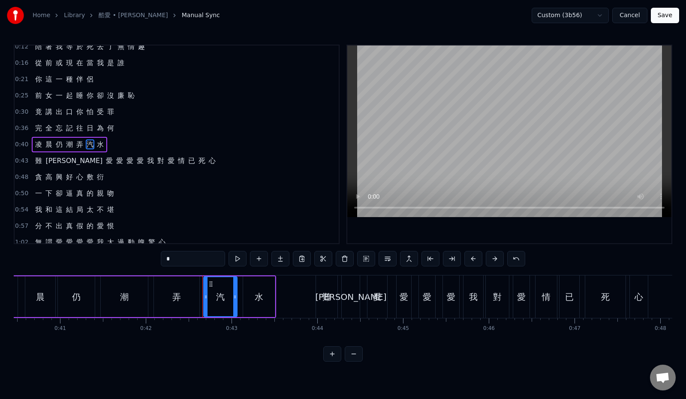
drag, startPoint x: 150, startPoint y: 260, endPoint x: 126, endPoint y: 250, distance: 25.2
click at [161, 260] on input "*" at bounding box center [193, 258] width 64 height 15
paste input "****"
click at [161, 258] on input "****" at bounding box center [193, 258] width 64 height 15
type input "*"
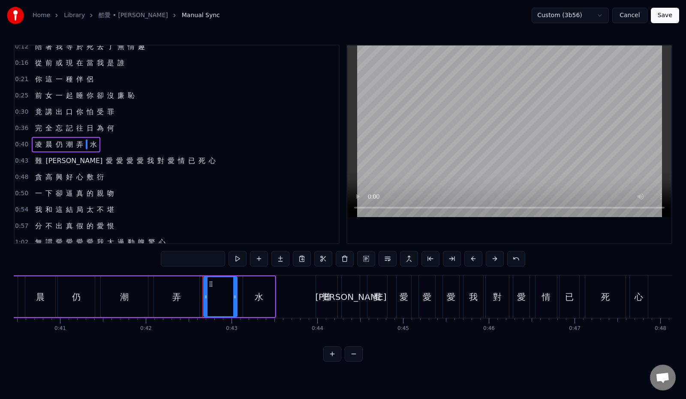
paste input "*****"
drag, startPoint x: 160, startPoint y: 258, endPoint x: 130, endPoint y: 258, distance: 30.4
click at [132, 260] on div "0:07 無 論 怎 得 罪 你 說 我 是 負 累 0:12 陪 著 我 等 於 死 去 了 無 情 趣 0:16 從 前 或 現 在 當 我 是 誰 0:…" at bounding box center [343, 203] width 658 height 317
click at [161, 259] on input "**" at bounding box center [193, 258] width 64 height 15
type input "*"
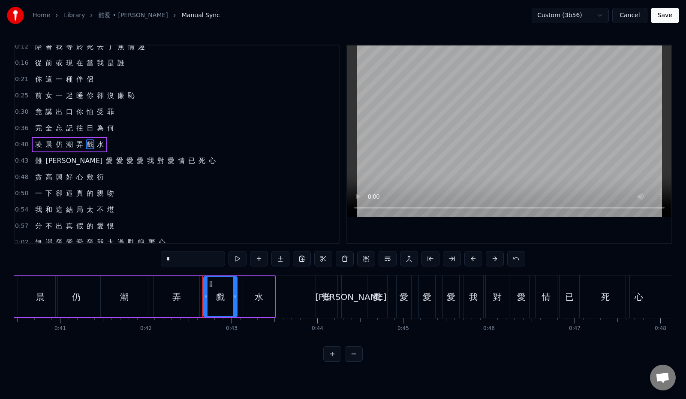
click at [191, 144] on div "0:40 凌 晨 仍 潮 弄 戲 水" at bounding box center [177, 144] width 324 height 16
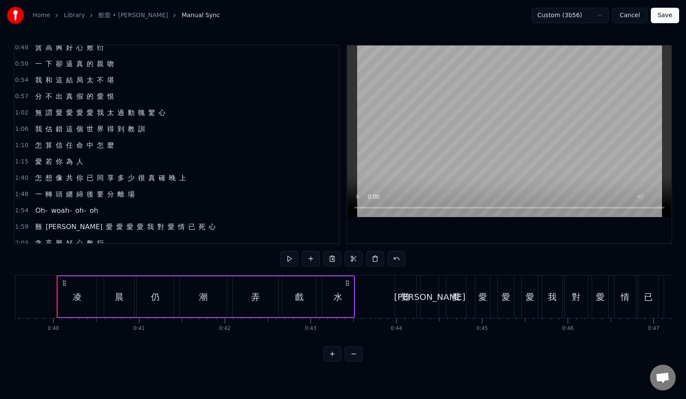
scroll to position [127, 0]
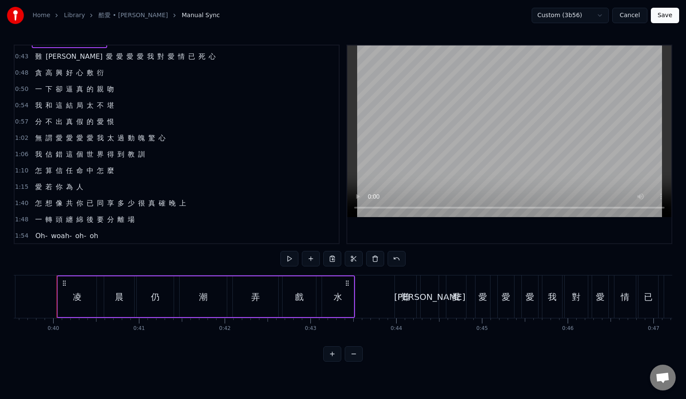
click at [106, 171] on span "麼" at bounding box center [110, 170] width 9 height 10
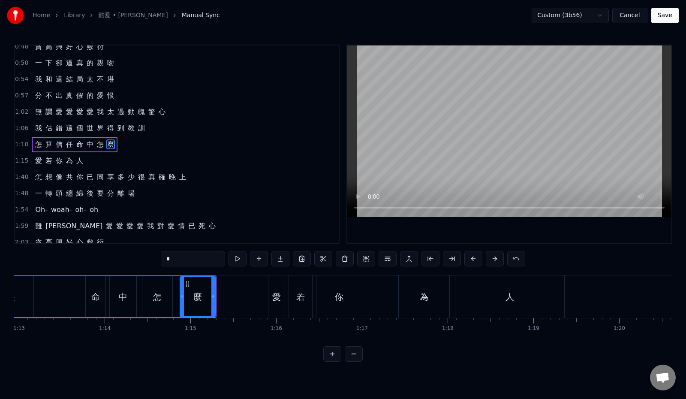
scroll to position [0, 6375]
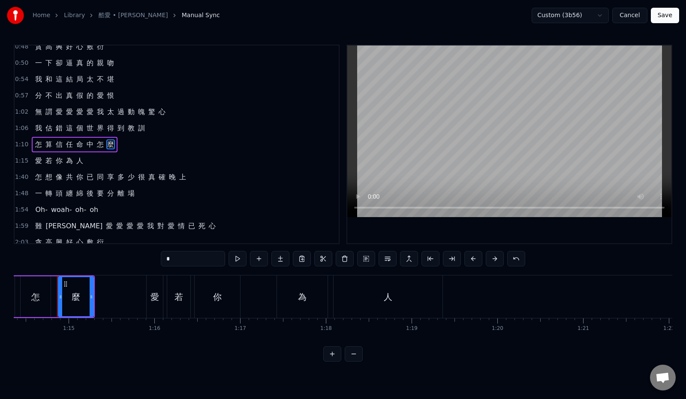
drag, startPoint x: 159, startPoint y: 259, endPoint x: 131, endPoint y: 257, distance: 27.5
click at [161, 259] on input "*" at bounding box center [193, 258] width 64 height 15
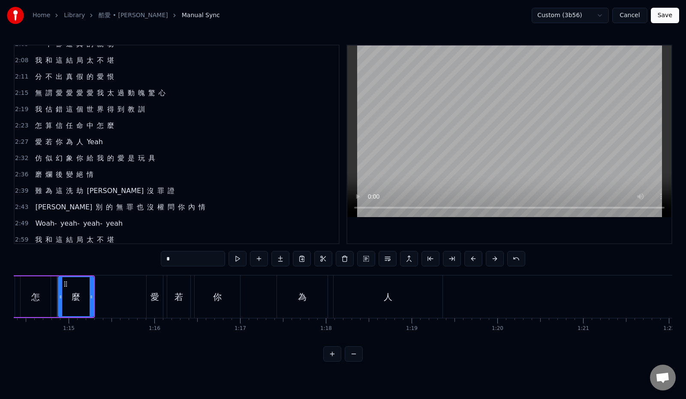
scroll to position [470, 0]
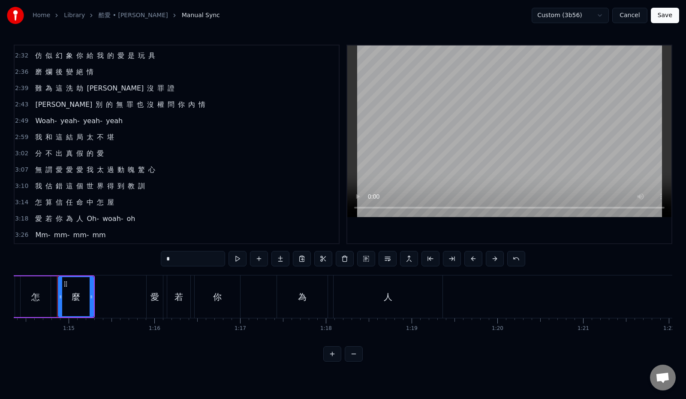
click at [109, 204] on span "屋" at bounding box center [110, 202] width 9 height 10
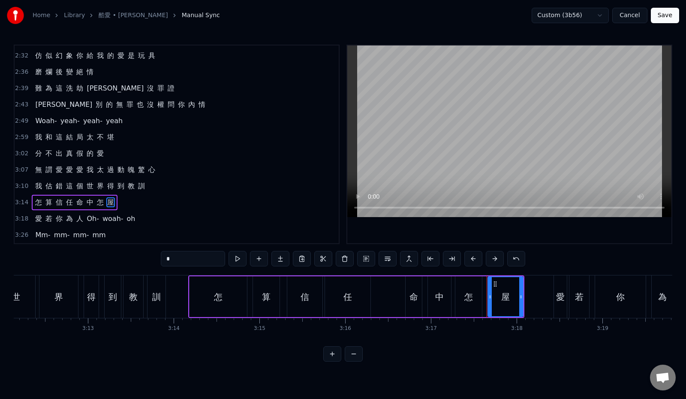
click at [161, 258] on input "*" at bounding box center [193, 258] width 64 height 15
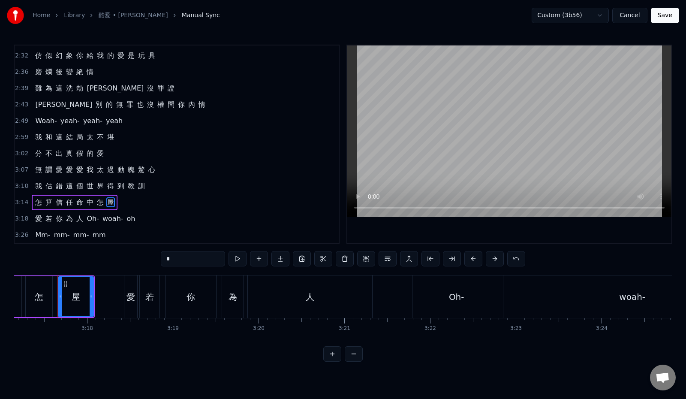
paste input "text"
type input "*"
click at [247, 213] on div "3:18 愛 若 你 為 人 Oh- woah- oh" at bounding box center [177, 218] width 324 height 16
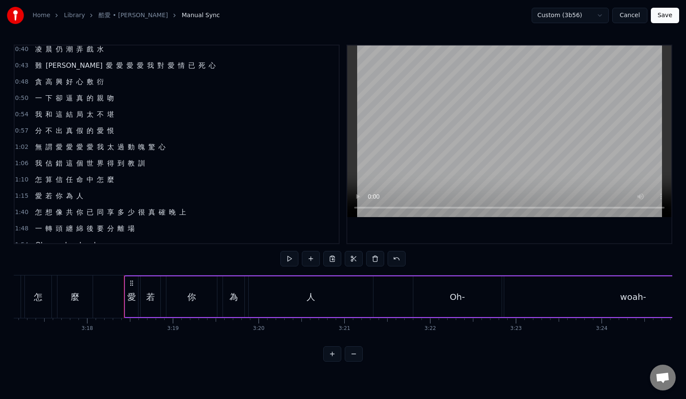
scroll to position [84, 0]
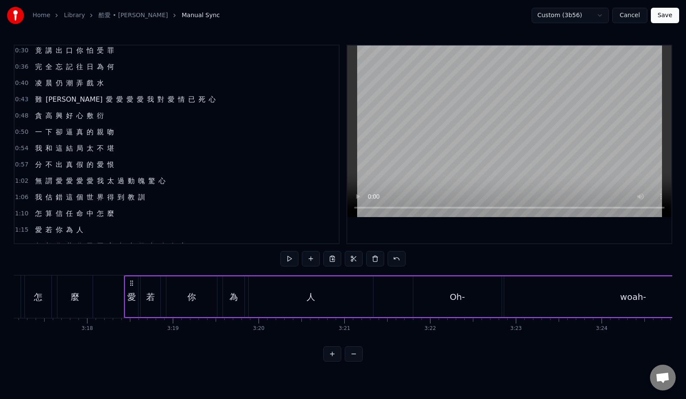
click at [76, 82] on span "弄" at bounding box center [79, 83] width 9 height 10
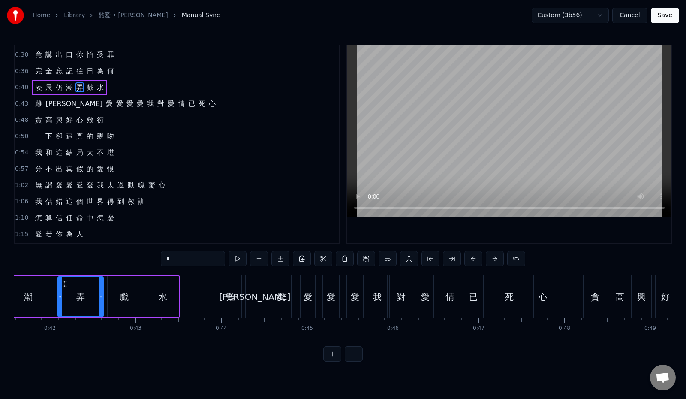
scroll to position [38, 0]
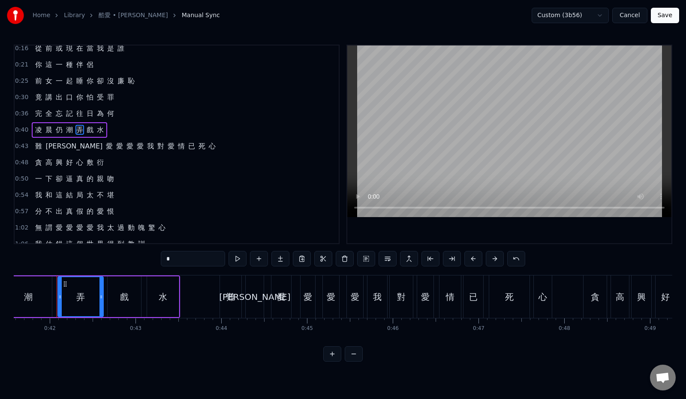
drag, startPoint x: 152, startPoint y: 258, endPoint x: 139, endPoint y: 257, distance: 12.5
click at [161, 257] on input "*" at bounding box center [193, 258] width 64 height 15
paste input "***"
click at [161, 258] on input "****" at bounding box center [193, 258] width 64 height 15
click at [175, 258] on input "***" at bounding box center [193, 258] width 64 height 15
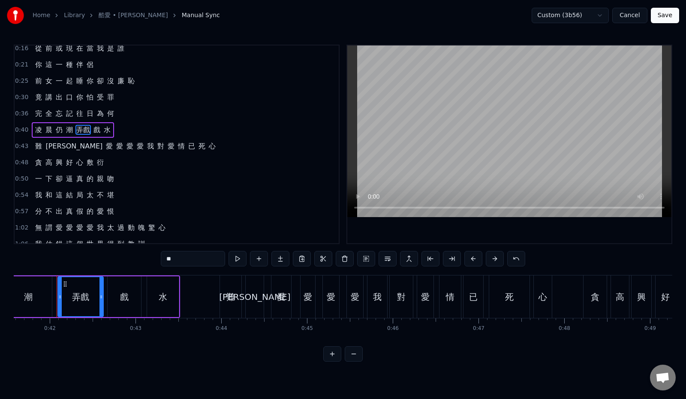
type input "*"
click at [176, 136] on div "0:40 凌 晨 仍 潮 弄 戲 水" at bounding box center [177, 130] width 324 height 16
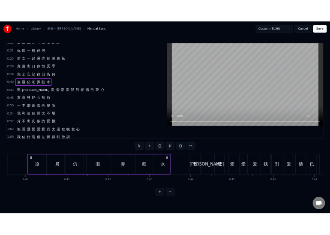
scroll to position [0, 0]
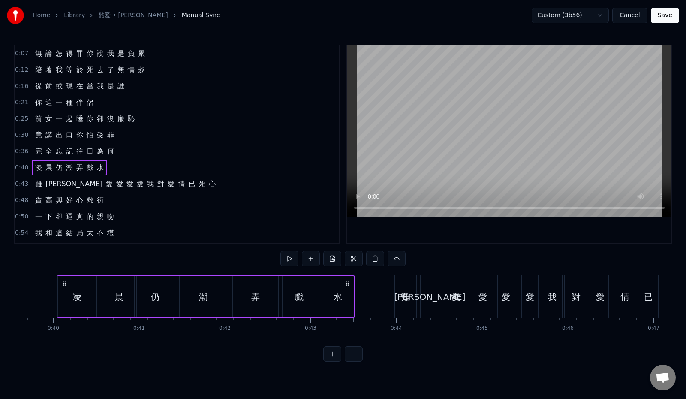
click at [667, 16] on button "Save" at bounding box center [665, 15] width 28 height 15
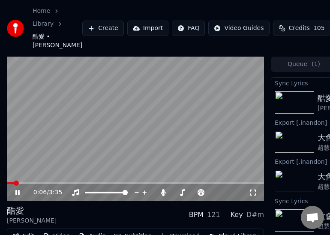
click at [14, 185] on span at bounding box center [16, 182] width 5 height 5
click at [15, 192] on icon at bounding box center [17, 192] width 4 height 5
click at [246, 126] on video at bounding box center [135, 129] width 257 height 145
click at [18, 195] on icon at bounding box center [17, 192] width 4 height 5
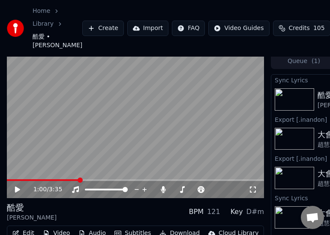
scroll to position [43, 0]
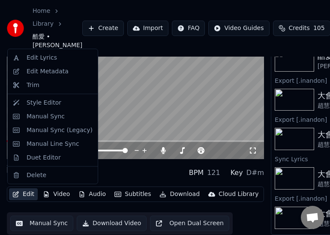
click at [23, 192] on button "Edit" at bounding box center [23, 194] width 29 height 12
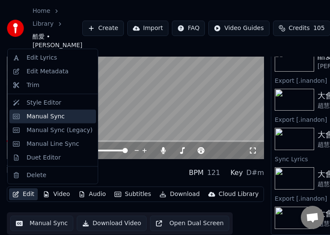
click at [50, 117] on div "Manual Sync" at bounding box center [46, 116] width 38 height 9
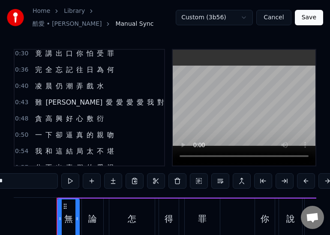
scroll to position [129, 0]
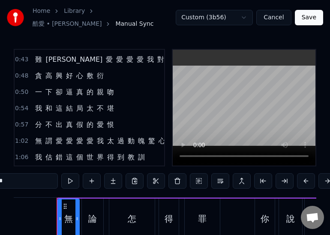
click at [50, 105] on span "和" at bounding box center [49, 108] width 9 height 10
type input "*"
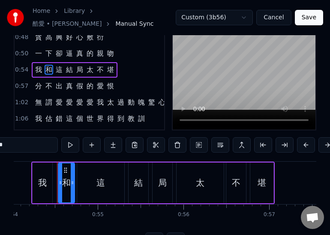
scroll to position [69, 0]
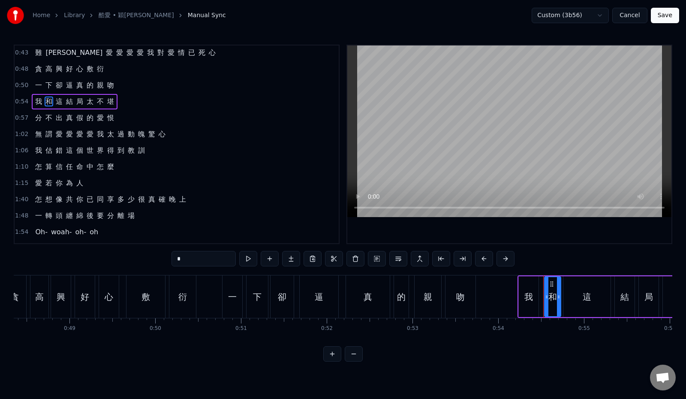
drag, startPoint x: 151, startPoint y: 259, endPoint x: 146, endPoint y: 259, distance: 5.6
click at [146, 234] on div "0:07 無 論 怎 得 罪 你 說 我 是 負 累 0:12 陪 著 我 等 於 死 去 了 無 情 趣 0:16 從 前 或 現 在 當 我 是 誰 0:…" at bounding box center [343, 203] width 658 height 317
paste input "text"
type input "*"
click at [227, 135] on div "1:02 無 謂 愛 愛 愛 愛 我 太 過 動 魄 驚 心" at bounding box center [177, 134] width 324 height 16
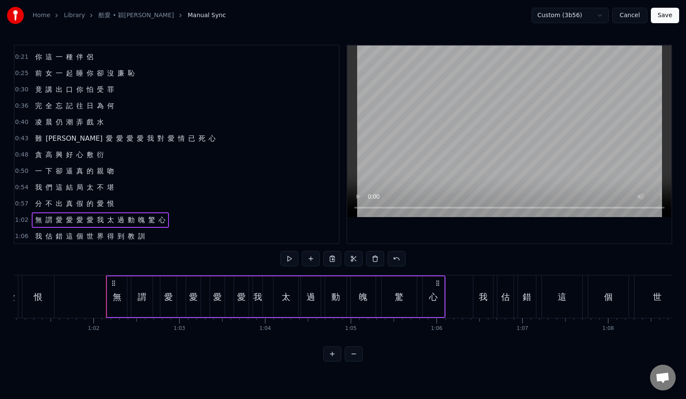
scroll to position [0, 5284]
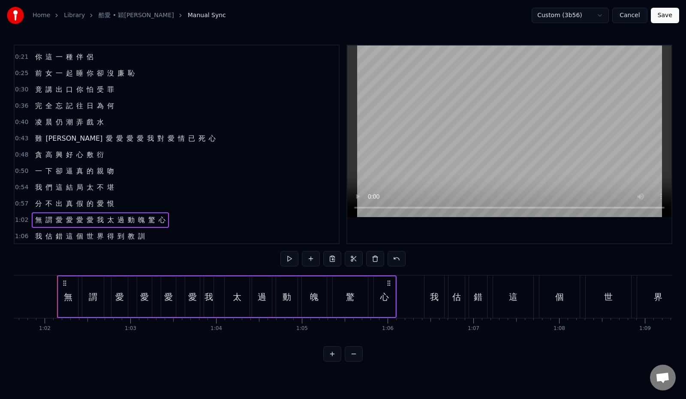
click at [47, 74] on span "女" at bounding box center [49, 73] width 9 height 10
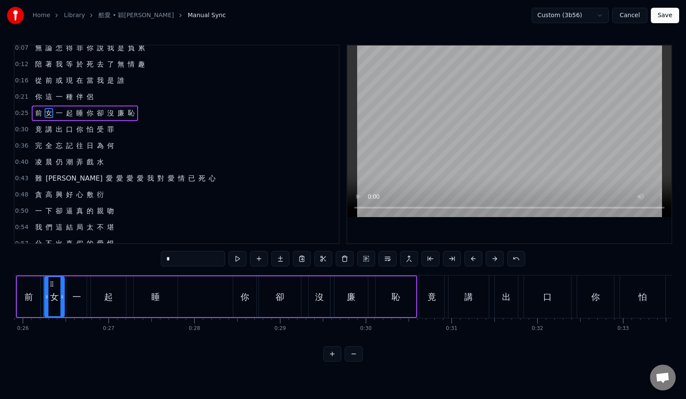
scroll to position [0, 2207]
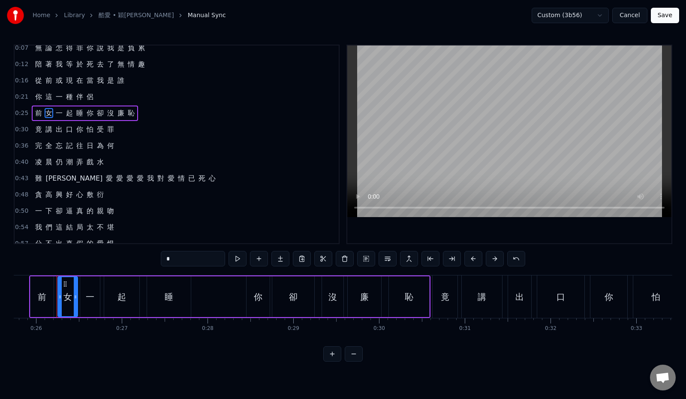
drag, startPoint x: 152, startPoint y: 257, endPoint x: 127, endPoint y: 247, distance: 26.3
click at [133, 234] on div "0:07 無 論 怎 得 罪 你 說 我 是 負 累 0:12 陪 著 我 等 於 死 去 了 無 情 趣 0:16 從 前 或 現 在 當 我 是 誰 0:…" at bounding box center [343, 203] width 658 height 317
paste input "text"
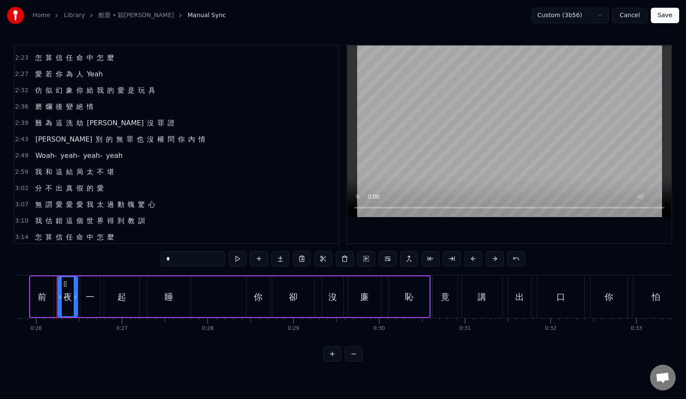
scroll to position [470, 0]
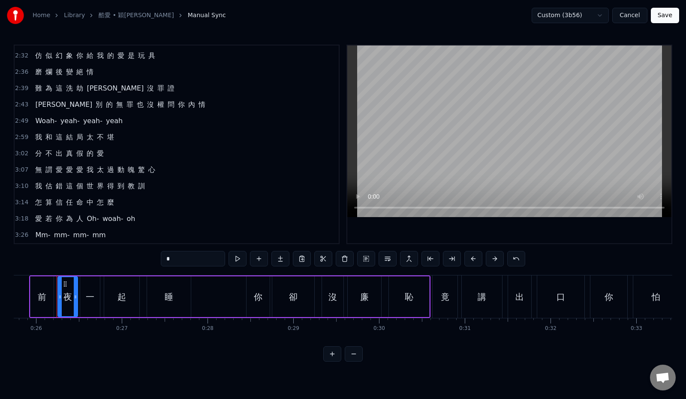
type input "*"
click at [313, 135] on div "2:59 我 和 這 結 局 太 不 堪" at bounding box center [177, 137] width 324 height 16
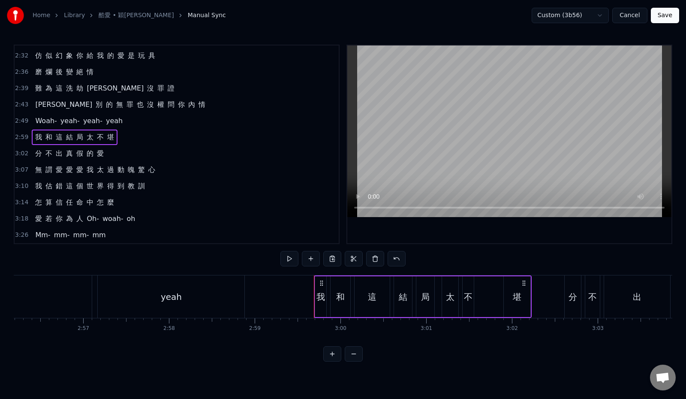
click at [330, 13] on button "Save" at bounding box center [665, 15] width 28 height 15
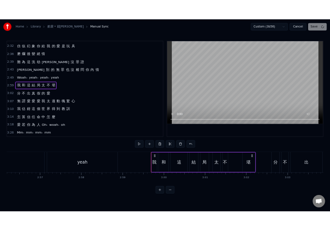
scroll to position [0, 15362]
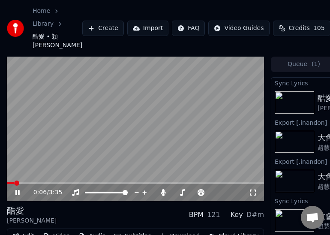
click at [231, 86] on video at bounding box center [135, 129] width 257 height 145
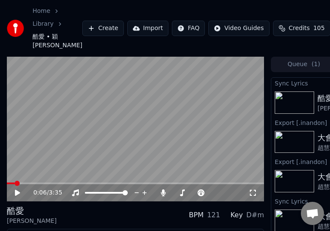
click at [18, 194] on icon at bounding box center [24, 192] width 20 height 7
click at [16, 192] on icon at bounding box center [17, 192] width 4 height 5
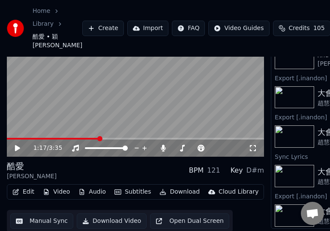
scroll to position [48, 0]
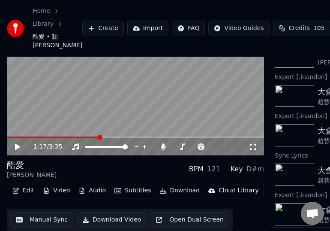
click at [22, 189] on button "Edit" at bounding box center [23, 190] width 29 height 12
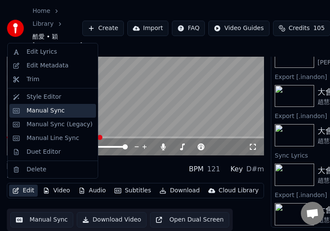
click at [44, 111] on div "Manual Sync" at bounding box center [46, 110] width 38 height 9
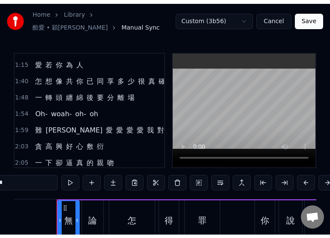
scroll to position [214, 0]
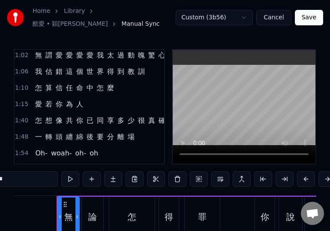
click at [128, 82] on div "1:10 怎 算 信 任 命 中 怎 麼" at bounding box center [90, 88] width 150 height 16
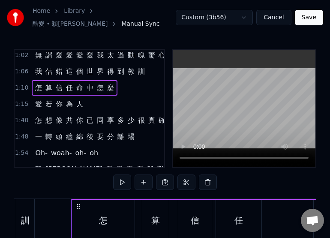
scroll to position [0, 6039]
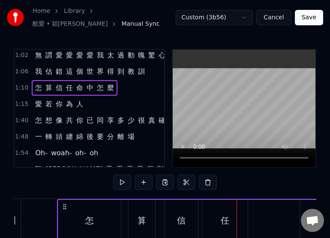
click at [127, 87] on div "1:10 怎 算 信 任 命 中 怎 麼" at bounding box center [90, 88] width 150 height 16
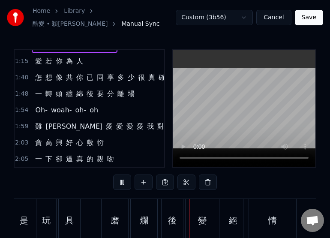
scroll to position [0, 0]
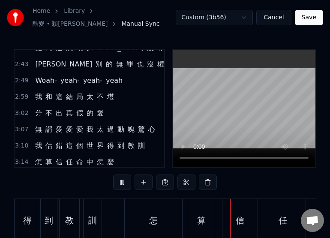
click at [321, 84] on div "Home Library 酷愛 • 穎喬 Manual Sync Custom (3b56) Cancel Save 0:07 無 論 怎 得 罪 你 說 我…" at bounding box center [165, 142] width 330 height 285
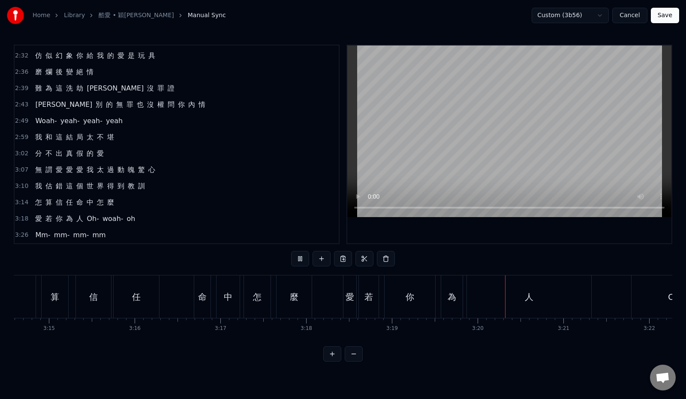
click at [330, 19] on button "Save" at bounding box center [665, 15] width 28 height 15
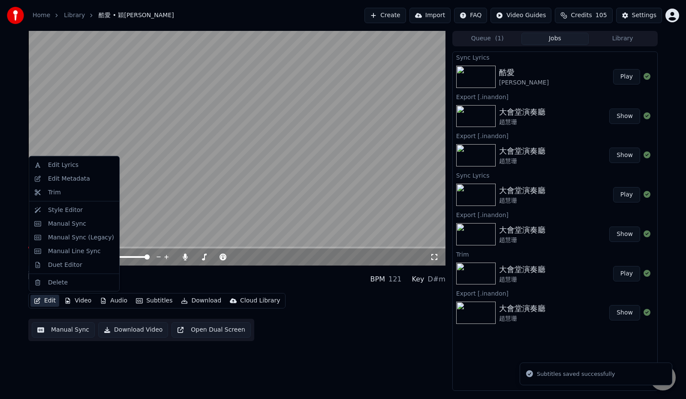
click at [49, 234] on button "Edit" at bounding box center [44, 300] width 29 height 12
click at [83, 233] on div "Manual Sync (Legacy)" at bounding box center [81, 237] width 66 height 9
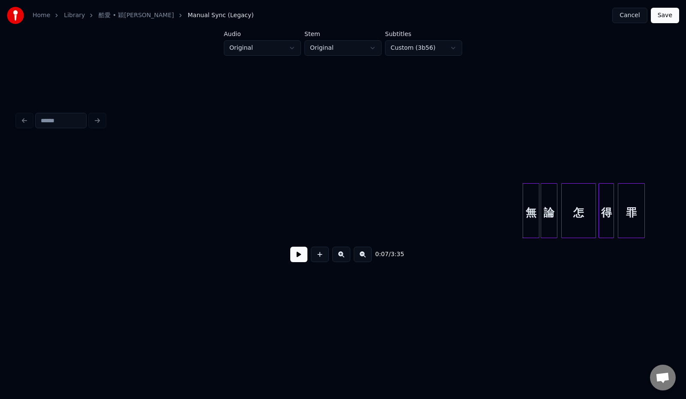
click at [290, 234] on button at bounding box center [298, 253] width 17 height 15
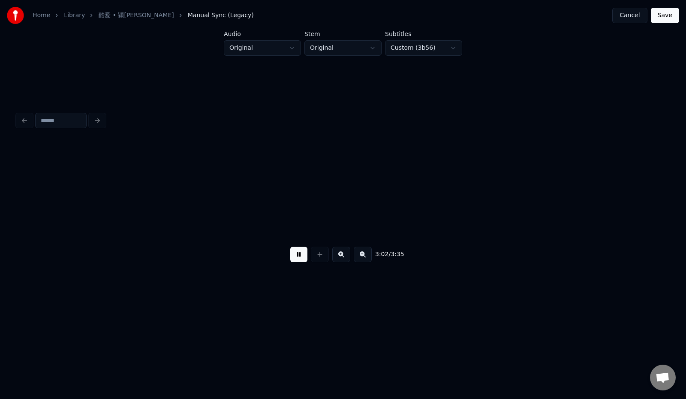
scroll to position [0, 11739]
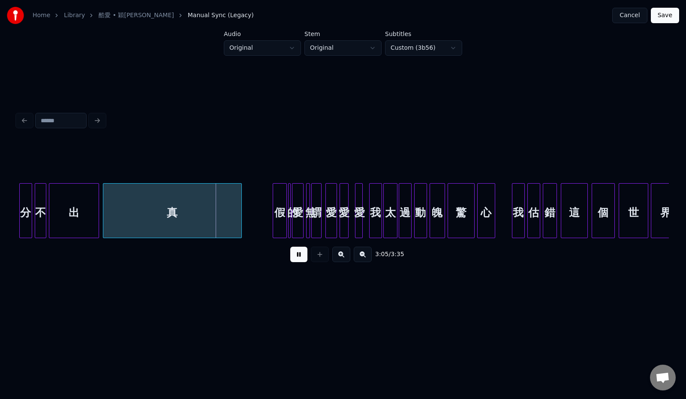
click at [294, 234] on button at bounding box center [298, 253] width 17 height 15
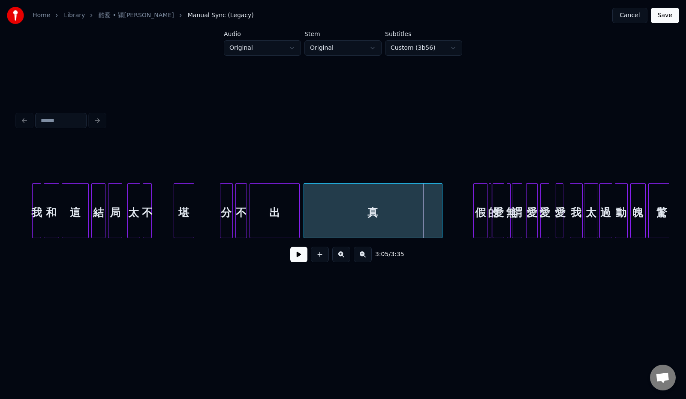
scroll to position [0, 11529]
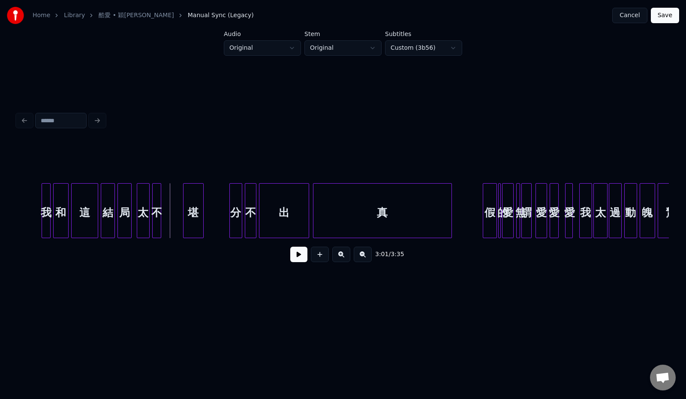
click at [297, 234] on button at bounding box center [298, 253] width 17 height 15
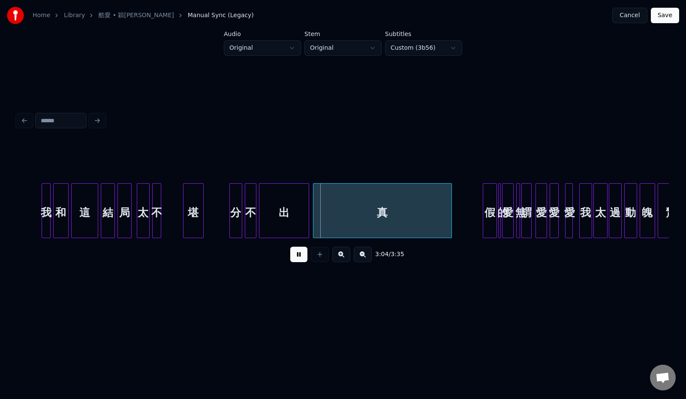
click at [297, 234] on button at bounding box center [298, 253] width 17 height 15
click at [287, 213] on div at bounding box center [286, 210] width 3 height 54
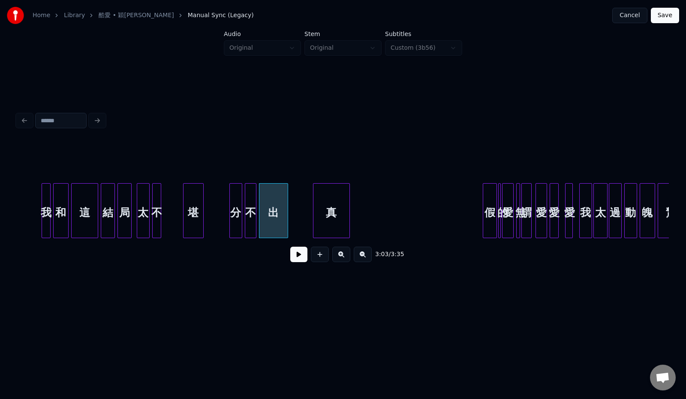
click at [330, 213] on div at bounding box center [348, 210] width 3 height 54
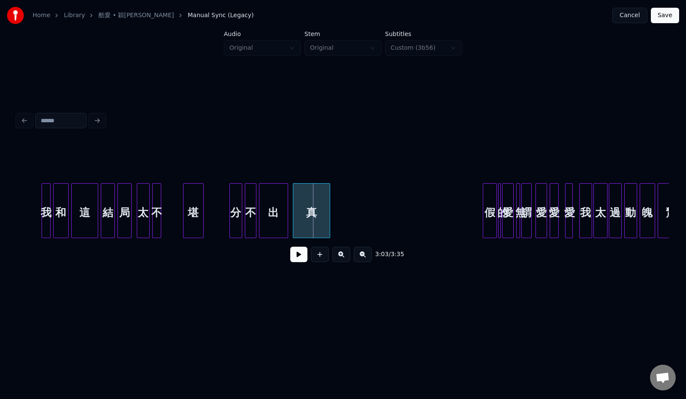
click at [306, 211] on div "真" at bounding box center [311, 212] width 36 height 58
click at [330, 214] on div "假" at bounding box center [341, 212] width 13 height 58
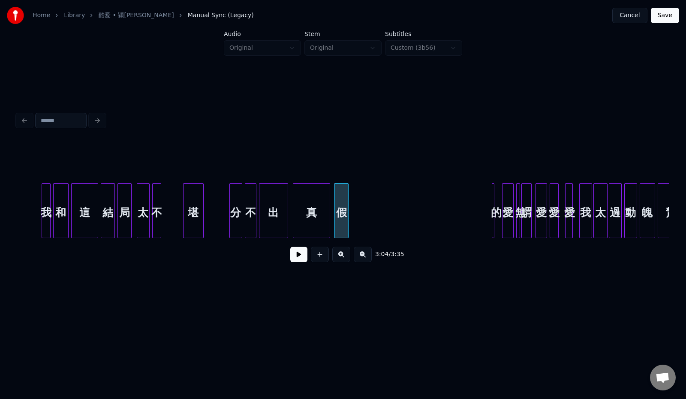
click at [330, 215] on div "的" at bounding box center [496, 212] width 9 height 58
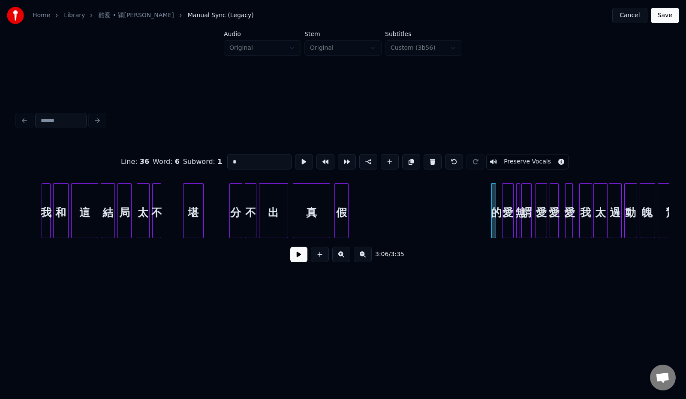
click at [330, 214] on div at bounding box center [494, 210] width 3 height 54
click at [330, 228] on div "的" at bounding box center [359, 212] width 9 height 58
click at [330, 210] on div "愛" at bounding box center [378, 212] width 11 height 58
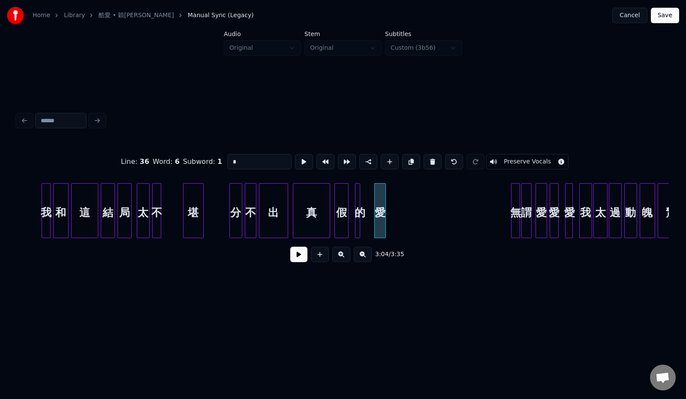
click at [330, 211] on div at bounding box center [512, 210] width 3 height 54
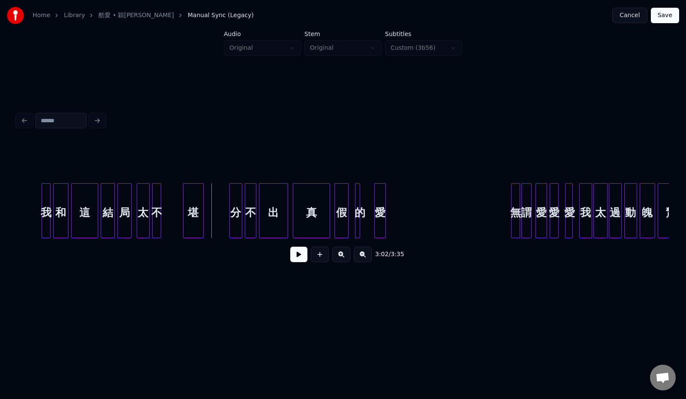
click at [291, 234] on button at bounding box center [298, 253] width 17 height 15
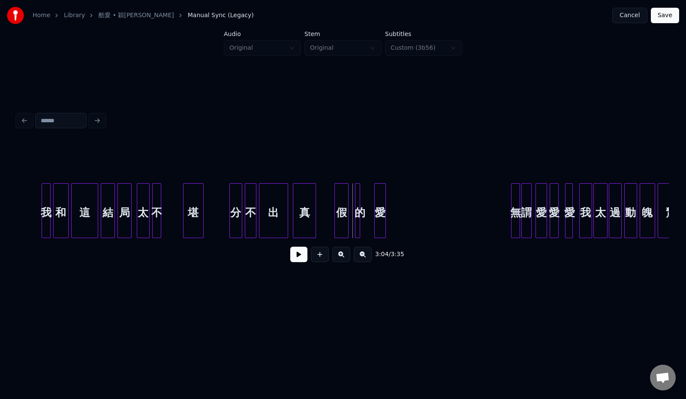
click at [314, 204] on div at bounding box center [314, 210] width 3 height 54
click at [326, 206] on div "假" at bounding box center [327, 212] width 13 height 58
click at [330, 205] on div at bounding box center [341, 210] width 3 height 54
click at [294, 234] on button at bounding box center [298, 253] width 17 height 15
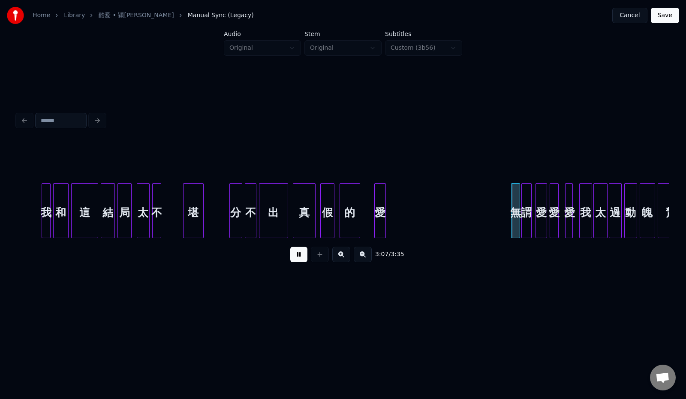
click at [294, 234] on button at bounding box center [298, 253] width 17 height 15
click at [330, 222] on div at bounding box center [425, 210] width 3 height 54
click at [318, 234] on button at bounding box center [320, 253] width 18 height 15
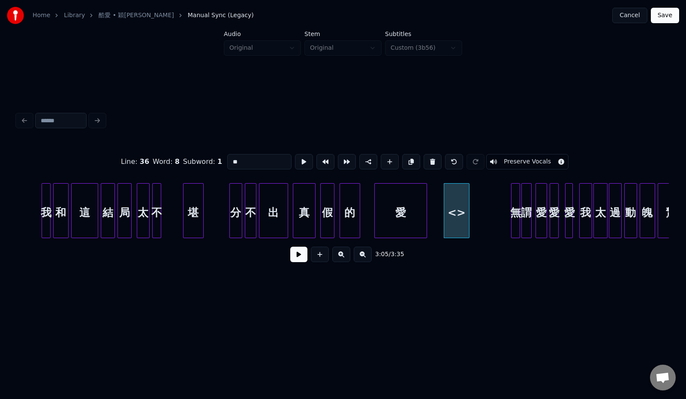
click at [227, 159] on input "**" at bounding box center [259, 161] width 64 height 15
type input "*"
paste input "*"
type input "*"
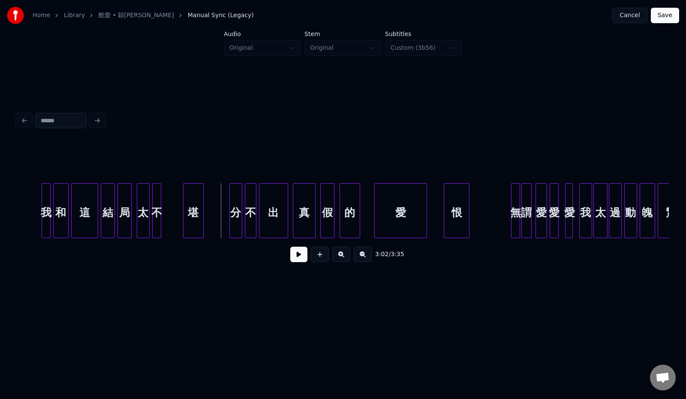
click at [296, 234] on button at bounding box center [298, 253] width 17 height 15
click at [330, 210] on div "愛" at bounding box center [387, 212] width 52 height 58
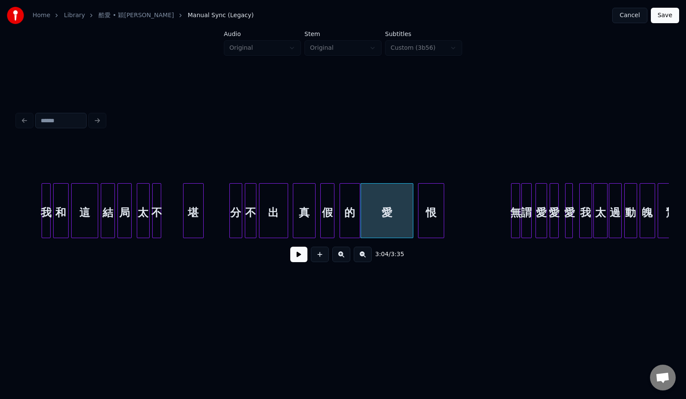
click at [330, 213] on div "恨" at bounding box center [430, 212] width 25 height 58
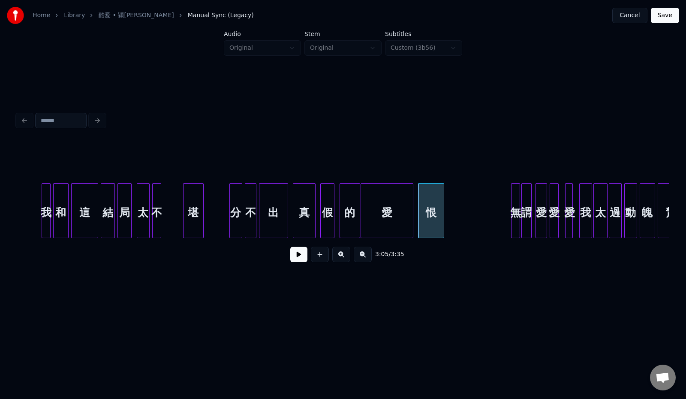
click at [291, 234] on button at bounding box center [298, 253] width 17 height 15
click at [330, 207] on div "無" at bounding box center [484, 212] width 9 height 58
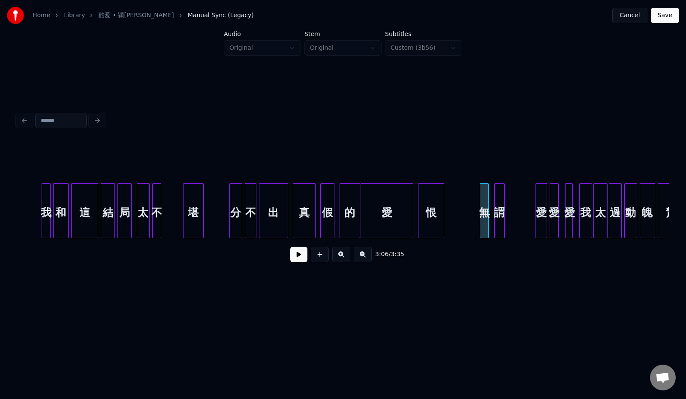
click at [330, 210] on div "謂" at bounding box center [499, 212] width 9 height 58
click at [291, 234] on button at bounding box center [298, 253] width 17 height 15
click at [330, 216] on div "愛" at bounding box center [513, 212] width 11 height 58
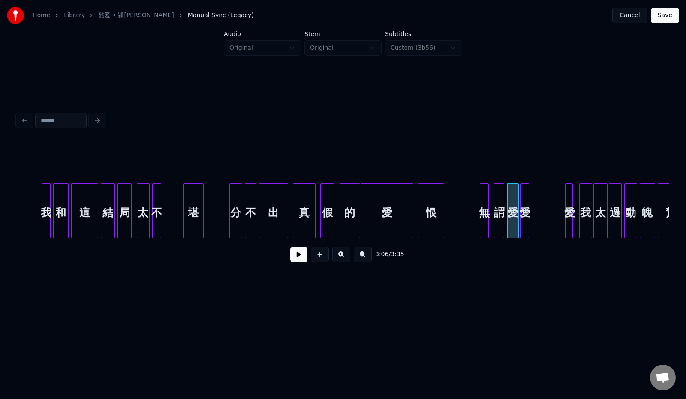
click at [330, 213] on div "愛" at bounding box center [524, 212] width 9 height 58
click at [330, 211] on div "愛" at bounding box center [537, 212] width 9 height 58
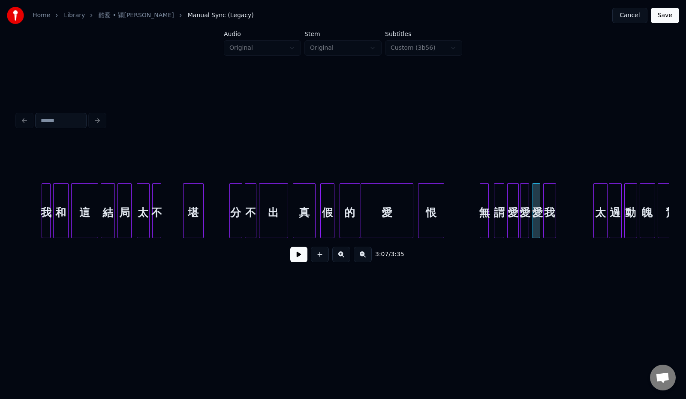
click at [330, 210] on div "我" at bounding box center [550, 212] width 12 height 58
click at [291, 234] on button at bounding box center [298, 253] width 17 height 15
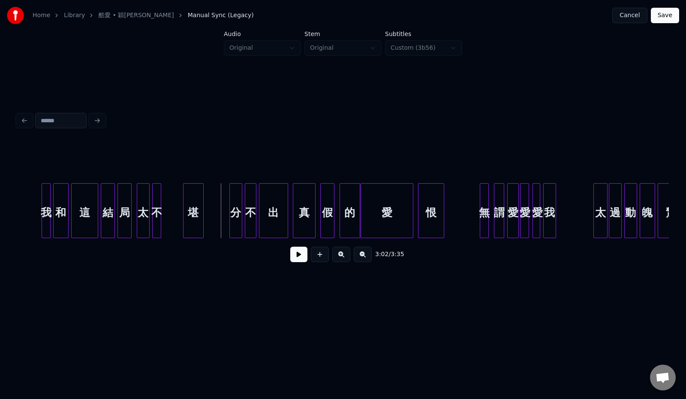
click at [296, 234] on button at bounding box center [298, 253] width 17 height 15
click at [330, 212] on div at bounding box center [405, 210] width 3 height 54
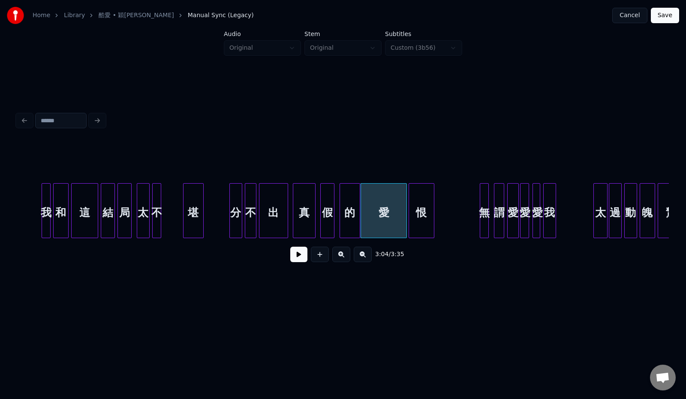
click at [330, 211] on div "恨" at bounding box center [421, 212] width 25 height 58
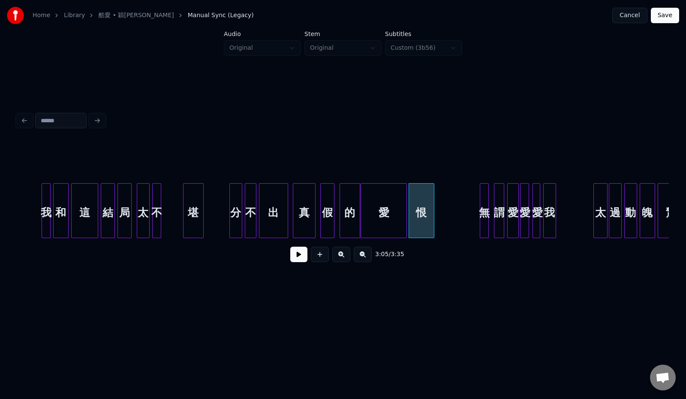
click at [291, 234] on button at bounding box center [298, 253] width 17 height 15
click at [330, 217] on div "恨" at bounding box center [437, 212] width 25 height 58
click at [330, 214] on div at bounding box center [411, 210] width 3 height 54
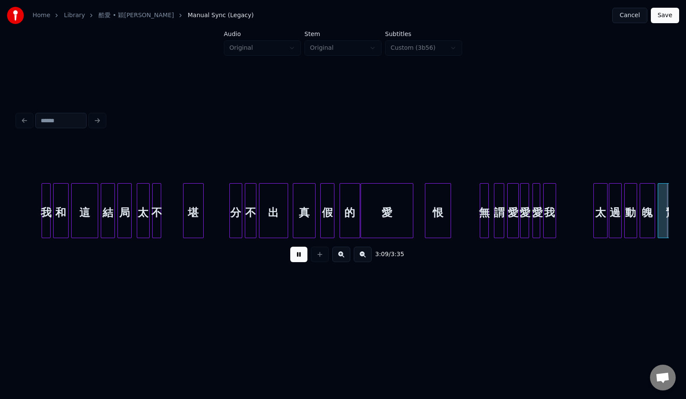
scroll to position [0, 12182]
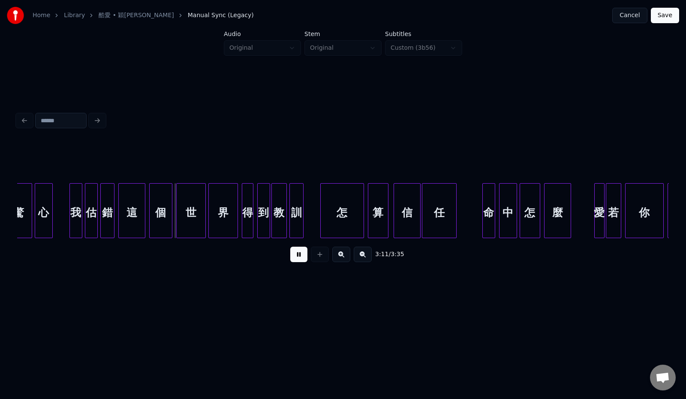
click at [296, 234] on button at bounding box center [298, 253] width 17 height 15
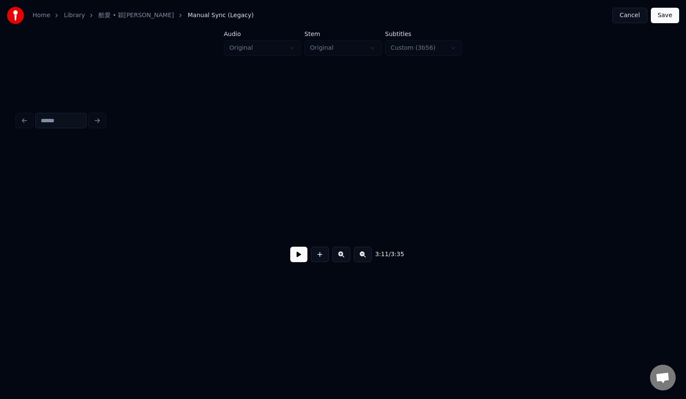
scroll to position [0, 10800]
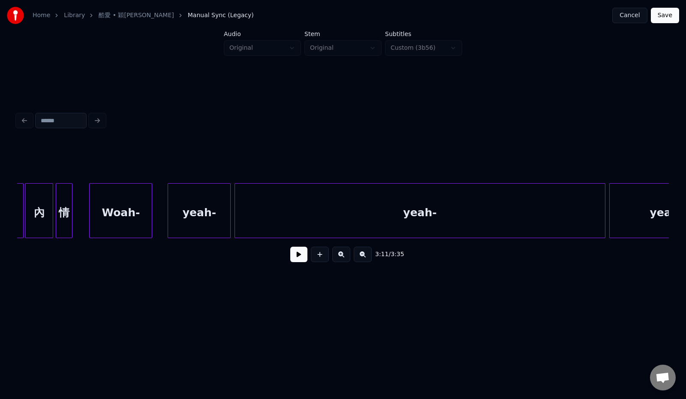
click at [199, 211] on div "yeah-" at bounding box center [199, 212] width 62 height 58
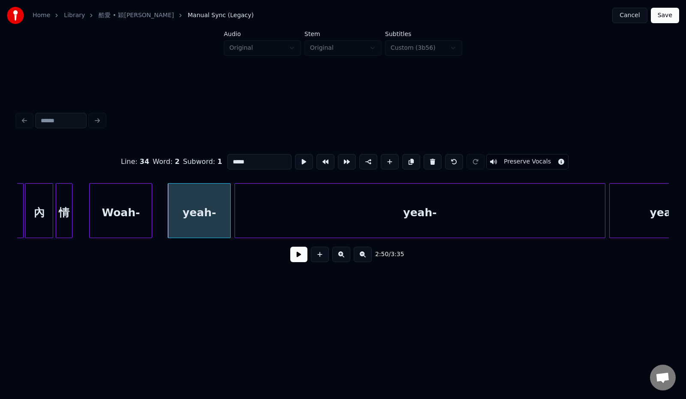
click at [292, 234] on button at bounding box center [298, 253] width 17 height 15
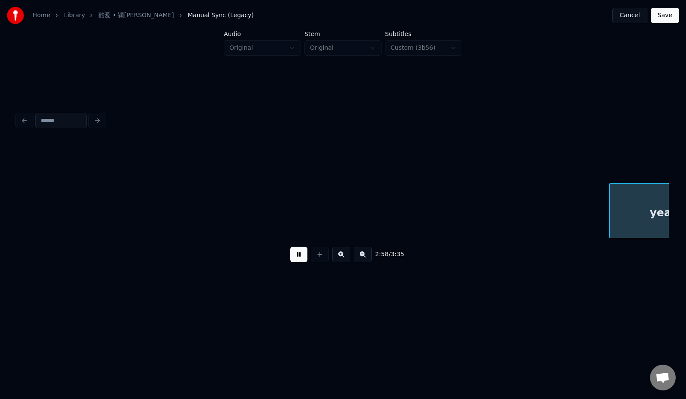
scroll to position [0, 11452]
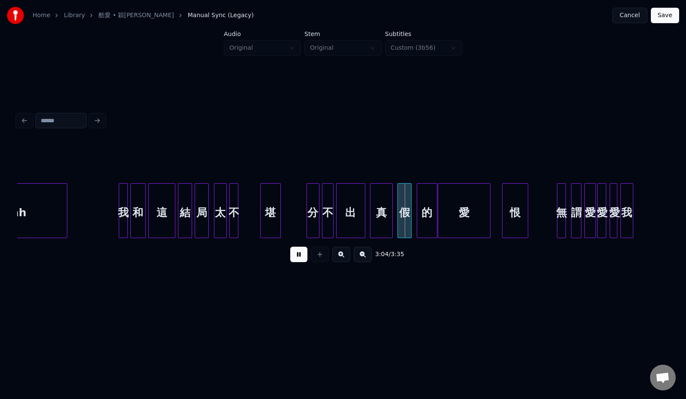
click at [296, 234] on button at bounding box center [298, 253] width 17 height 15
click at [238, 222] on div at bounding box center [239, 210] width 3 height 54
click at [292, 234] on button at bounding box center [298, 253] width 17 height 15
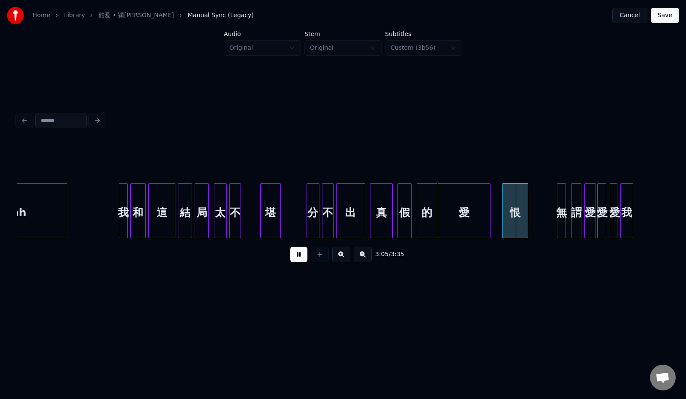
click at [291, 234] on button at bounding box center [298, 253] width 17 height 15
click at [330, 213] on div "恨" at bounding box center [510, 212] width 25 height 58
click at [330, 220] on div "愛" at bounding box center [464, 212] width 52 height 58
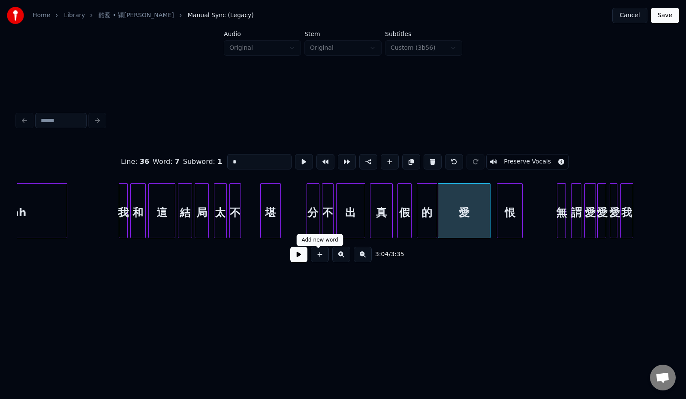
click at [292, 234] on button at bounding box center [298, 253] width 17 height 15
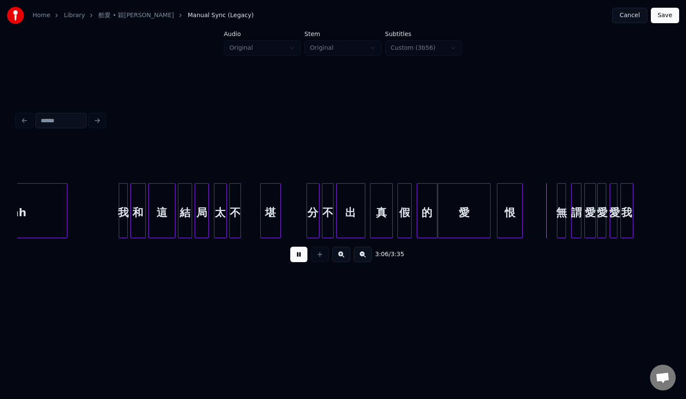
click at [292, 234] on button at bounding box center [298, 253] width 17 height 15
click at [330, 225] on div at bounding box center [526, 210] width 3 height 54
click at [290, 234] on button at bounding box center [298, 253] width 17 height 15
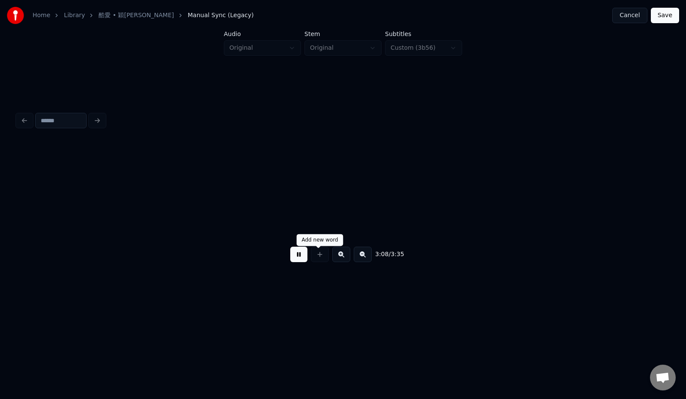
scroll to position [0, 12106]
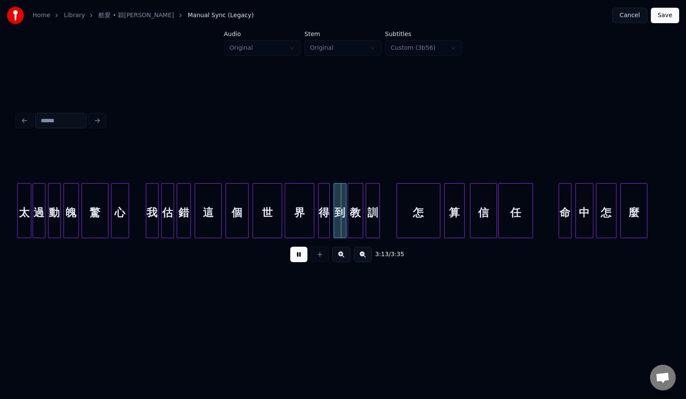
click at [290, 234] on button at bounding box center [298, 253] width 17 height 15
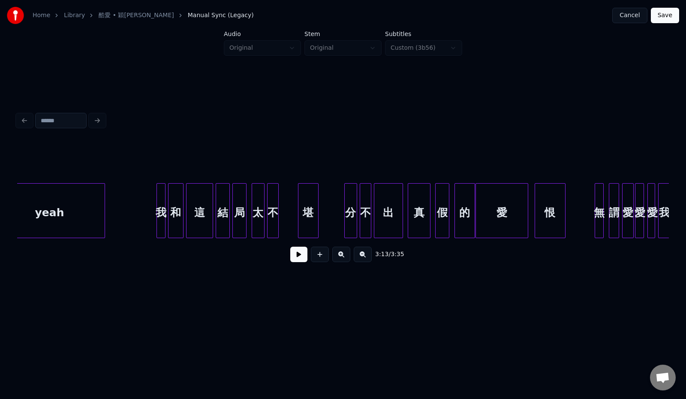
scroll to position [0, 11419]
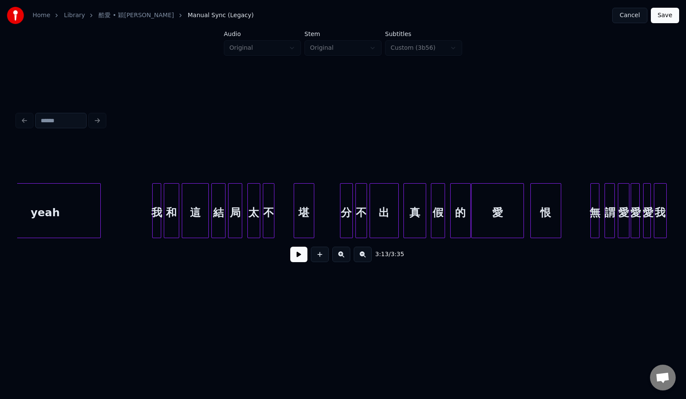
click at [294, 234] on button at bounding box center [298, 253] width 17 height 15
click at [172, 210] on div "和" at bounding box center [171, 212] width 15 height 58
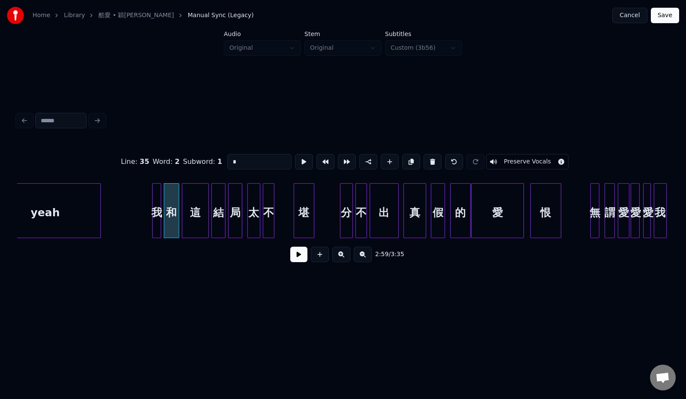
drag, startPoint x: 236, startPoint y: 156, endPoint x: 201, endPoint y: 159, distance: 35.3
click at [201, 159] on div "Line : 35 Word : 2 Subword : 1 * Preserve Vocals" at bounding box center [343, 161] width 652 height 43
paste input
type input "*"
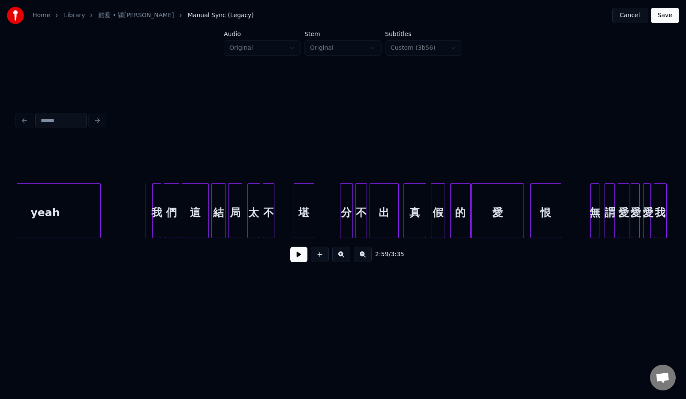
click at [290, 234] on button at bounding box center [298, 253] width 17 height 15
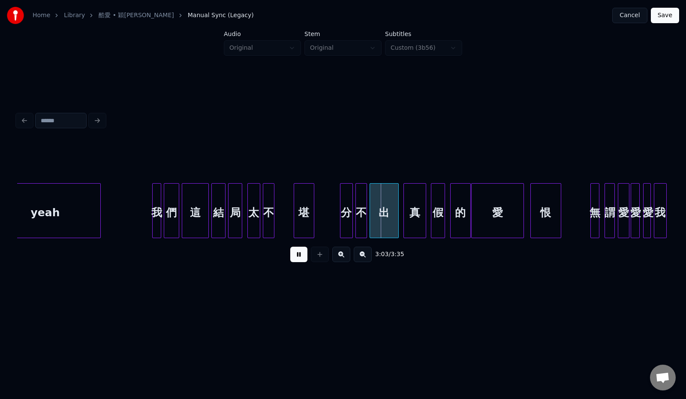
click at [303, 234] on div "3:03 / 3:35" at bounding box center [343, 254] width 638 height 19
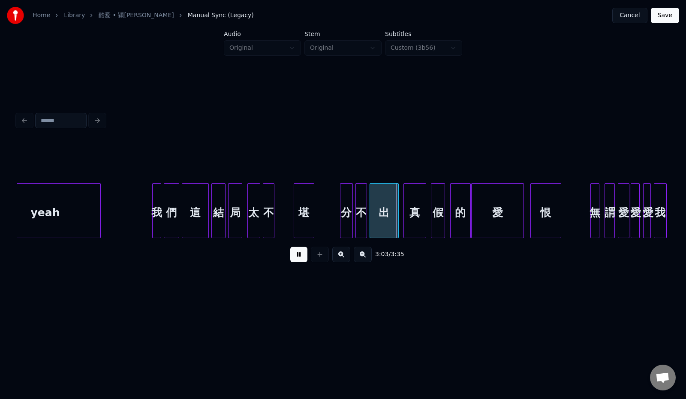
click at [297, 234] on button at bounding box center [298, 253] width 17 height 15
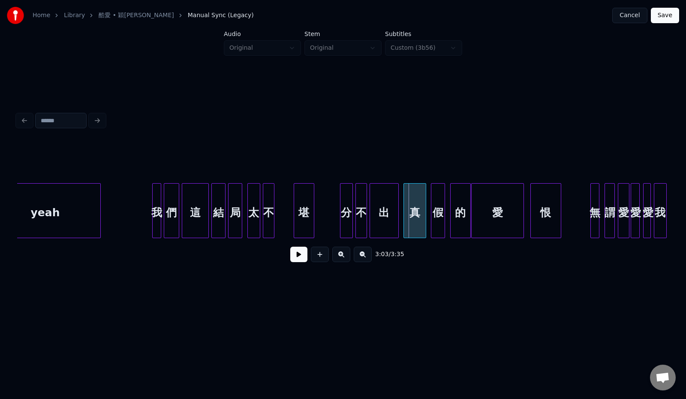
click at [330, 213] on div "分" at bounding box center [346, 212] width 12 height 58
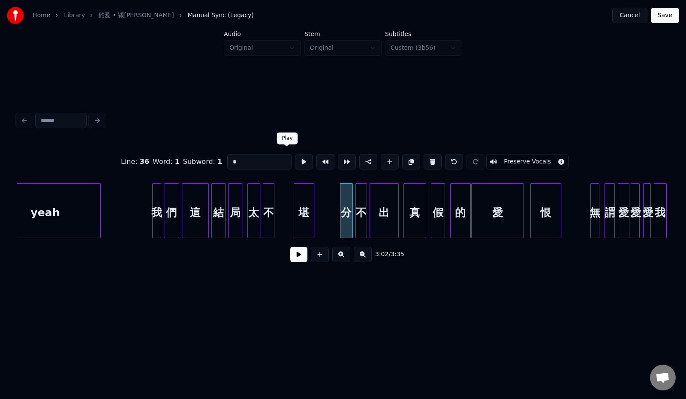
click at [295, 159] on button at bounding box center [304, 161] width 18 height 15
click at [330, 203] on div "分" at bounding box center [345, 212] width 12 height 58
click at [330, 203] on div "不" at bounding box center [359, 212] width 11 height 58
click at [295, 156] on button at bounding box center [304, 161] width 18 height 15
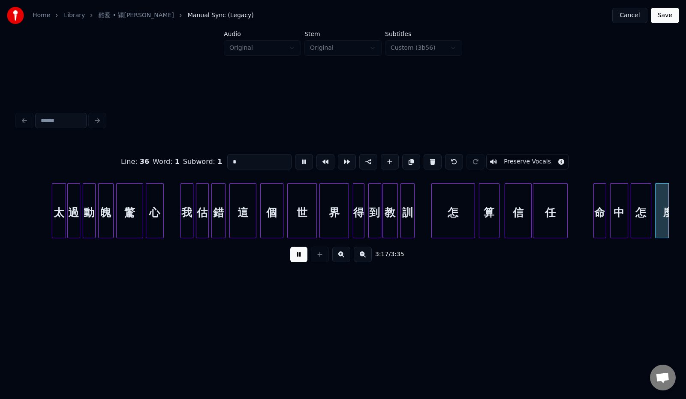
scroll to position [0, 12723]
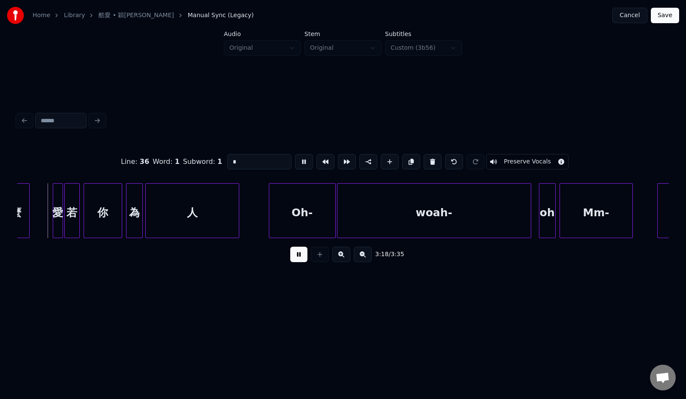
click at [296, 234] on button at bounding box center [298, 253] width 17 height 15
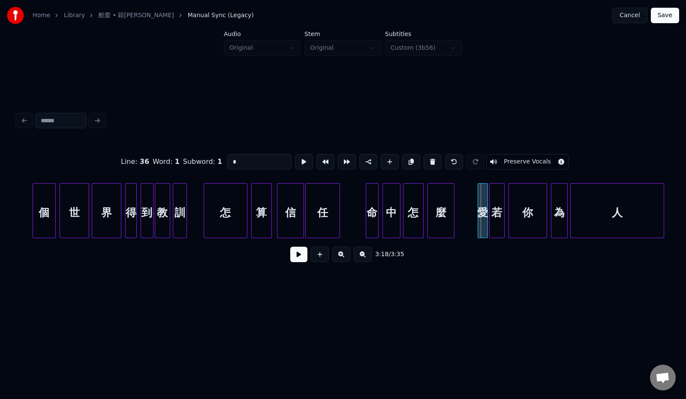
scroll to position [0, 12289]
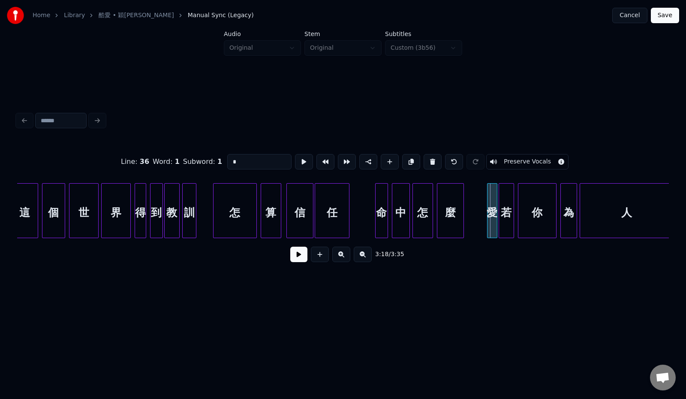
click at [272, 212] on div "算" at bounding box center [271, 212] width 20 height 58
drag, startPoint x: 234, startPoint y: 161, endPoint x: 200, endPoint y: 159, distance: 33.9
click at [200, 159] on div "Line : 39 Word : 2 Subword : 1 * Preserve Vocals" at bounding box center [343, 161] width 652 height 43
paste input
type input "*"
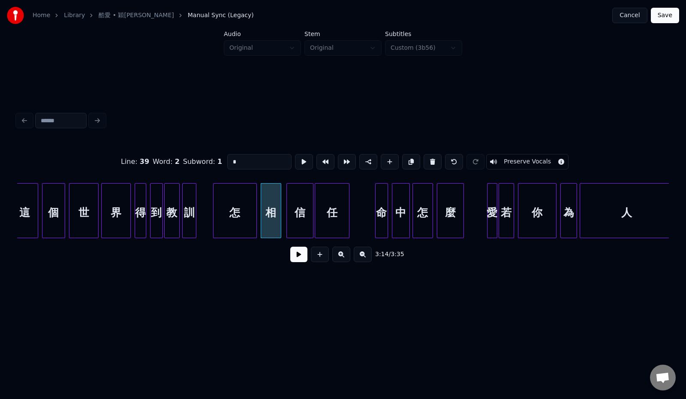
click at [292, 234] on button at bounding box center [298, 253] width 17 height 15
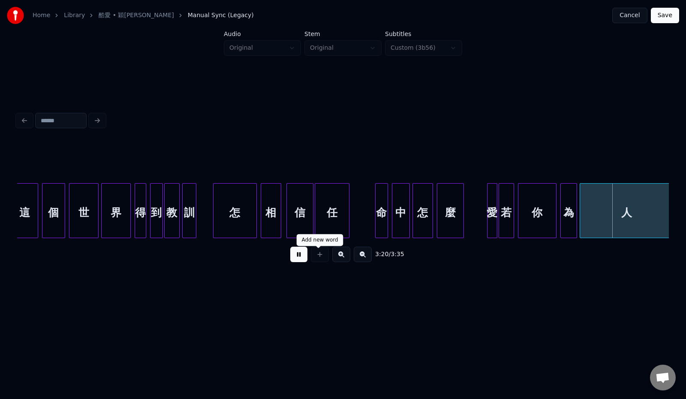
click at [294, 234] on button at bounding box center [298, 253] width 17 height 15
click at [330, 216] on div "若" at bounding box center [506, 212] width 15 height 58
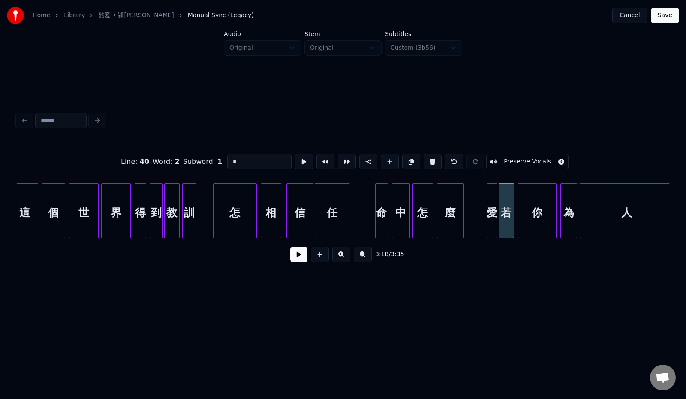
drag, startPoint x: 217, startPoint y: 161, endPoint x: 209, endPoint y: 161, distance: 8.1
click at [227, 161] on input "*" at bounding box center [259, 161] width 64 height 15
paste input
type input "*"
click at [294, 234] on button at bounding box center [298, 253] width 17 height 15
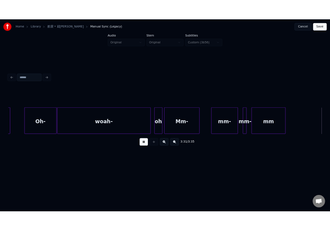
scroll to position [0, 13226]
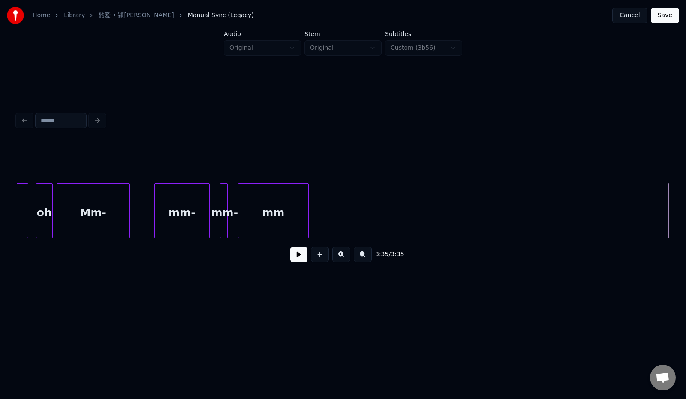
click at [330, 12] on button "Save" at bounding box center [665, 15] width 28 height 15
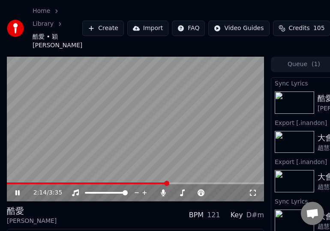
click at [17, 194] on icon at bounding box center [24, 192] width 20 height 7
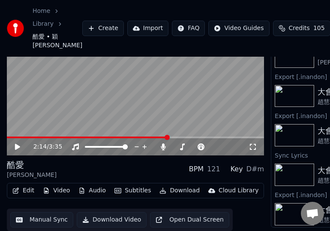
click at [24, 190] on button "Edit" at bounding box center [23, 190] width 29 height 12
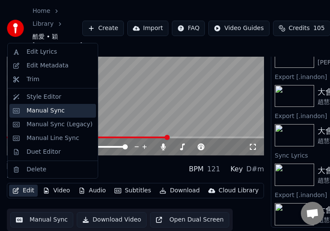
click at [50, 110] on div "Manual Sync" at bounding box center [46, 110] width 38 height 9
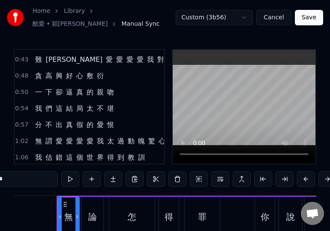
scroll to position [171, 0]
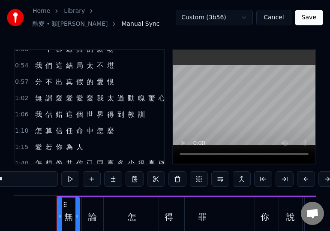
click at [46, 127] on span "算" at bounding box center [49, 131] width 9 height 10
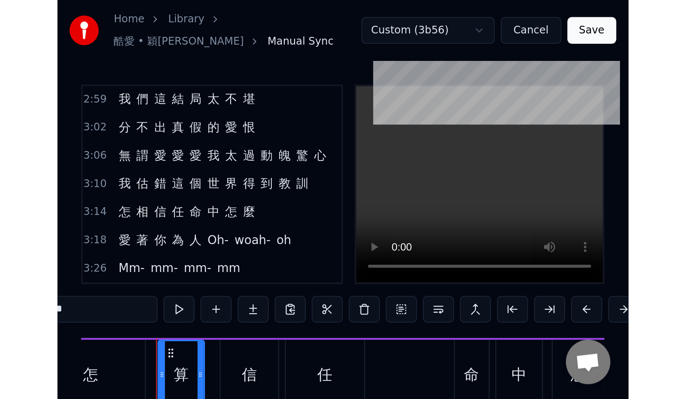
scroll to position [470, 0]
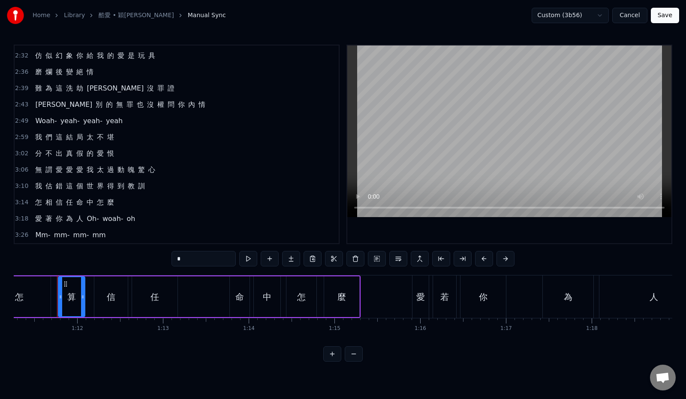
drag, startPoint x: 175, startPoint y: 260, endPoint x: 151, endPoint y: 258, distance: 24.0
click at [171, 234] on input "*" at bounding box center [203, 258] width 64 height 15
paste input "text"
type input "*"
paste input "*"
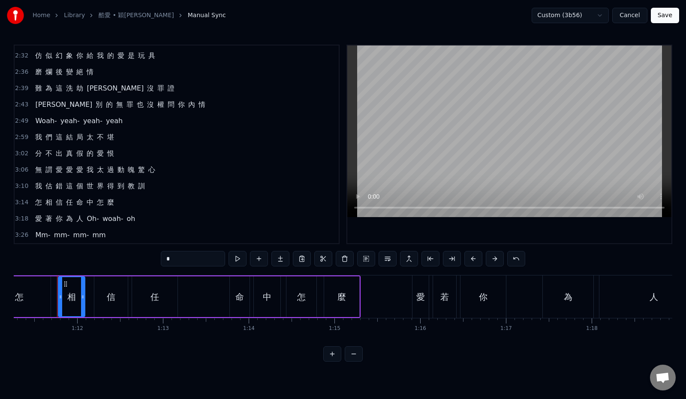
type input "*"
click at [199, 208] on div "3:14 怎 相 信 任 命 中 怎 麼" at bounding box center [177, 202] width 324 height 16
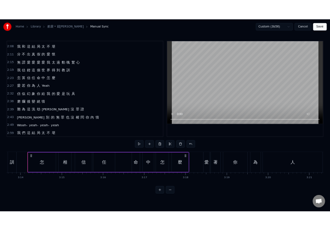
scroll to position [384, 0]
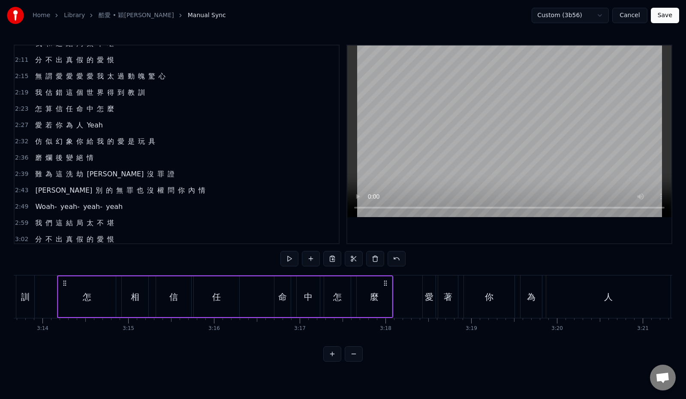
click at [330, 16] on button "Save" at bounding box center [665, 15] width 28 height 15
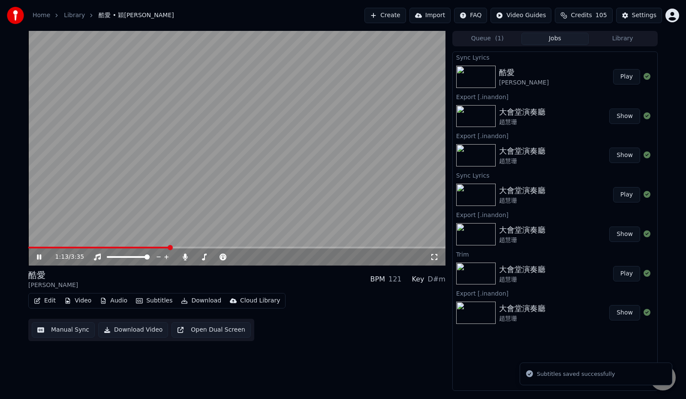
click at [170, 234] on span at bounding box center [170, 247] width 5 height 5
click at [37, 234] on icon at bounding box center [45, 256] width 20 height 7
click at [37, 234] on icon at bounding box center [38, 257] width 5 height 6
click at [37, 234] on icon at bounding box center [39, 256] width 4 height 5
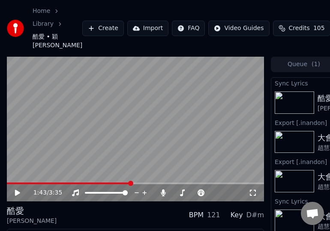
click at [18, 191] on icon at bounding box center [17, 192] width 5 height 6
click at [17, 191] on icon at bounding box center [24, 192] width 20 height 7
click at [17, 191] on icon at bounding box center [17, 192] width 5 height 6
click at [17, 191] on icon at bounding box center [24, 192] width 20 height 7
click at [17, 191] on icon at bounding box center [17, 192] width 5 height 6
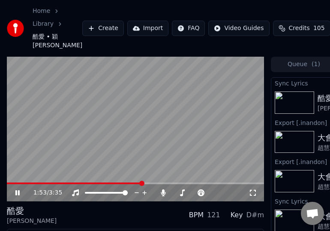
click at [17, 191] on icon at bounding box center [17, 192] width 4 height 5
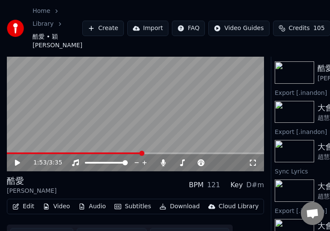
scroll to position [48, 0]
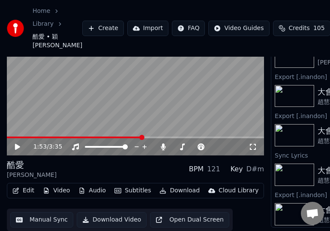
click at [16, 189] on icon "button" at bounding box center [16, 191] width 6 height 6
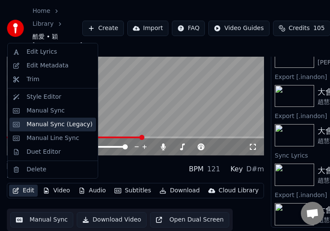
click at [49, 124] on div "Manual Sync (Legacy)" at bounding box center [60, 124] width 66 height 9
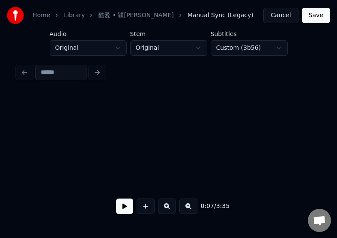
scroll to position [0, 505]
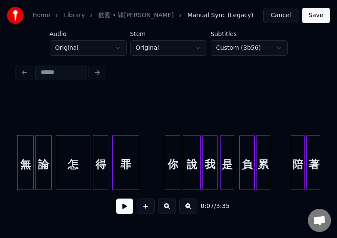
click at [278, 18] on button "Cancel" at bounding box center [281, 15] width 35 height 15
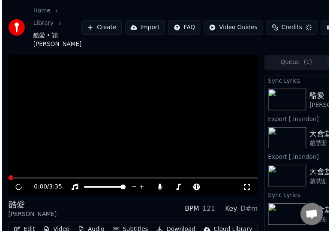
scroll to position [48, 0]
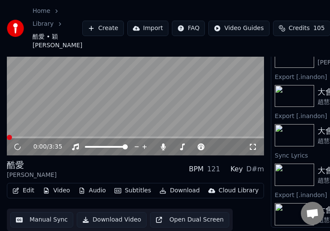
click at [25, 186] on button "Edit" at bounding box center [23, 190] width 29 height 12
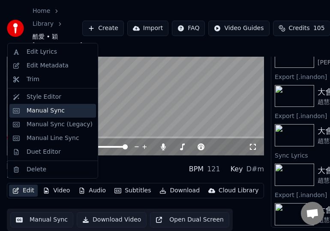
click at [37, 113] on div "Manual Sync" at bounding box center [46, 110] width 38 height 9
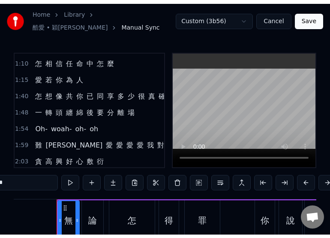
scroll to position [257, 0]
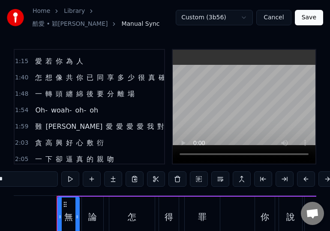
click at [143, 90] on div "1:48 一 轉 頭 纏 綿 後 要 分 離 場" at bounding box center [90, 94] width 150 height 16
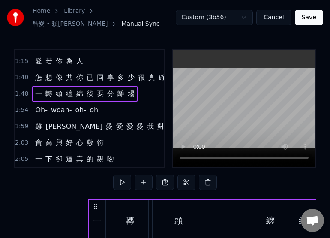
scroll to position [0, 9252]
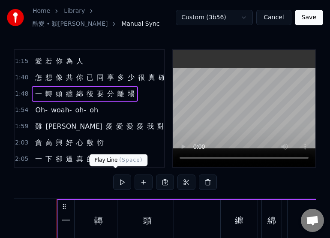
click at [115, 179] on button at bounding box center [122, 181] width 18 height 15
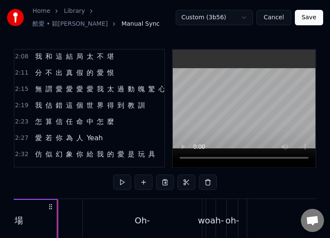
scroll to position [386, 0]
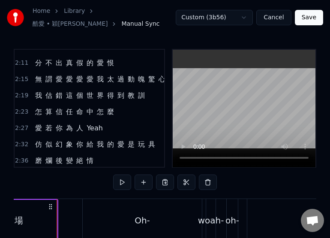
click at [129, 109] on div "2:23 怎 算 信 任 命 中 怎 麼" at bounding box center [90, 112] width 150 height 16
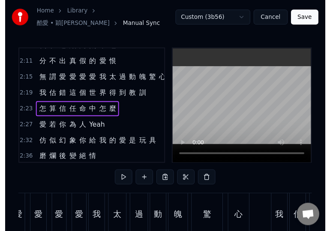
scroll to position [0, 12219]
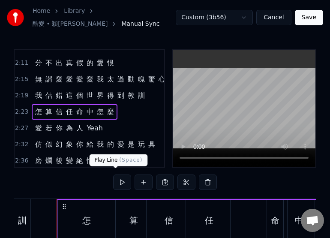
click at [113, 179] on button at bounding box center [122, 181] width 18 height 15
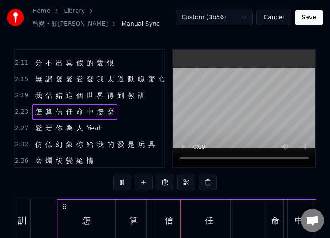
click at [113, 179] on button at bounding box center [122, 181] width 18 height 15
click at [45, 107] on span "算" at bounding box center [49, 112] width 9 height 10
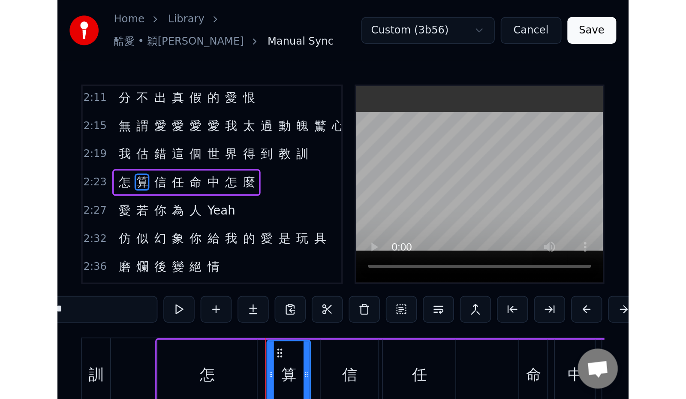
scroll to position [393, 0]
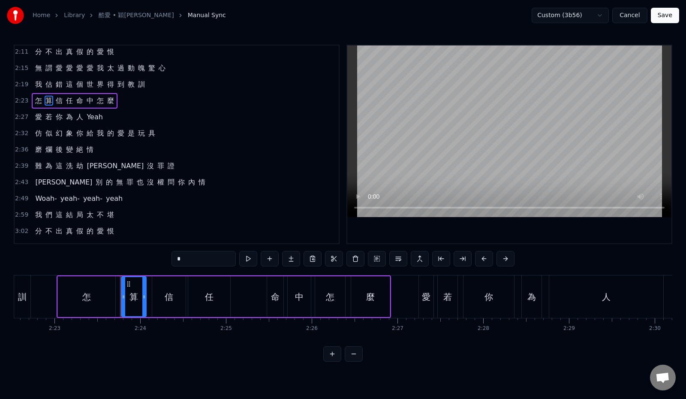
drag, startPoint x: 163, startPoint y: 257, endPoint x: 148, endPoint y: 258, distance: 15.1
click at [146, 234] on div "0:07 無 論 怎 得 罪 你 說 我 是 負 累 0:12 陪 著 我 等 於 死 去 了 無 情 趣 0:16 從 前 或 現 在 當 我 是 誰 0:…" at bounding box center [343, 203] width 658 height 317
paste input "text"
type input "*"
click at [241, 154] on div "2:36 磨 爛 後 變 絕 情" at bounding box center [177, 149] width 324 height 16
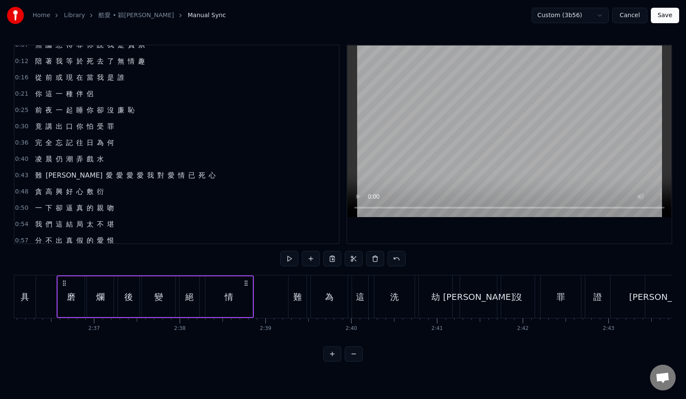
scroll to position [0, 0]
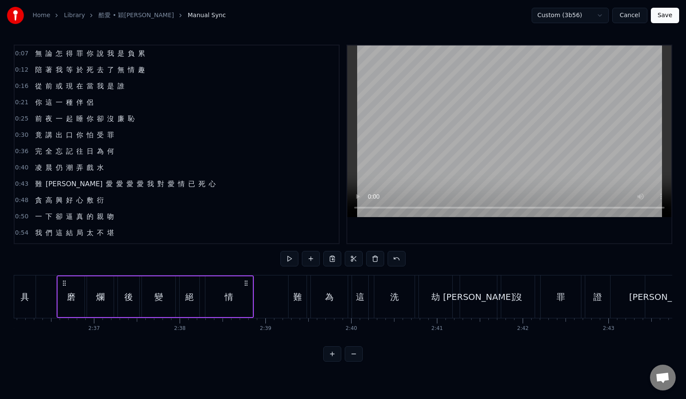
click at [176, 53] on div "0:07 無 論 怎 得 罪 你 說 我 是 負 累" at bounding box center [177, 53] width 324 height 16
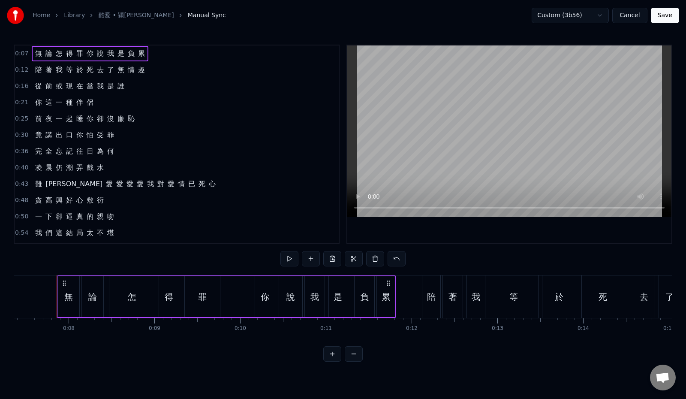
click at [175, 180] on div "0:43 難 道 愛 愛 愛 愛 我 對 愛 情 已 死 心" at bounding box center [177, 184] width 324 height 16
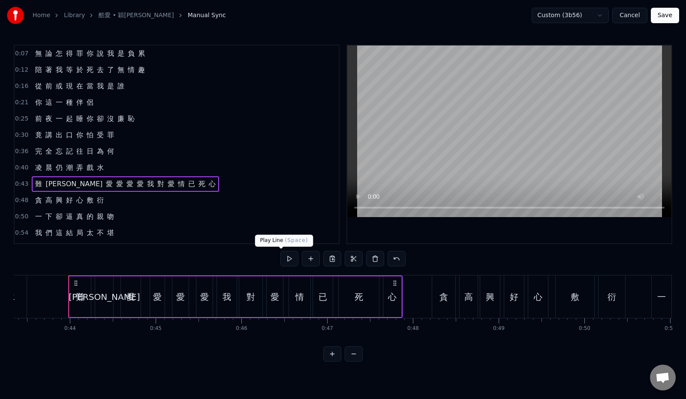
scroll to position [0, 3728]
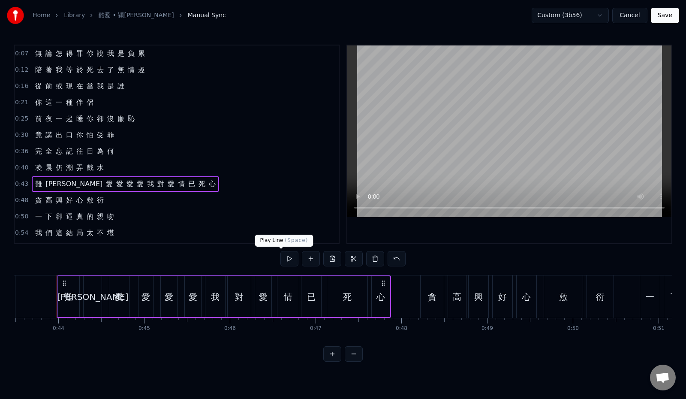
click at [280, 234] on button at bounding box center [289, 258] width 18 height 15
click at [144, 201] on div "0:48 貪 高 興 好 心 敷 衍" at bounding box center [177, 200] width 324 height 16
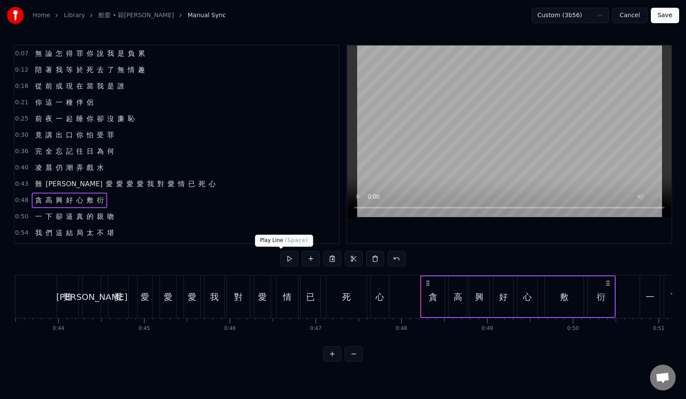
click at [284, 234] on button at bounding box center [289, 258] width 18 height 15
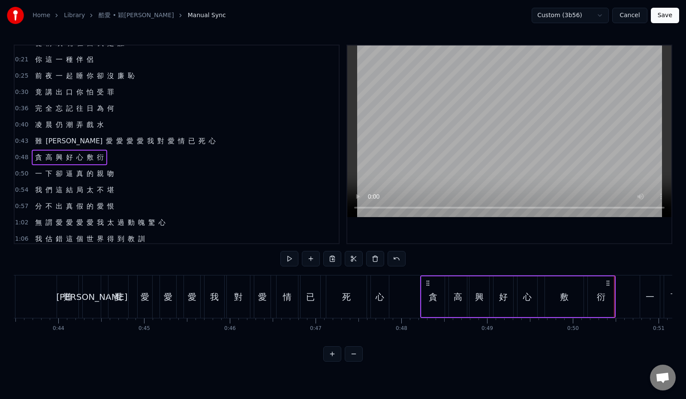
scroll to position [129, 0]
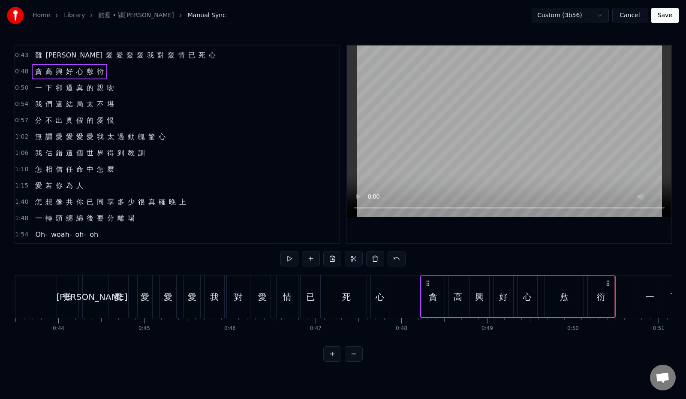
click at [234, 223] on div "1:48 一 轉 頭 纏 綿 後 要 分 離 場" at bounding box center [177, 218] width 324 height 16
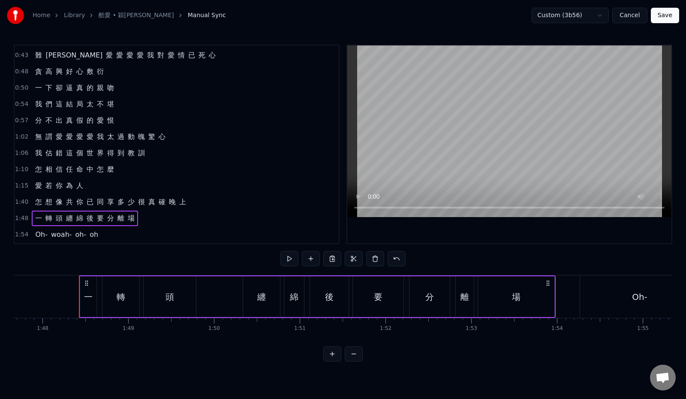
click at [231, 201] on div "1:40 怎 想 像 共 你 已 同 享 多 少 很 真 確 晚 上" at bounding box center [177, 202] width 324 height 16
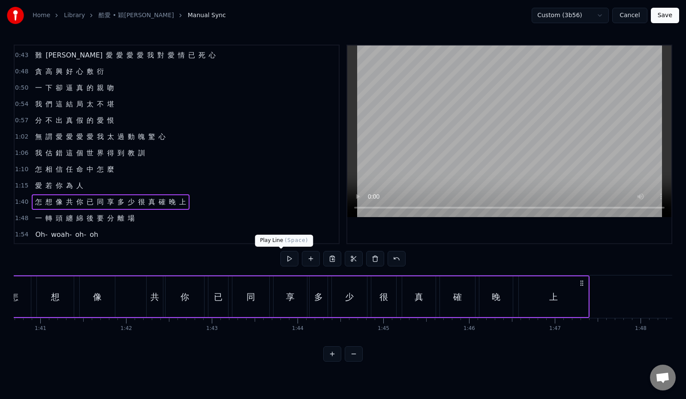
scroll to position [0, 8572]
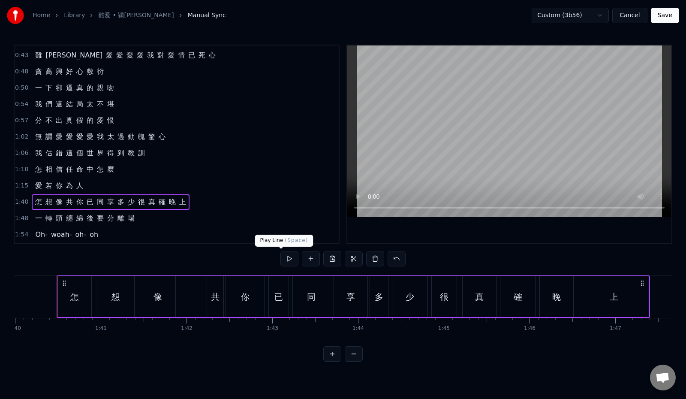
click at [282, 234] on button at bounding box center [289, 258] width 18 height 15
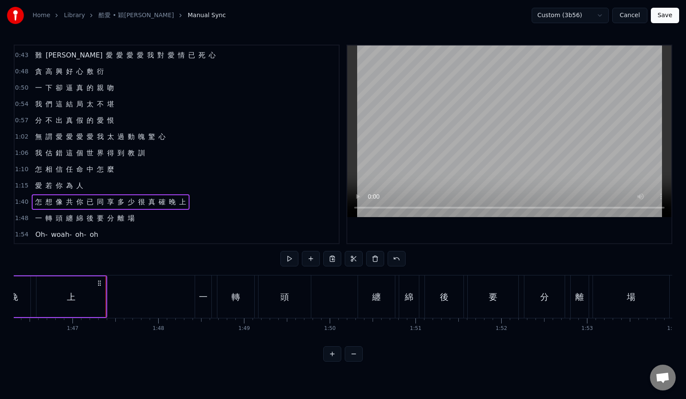
scroll to position [0, 9147]
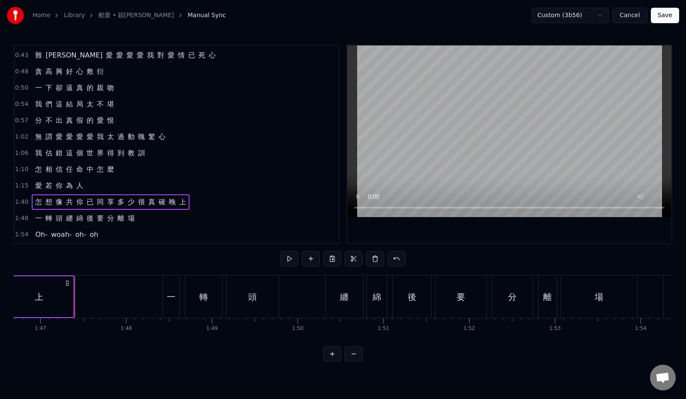
click at [195, 228] on div "1:54 Oh- woah- oh- oh" at bounding box center [177, 234] width 324 height 16
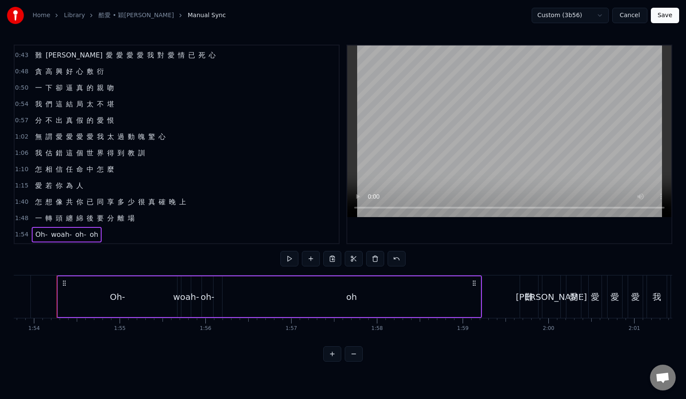
click at [188, 220] on div "1:48 一 轉 頭 纏 綿 後 要 分 離 場" at bounding box center [177, 218] width 324 height 16
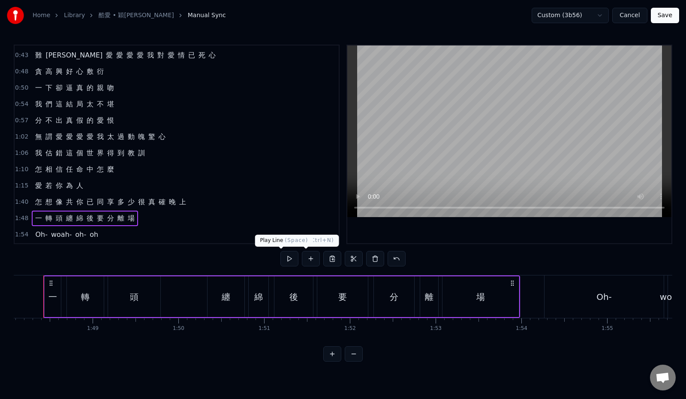
scroll to position [0, 9252]
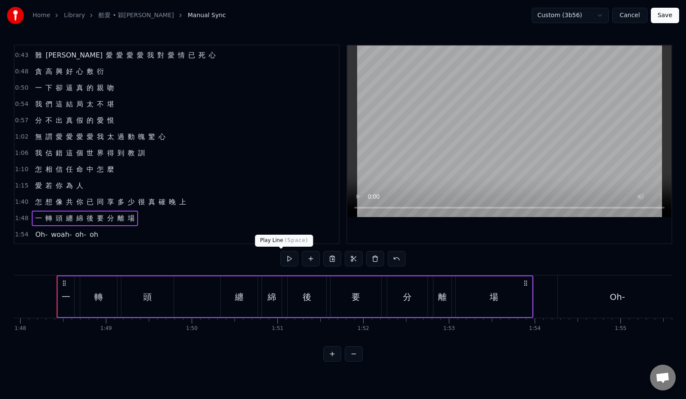
click at [280, 234] on button at bounding box center [289, 258] width 18 height 15
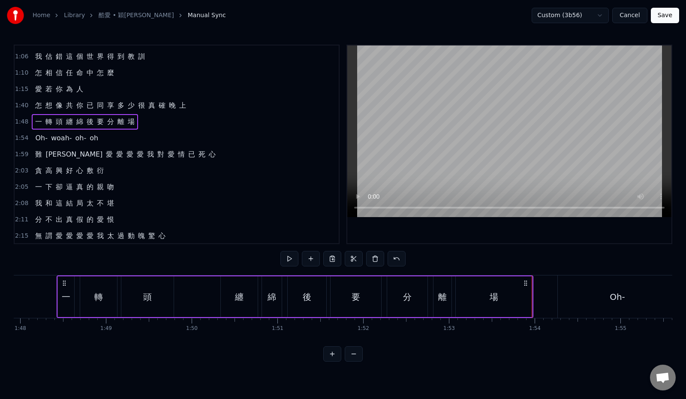
scroll to position [257, 0]
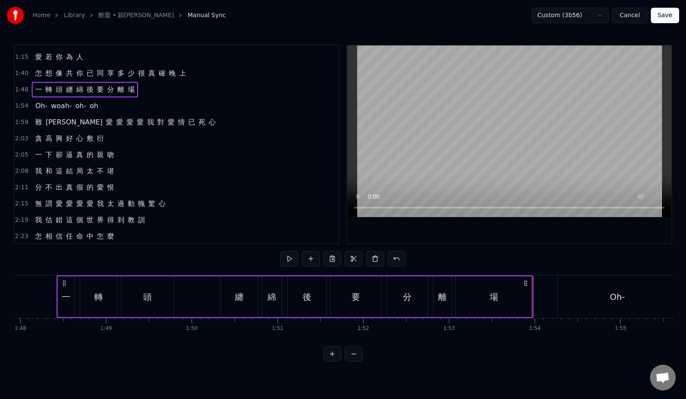
click at [153, 142] on div "2:03 貪 高 興 好 心 敷 衍" at bounding box center [177, 138] width 324 height 16
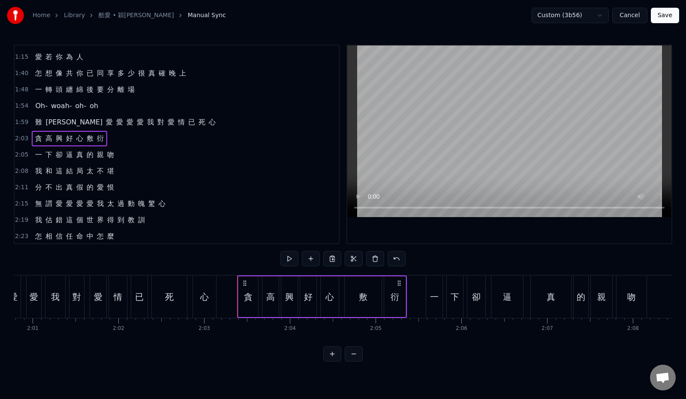
scroll to position [0, 10535]
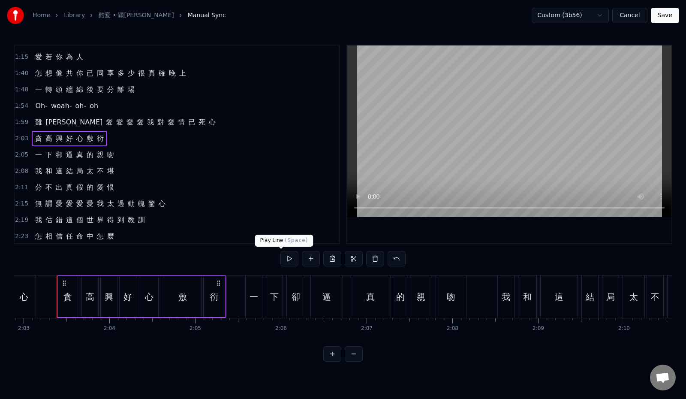
click at [280, 234] on button at bounding box center [289, 258] width 18 height 15
click at [146, 157] on div "2:05 一 下 卻 逼 真 的 親 吻" at bounding box center [177, 155] width 324 height 16
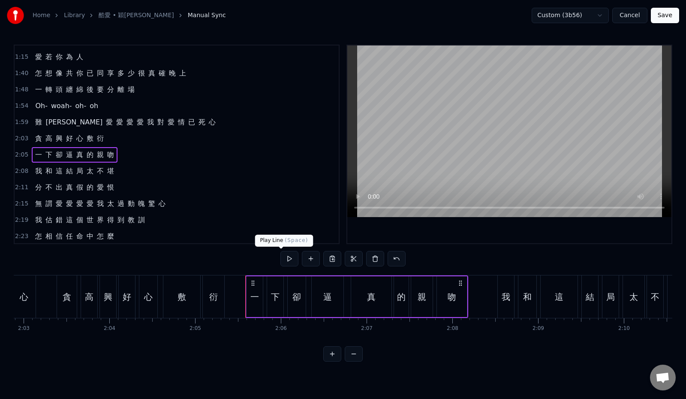
click at [284, 234] on button at bounding box center [289, 258] width 18 height 15
click at [150, 169] on div "2:08 我 和 這 結 局 太 不 堪" at bounding box center [177, 171] width 324 height 16
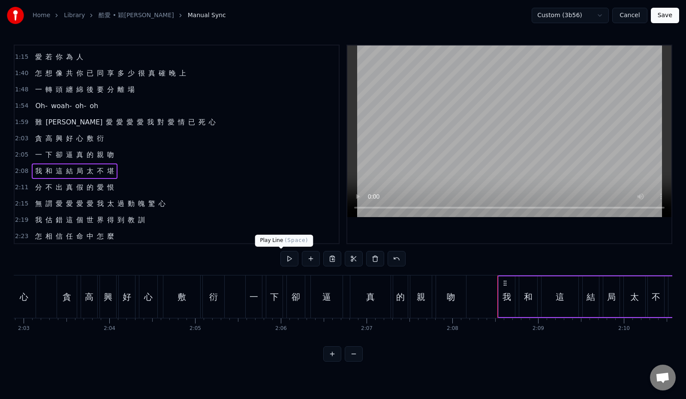
click at [282, 234] on button at bounding box center [289, 258] width 18 height 15
click at [45, 174] on span "和" at bounding box center [49, 171] width 9 height 10
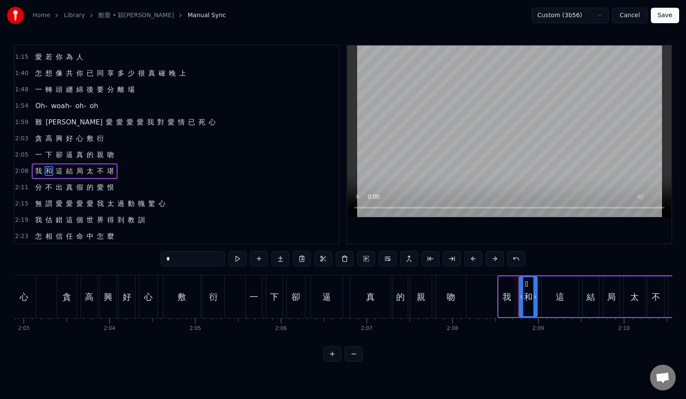
scroll to position [284, 0]
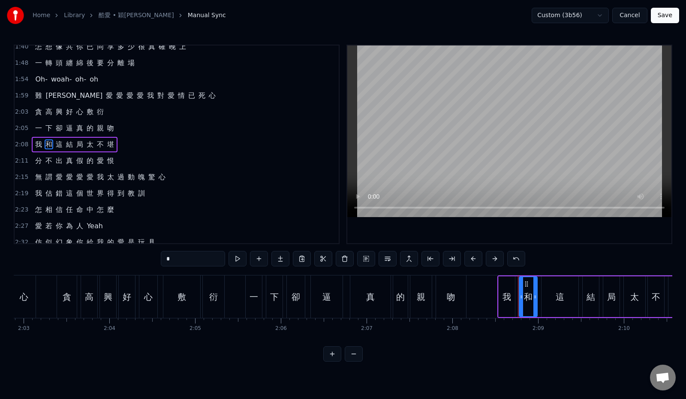
drag, startPoint x: 150, startPoint y: 256, endPoint x: 142, endPoint y: 257, distance: 7.3
click at [161, 234] on input "*" at bounding box center [193, 258] width 64 height 15
paste input "text"
type input "*"
click at [147, 147] on div "2:08 我 們 這 結 局 太 不 堪" at bounding box center [177, 144] width 324 height 16
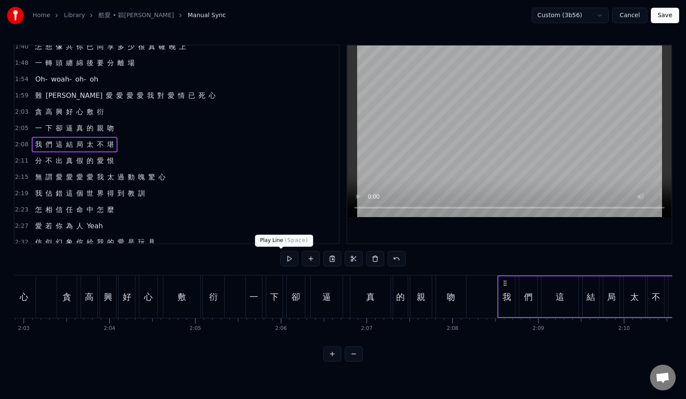
click at [280, 234] on button at bounding box center [289, 258] width 18 height 15
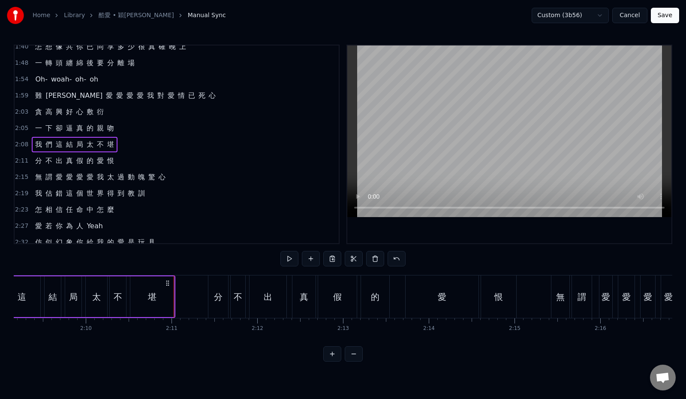
scroll to position [0, 11129]
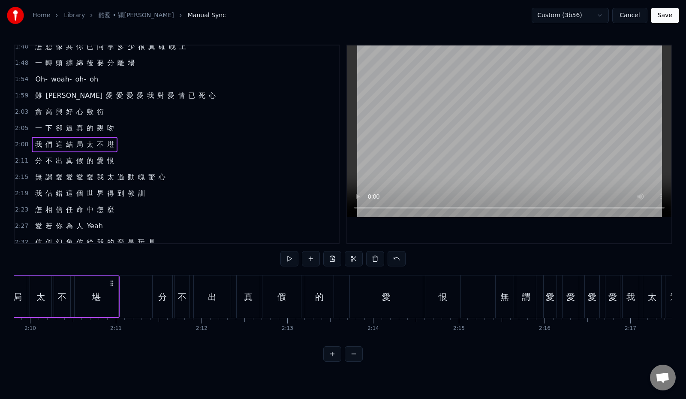
click at [134, 159] on div "2:11 分 不 出 真 假 的 愛 恨" at bounding box center [177, 161] width 324 height 16
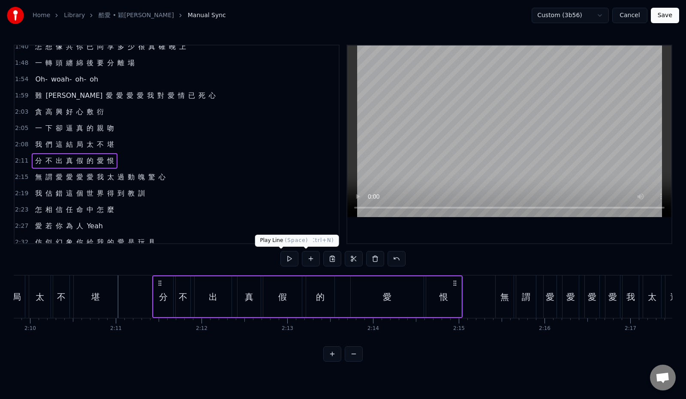
click at [288, 234] on button at bounding box center [289, 258] width 18 height 15
click at [204, 176] on div "2:15 無 謂 愛 愛 愛 愛 我 太 過 動 魄 驚 心" at bounding box center [177, 177] width 324 height 16
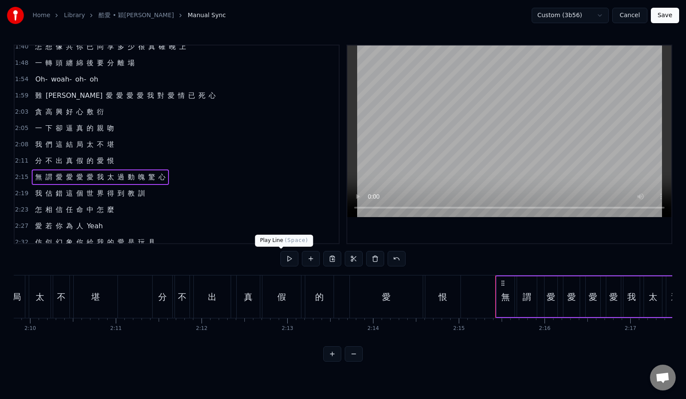
click at [280, 234] on button at bounding box center [289, 258] width 18 height 15
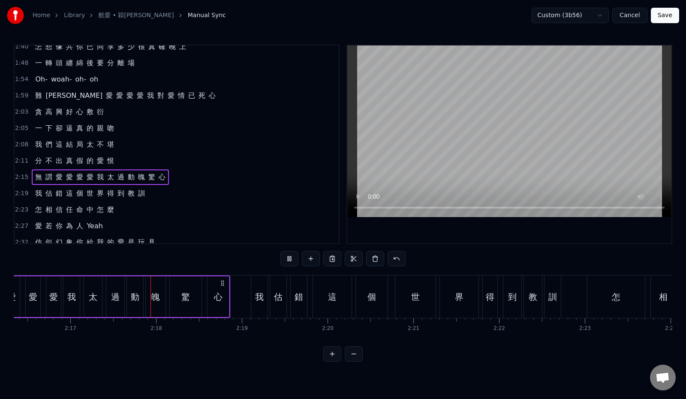
scroll to position [0, 11722]
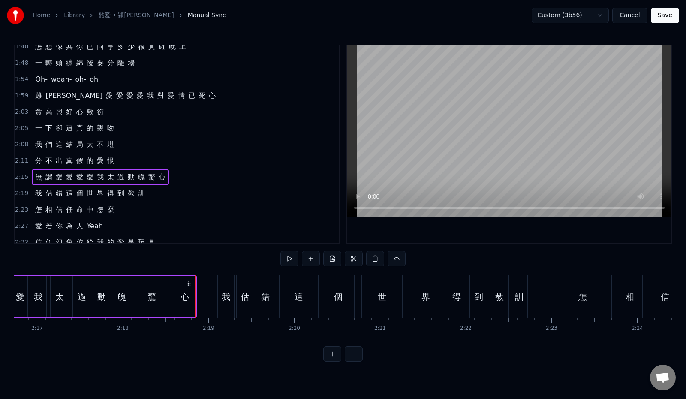
click at [155, 191] on div "2:19 我 估 錯 這 個 世 界 得 到 教 訓" at bounding box center [177, 193] width 324 height 16
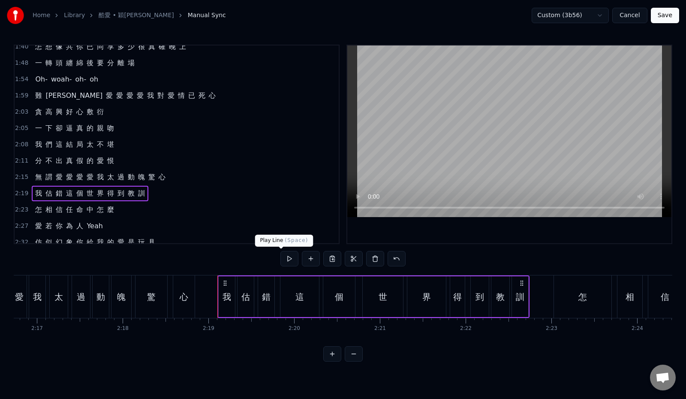
click at [280, 234] on button at bounding box center [289, 258] width 18 height 15
click at [150, 210] on div "2:23 怎 相 信 任 命 中 怎 麼" at bounding box center [177, 209] width 324 height 16
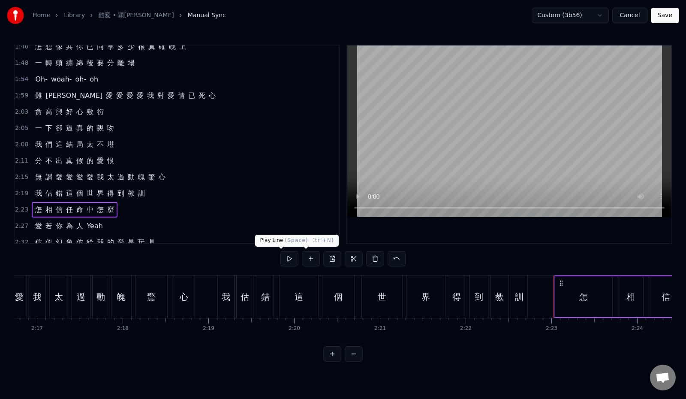
click at [285, 234] on button at bounding box center [289, 258] width 18 height 15
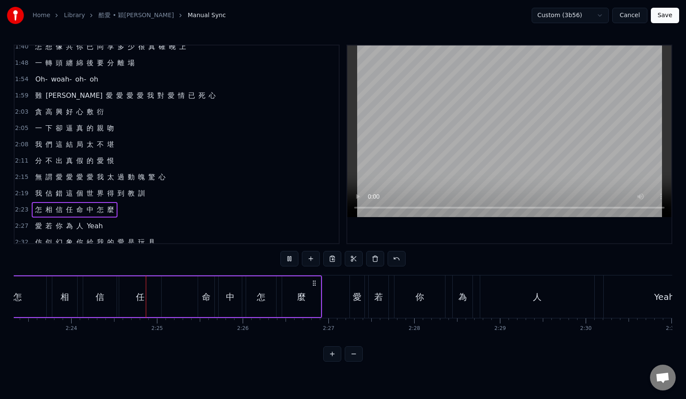
scroll to position [0, 12298]
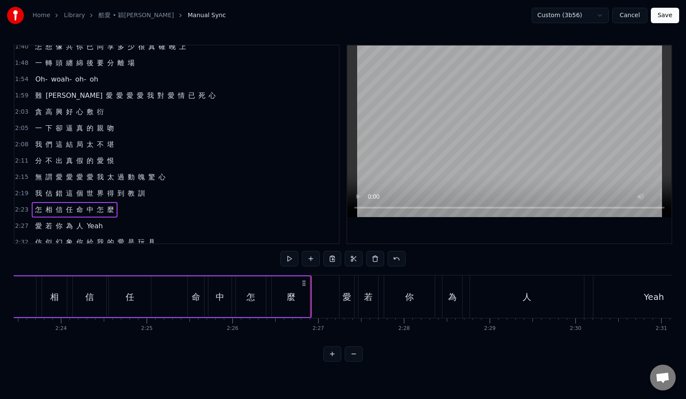
click at [169, 222] on div "2:27 愛 若 你 為 人 [PERSON_NAME]" at bounding box center [177, 226] width 324 height 16
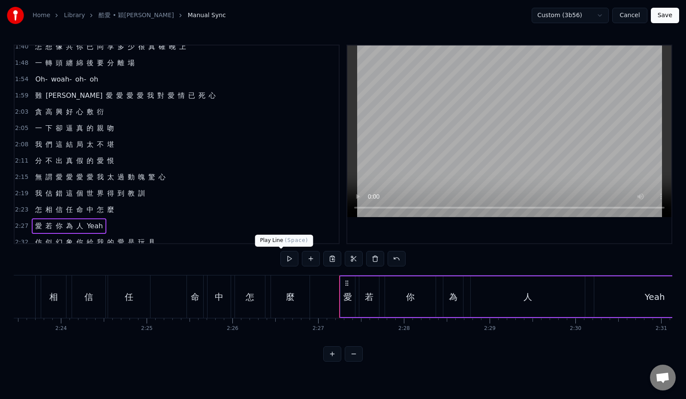
click at [284, 234] on button at bounding box center [289, 258] width 18 height 15
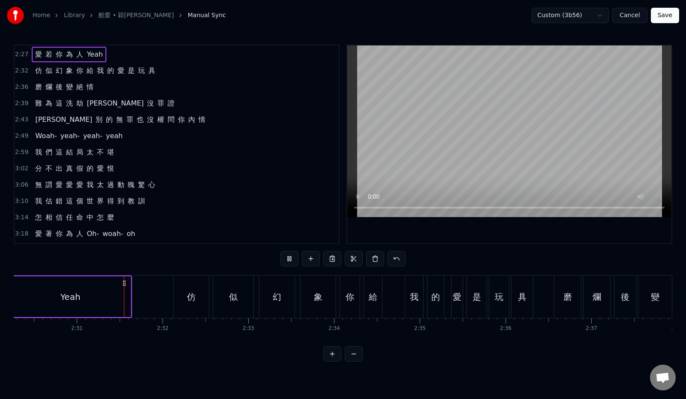
scroll to position [0, 12893]
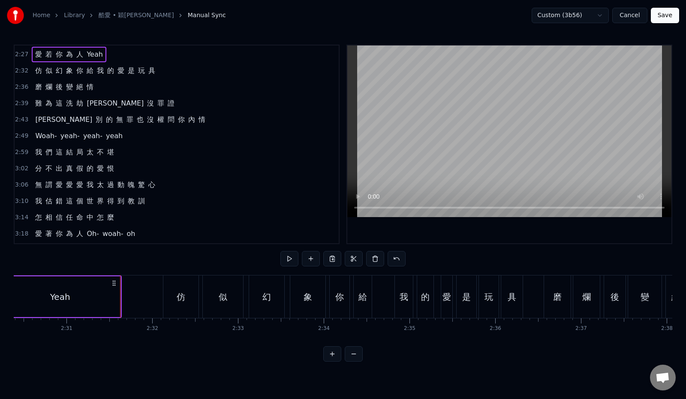
click at [204, 78] on div "2:32 仿 似 幻 象 你 給 我 的 愛 是 玩 具" at bounding box center [177, 71] width 324 height 16
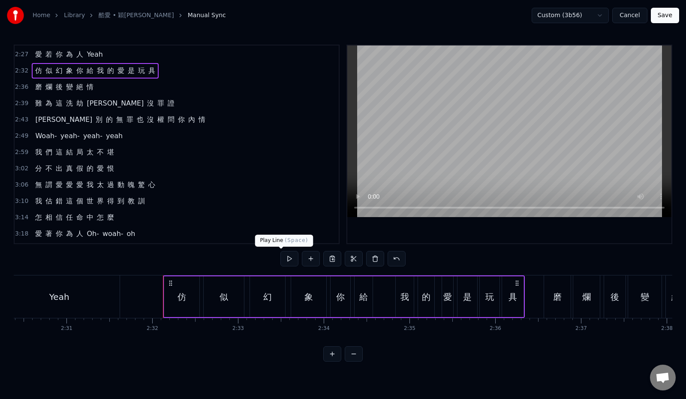
click at [280, 234] on button at bounding box center [289, 258] width 18 height 15
click at [152, 88] on div "2:36 磨 爛 後 變 絕 情" at bounding box center [177, 87] width 324 height 16
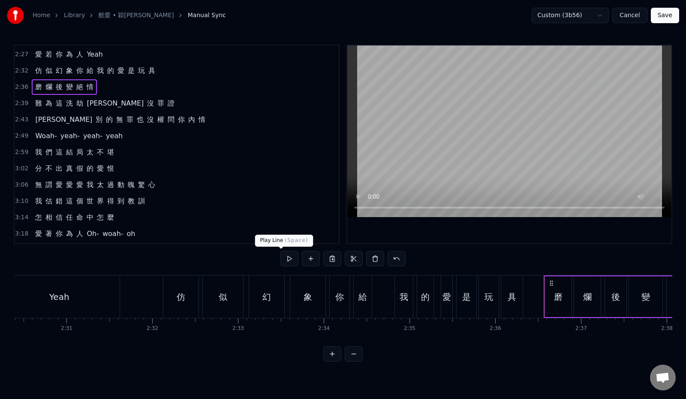
click at [282, 234] on button at bounding box center [289, 258] width 18 height 15
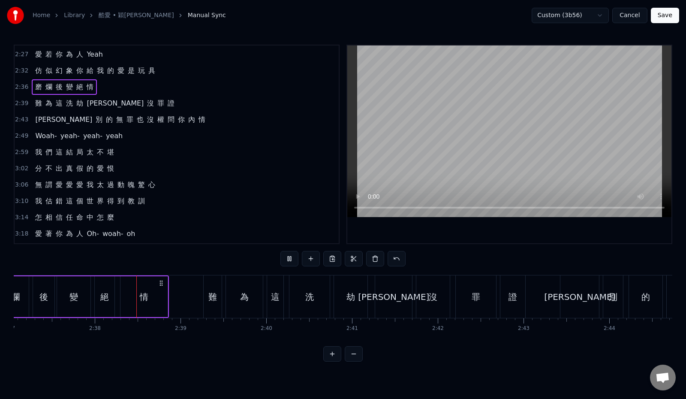
scroll to position [0, 13475]
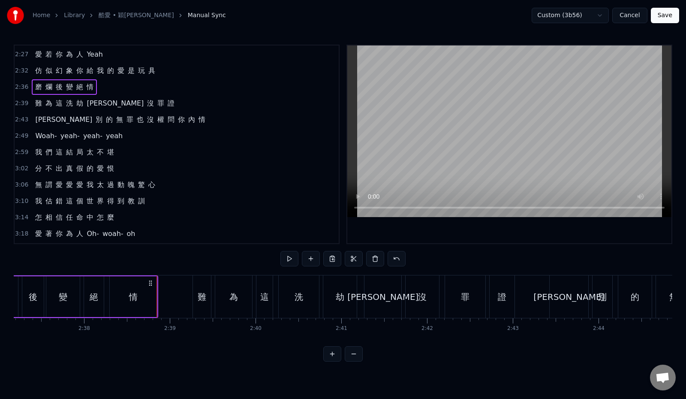
click at [176, 203] on div "3:10 我 估 錯 這 個 世 界 得 到 教 訓" at bounding box center [177, 201] width 324 height 16
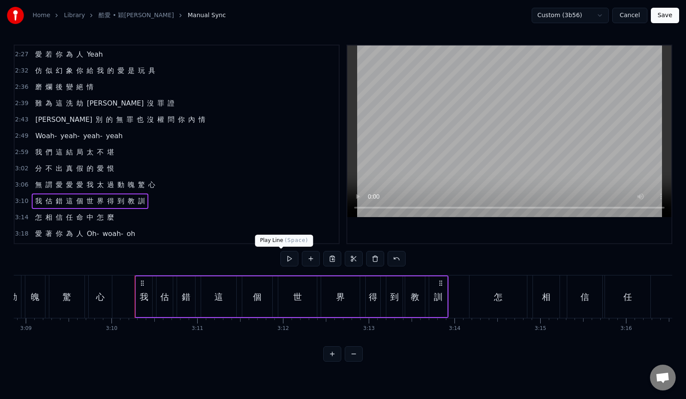
scroll to position [0, 16269]
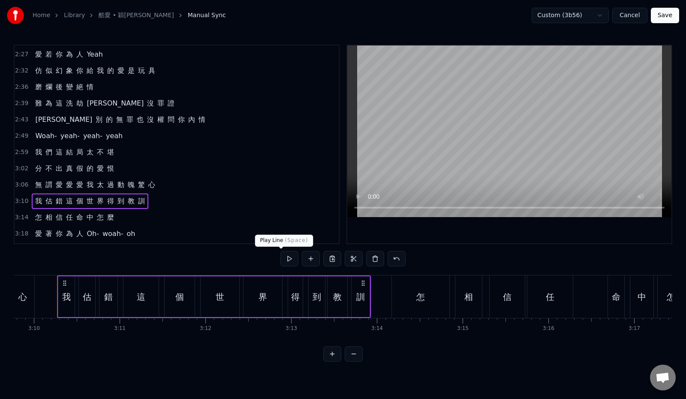
click at [280, 234] on button at bounding box center [289, 258] width 18 height 15
click at [145, 218] on div "3:14 怎 相 信 任 命 中 怎 麼" at bounding box center [177, 217] width 324 height 16
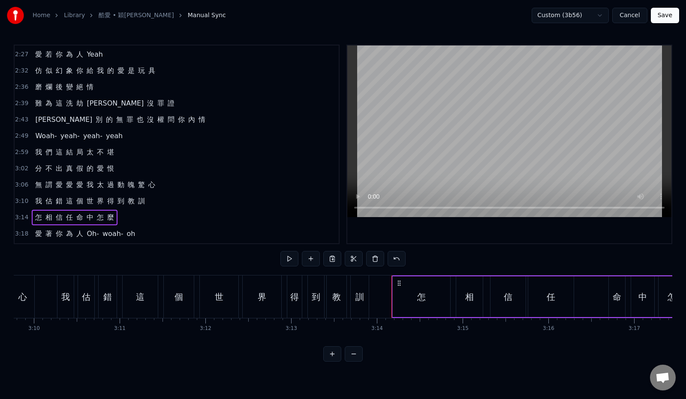
scroll to position [470, 0]
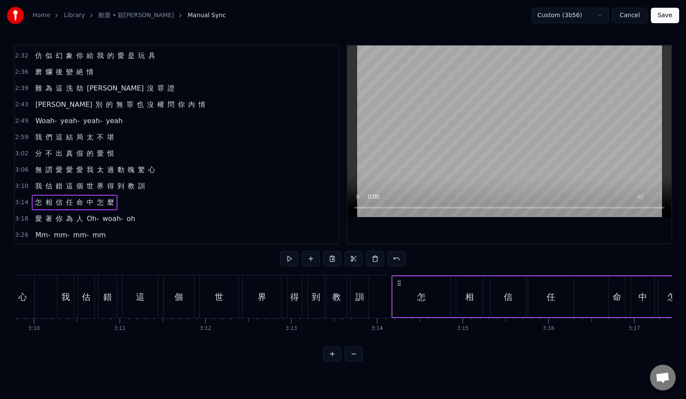
click at [330, 15] on button "Save" at bounding box center [665, 15] width 28 height 15
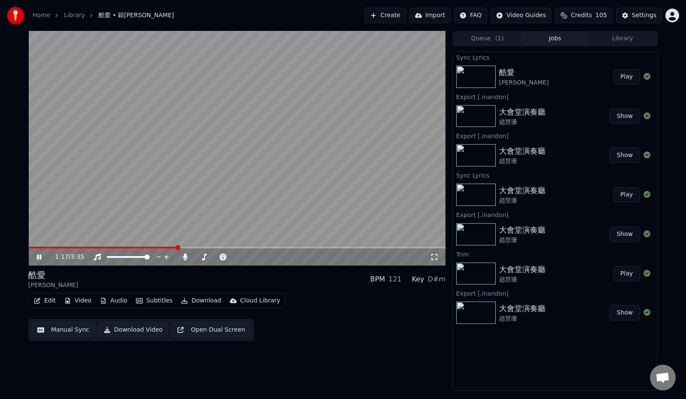
click at [176, 234] on span at bounding box center [177, 247] width 5 height 5
click at [330, 234] on span at bounding box center [378, 247] width 5 height 5
click at [330, 234] on span at bounding box center [196, 247] width 336 height 2
click at [330, 234] on span at bounding box center [236, 247] width 417 height 2
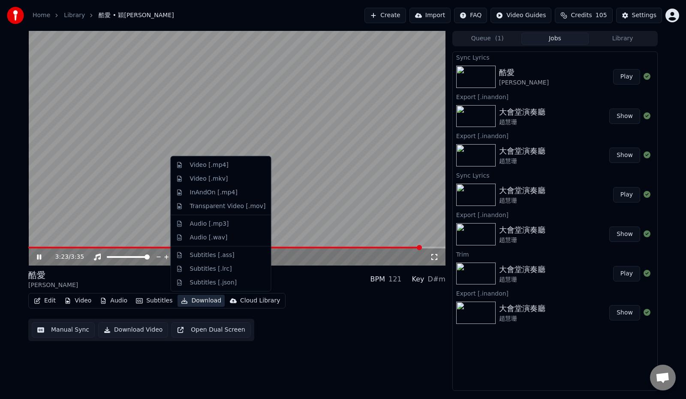
click at [196, 234] on button "Download" at bounding box center [200, 300] width 47 height 12
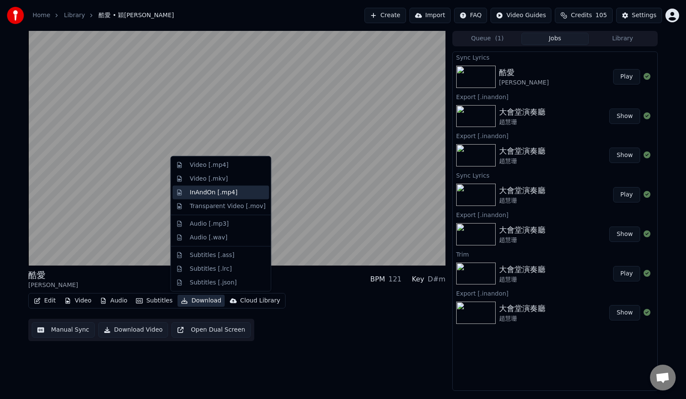
click at [219, 192] on div "InAndOn [.mp4]" at bounding box center [214, 192] width 48 height 9
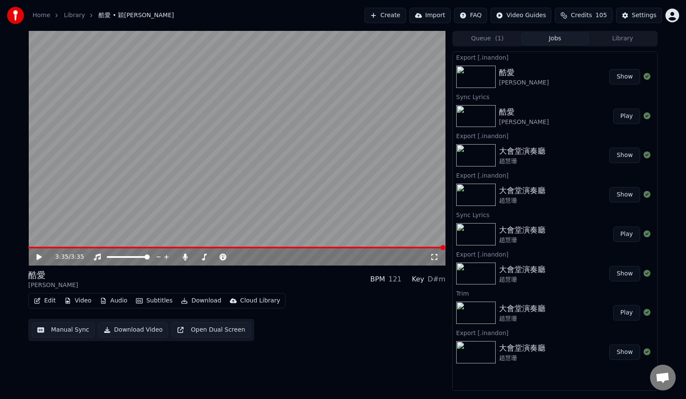
click at [330, 78] on button "Show" at bounding box center [624, 76] width 31 height 15
